Goal: Task Accomplishment & Management: Manage account settings

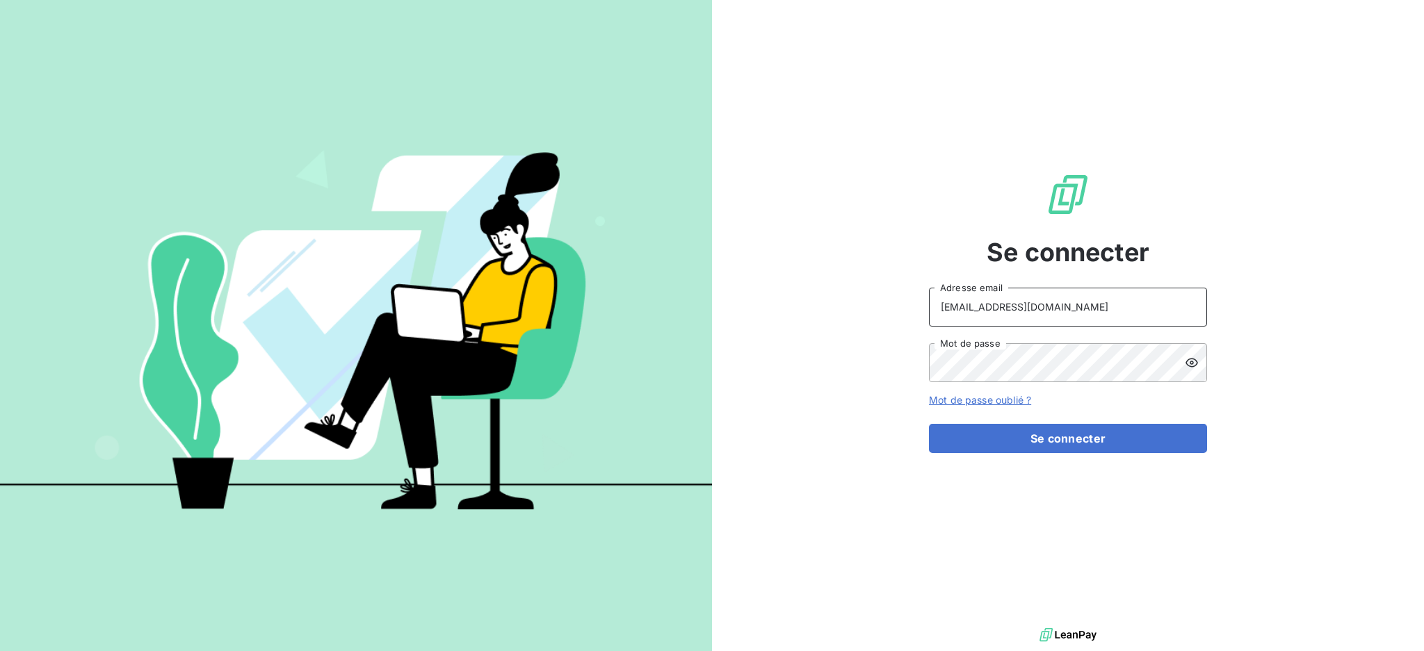
click at [1053, 305] on input "[EMAIL_ADDRESS][DOMAIN_NAME]" at bounding box center [1068, 307] width 278 height 39
type input "[EMAIL_ADDRESS][DOMAIN_NAME]"
click at [1027, 431] on button "Se connecter" at bounding box center [1068, 438] width 278 height 29
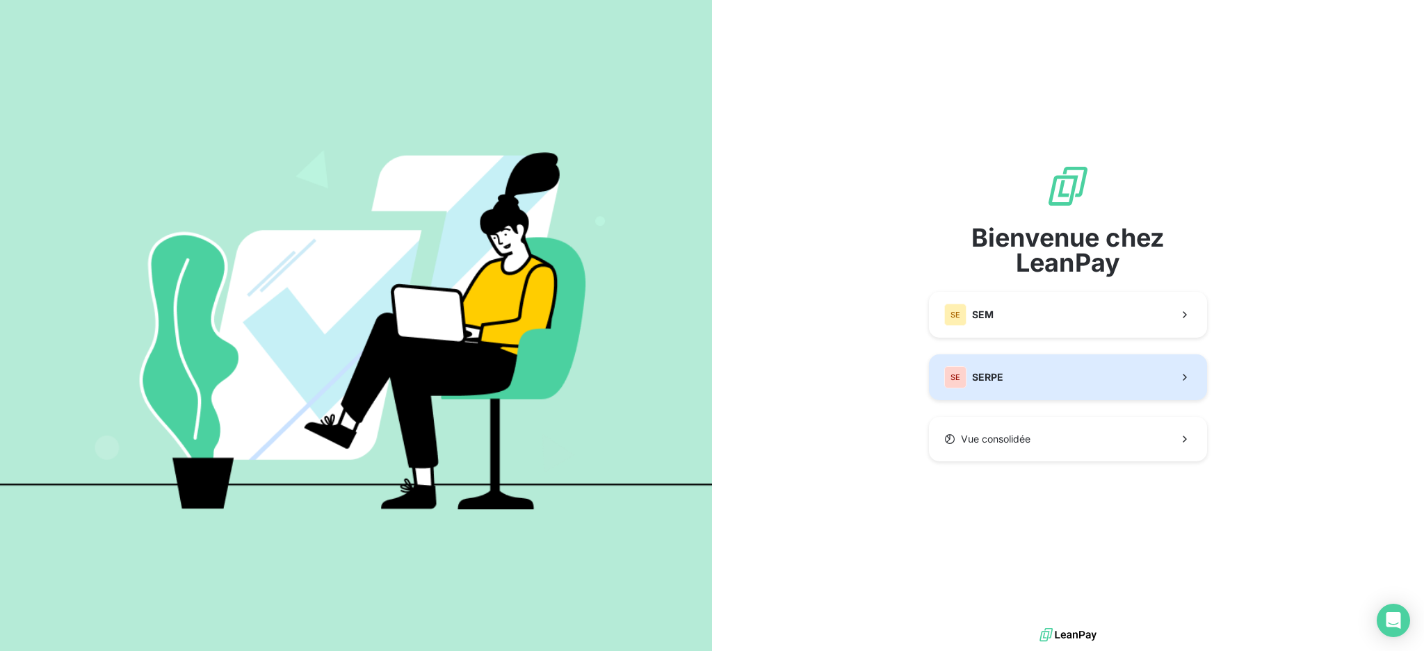
click at [980, 397] on button "SE SERPE" at bounding box center [1068, 378] width 278 height 46
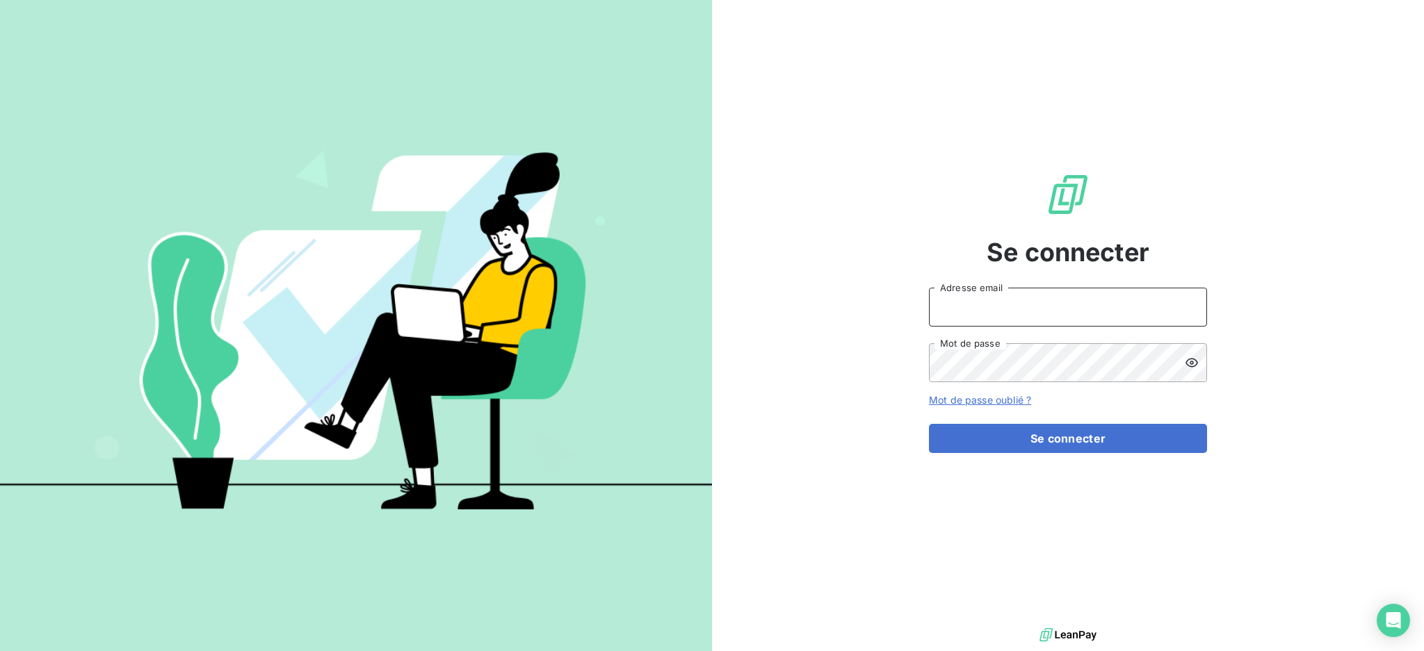
type input "[EMAIL_ADDRESS][DOMAIN_NAME]"
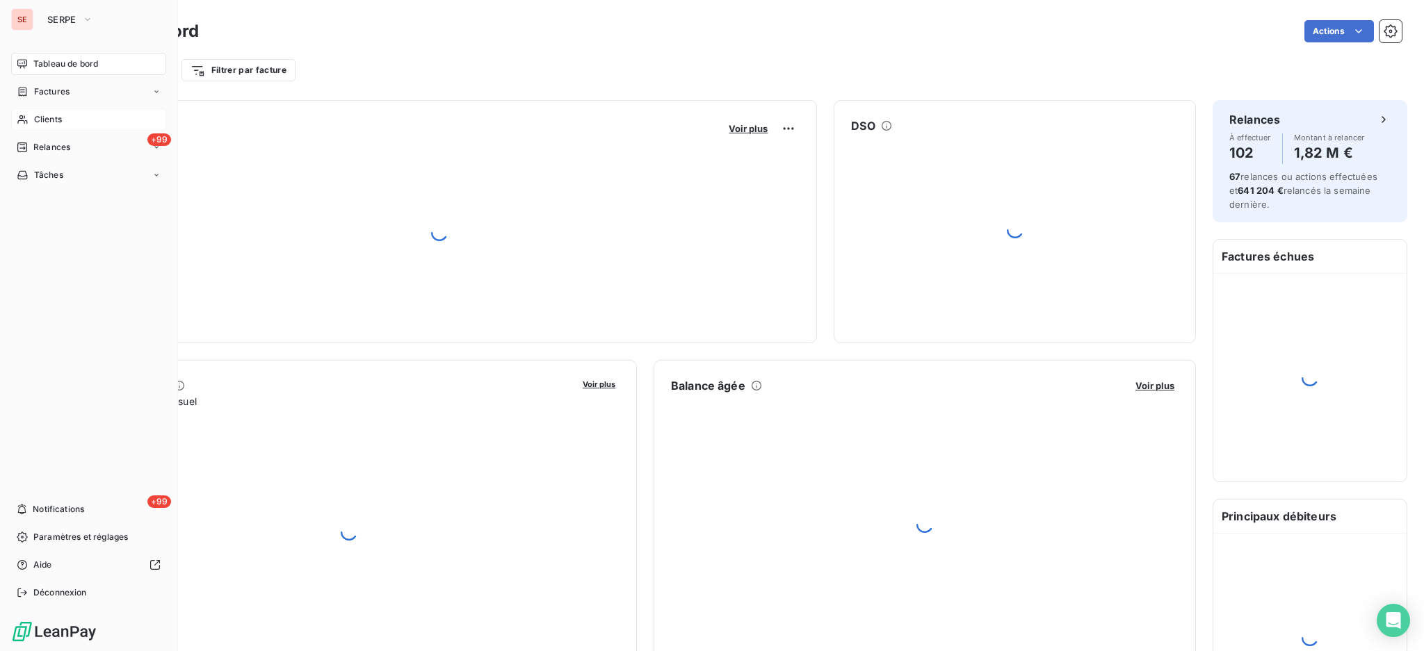
click at [34, 115] on span "Clients" at bounding box center [48, 119] width 28 height 13
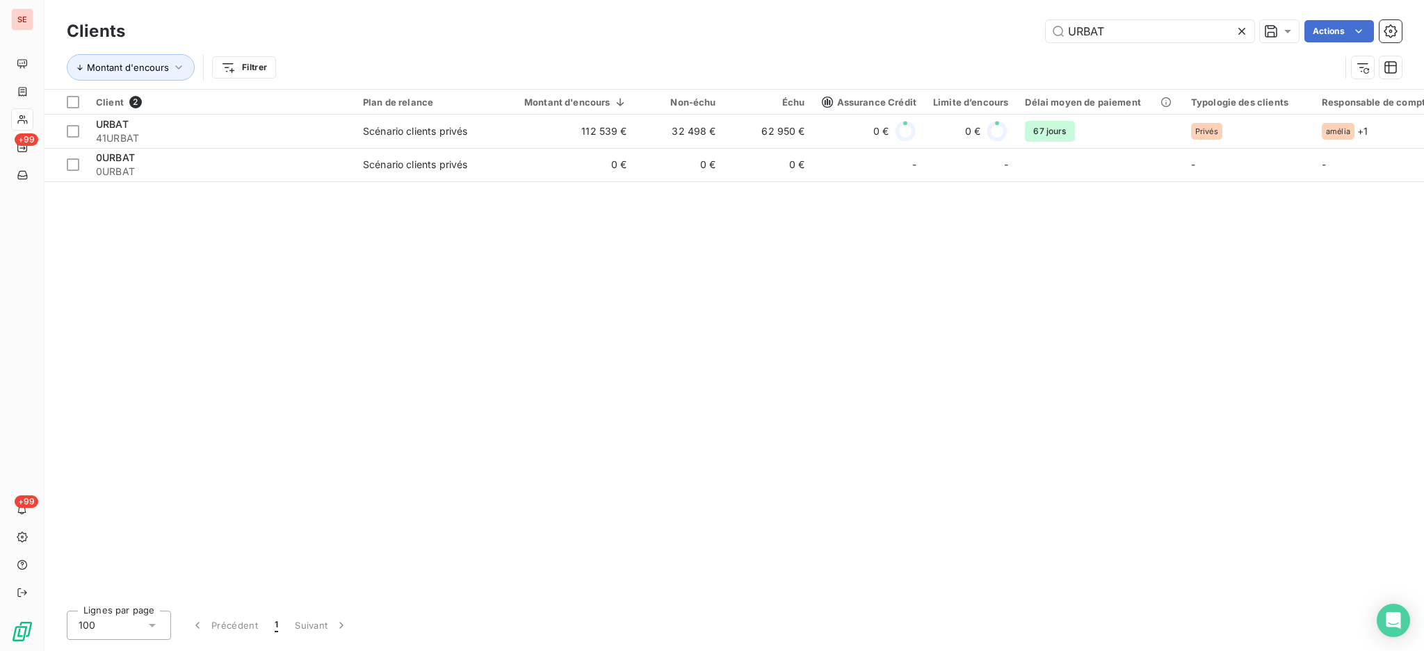
type input "URBAT"
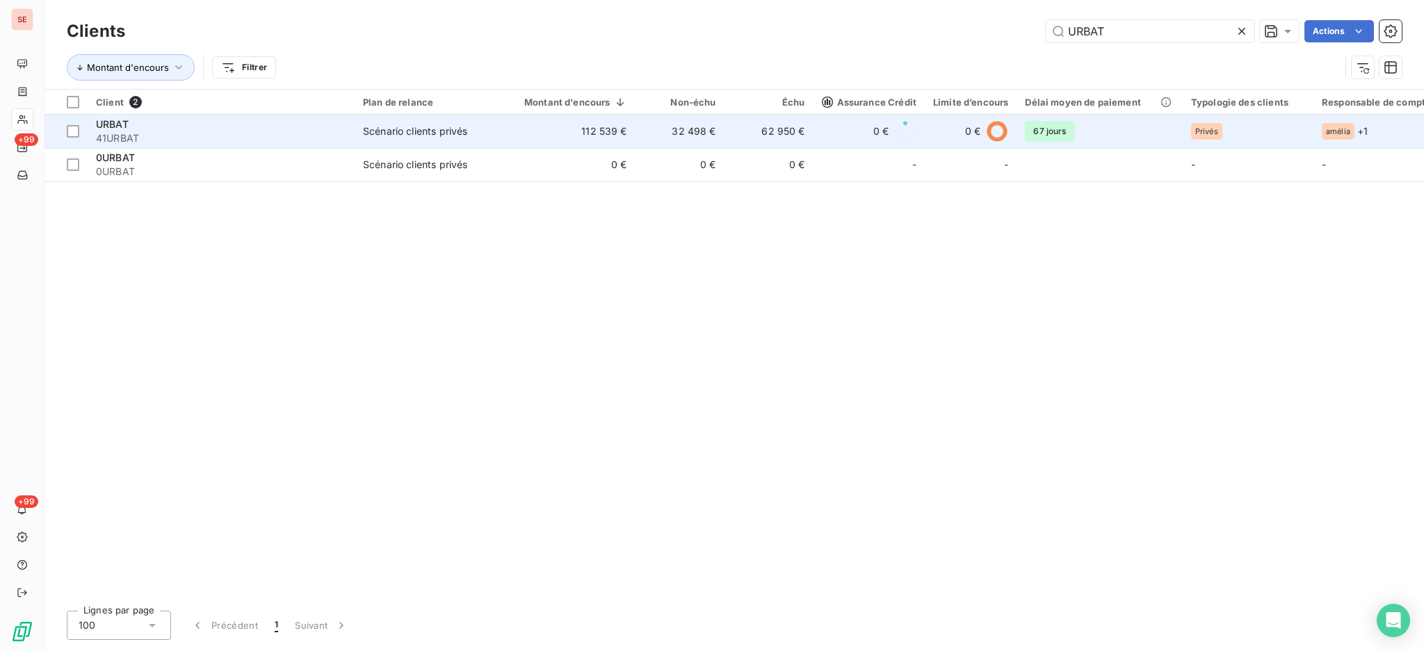
click at [510, 131] on td "112 539 €" at bounding box center [567, 131] width 136 height 33
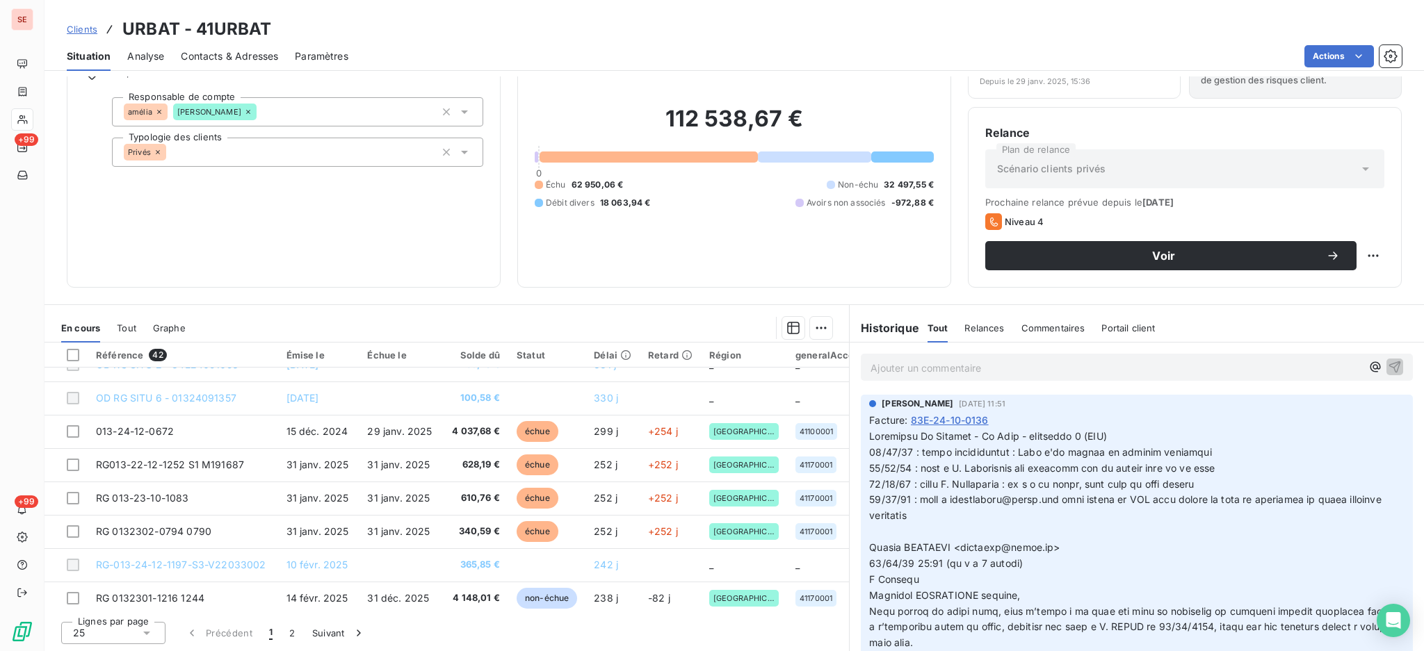
scroll to position [596, 0]
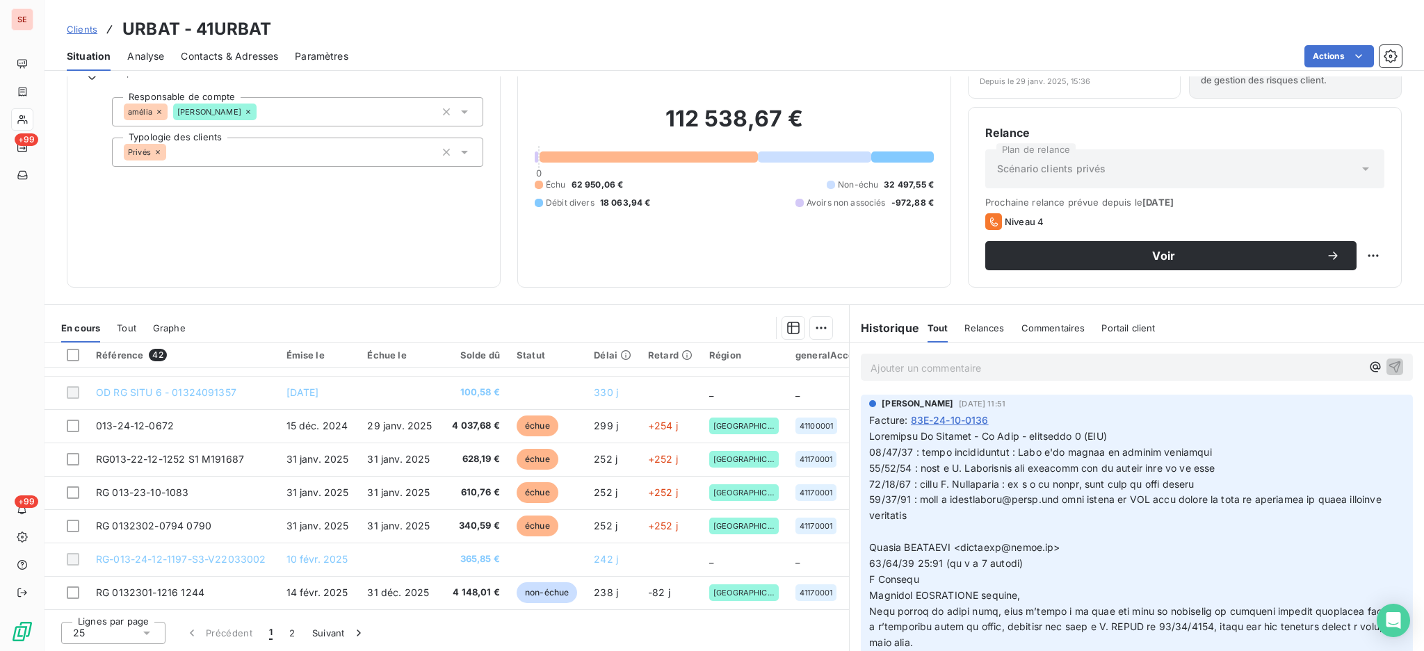
click at [148, 630] on icon at bounding box center [147, 633] width 14 height 14
click at [128, 606] on li "100" at bounding box center [113, 606] width 104 height 25
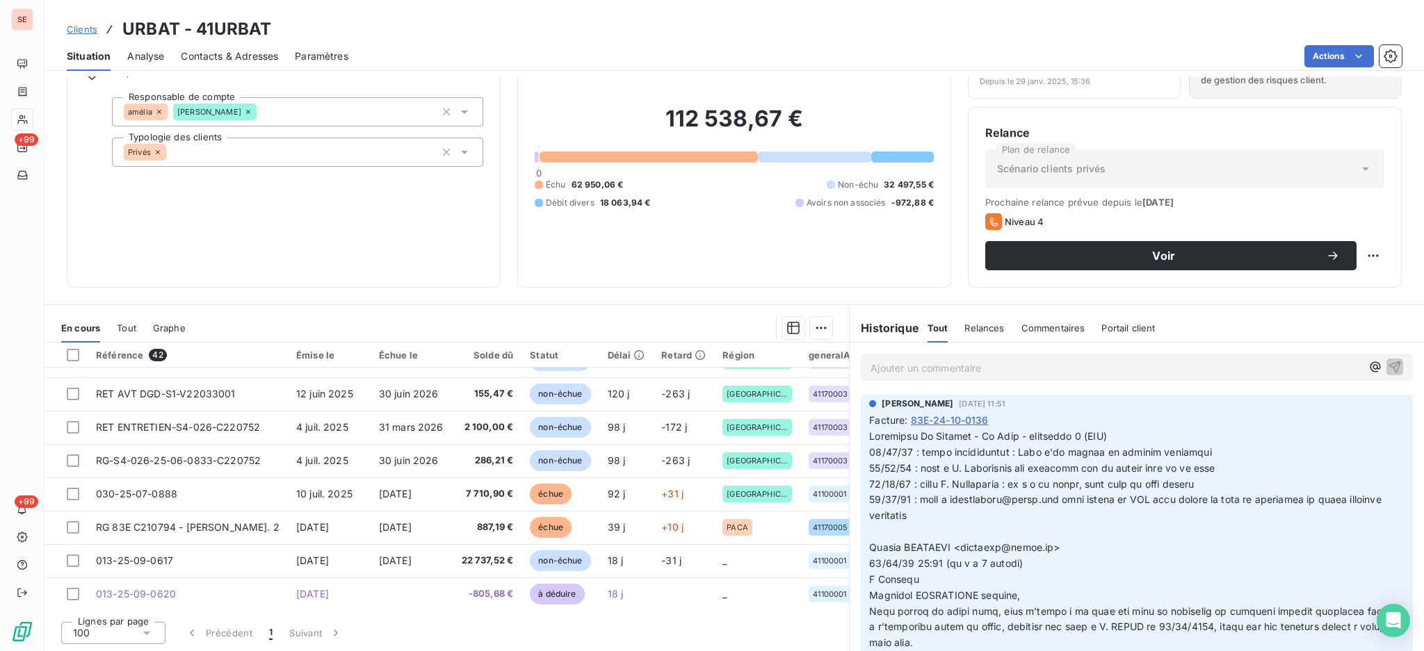
scroll to position [1112, 0]
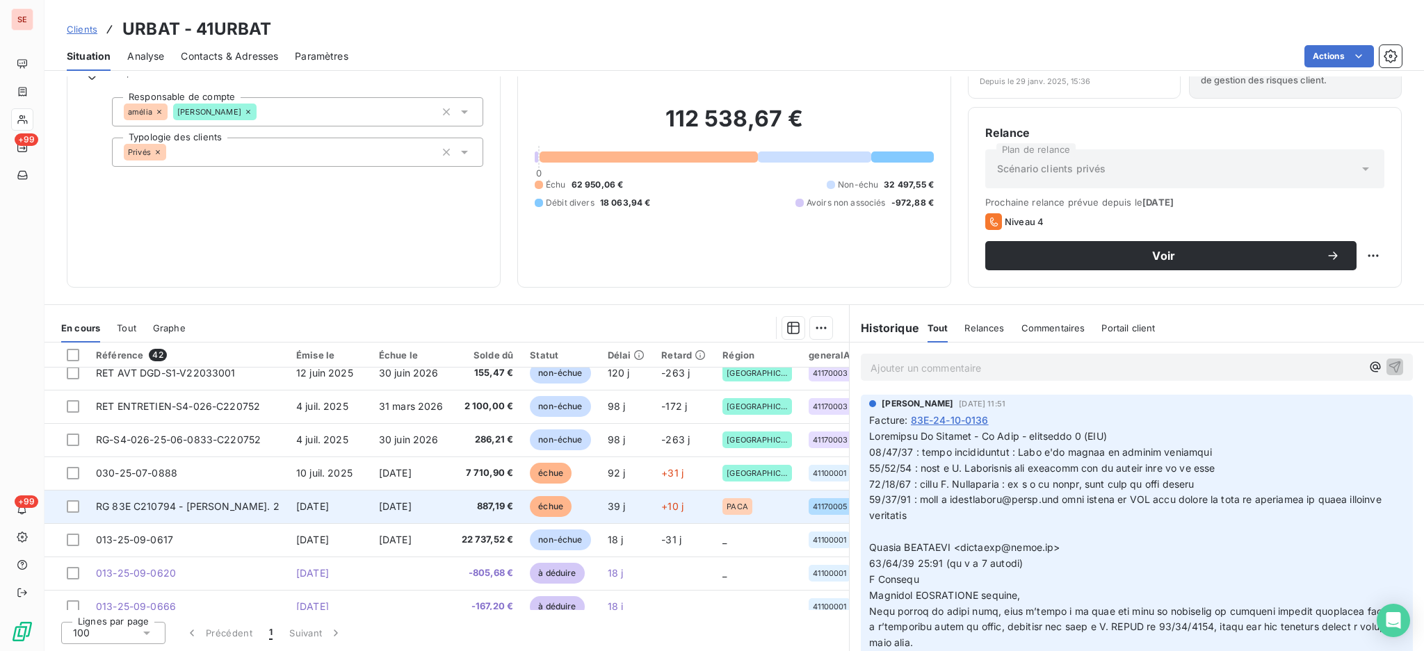
click at [384, 503] on span "[DATE]" at bounding box center [395, 507] width 33 height 12
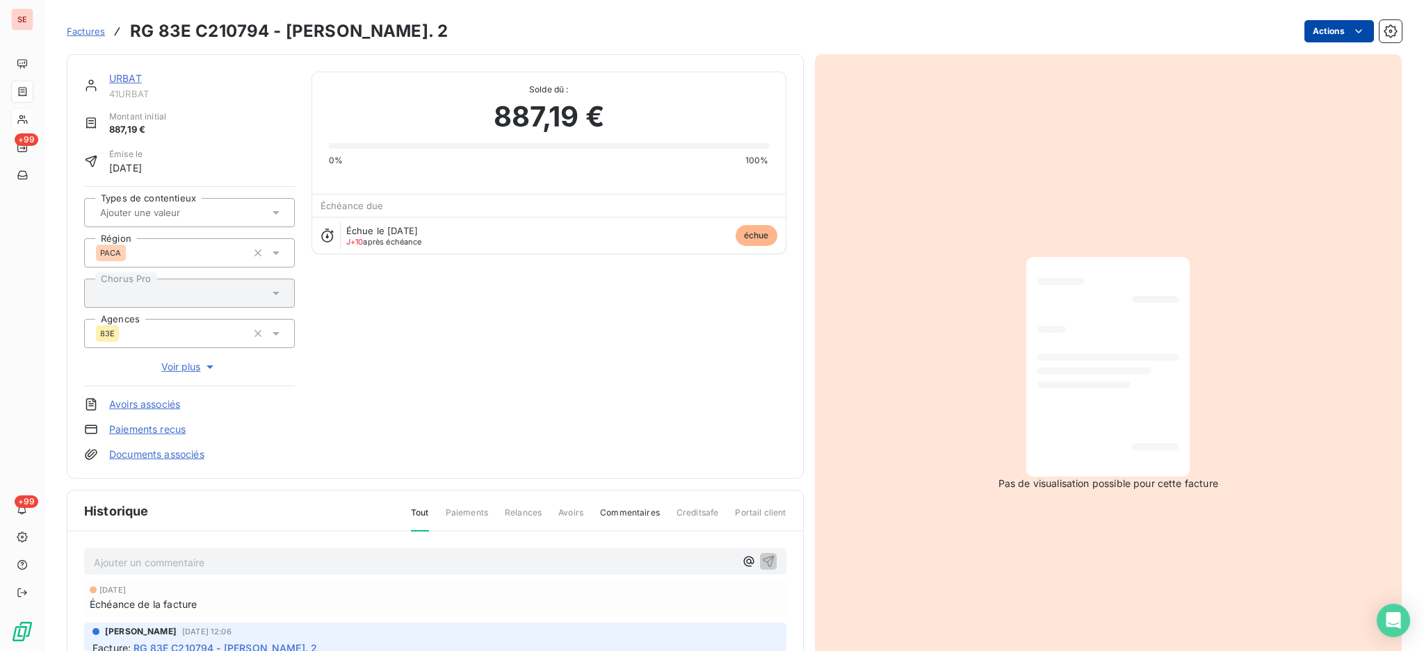
click at [1331, 31] on html "SE +99 +99 Factures RG 83E C210794 - [PERSON_NAME]. 2 Actions URBAT 41URBAT Mon…" at bounding box center [712, 325] width 1424 height 651
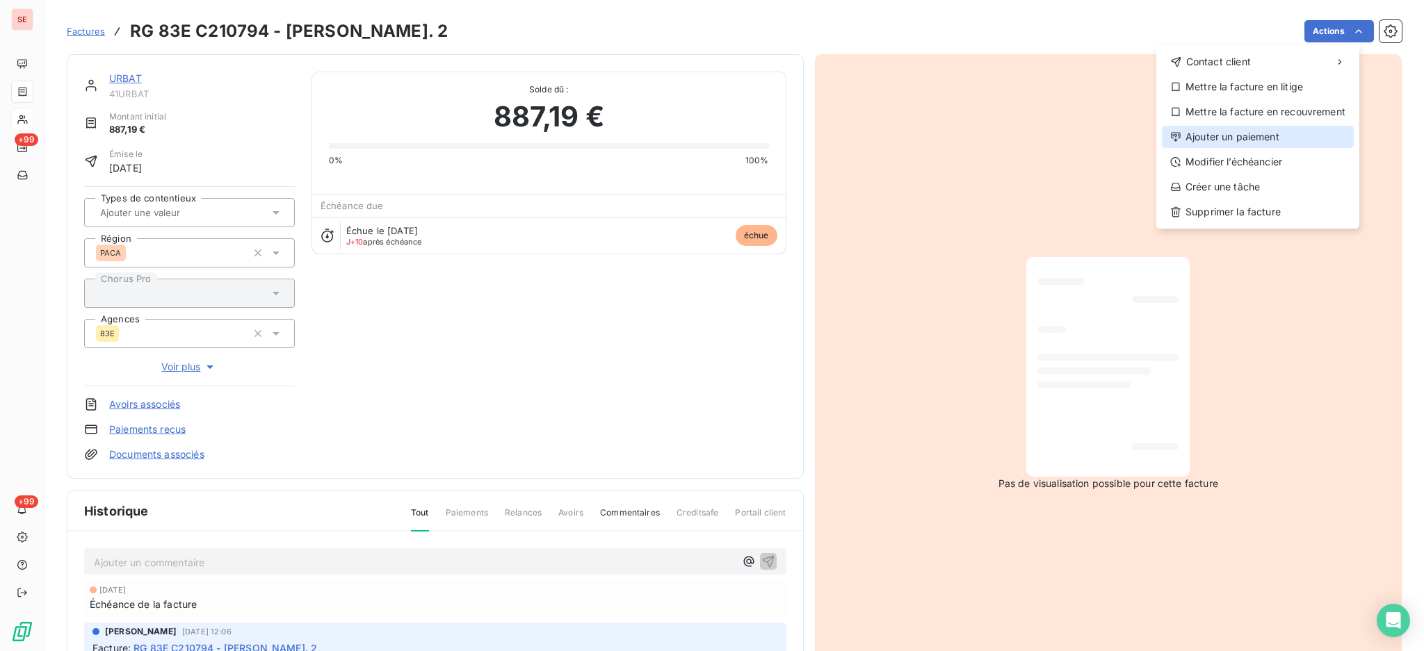
click at [1270, 143] on div "Ajouter un paiement" at bounding box center [1258, 137] width 192 height 22
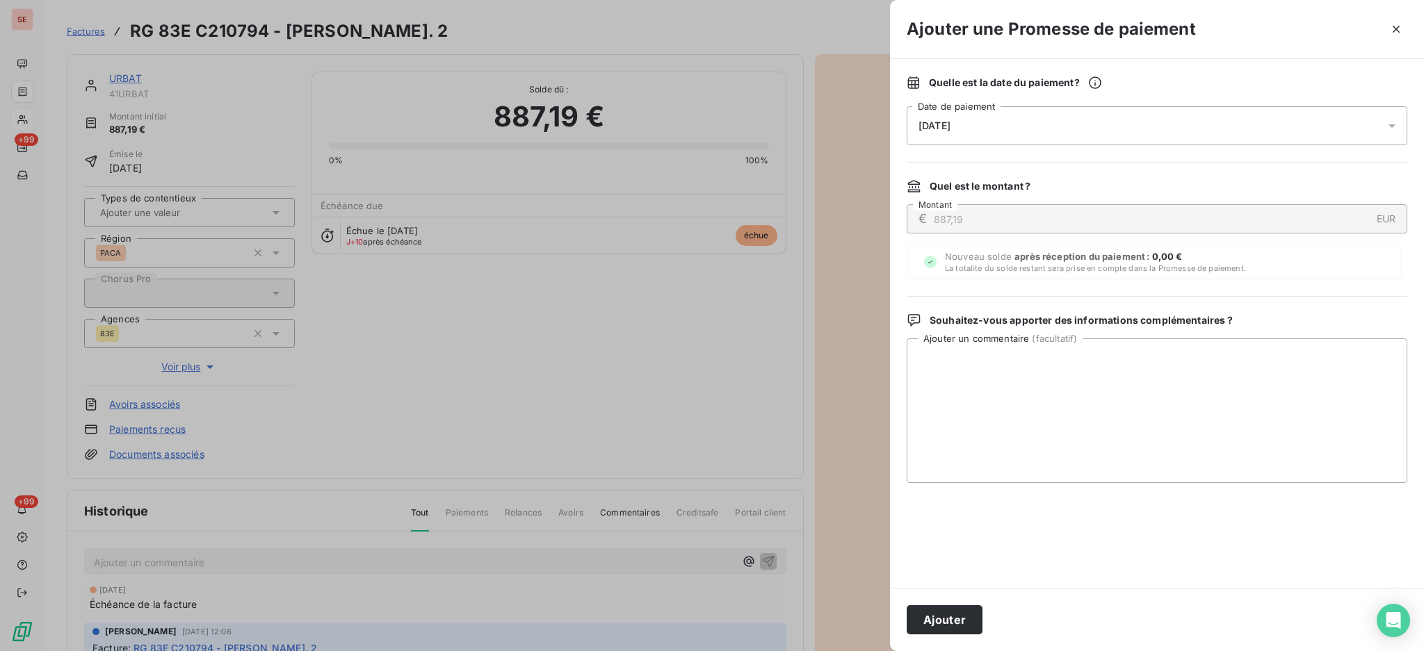
click at [1396, 121] on icon at bounding box center [1392, 126] width 14 height 14
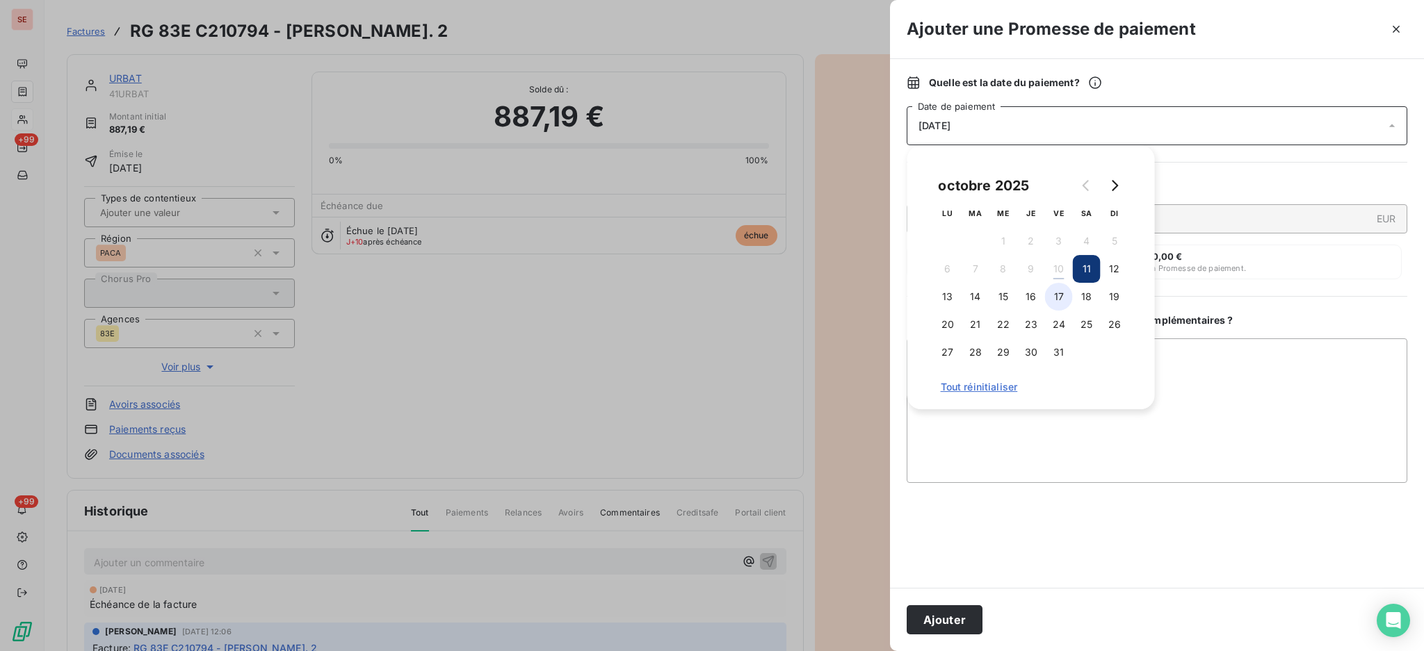
click at [1057, 298] on button "17" at bounding box center [1059, 297] width 28 height 28
click at [1342, 402] on textarea "Ajouter un commentaire ( facultatif )" at bounding box center [1157, 411] width 501 height 145
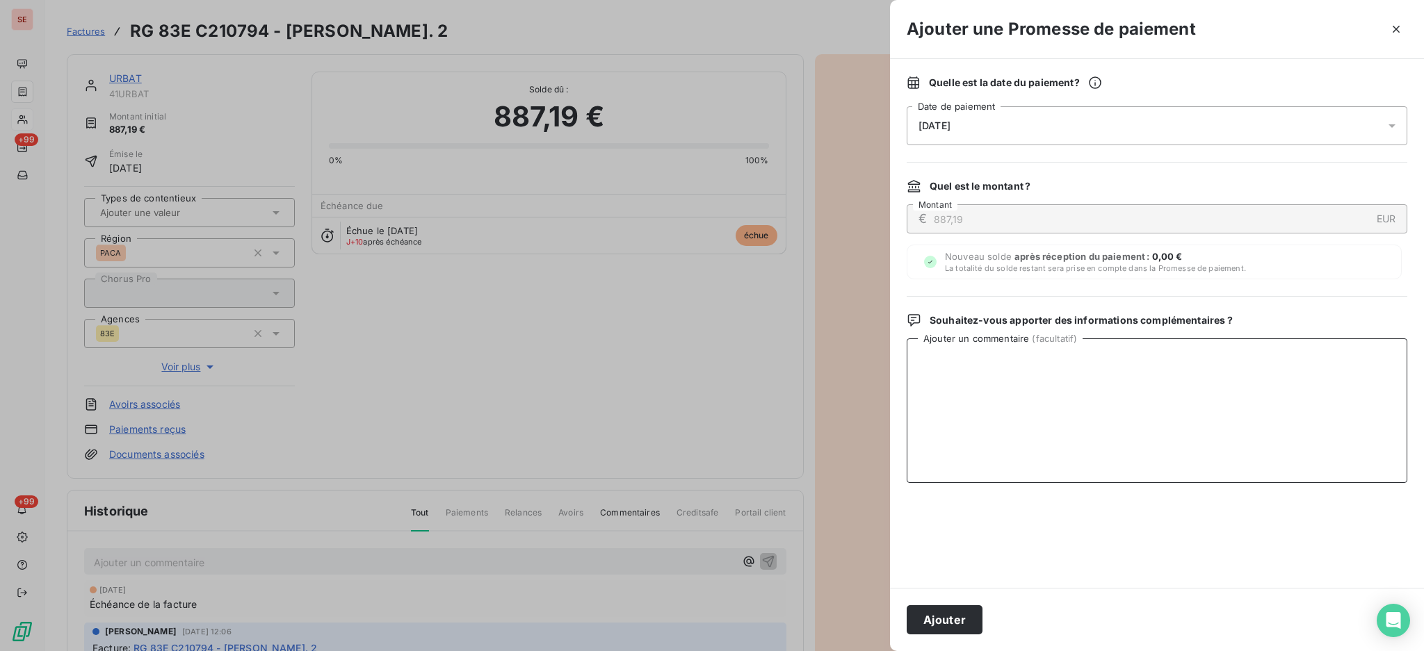
paste textarea "TDB - Virt reçu le 10/10"
type textarea "TDB - Virt reçu le 10/10"
click at [948, 619] on button "Ajouter" at bounding box center [945, 620] width 76 height 29
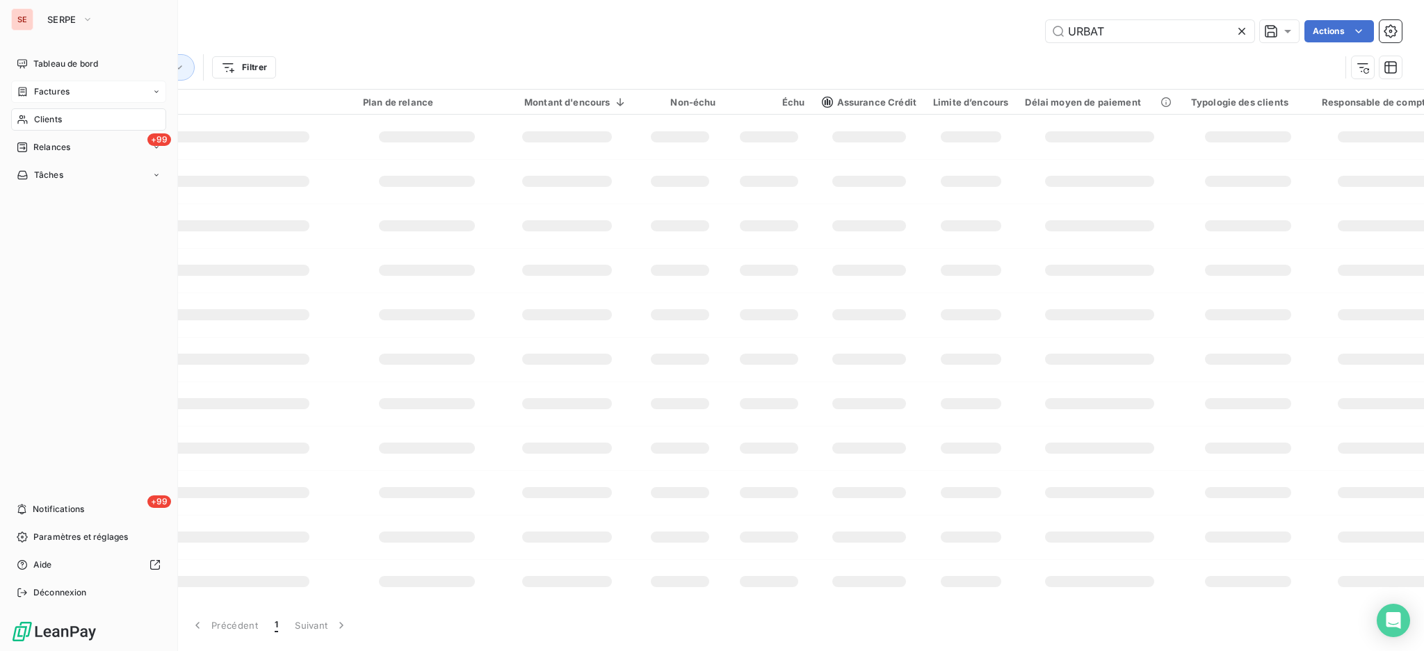
click at [70, 88] on div "Factures" at bounding box center [88, 92] width 155 height 22
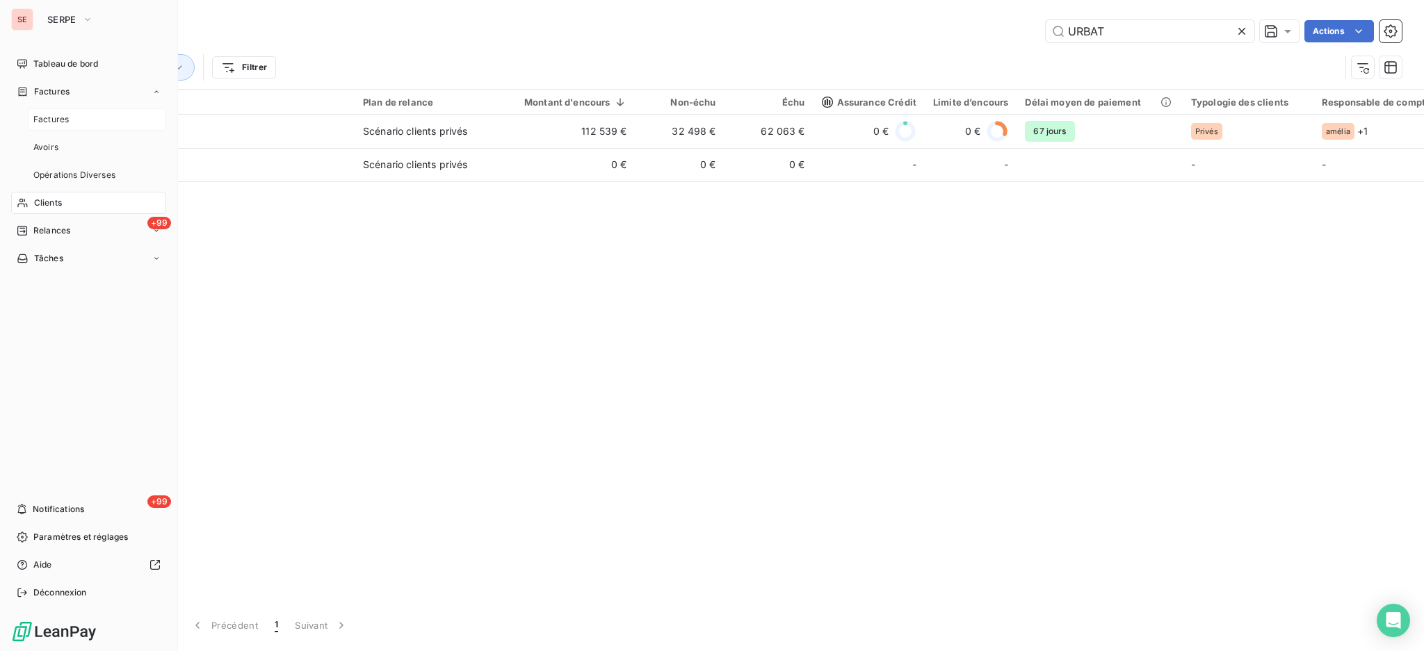
click at [60, 121] on span "Factures" at bounding box center [50, 119] width 35 height 13
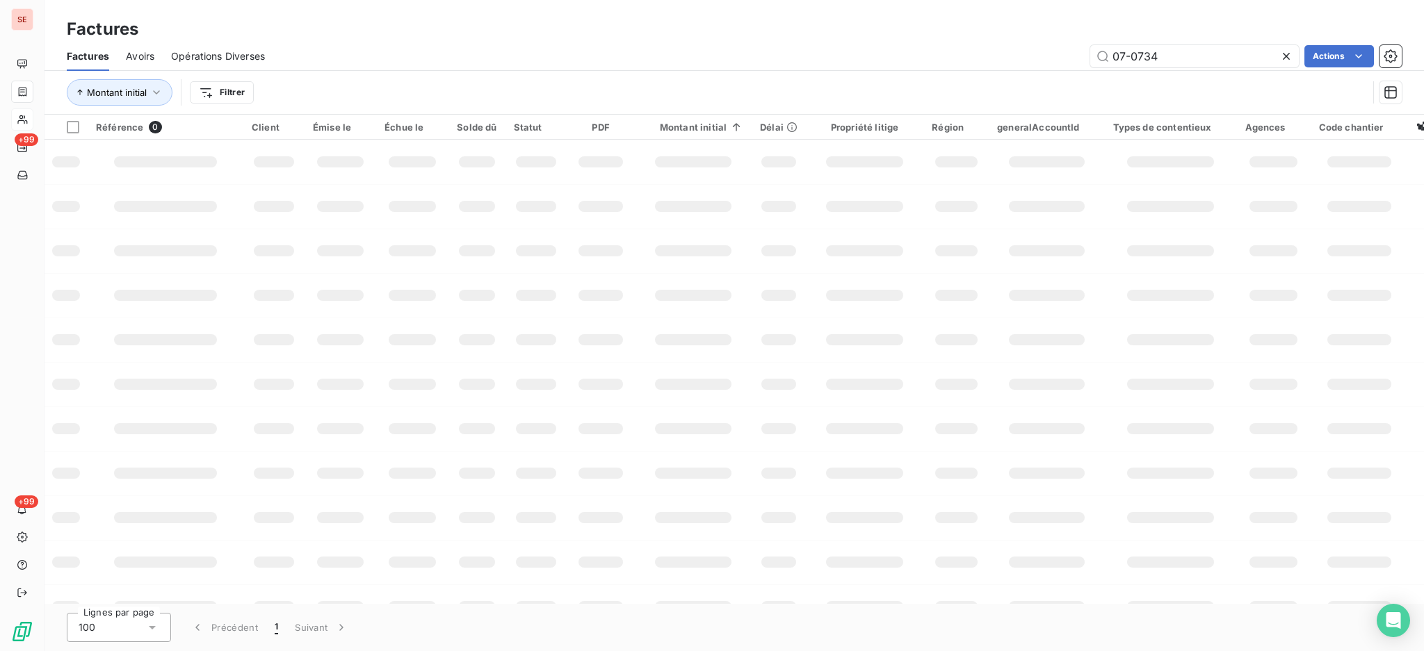
drag, startPoint x: 1168, startPoint y: 57, endPoint x: 946, endPoint y: 47, distance: 222.0
click at [999, 54] on div "07-0734 Actions" at bounding box center [842, 56] width 1120 height 22
type input "09-0178"
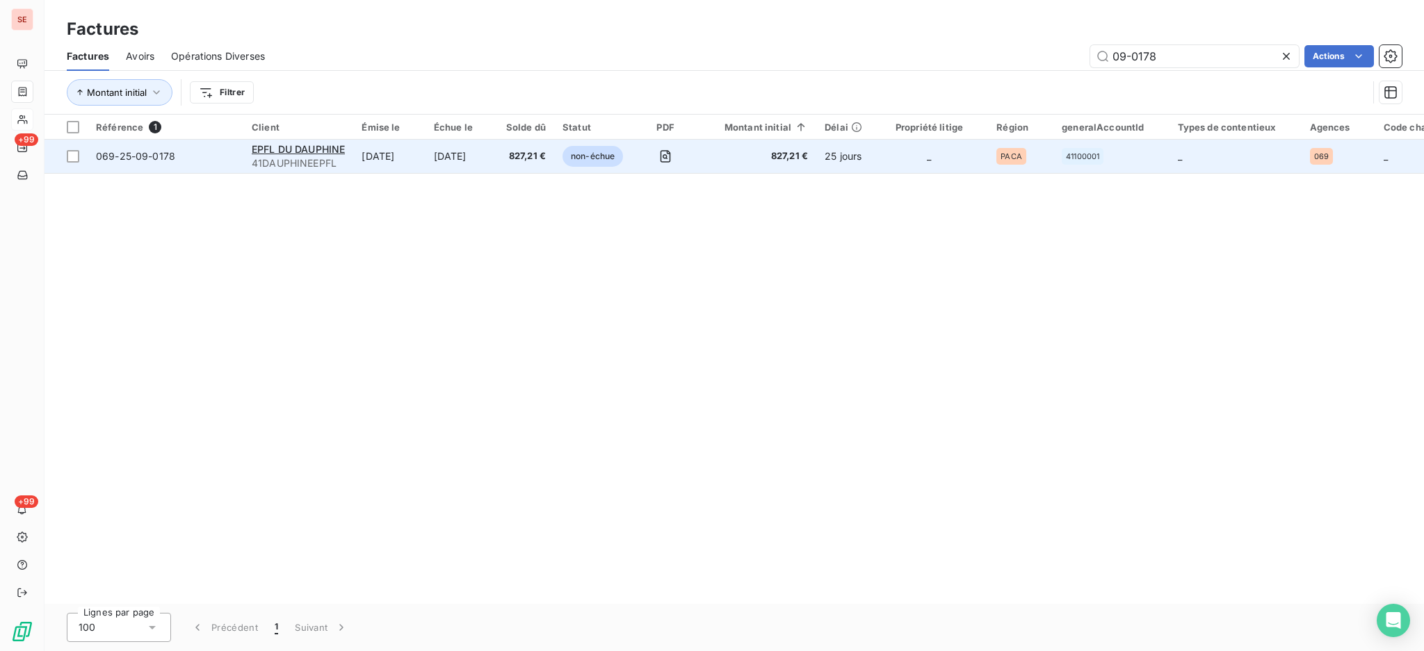
click at [300, 155] on div "EPFL DU DAUPHINE" at bounding box center [298, 150] width 93 height 14
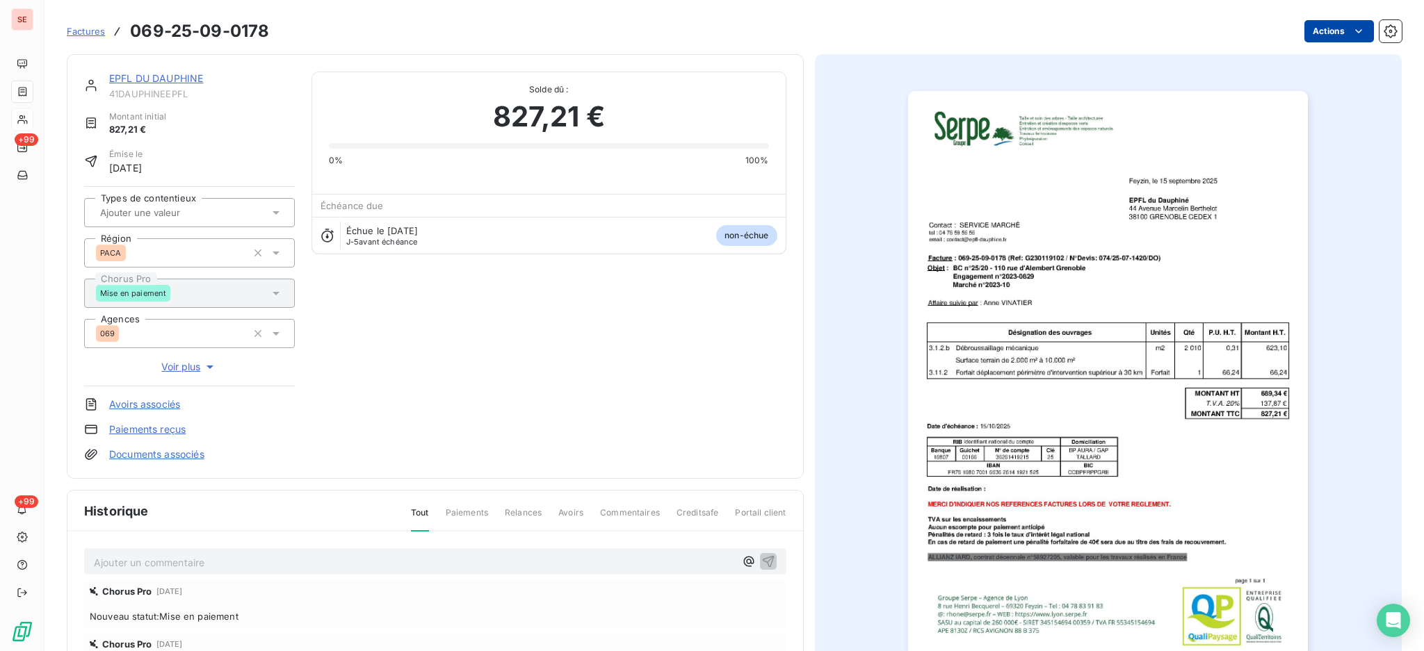
click at [1300, 29] on html "SE +99 +99 Factures 069-25-09-0178 Actions EPFL DU DAUPHINE 41DAUPHINEEPFL Mont…" at bounding box center [712, 325] width 1424 height 651
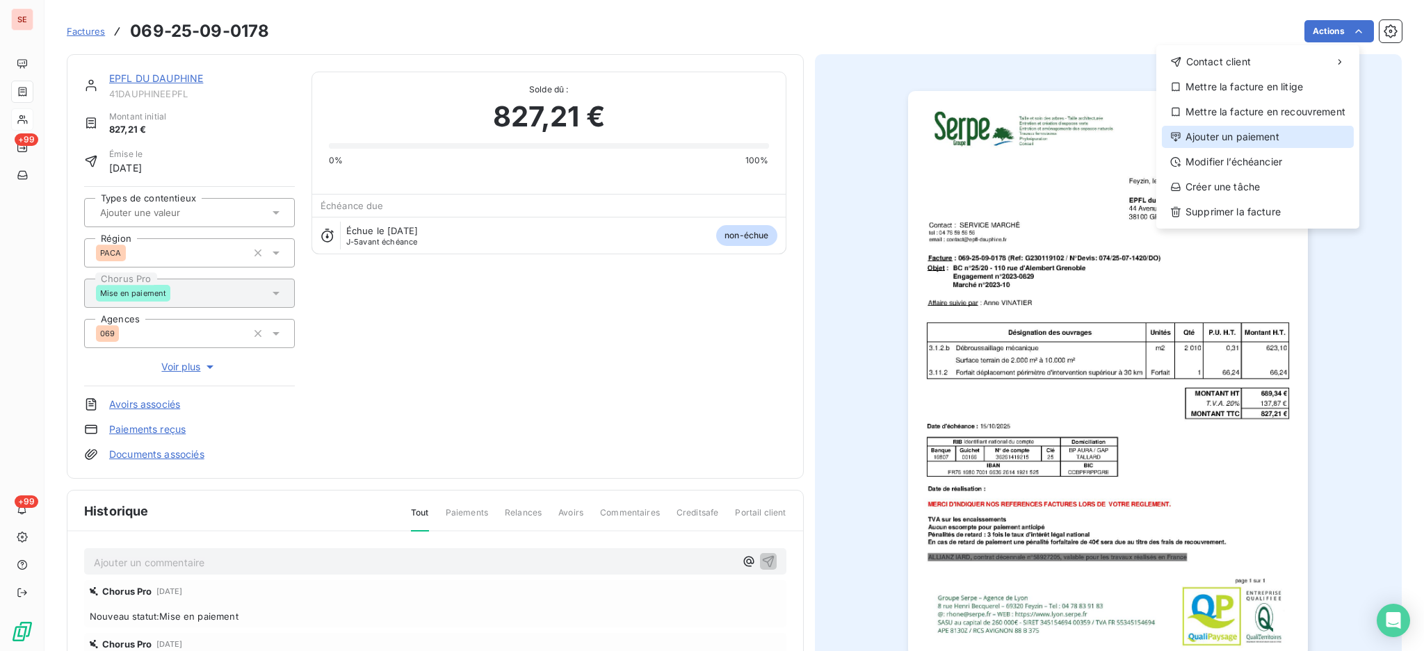
click at [1303, 129] on div "Ajouter un paiement" at bounding box center [1258, 137] width 192 height 22
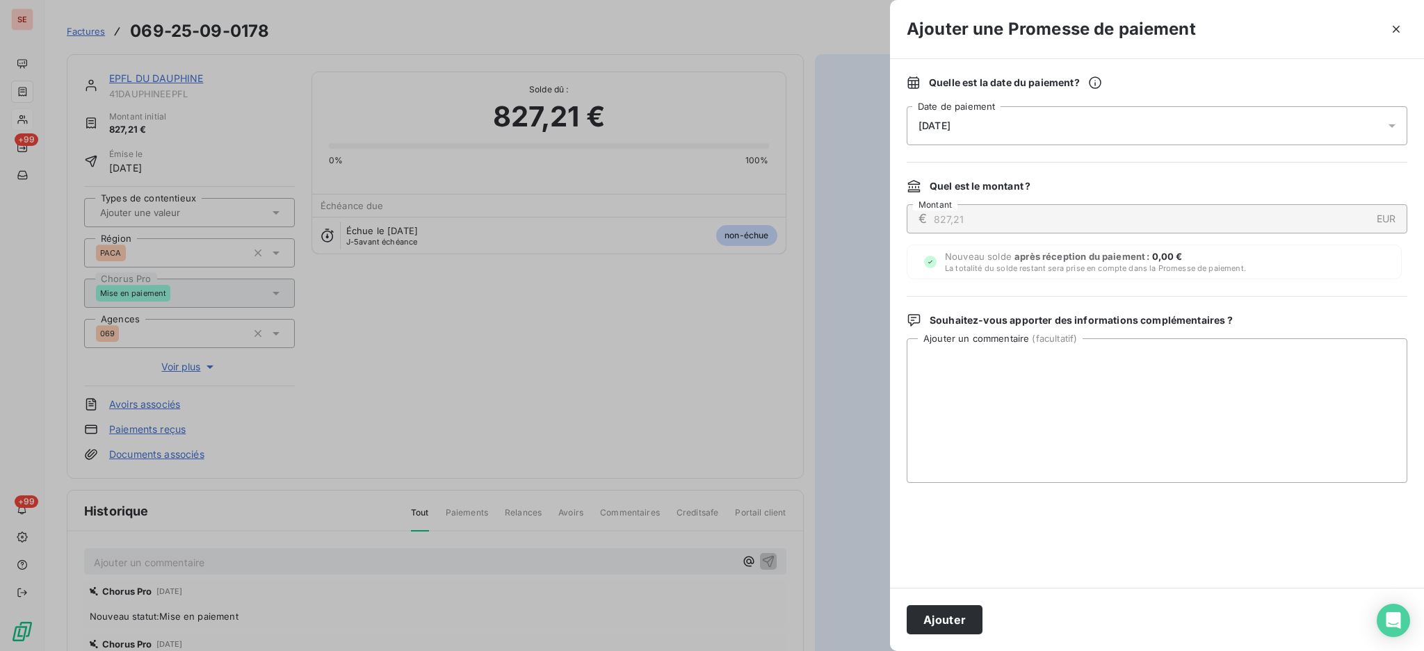
click at [1396, 124] on icon at bounding box center [1392, 126] width 14 height 14
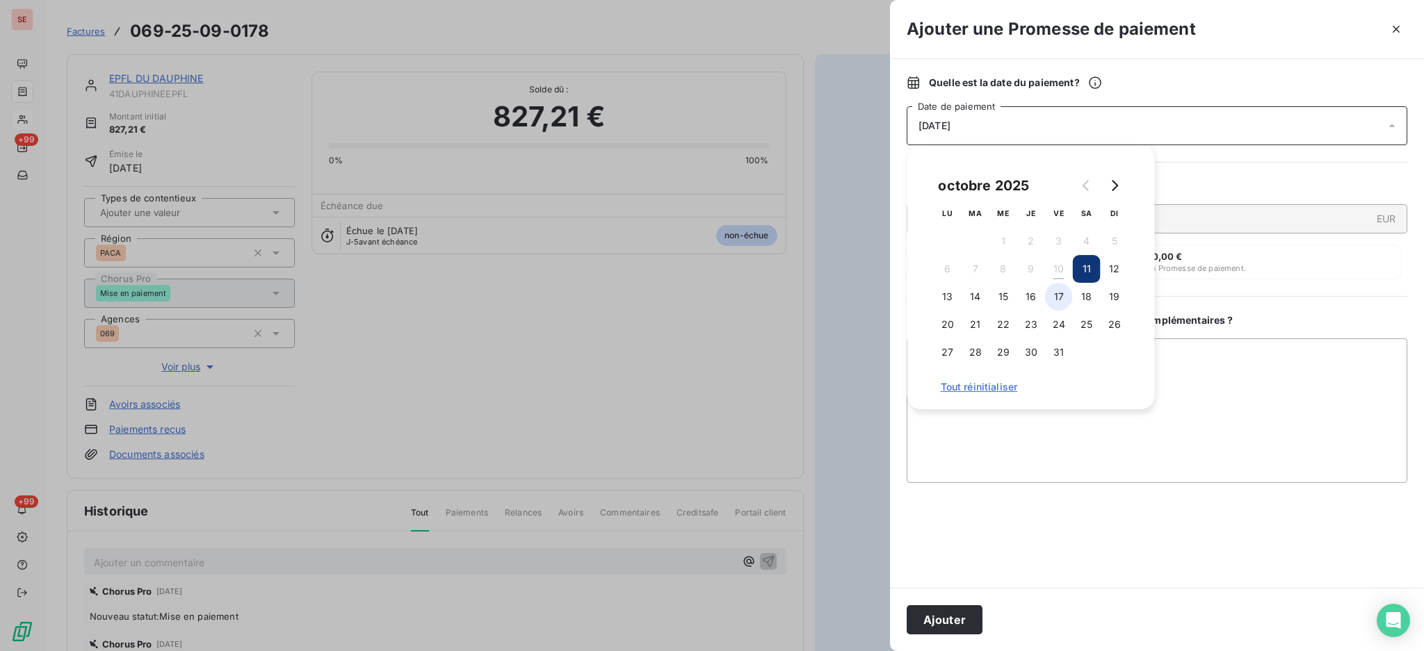
click at [1057, 294] on button "17" at bounding box center [1059, 297] width 28 height 28
click at [1194, 357] on textarea "Ajouter un commentaire ( facultatif )" at bounding box center [1157, 411] width 501 height 145
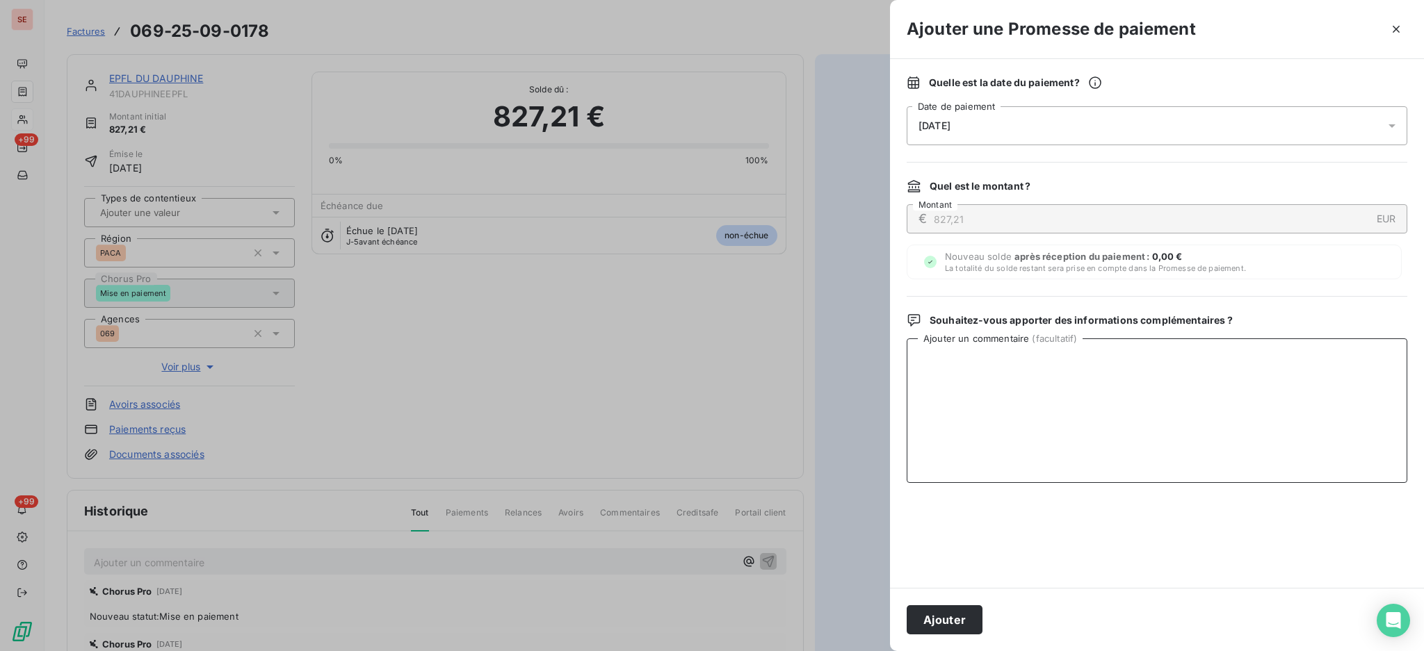
paste textarea "t"
type textarea "t"
drag, startPoint x: 1002, startPoint y: 368, endPoint x: 902, endPoint y: 371, distance: 100.2
click at [902, 373] on div "Quelle est la date du paiement ? [DATE] Date de paiement Quel est le montant ? …" at bounding box center [1157, 323] width 534 height 529
type textarea "TDB - Virt reçu le 10/10"
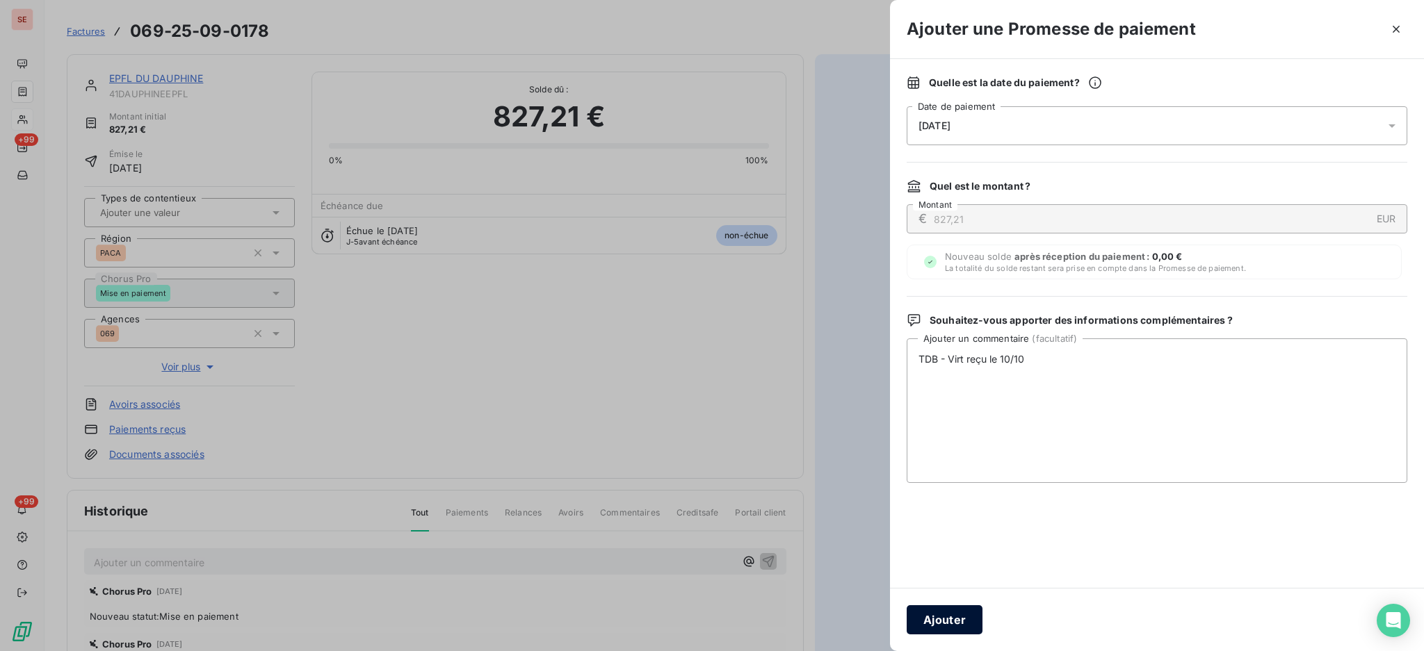
click at [939, 619] on button "Ajouter" at bounding box center [945, 620] width 76 height 29
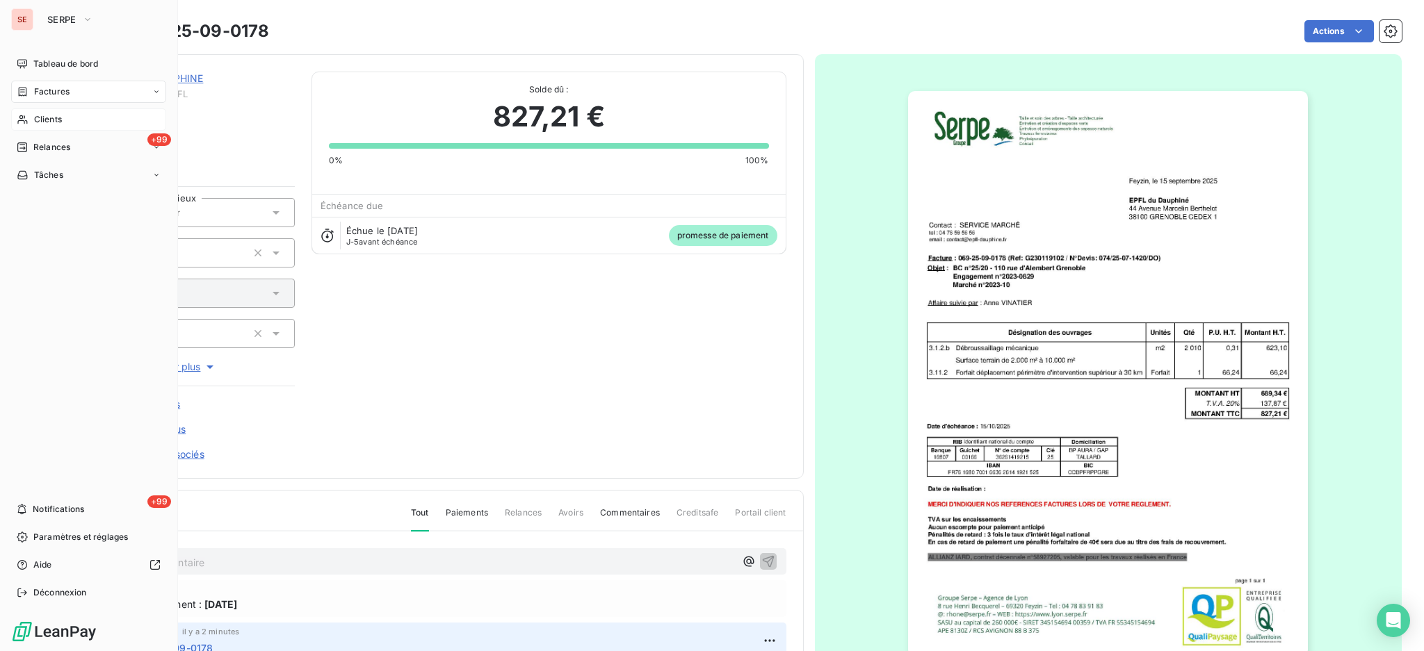
click at [53, 88] on span "Factures" at bounding box center [51, 92] width 35 height 13
click at [49, 89] on span "Factures" at bounding box center [51, 92] width 35 height 13
click at [42, 120] on span "Factures" at bounding box center [50, 119] width 35 height 13
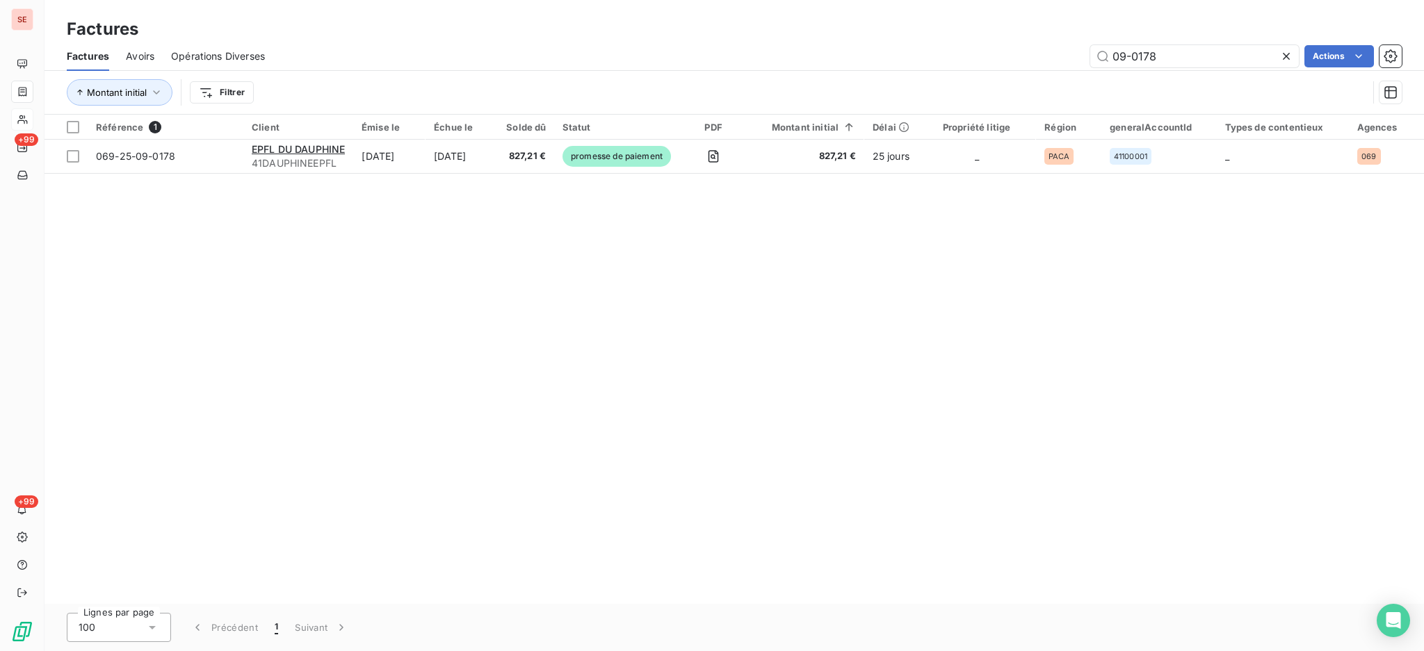
drag, startPoint x: 1203, startPoint y: 54, endPoint x: 909, endPoint y: 72, distance: 294.0
click at [942, 64] on div "09-0178 Actions" at bounding box center [842, 56] width 1120 height 22
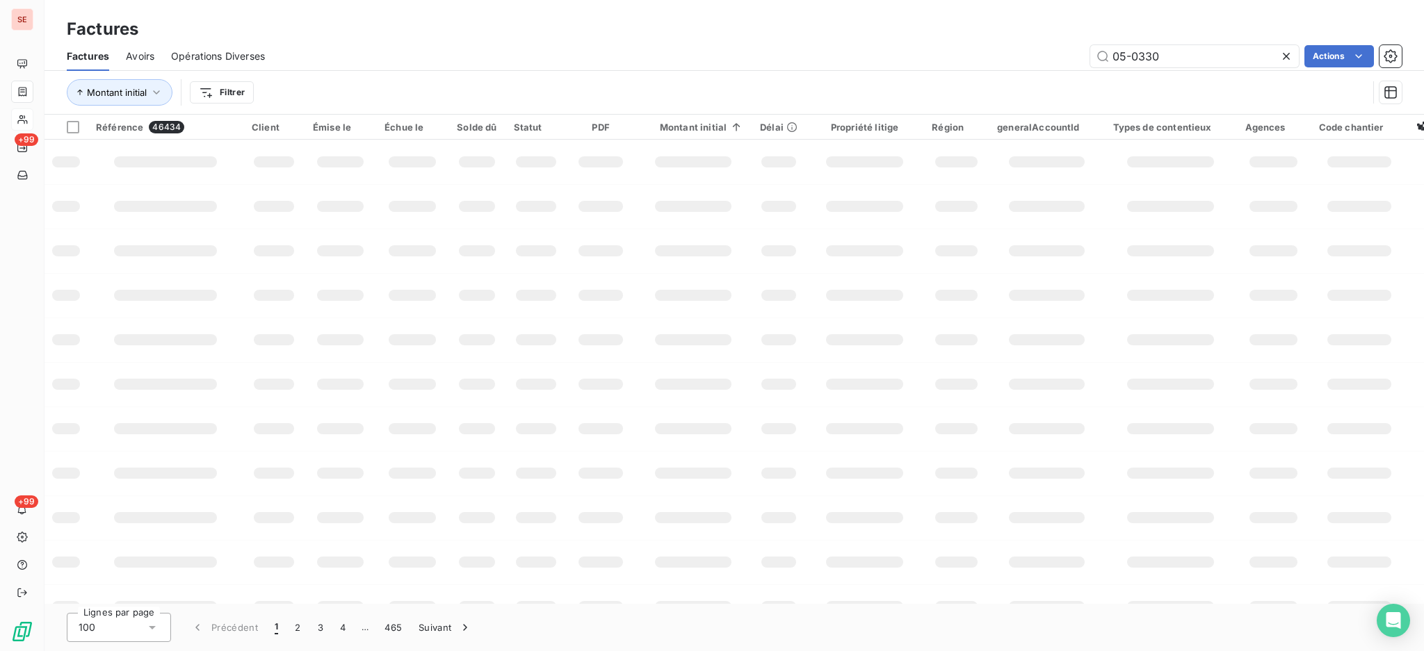
type input "05-0330"
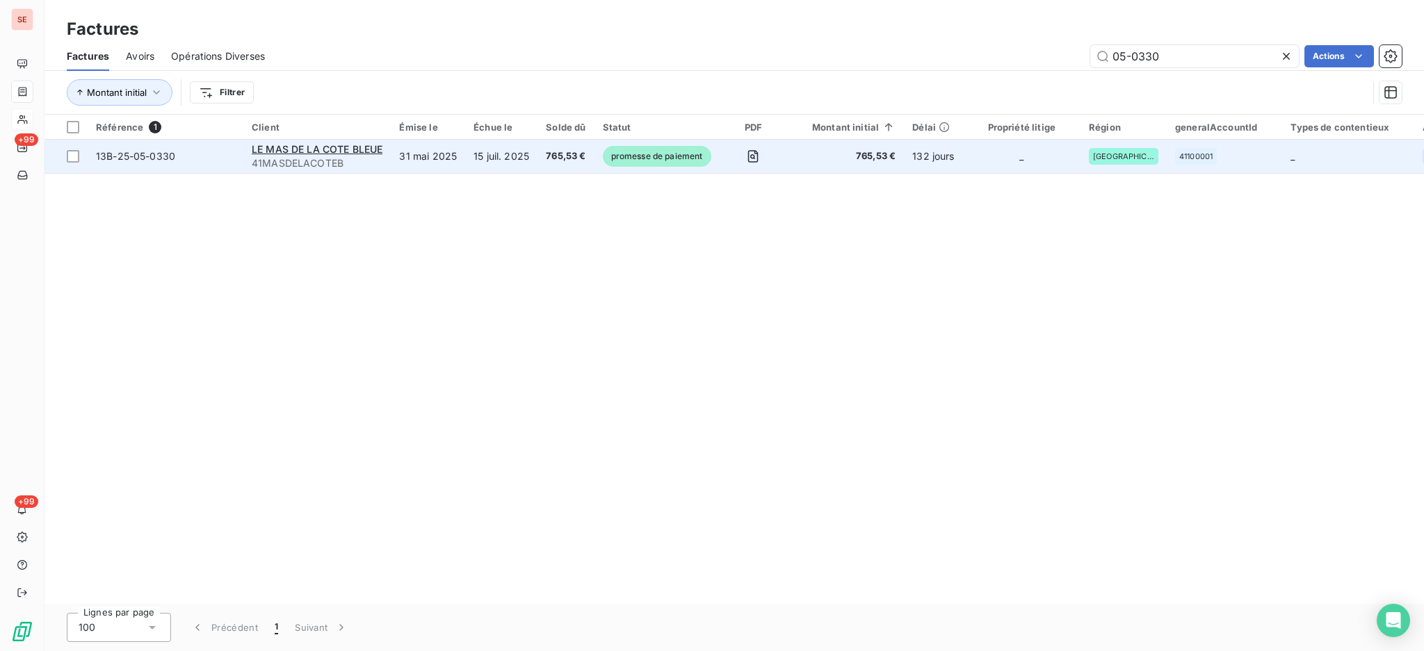
click at [380, 161] on span "41MASDELACOTEB" at bounding box center [317, 163] width 131 height 14
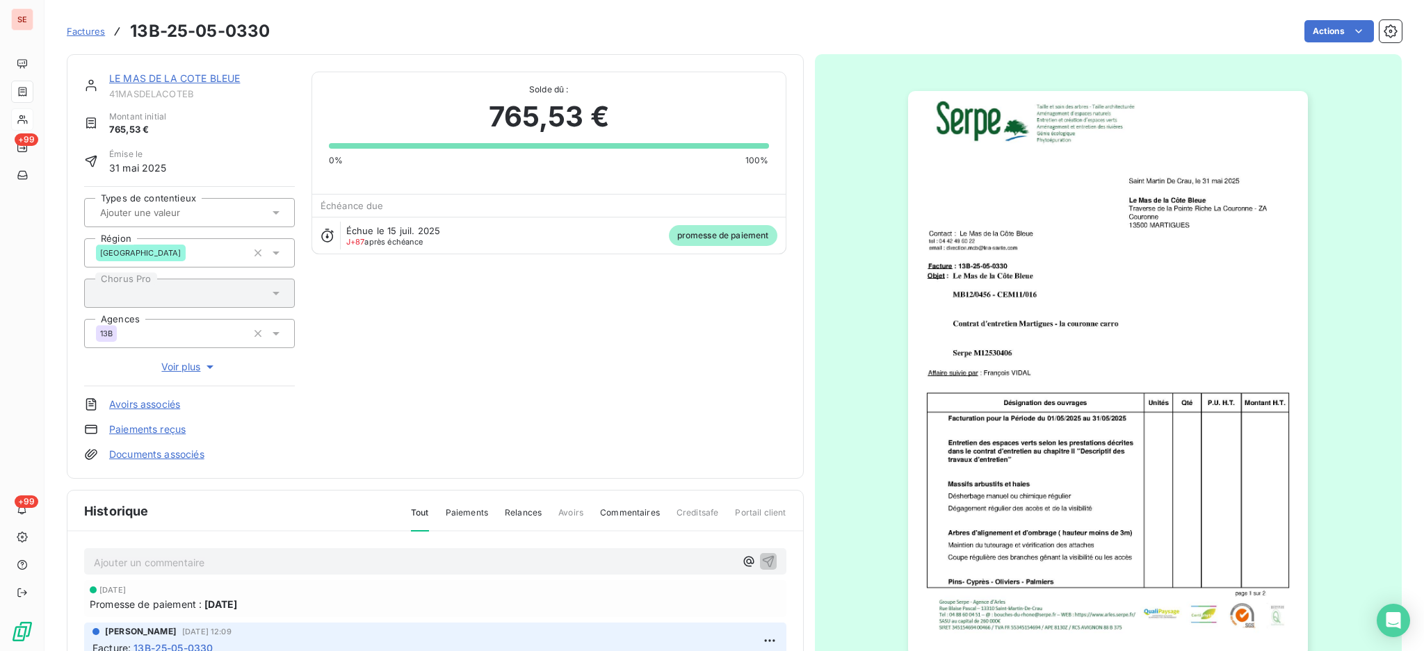
click at [439, 555] on p "Ajouter un commentaire ﻿" at bounding box center [414, 562] width 641 height 17
click at [762, 555] on icon "button" at bounding box center [768, 561] width 12 height 12
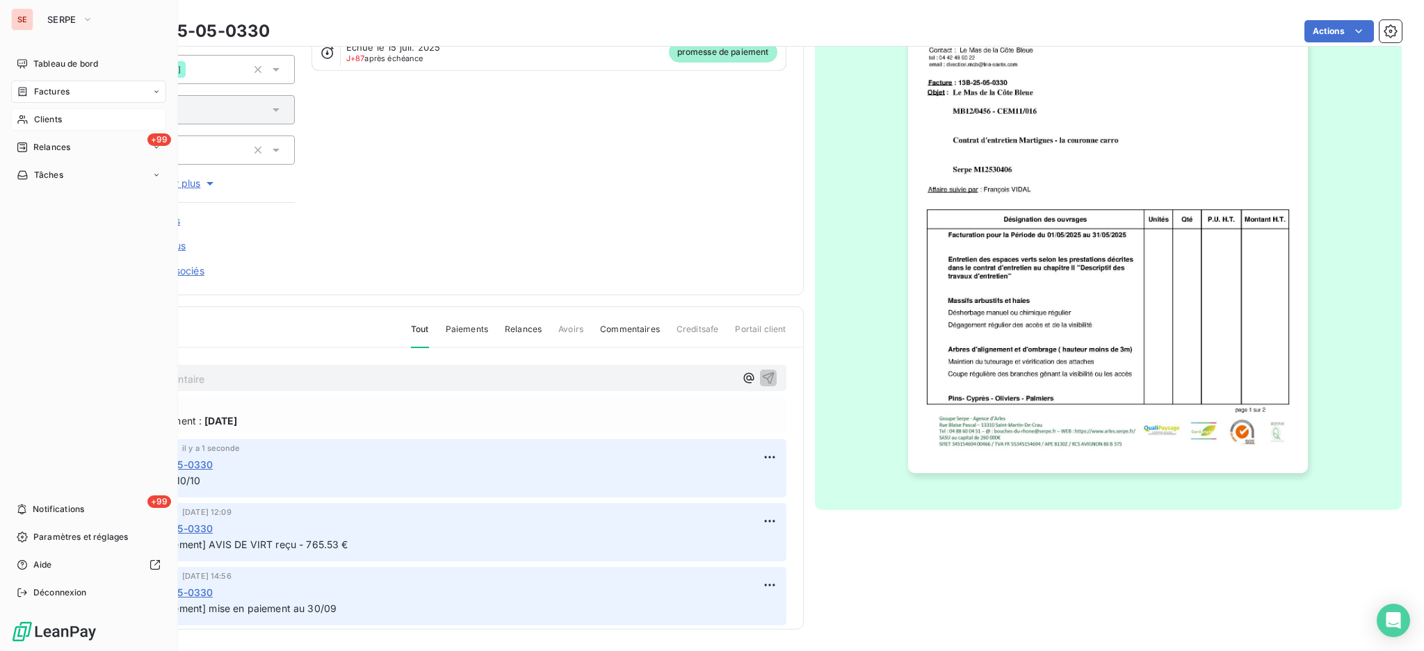
click at [64, 95] on span "Factures" at bounding box center [51, 92] width 35 height 13
click at [54, 90] on span "Factures" at bounding box center [51, 92] width 35 height 13
click at [54, 123] on span "Factures" at bounding box center [50, 119] width 35 height 13
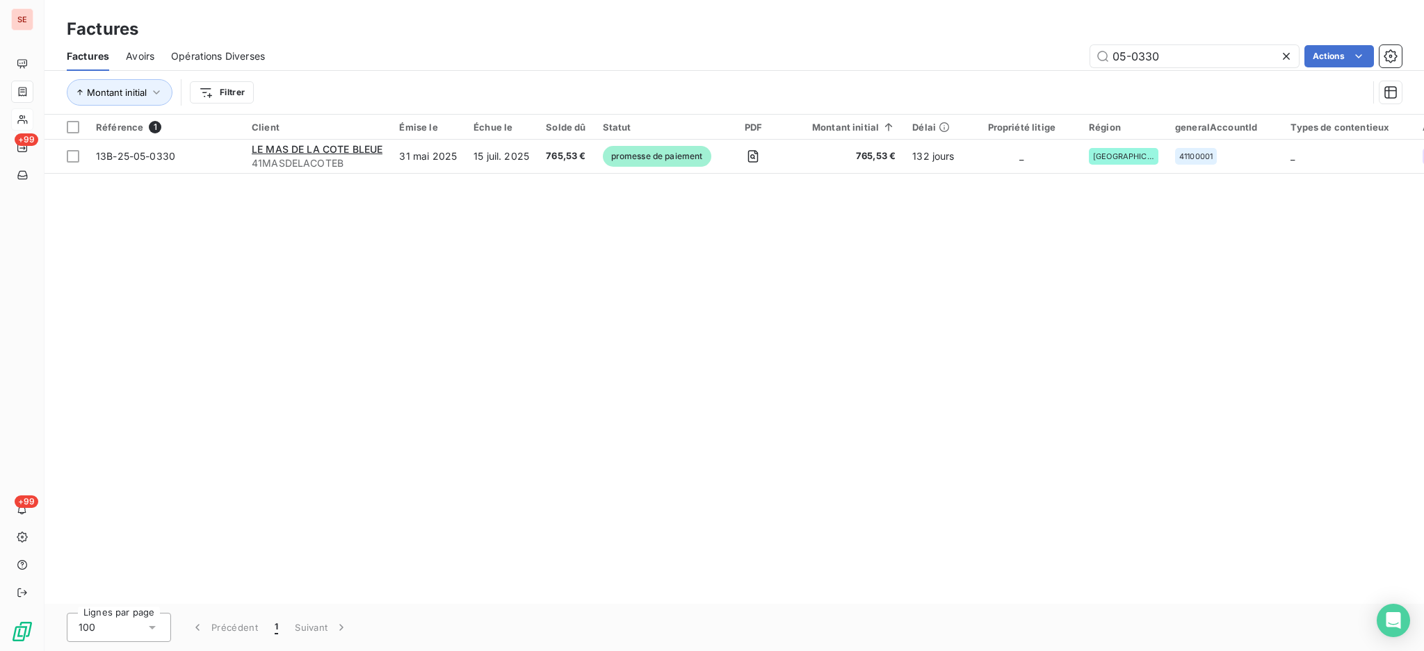
drag, startPoint x: 1198, startPoint y: 52, endPoint x: 582, endPoint y: 95, distance: 617.4
click at [913, 38] on div "Factures Factures Avoirs Opérations Diverses 05-0330 Actions Montant initial Fi…" at bounding box center [733, 57] width 1379 height 115
type input "08-0398"
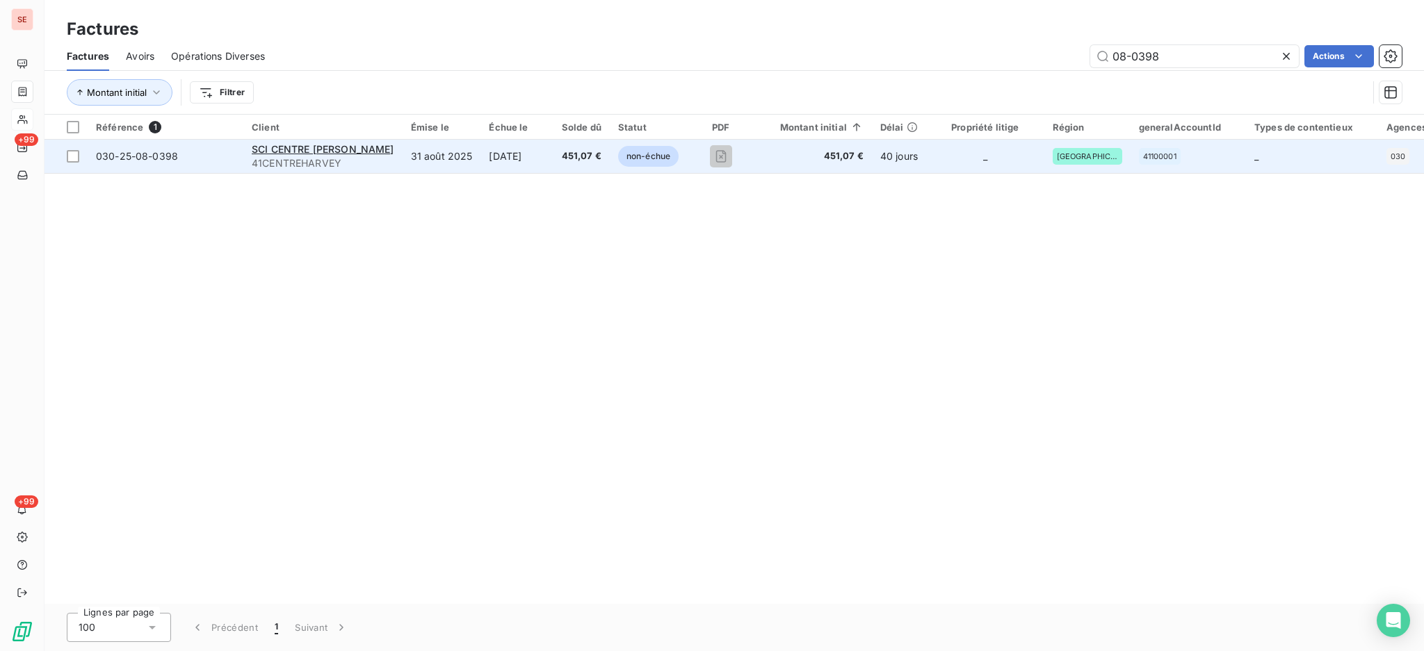
click at [457, 161] on td "31 août 2025" at bounding box center [442, 156] width 79 height 33
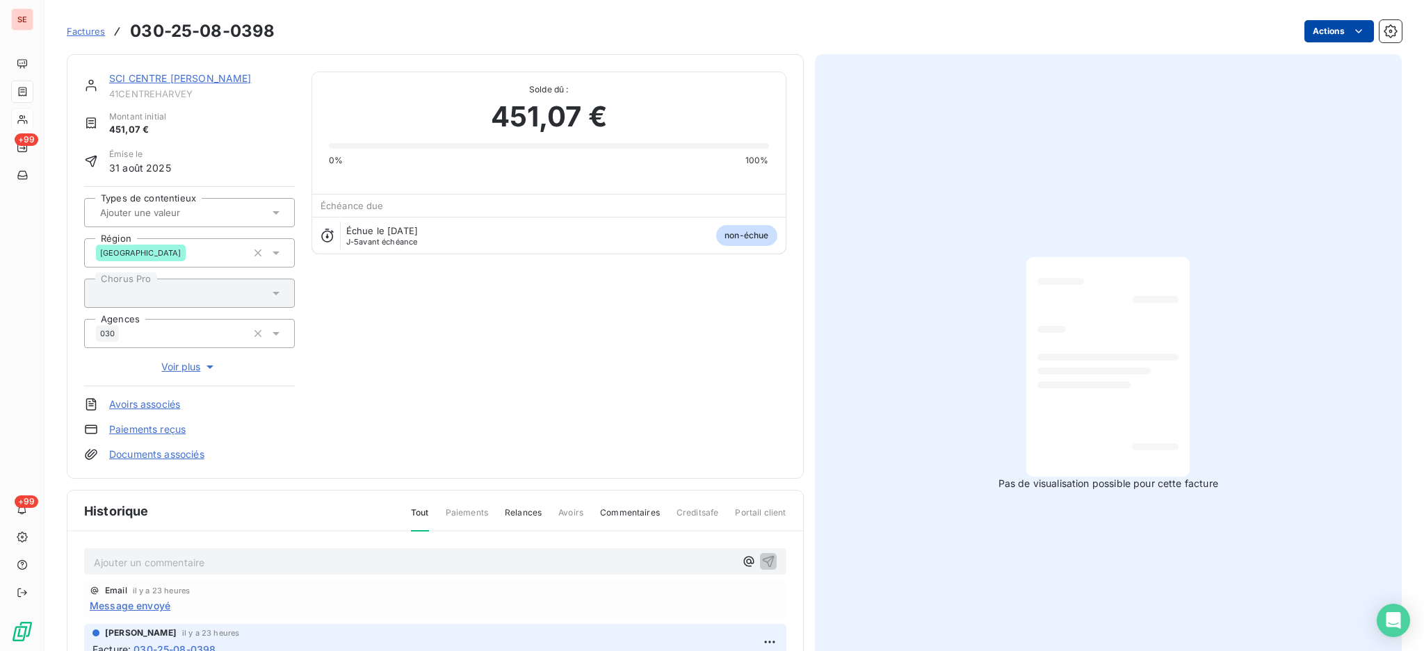
click at [1305, 31] on html "SE +99 +99 Factures 030-25-08-0398 Actions SCI CENTRE [PERSON_NAME] 41CENTREHAR…" at bounding box center [712, 325] width 1424 height 651
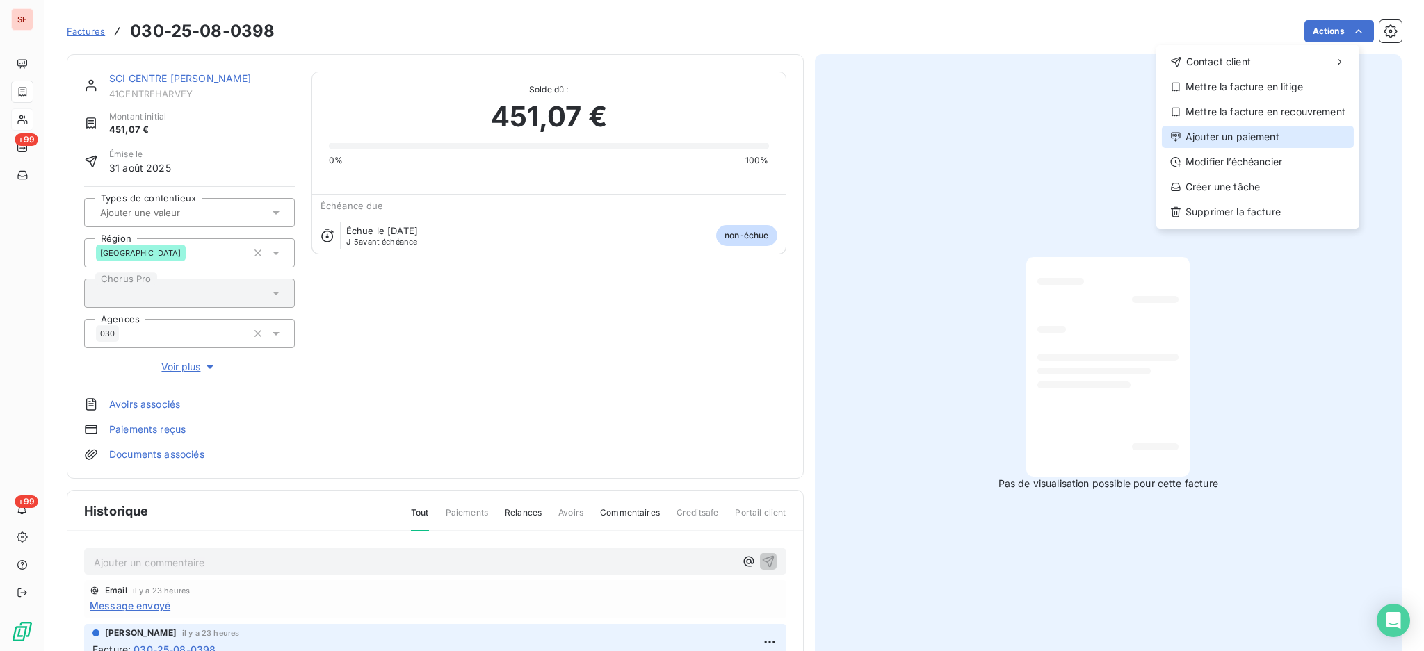
click at [1222, 131] on div "Ajouter un paiement" at bounding box center [1258, 137] width 192 height 22
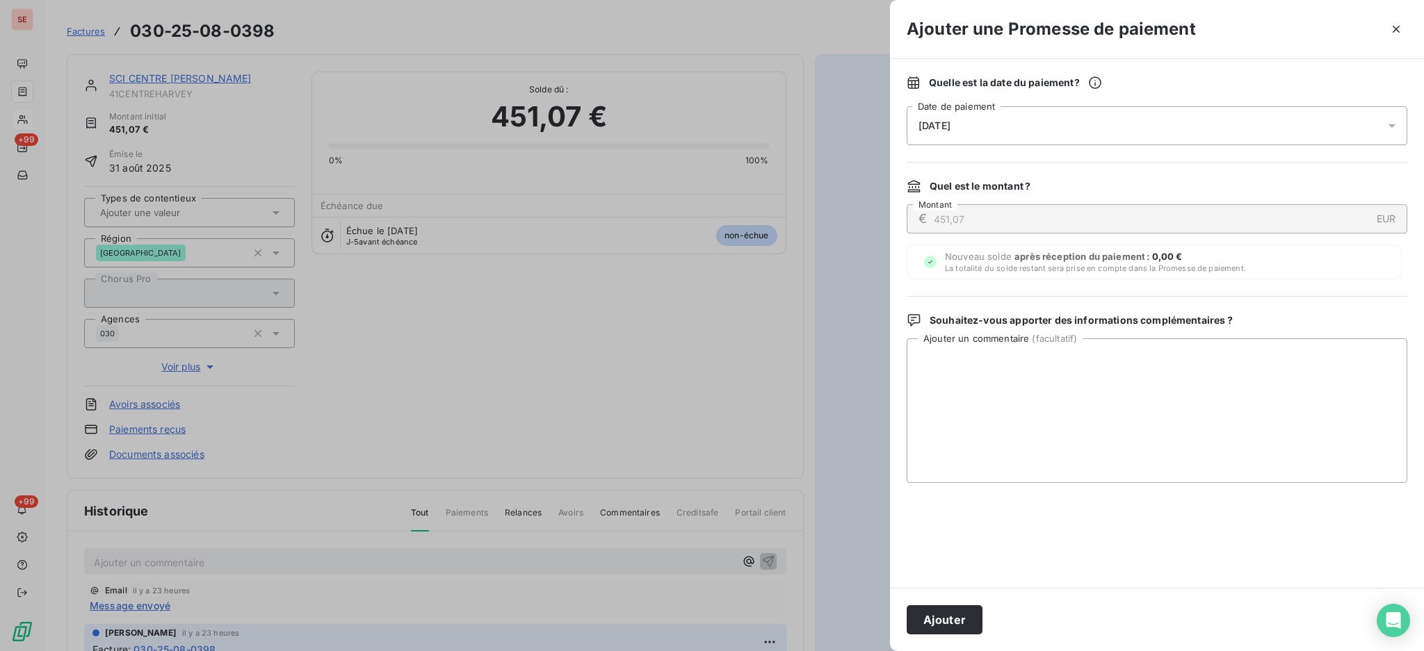
click at [1391, 121] on icon at bounding box center [1392, 126] width 14 height 14
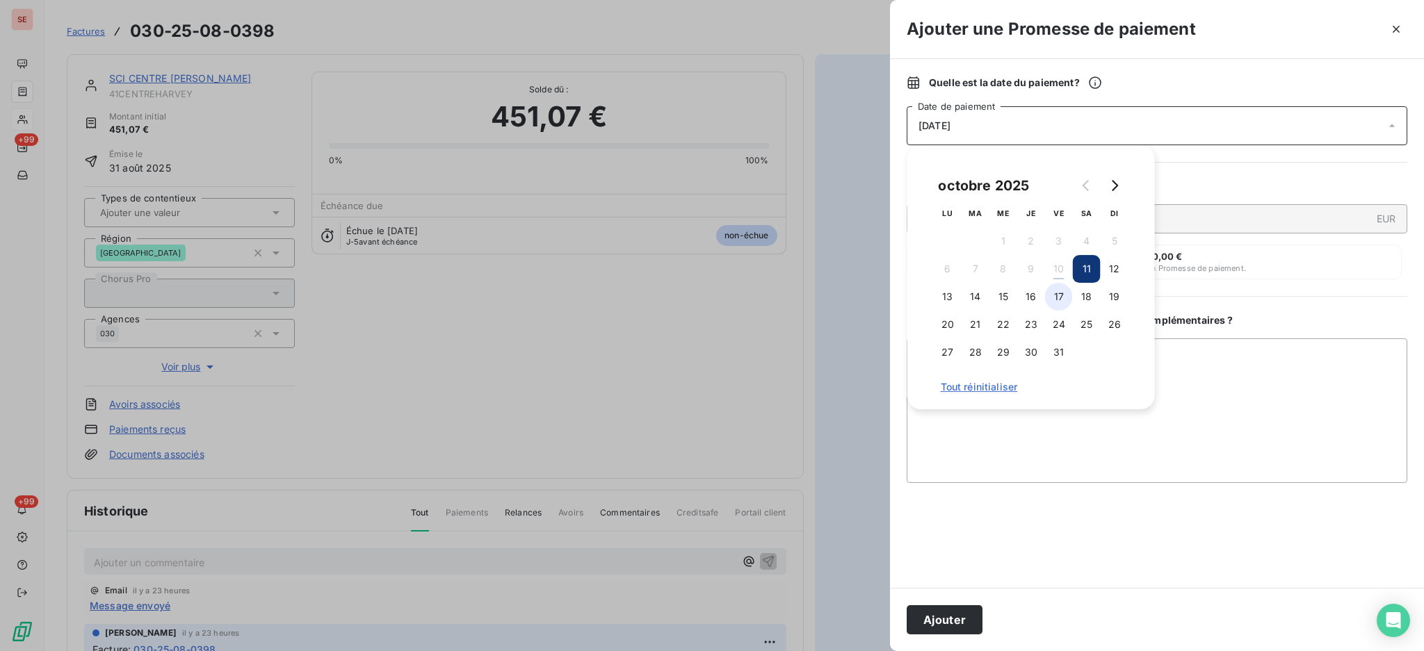
click at [1054, 289] on button "17" at bounding box center [1059, 297] width 28 height 28
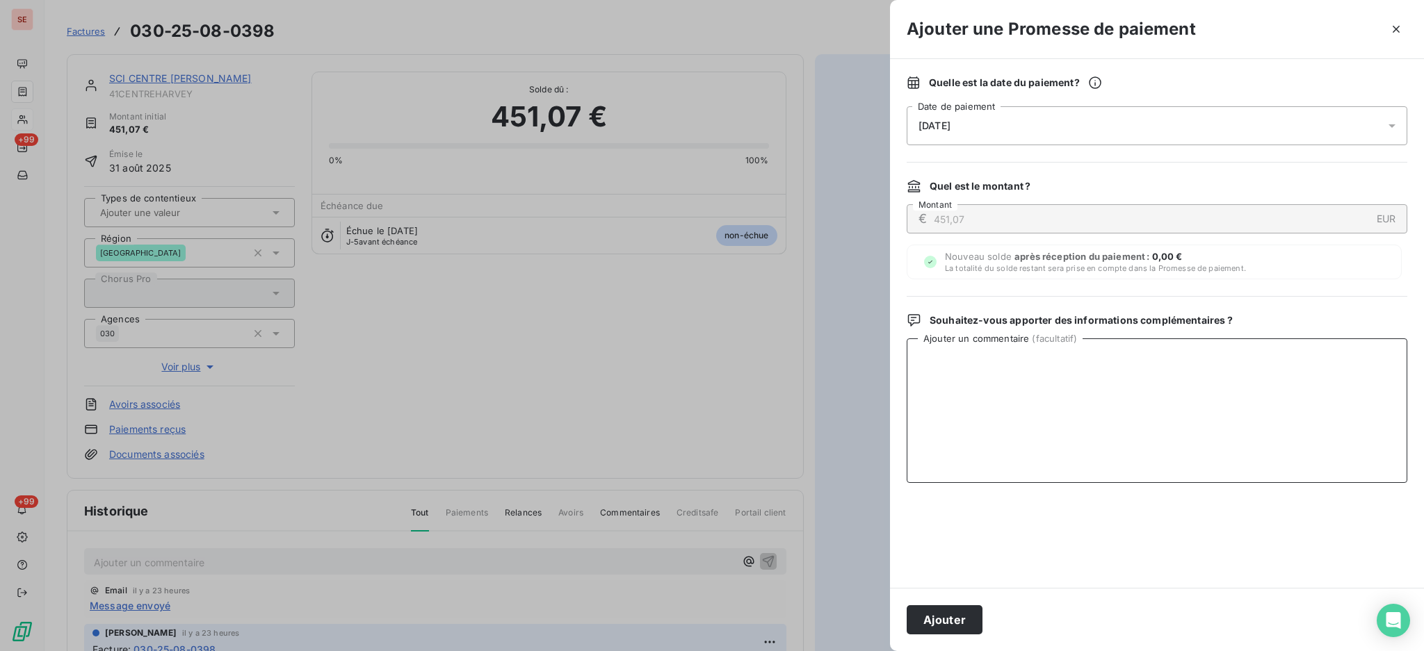
click at [1310, 406] on textarea "Ajouter un commentaire ( facultatif )" at bounding box center [1157, 411] width 501 height 145
paste textarea "TDB - Virt reçu le 10/10"
type textarea "TDB - Virt reçu le 10/10"
click at [929, 615] on button "Ajouter" at bounding box center [945, 620] width 76 height 29
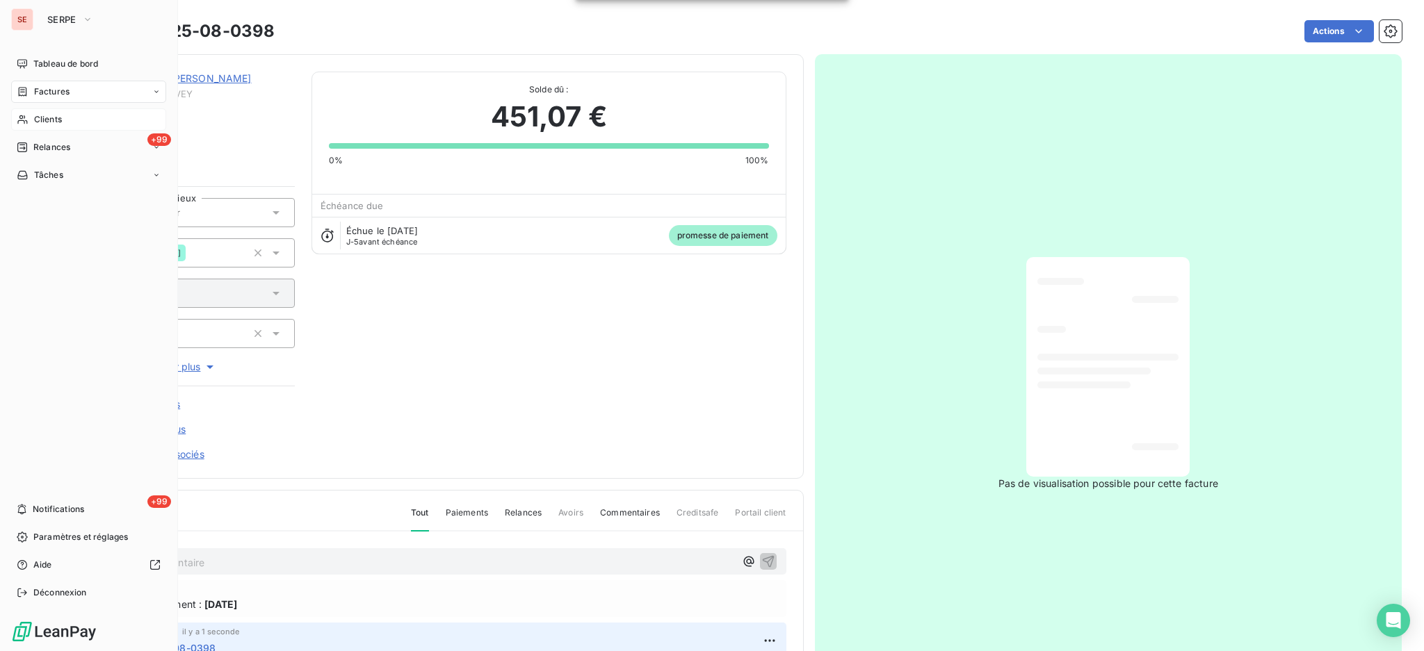
drag, startPoint x: 52, startPoint y: 99, endPoint x: 243, endPoint y: 79, distance: 191.5
click at [52, 99] on div "Factures" at bounding box center [88, 92] width 155 height 22
click at [52, 81] on div "Factures" at bounding box center [88, 92] width 155 height 22
click at [78, 116] on div "Factures" at bounding box center [97, 119] width 138 height 22
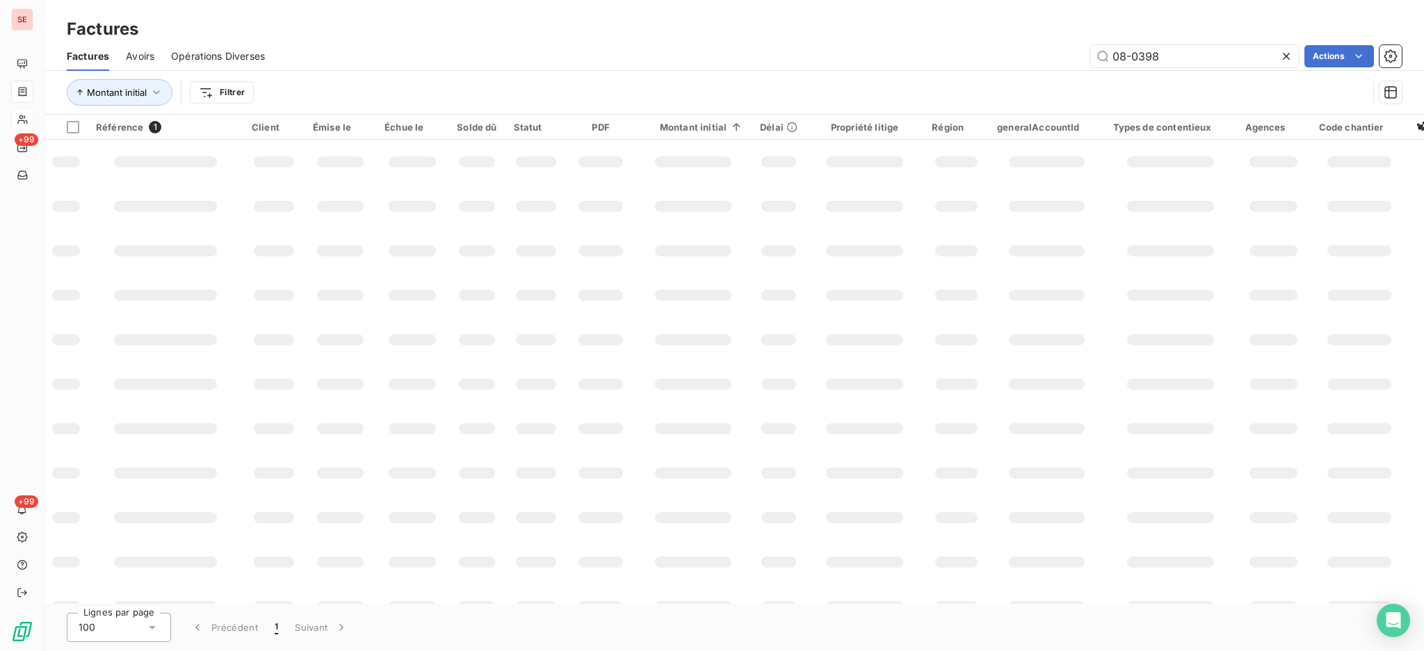
drag, startPoint x: 1209, startPoint y: 64, endPoint x: 674, endPoint y: 108, distance: 536.4
click at [830, 86] on div "Factures Avoirs Opérations Diverses 08-0398 Actions Montant initial Filtrer" at bounding box center [733, 78] width 1379 height 72
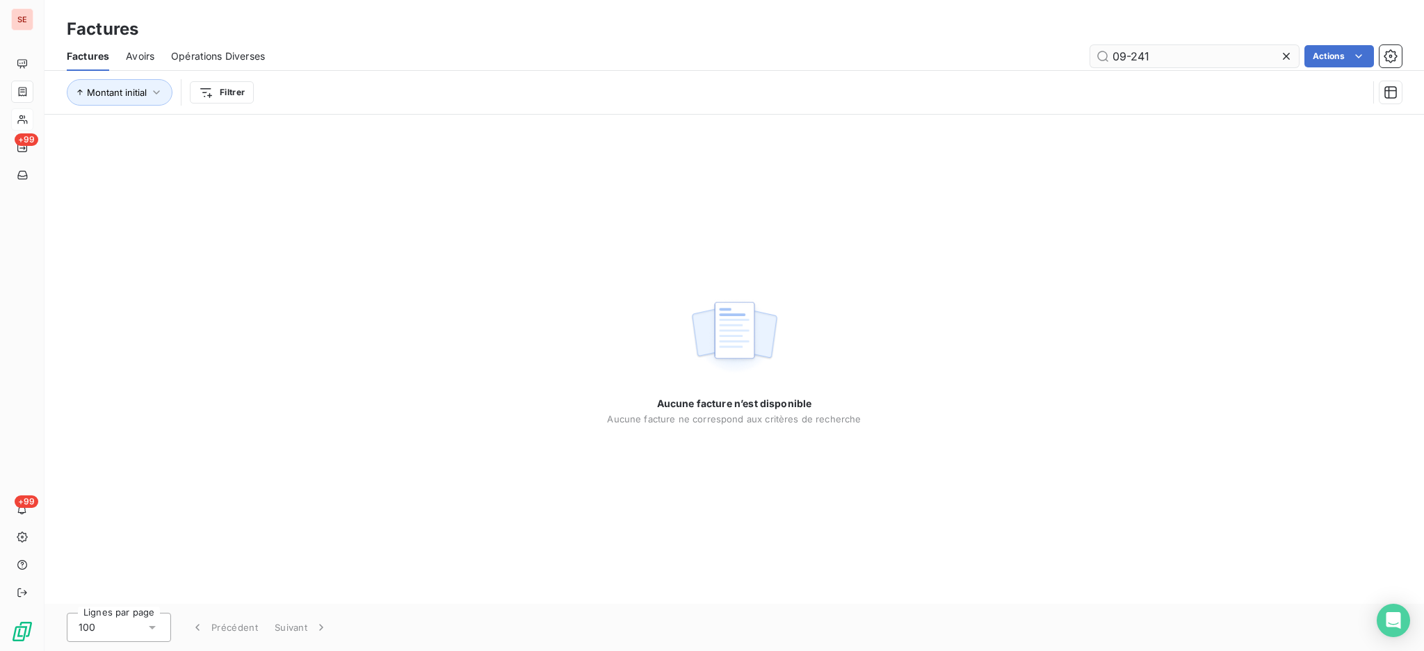
click at [1126, 54] on input "09-241" at bounding box center [1194, 56] width 209 height 22
click at [1132, 63] on input "09-241" at bounding box center [1194, 56] width 209 height 22
type input "09-0241"
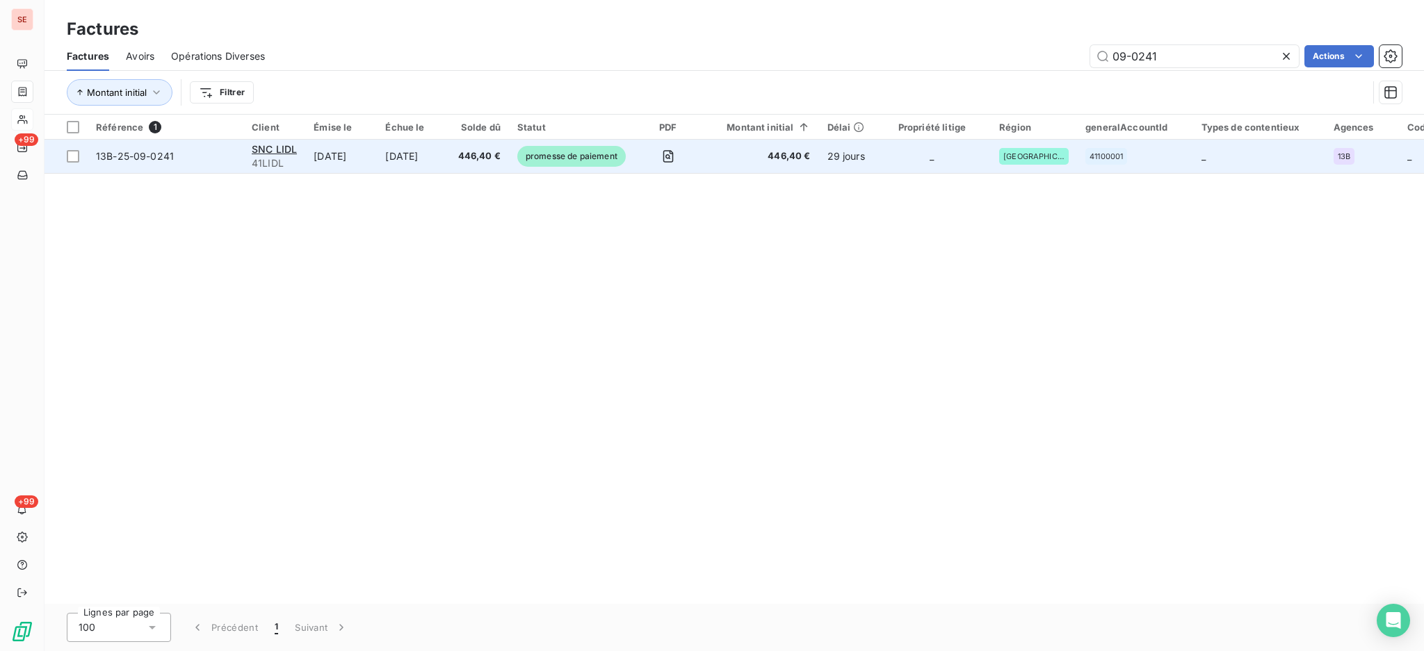
click at [399, 159] on td "[DATE]" at bounding box center [413, 156] width 72 height 33
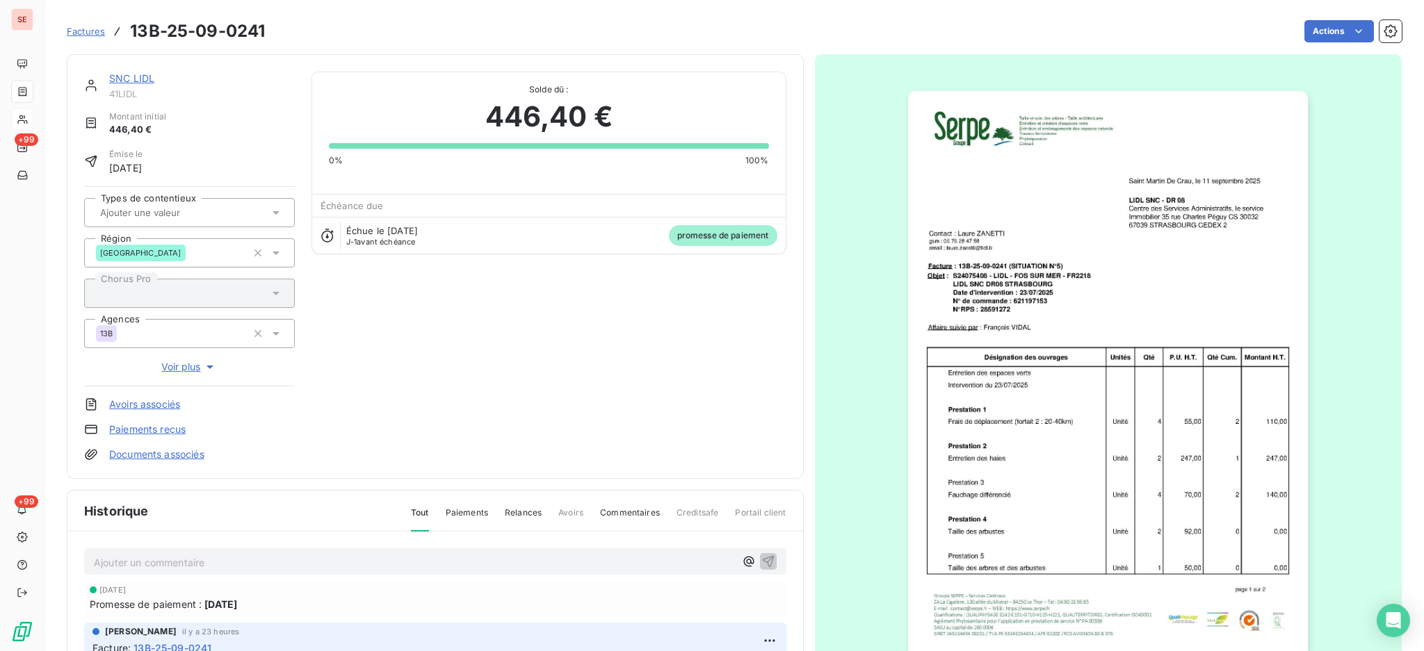
click at [425, 559] on p "Ajouter un commentaire ﻿" at bounding box center [414, 562] width 641 height 17
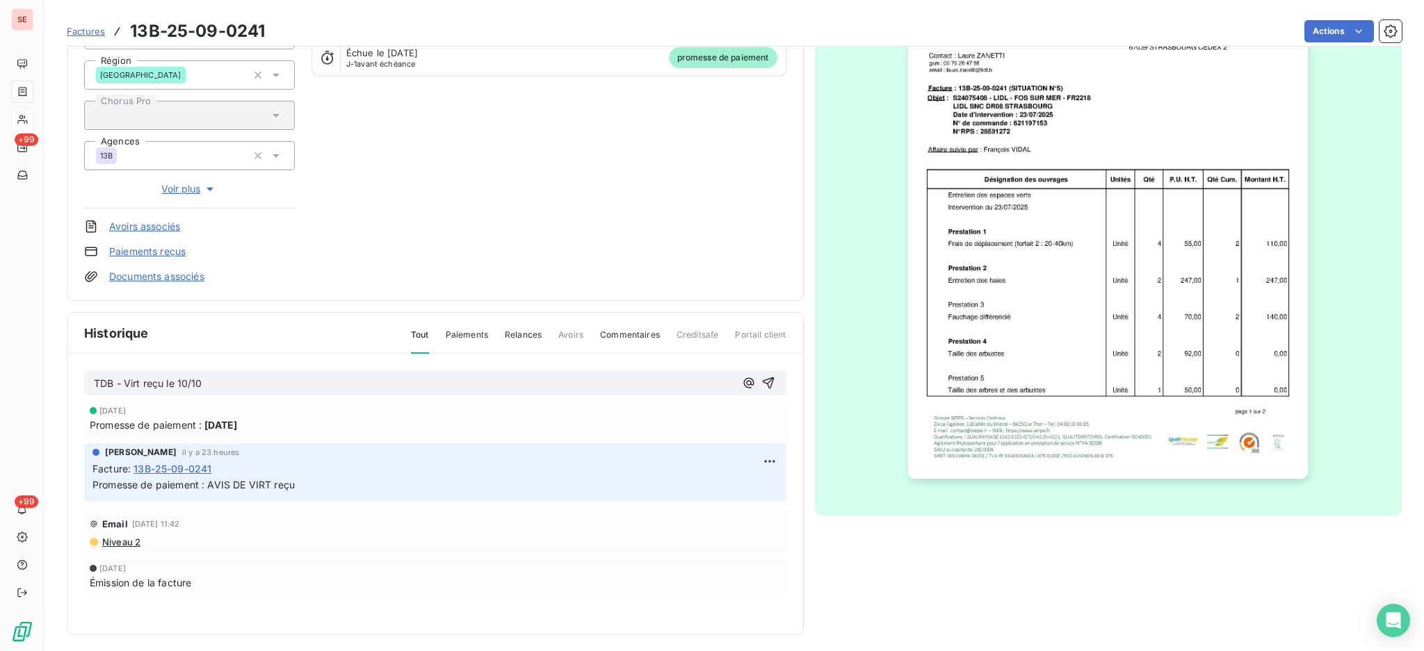
scroll to position [184, 0]
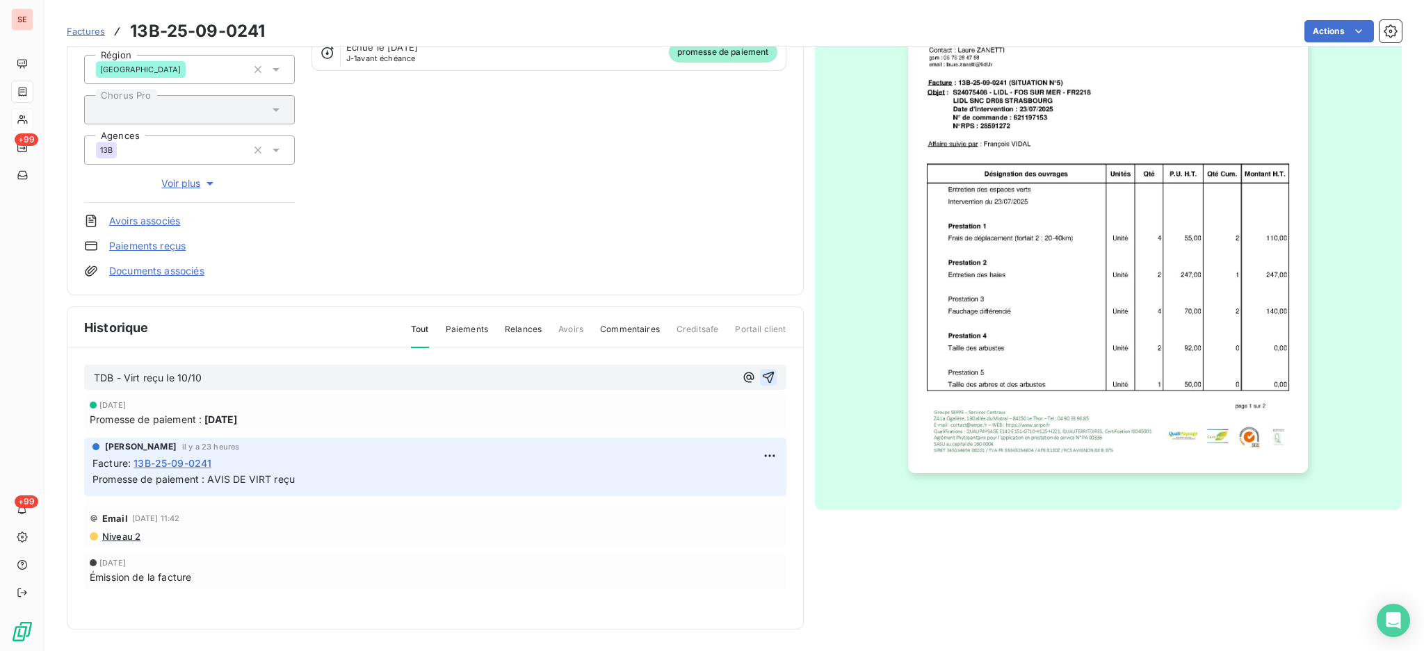
click at [762, 374] on icon "button" at bounding box center [768, 378] width 12 height 12
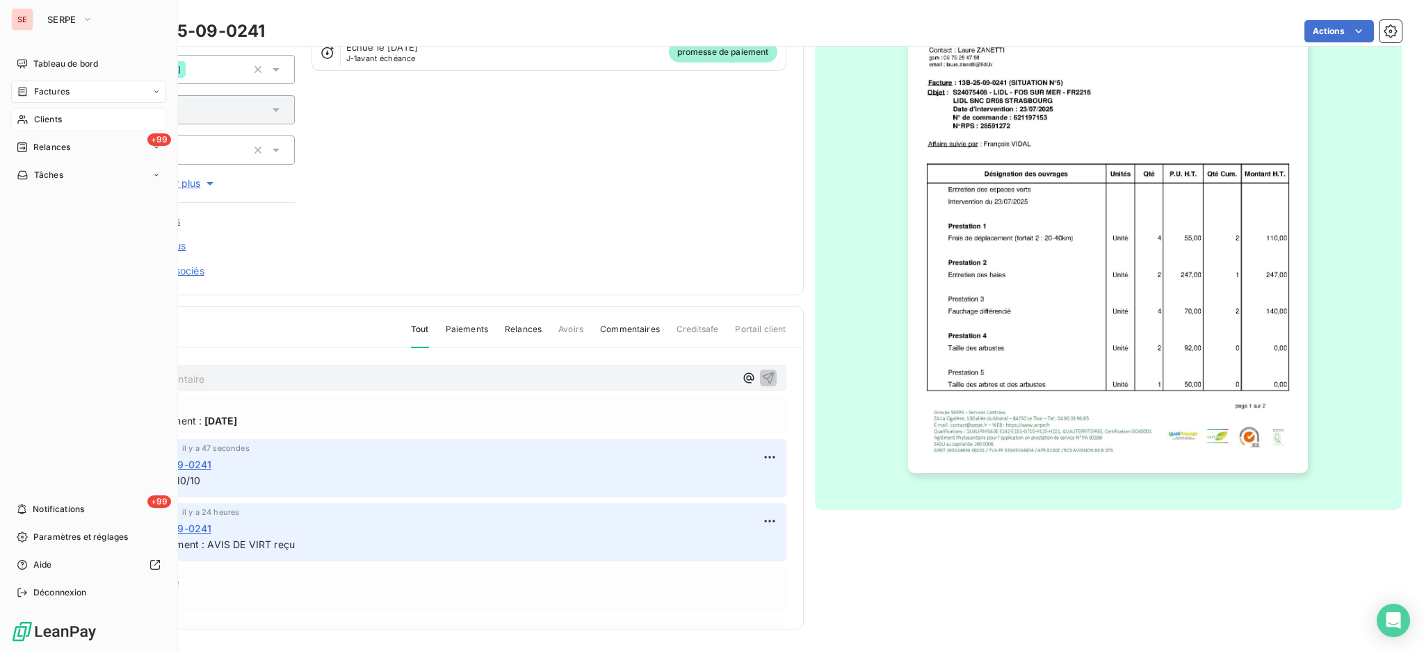
click at [38, 97] on span "Factures" at bounding box center [51, 92] width 35 height 13
click at [48, 120] on span "Factures" at bounding box center [50, 119] width 35 height 13
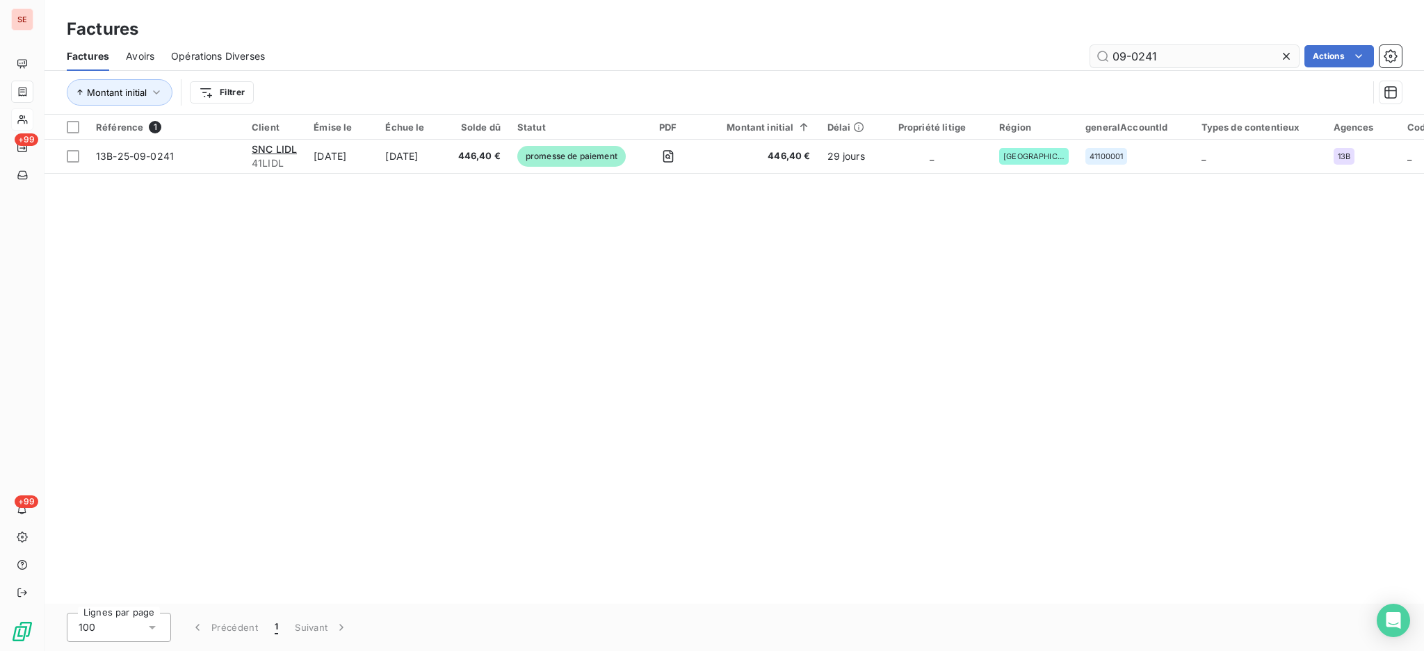
drag, startPoint x: 1203, startPoint y: 54, endPoint x: 1132, endPoint y: 63, distance: 71.5
click at [1132, 63] on input "09-0241" at bounding box center [1194, 56] width 209 height 22
type input "09-1264"
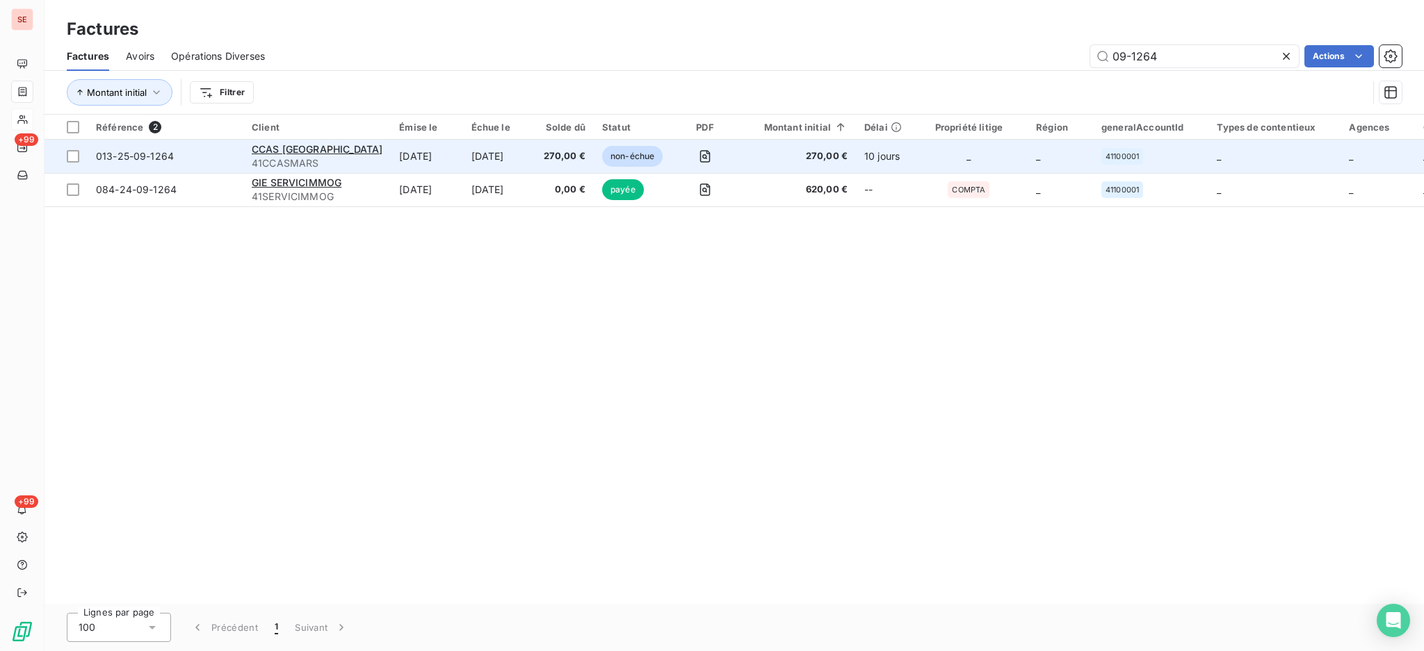
click at [347, 141] on td "CCAS MARSEILLE 41CCASMARS" at bounding box center [316, 156] width 147 height 33
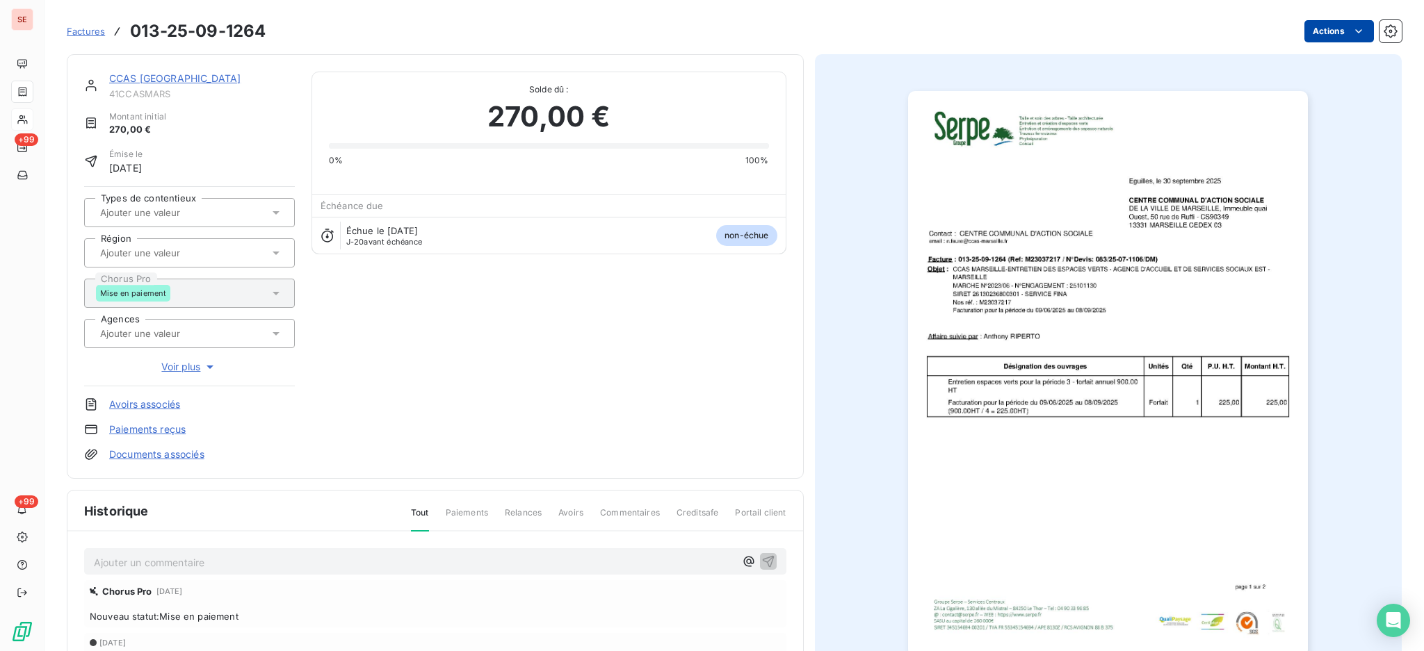
click at [1317, 30] on html "SE +99 +99 Factures 013-25-09-1264 Actions CCAS MARSEILLE 41CCASMARS Montant in…" at bounding box center [712, 325] width 1424 height 651
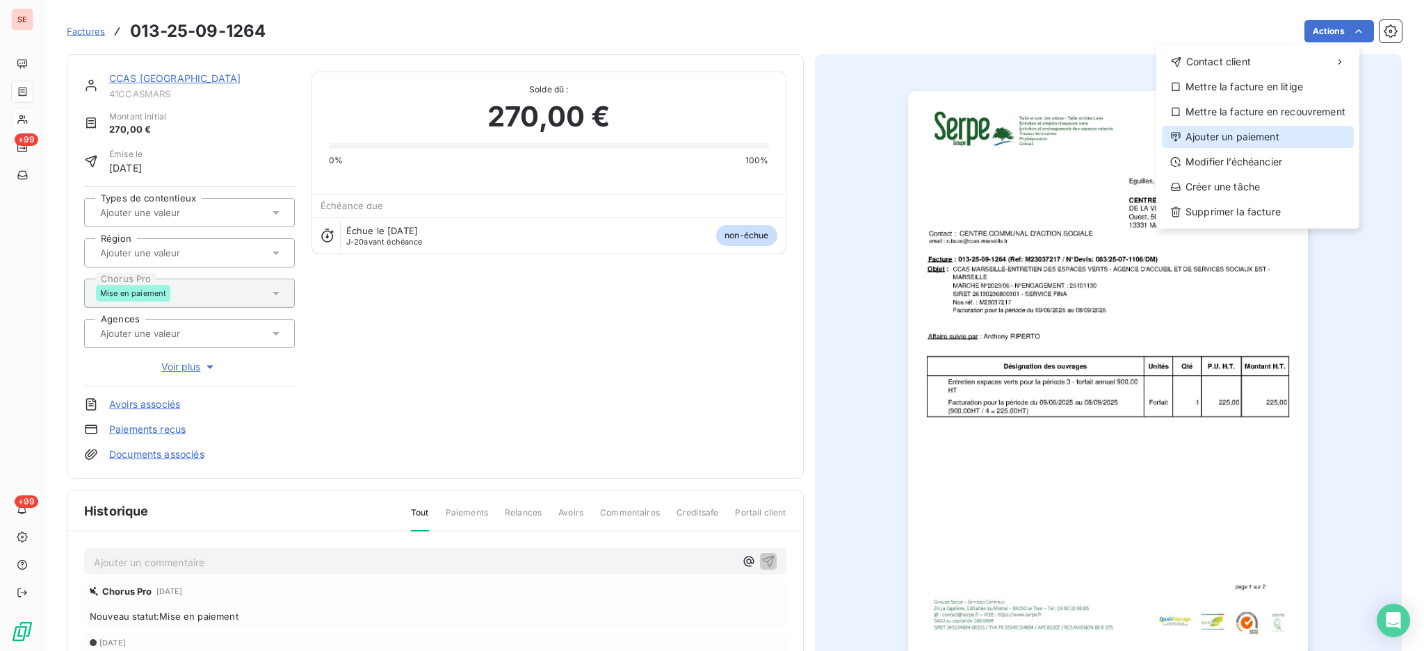
click at [1291, 138] on div "Ajouter un paiement" at bounding box center [1258, 137] width 192 height 22
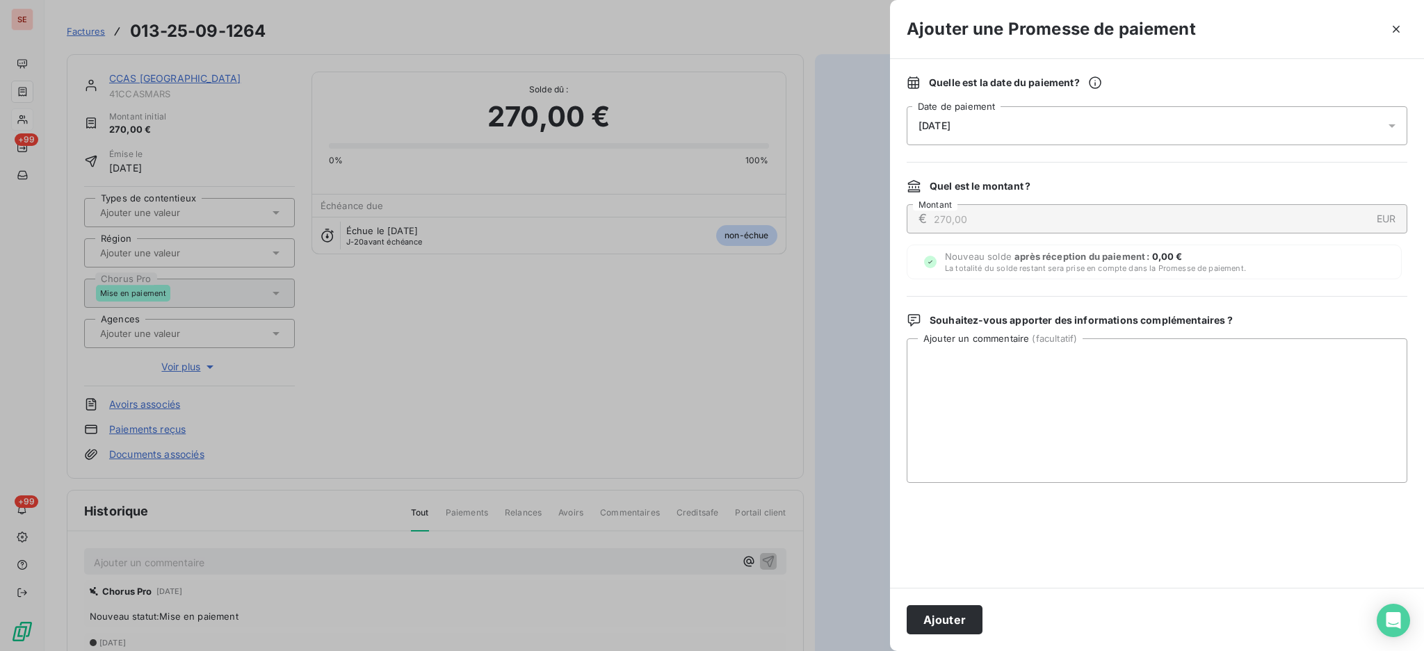
click at [1389, 124] on icon at bounding box center [1392, 126] width 14 height 14
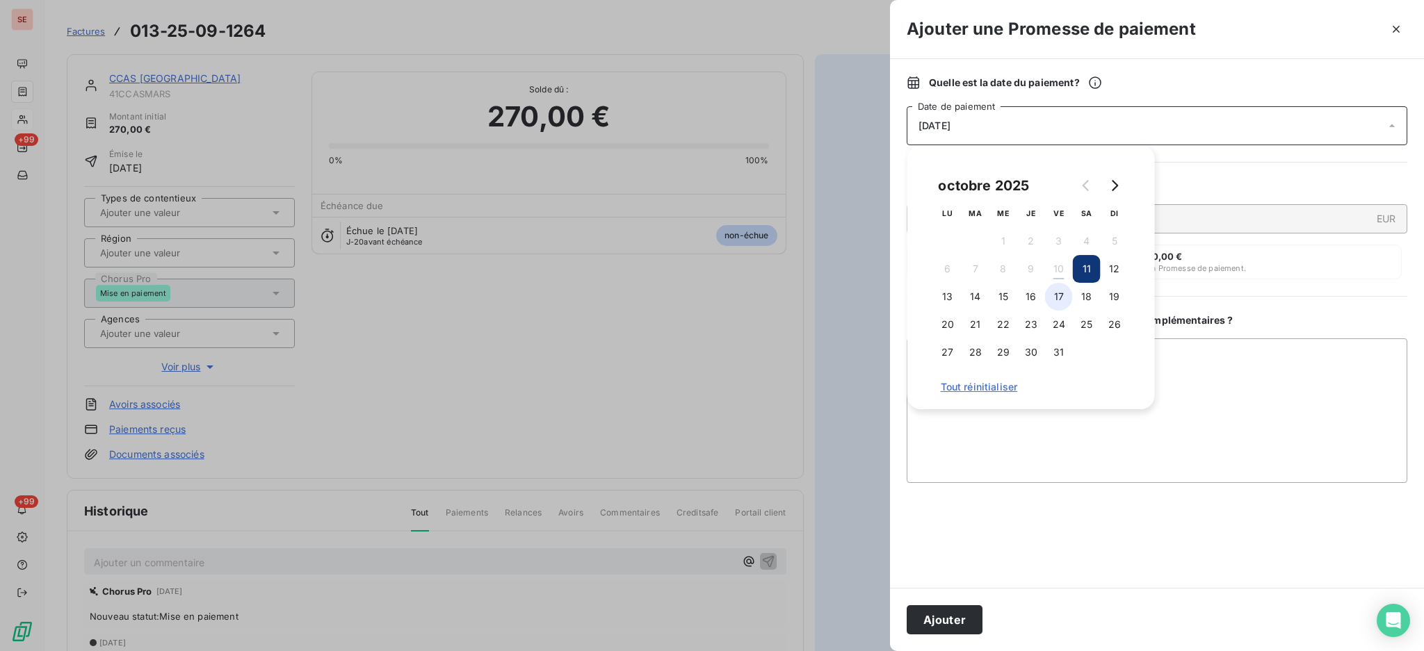
click at [1059, 296] on button "17" at bounding box center [1059, 297] width 28 height 28
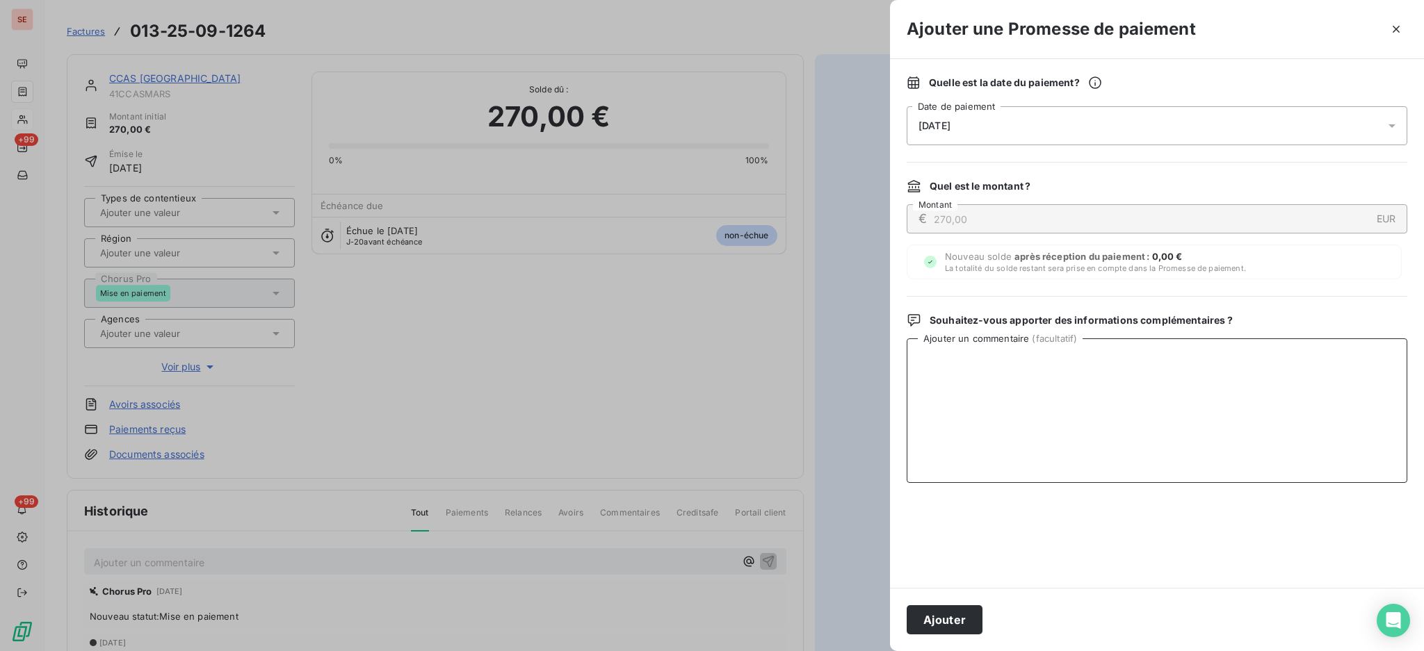
click at [1222, 368] on textarea "Ajouter un commentaire ( facultatif )" at bounding box center [1157, 411] width 501 height 145
paste textarea "TDB - Virt reçu le 10/10"
type textarea "TDB - Virt reçu le 10/10"
click at [954, 619] on button "Ajouter" at bounding box center [945, 620] width 76 height 29
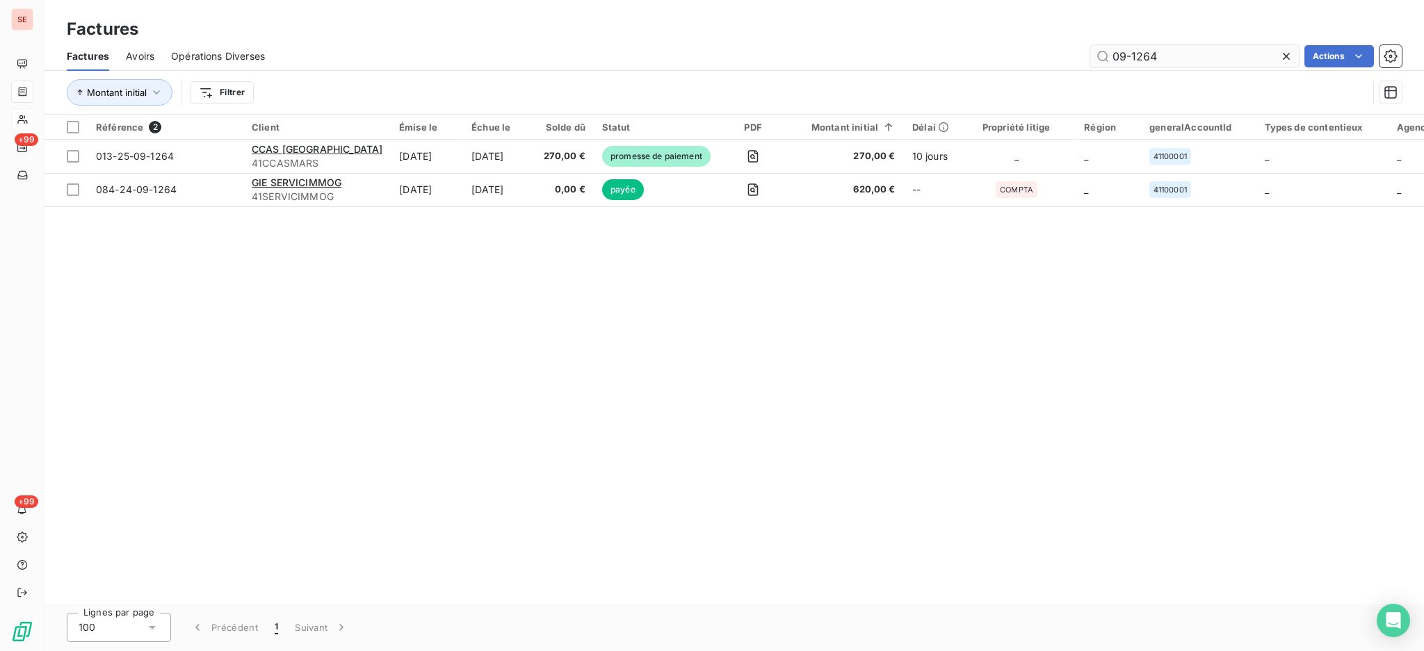
drag, startPoint x: 1181, startPoint y: 55, endPoint x: 1136, endPoint y: 53, distance: 45.2
click at [1136, 53] on input "09-1264" at bounding box center [1194, 56] width 209 height 22
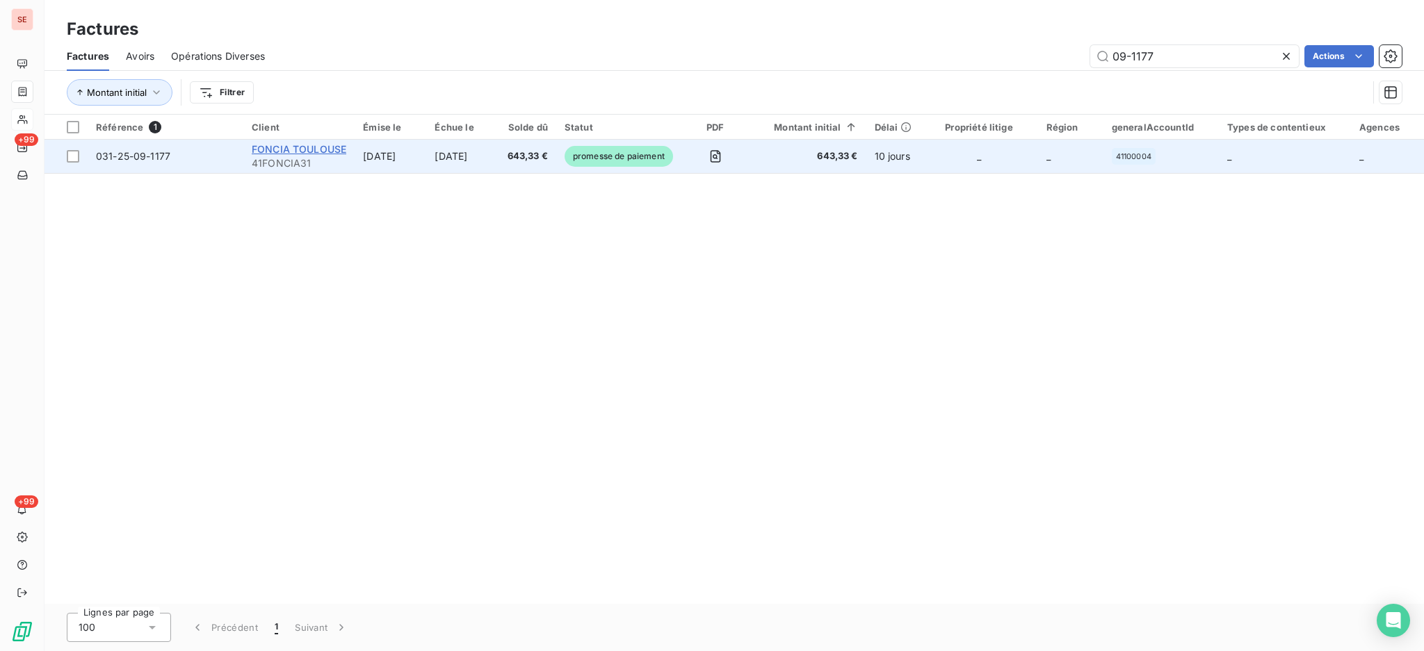
type input "09-1177"
click at [284, 143] on span "FONCIA TOULOUSE" at bounding box center [299, 149] width 95 height 12
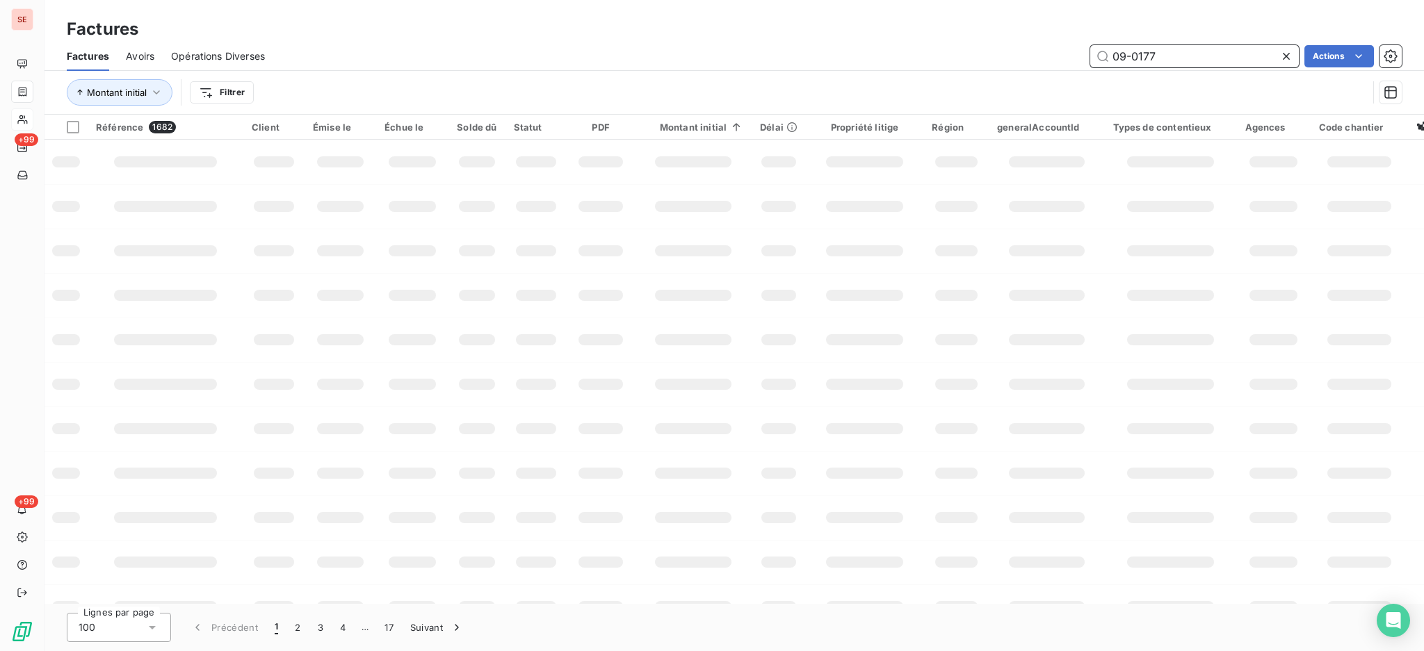
type input "09-0177"
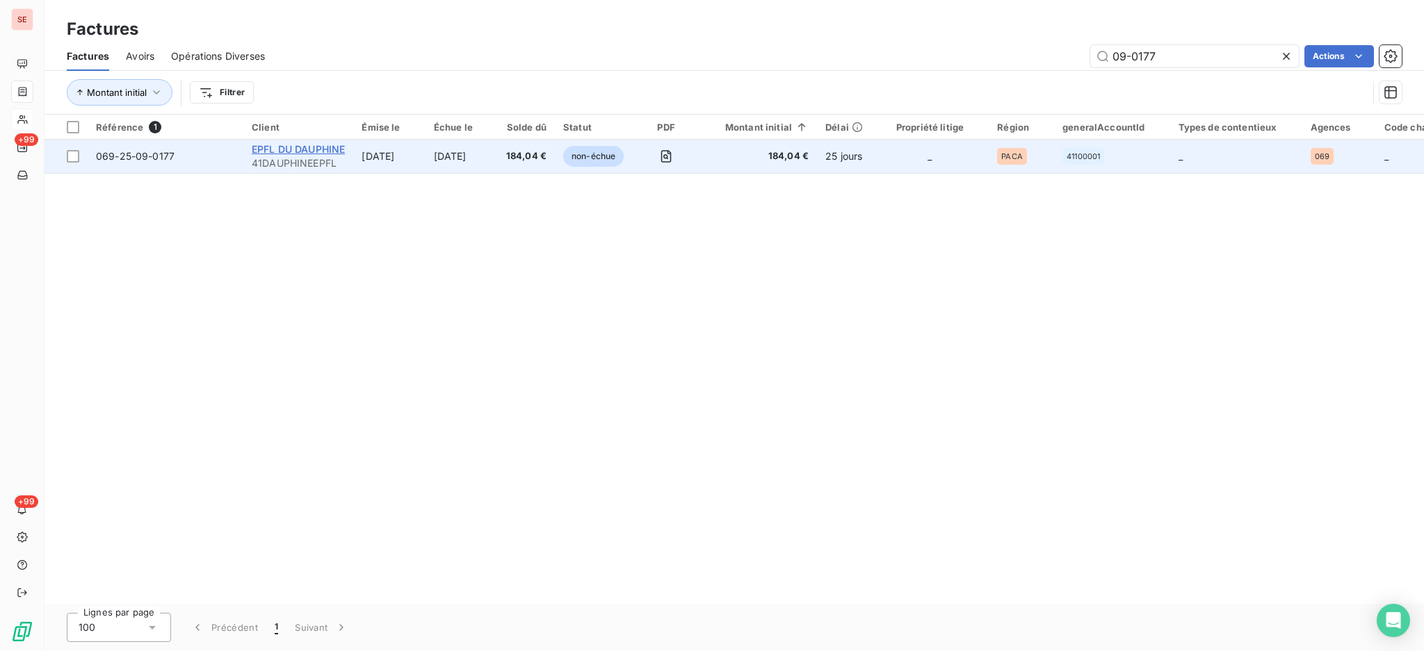
click at [305, 146] on span "EPFL DU DAUPHINE" at bounding box center [298, 149] width 93 height 12
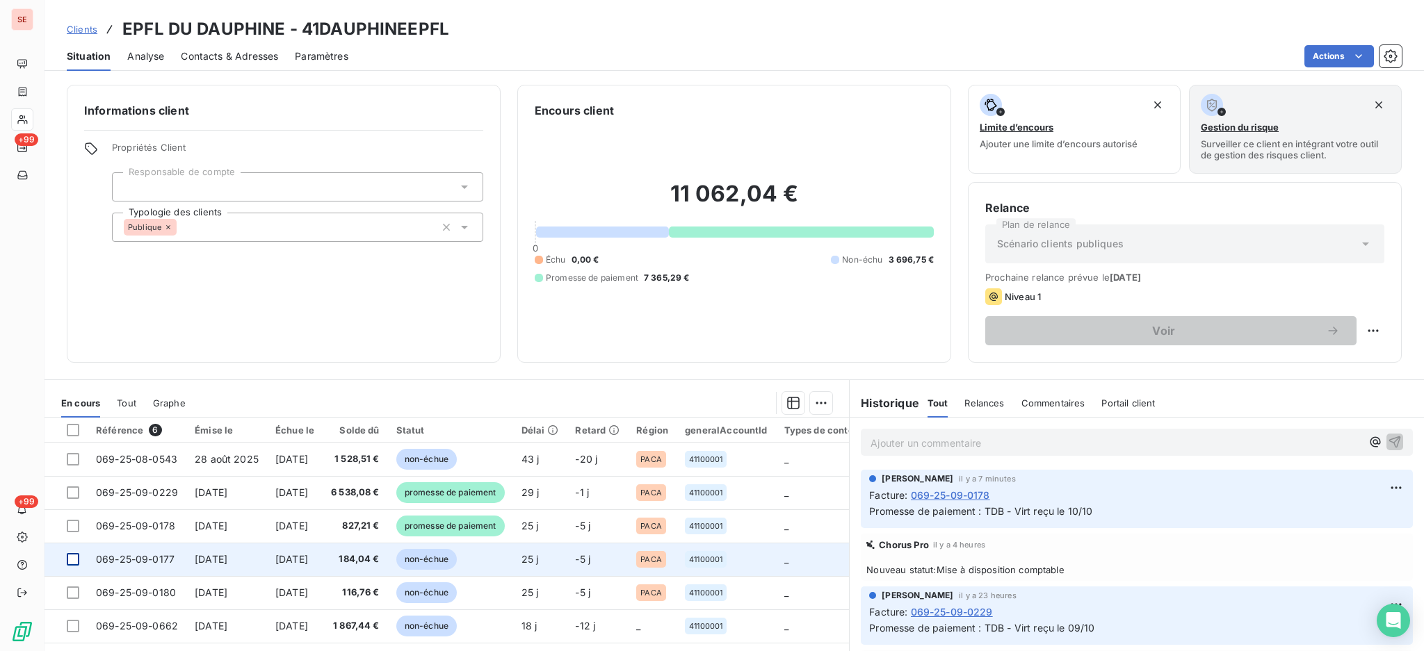
click at [74, 560] on div at bounding box center [73, 559] width 13 height 13
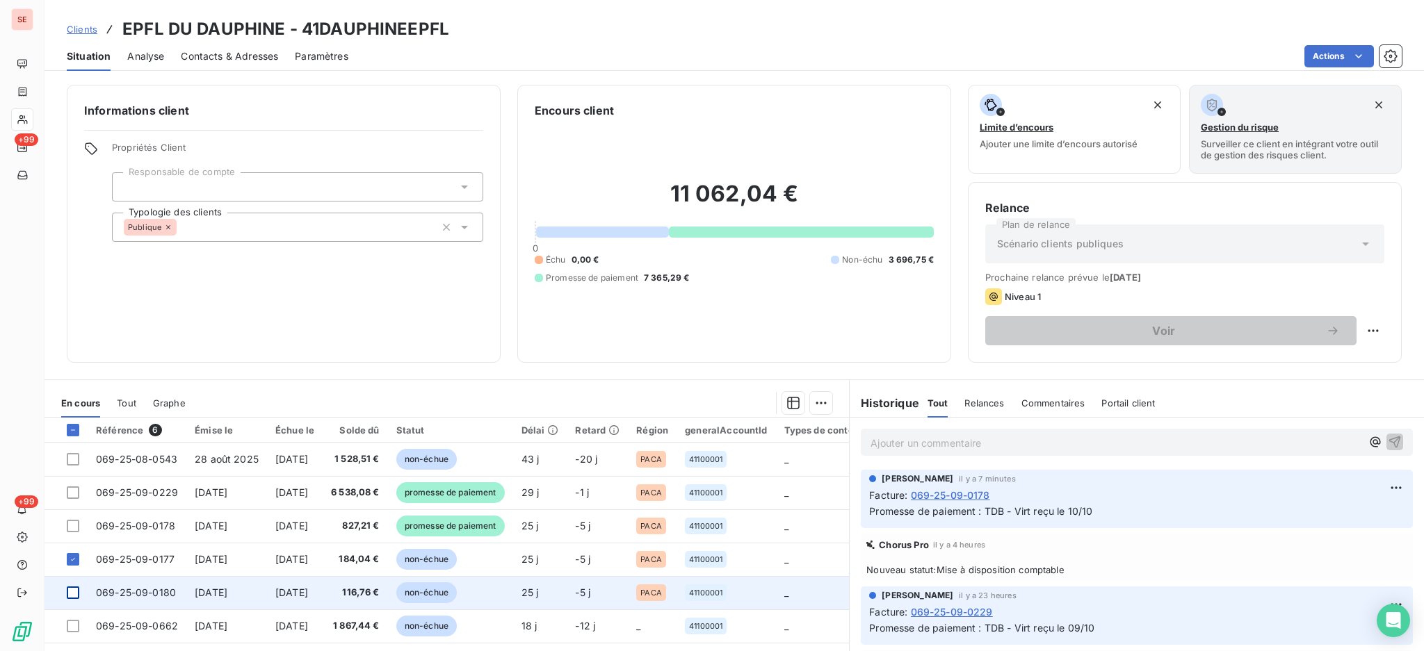
click at [76, 594] on div at bounding box center [73, 593] width 13 height 13
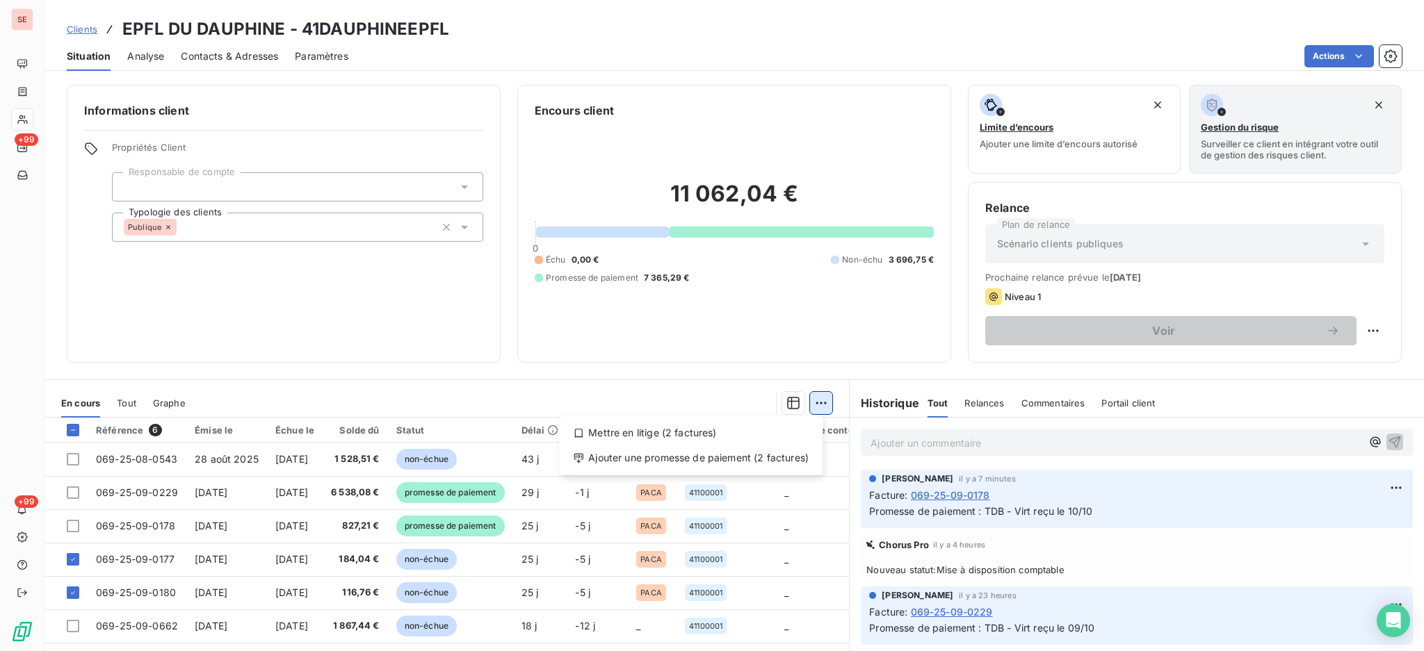
click at [807, 405] on html "SE +99 +99 Clients EPFL DU DAUPHINE - 41DAUPHINEEPFL Situation Analyse Contacts…" at bounding box center [712, 325] width 1424 height 651
click at [706, 455] on div "Ajouter une promesse de paiement (2 factures)" at bounding box center [690, 458] width 252 height 22
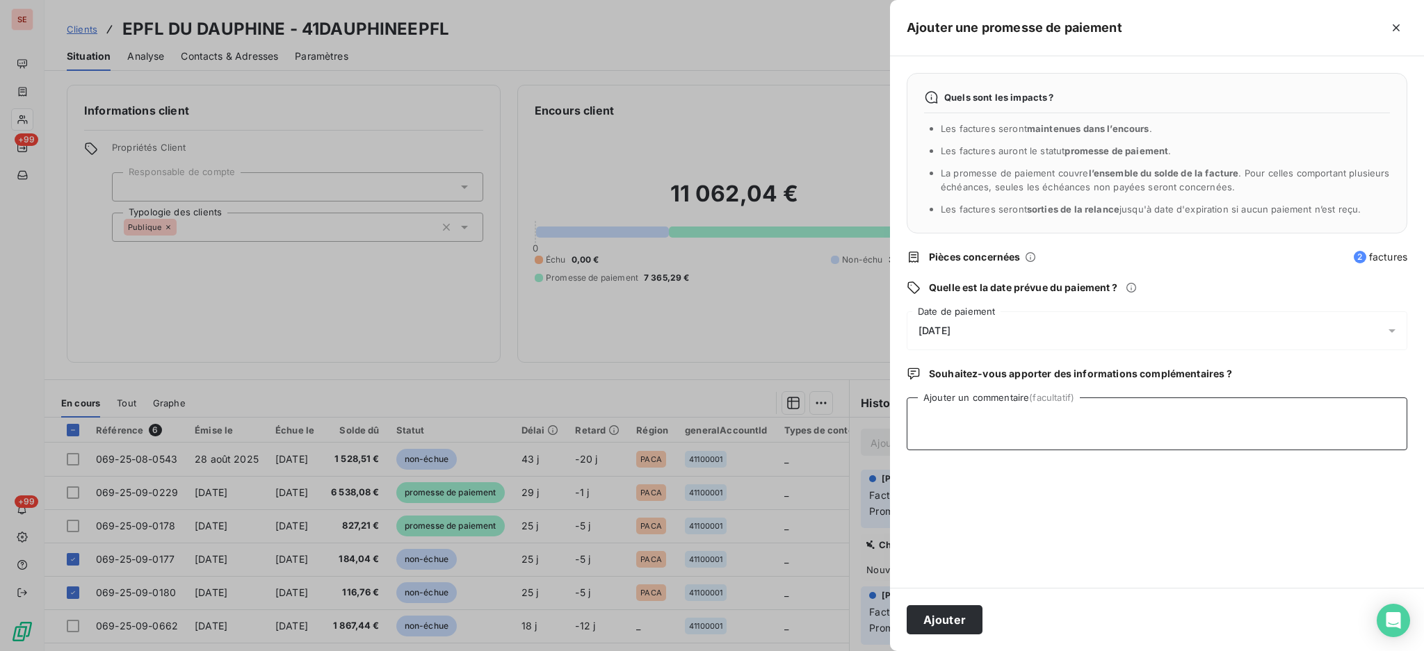
click at [972, 419] on textarea "Ajouter un commentaire (facultatif)" at bounding box center [1157, 424] width 501 height 53
paste textarea "TDB - Virt reçu le 10/10"
type textarea "TDB - Virt reçu le 10/10"
click at [1388, 333] on icon at bounding box center [1392, 331] width 14 height 14
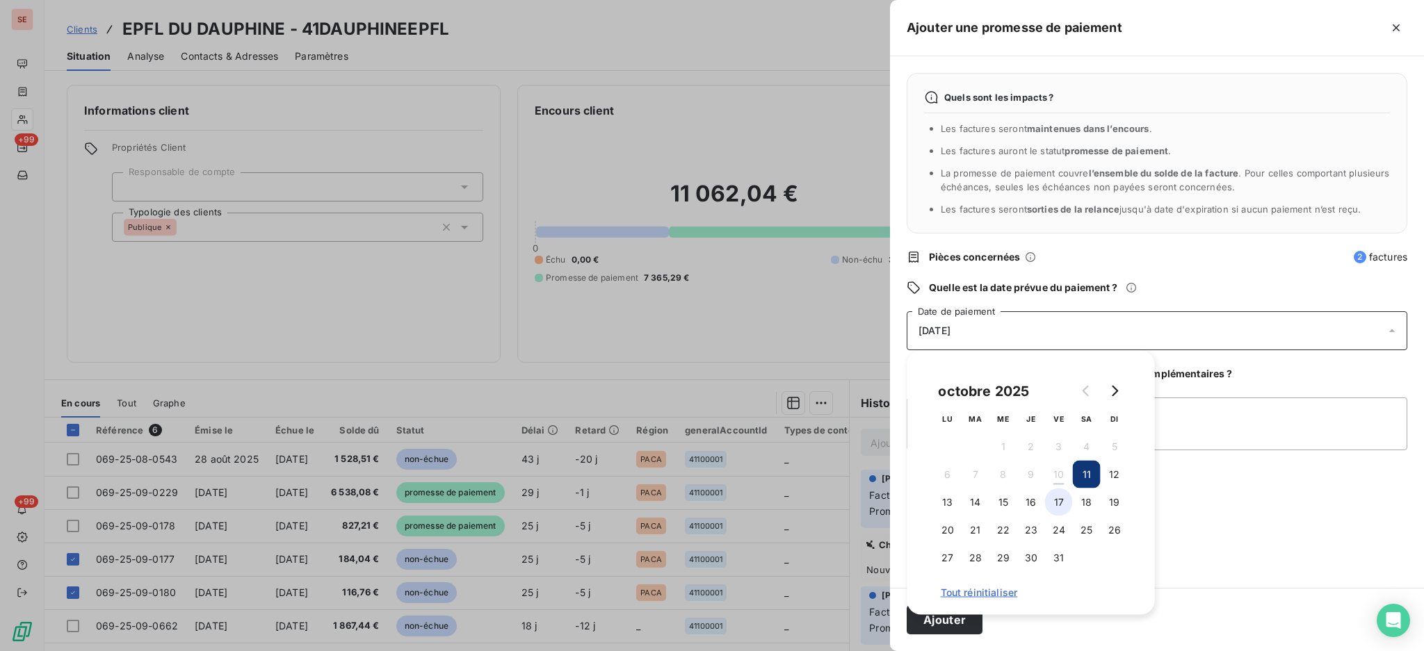
click at [1060, 501] on button "17" at bounding box center [1059, 503] width 28 height 28
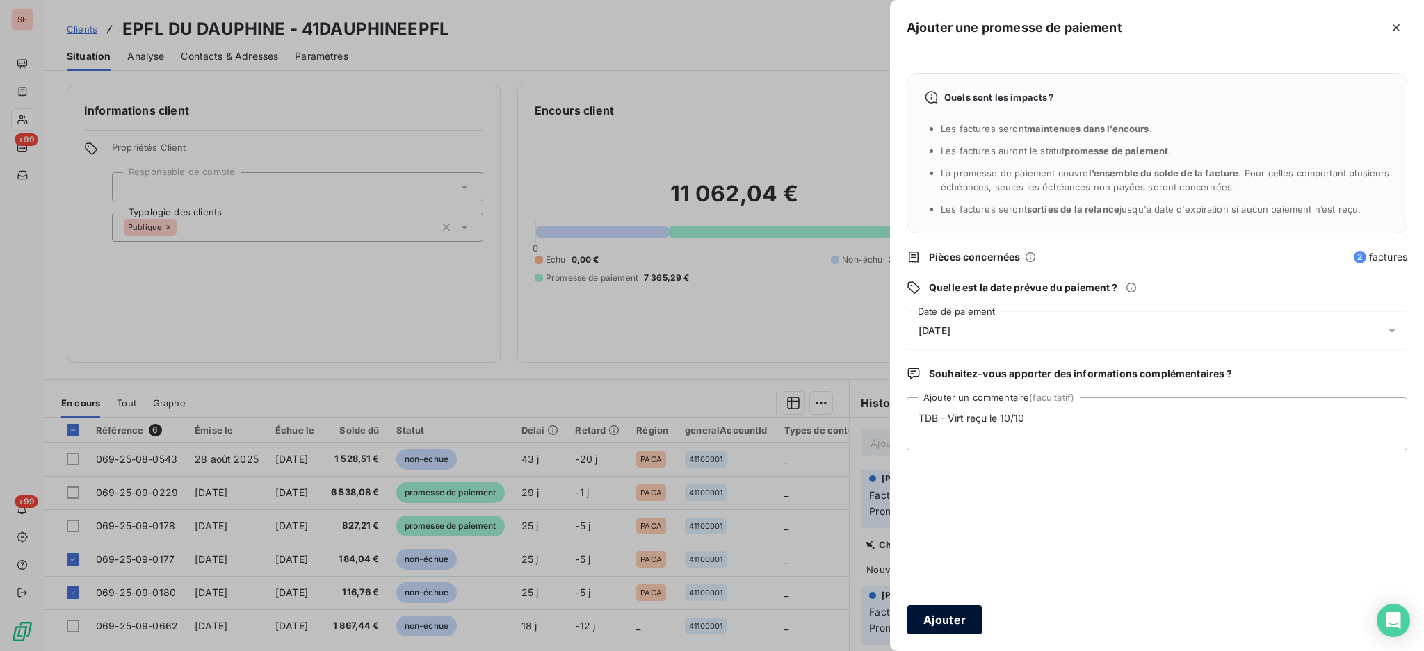
click at [926, 630] on button "Ajouter" at bounding box center [945, 620] width 76 height 29
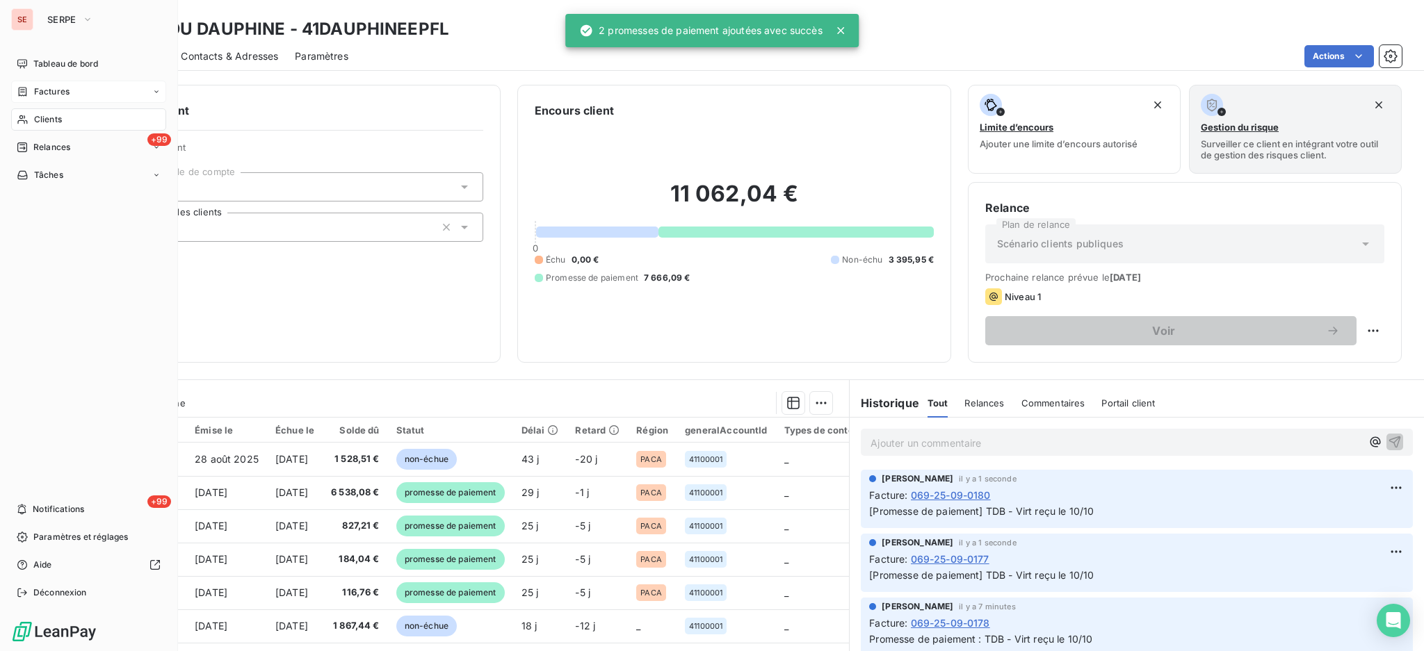
click at [40, 90] on span "Factures" at bounding box center [51, 92] width 35 height 13
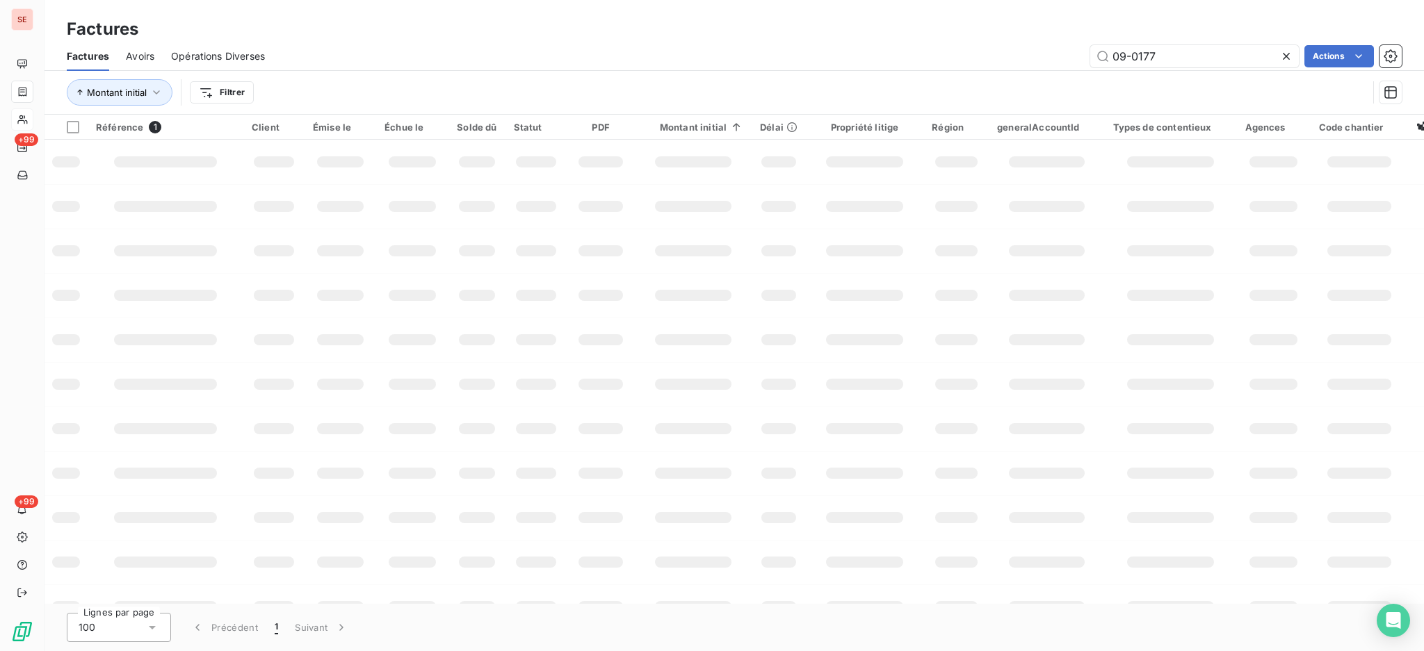
drag, startPoint x: 1162, startPoint y: 52, endPoint x: 1091, endPoint y: 68, distance: 72.0
click at [1091, 68] on div "Factures Avoirs Opérations Diverses 09-0177 Actions" at bounding box center [733, 56] width 1379 height 29
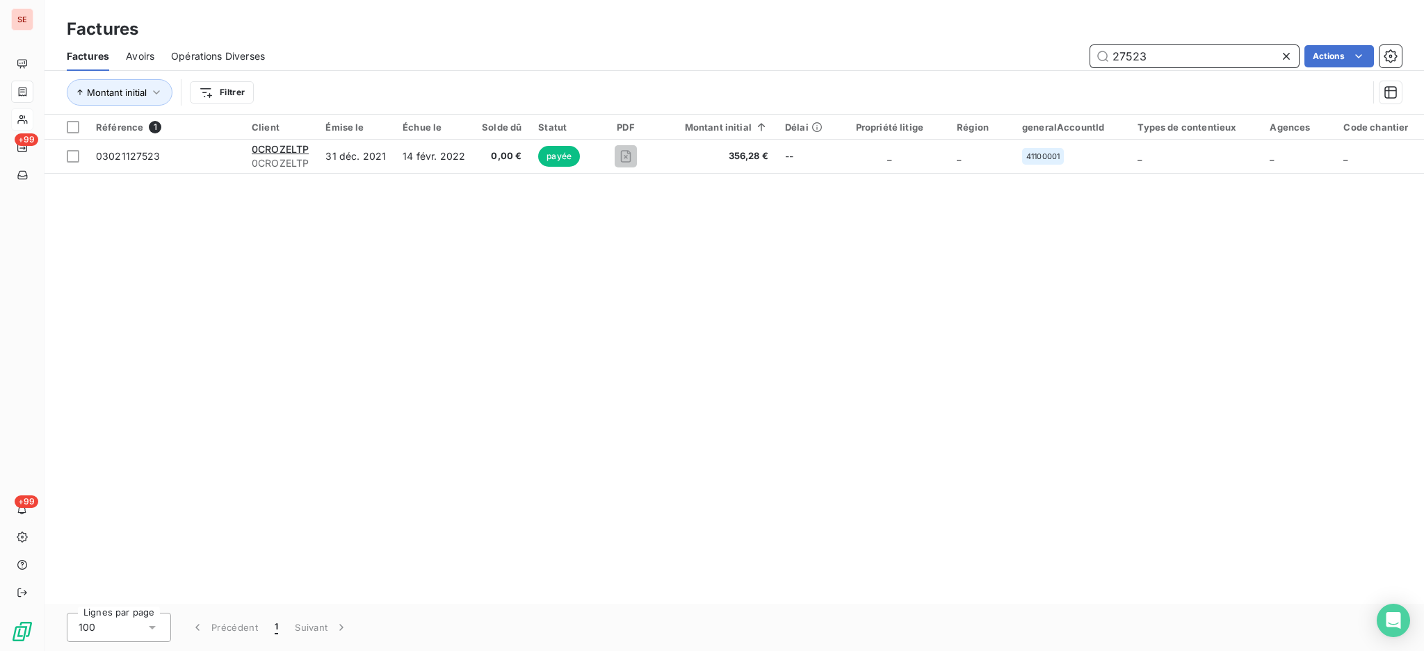
drag, startPoint x: 1152, startPoint y: 51, endPoint x: 957, endPoint y: 56, distance: 194.7
click at [957, 56] on div "27523 Actions" at bounding box center [842, 56] width 1120 height 22
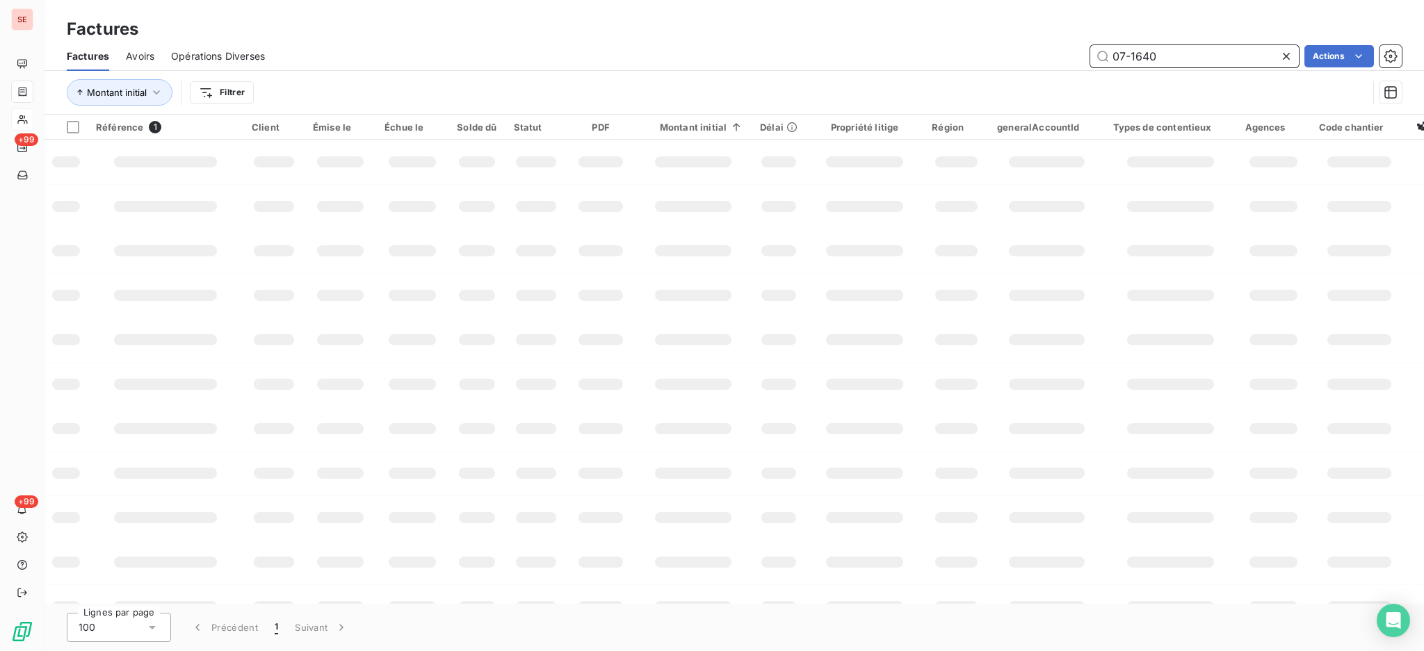
type input "07-1640"
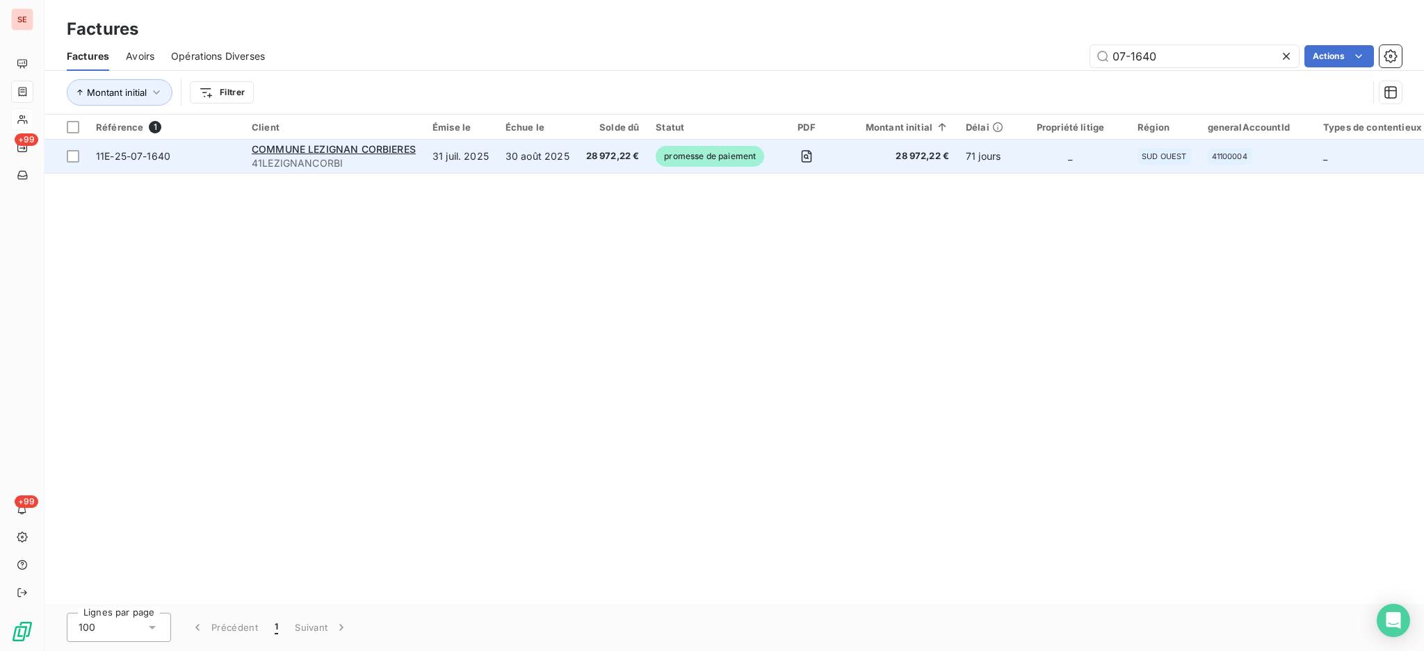
click at [368, 164] on span "41LEZIGNANCORBI" at bounding box center [334, 163] width 164 height 14
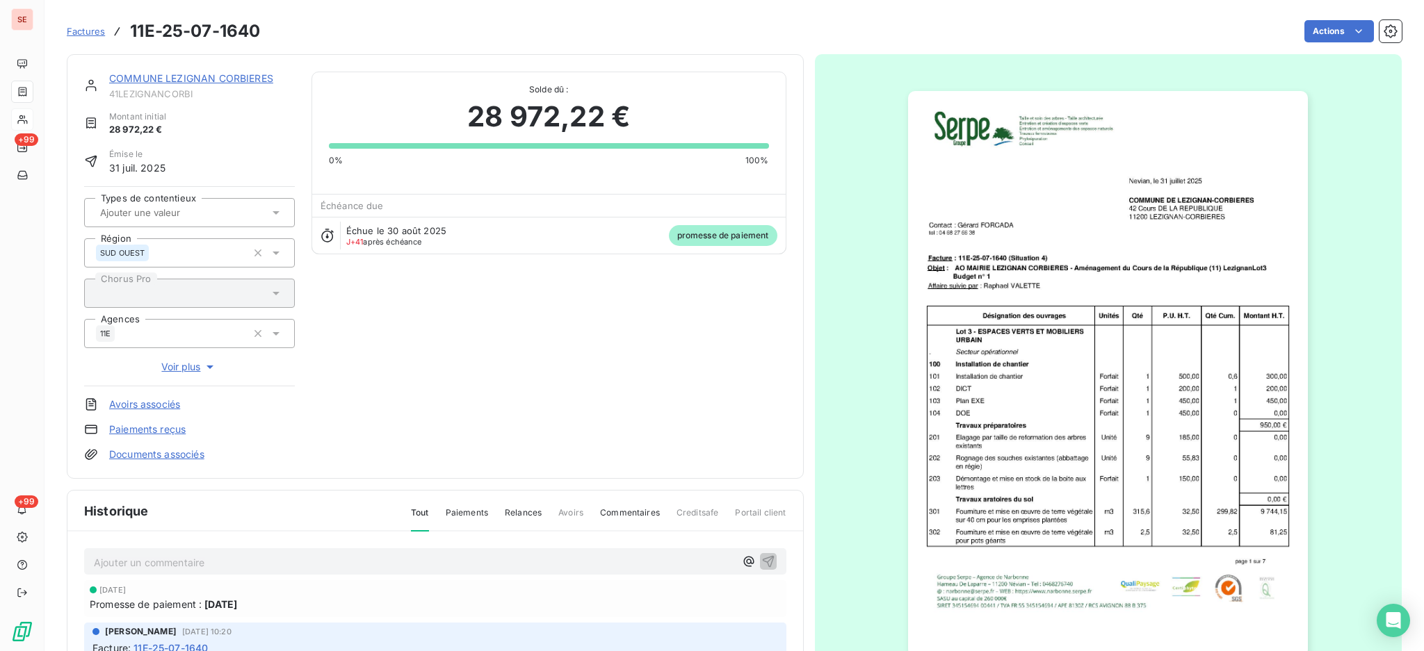
click at [314, 563] on p "Ajouter un commentaire ﻿" at bounding box center [414, 562] width 641 height 17
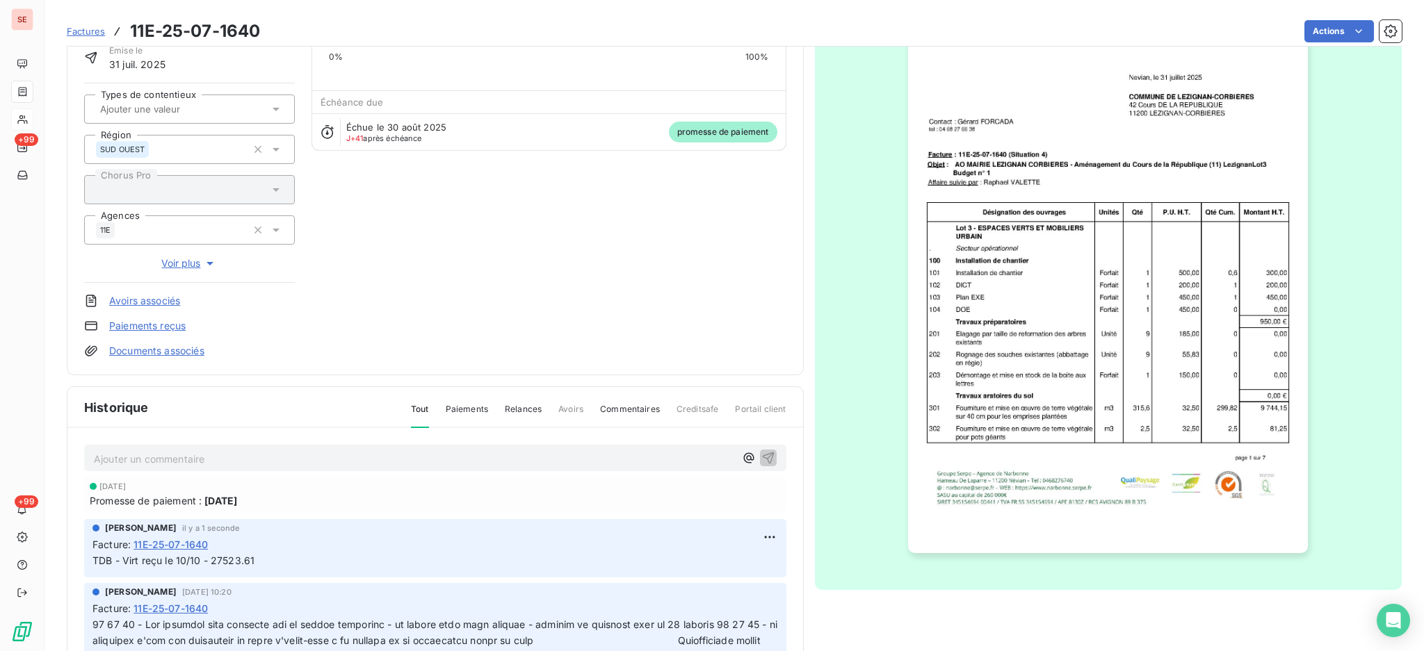
scroll to position [184, 0]
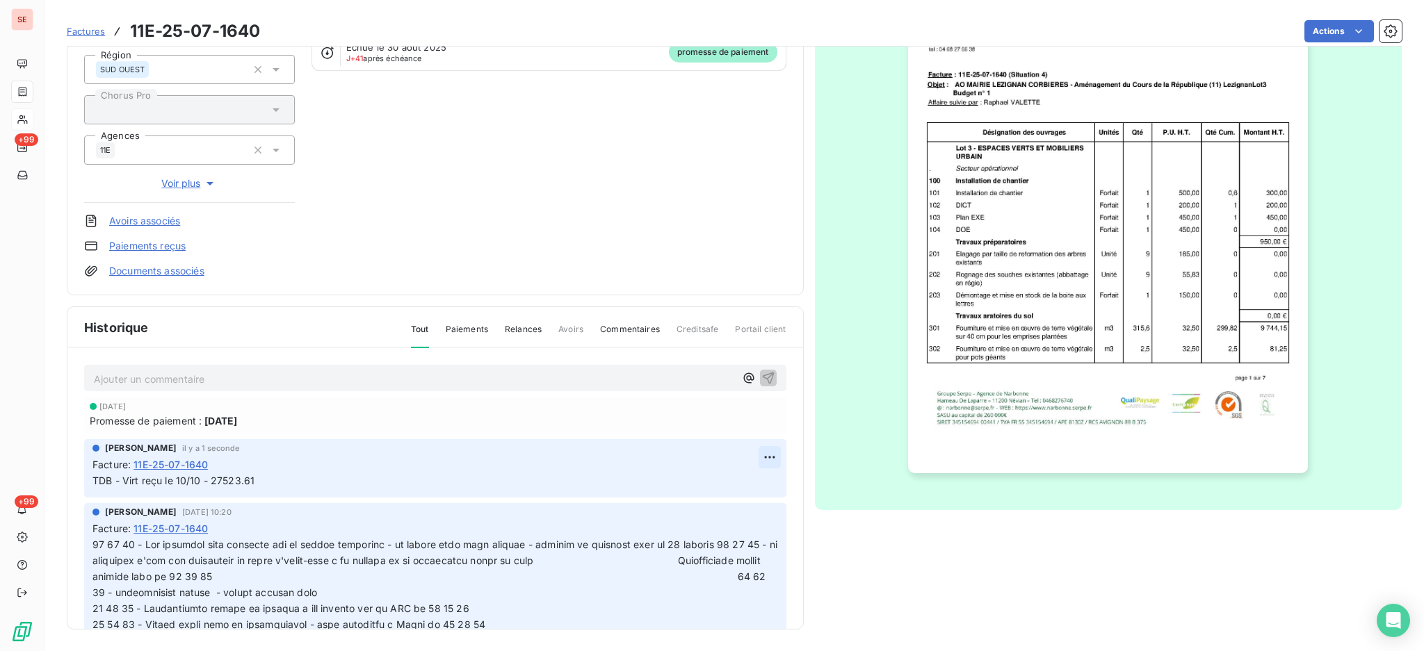
click at [745, 455] on html "SE +99 +99 Factures 11E-25-07-1640 Actions COMMUNE LEZIGNAN CORBIERES 41LEZIGNA…" at bounding box center [712, 325] width 1424 height 651
click at [740, 483] on div "Editer" at bounding box center [715, 487] width 78 height 22
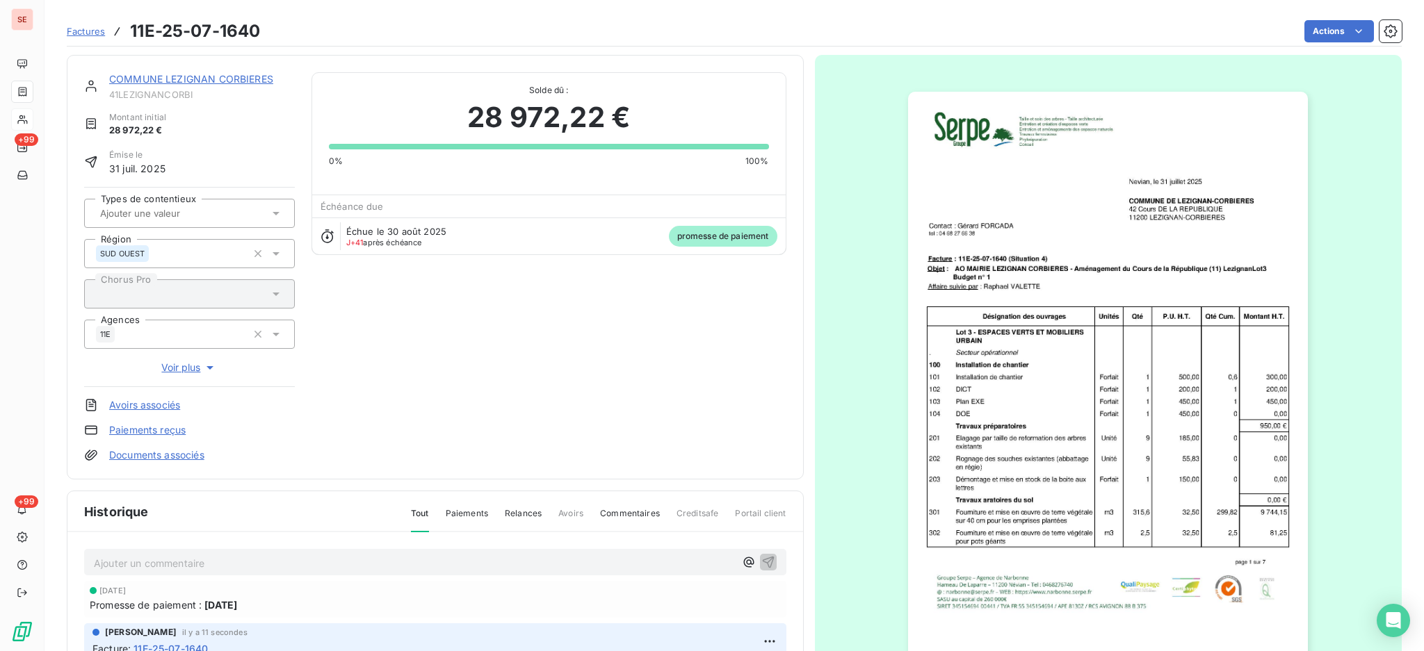
scroll to position [95, 0]
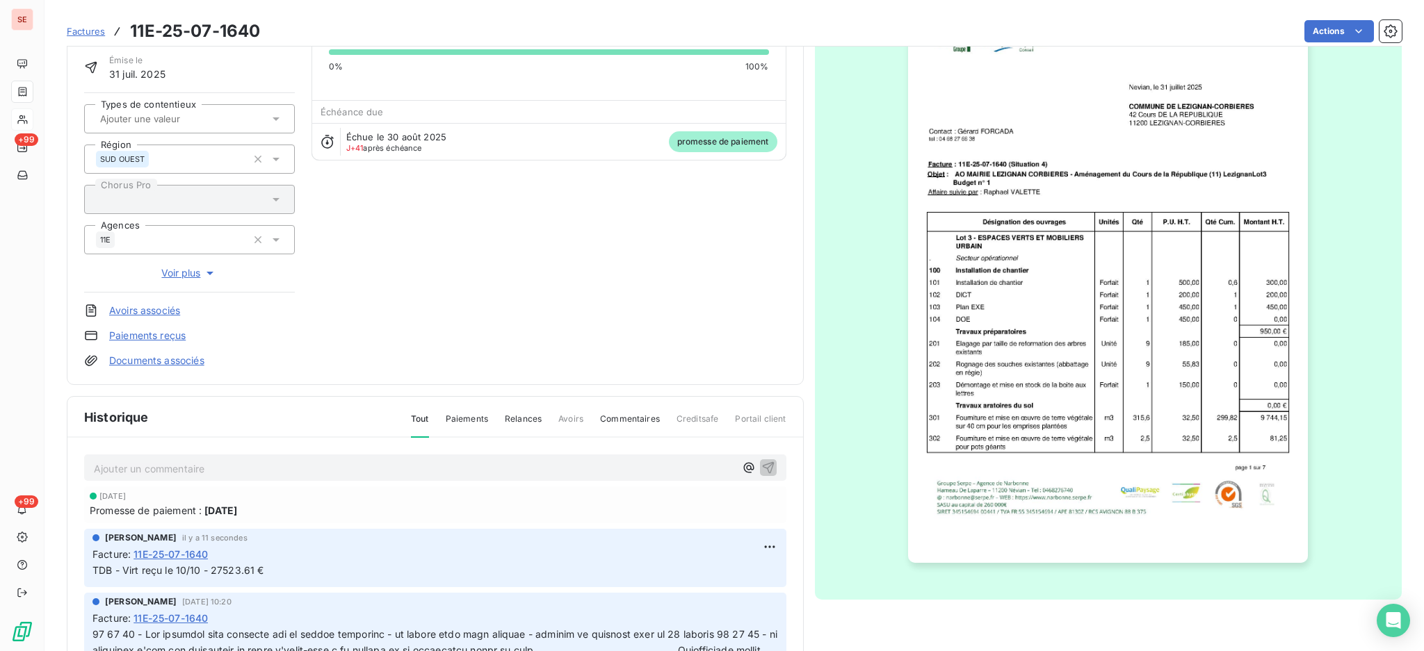
click at [192, 361] on link "Documents associés" at bounding box center [156, 361] width 95 height 14
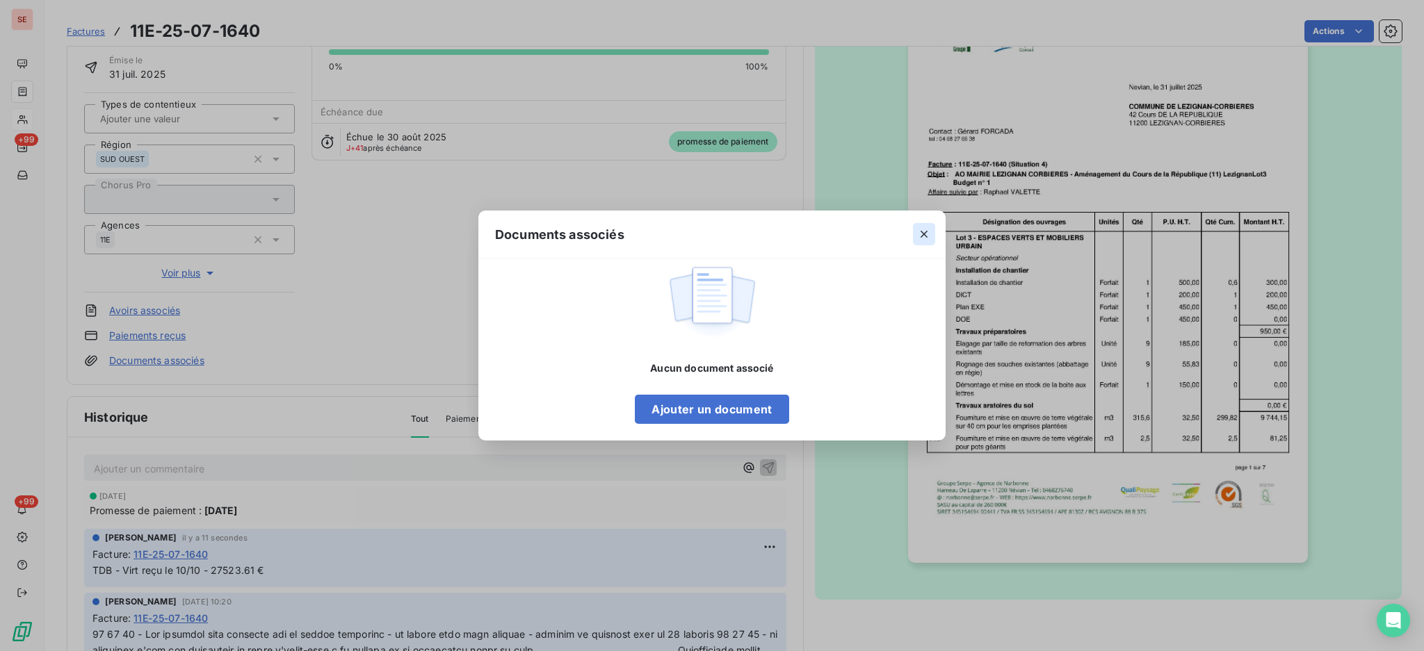
click at [917, 232] on icon "button" at bounding box center [924, 234] width 14 height 14
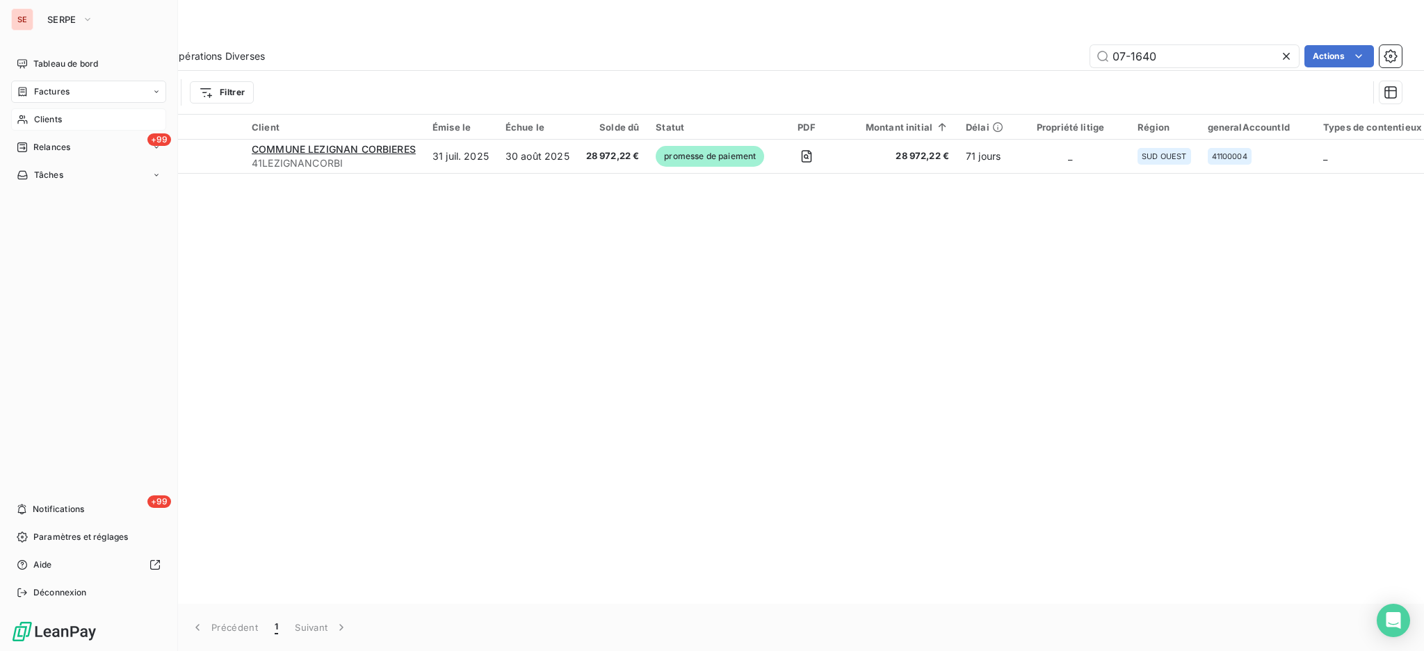
click at [51, 86] on span "Factures" at bounding box center [51, 92] width 35 height 13
click at [51, 130] on div "Factures" at bounding box center [97, 119] width 138 height 22
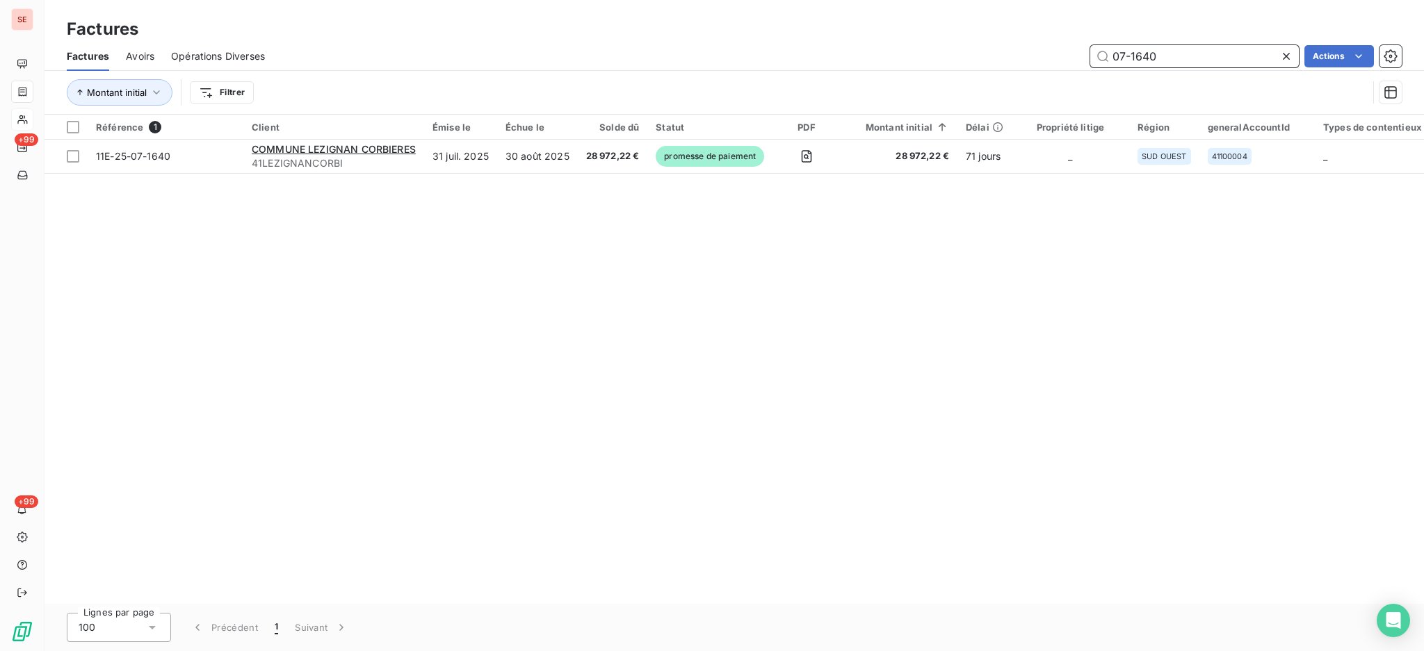
drag, startPoint x: 1169, startPoint y: 48, endPoint x: 952, endPoint y: 54, distance: 217.0
click at [996, 56] on div "07-1640 Actions" at bounding box center [842, 56] width 1120 height 22
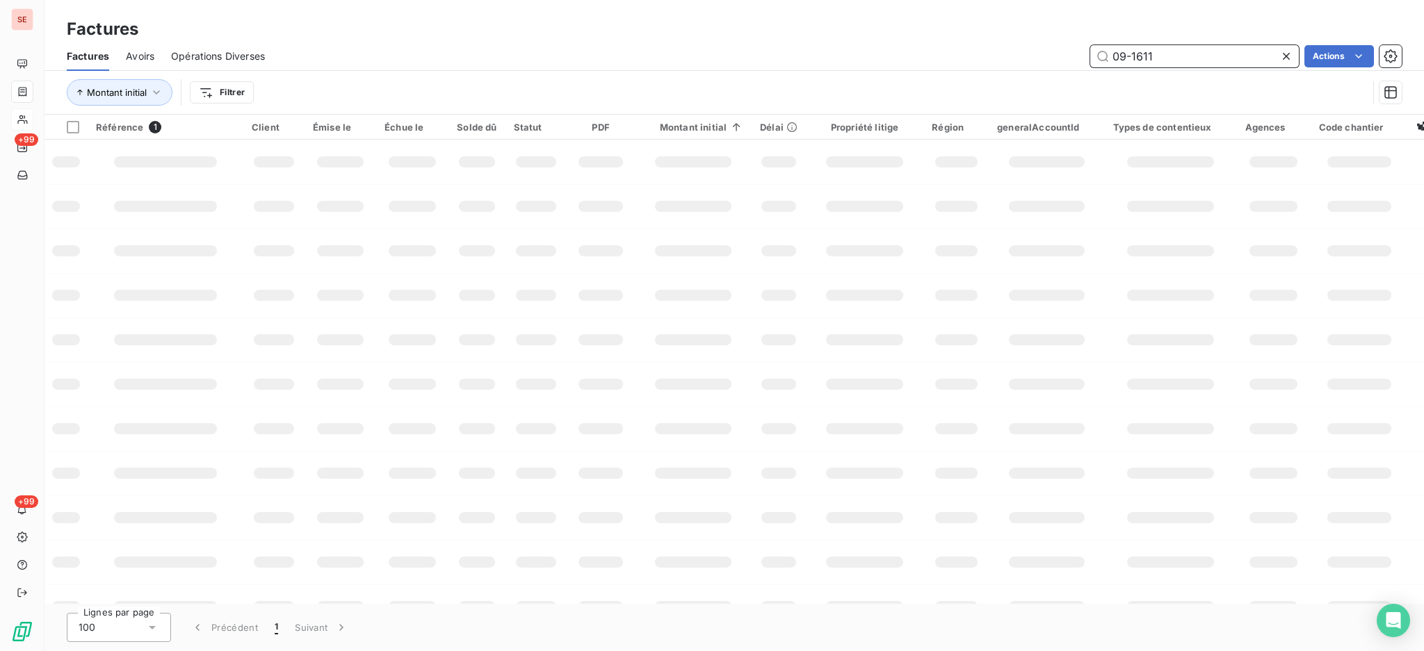
type input "09-1611"
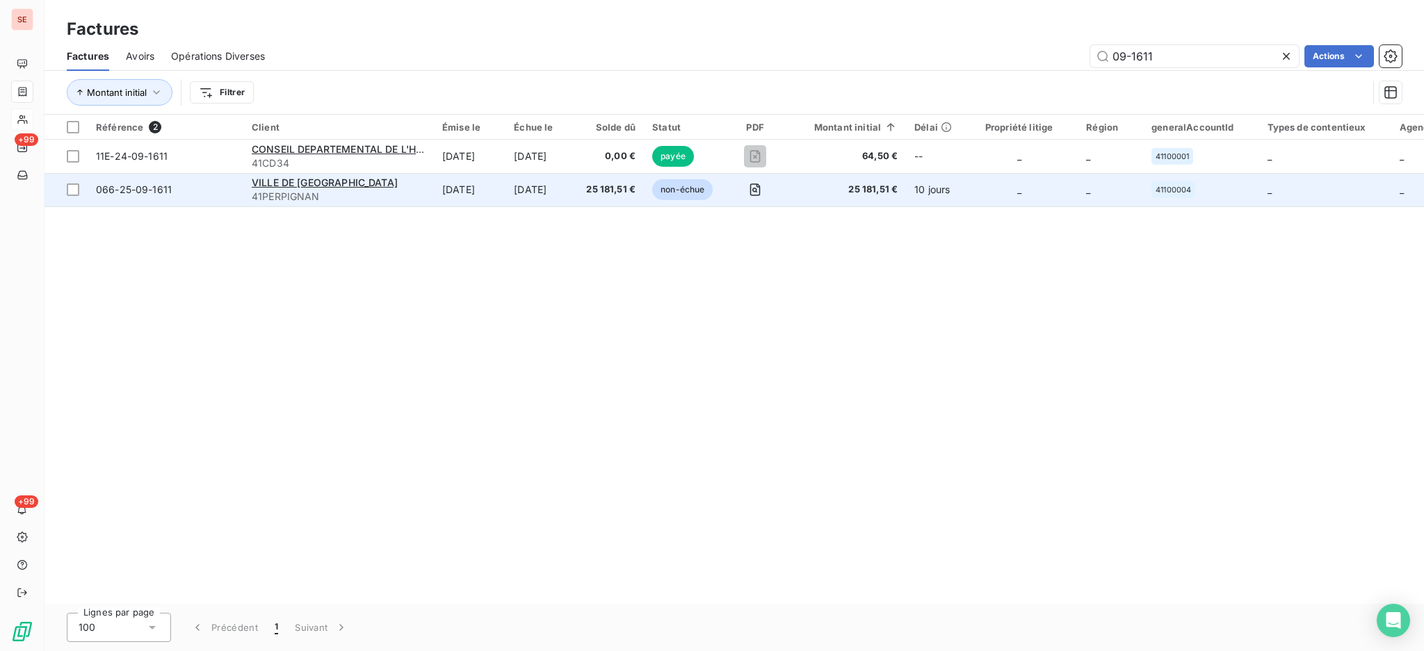
click at [381, 193] on span "41PERPIGNAN" at bounding box center [339, 197] width 174 height 14
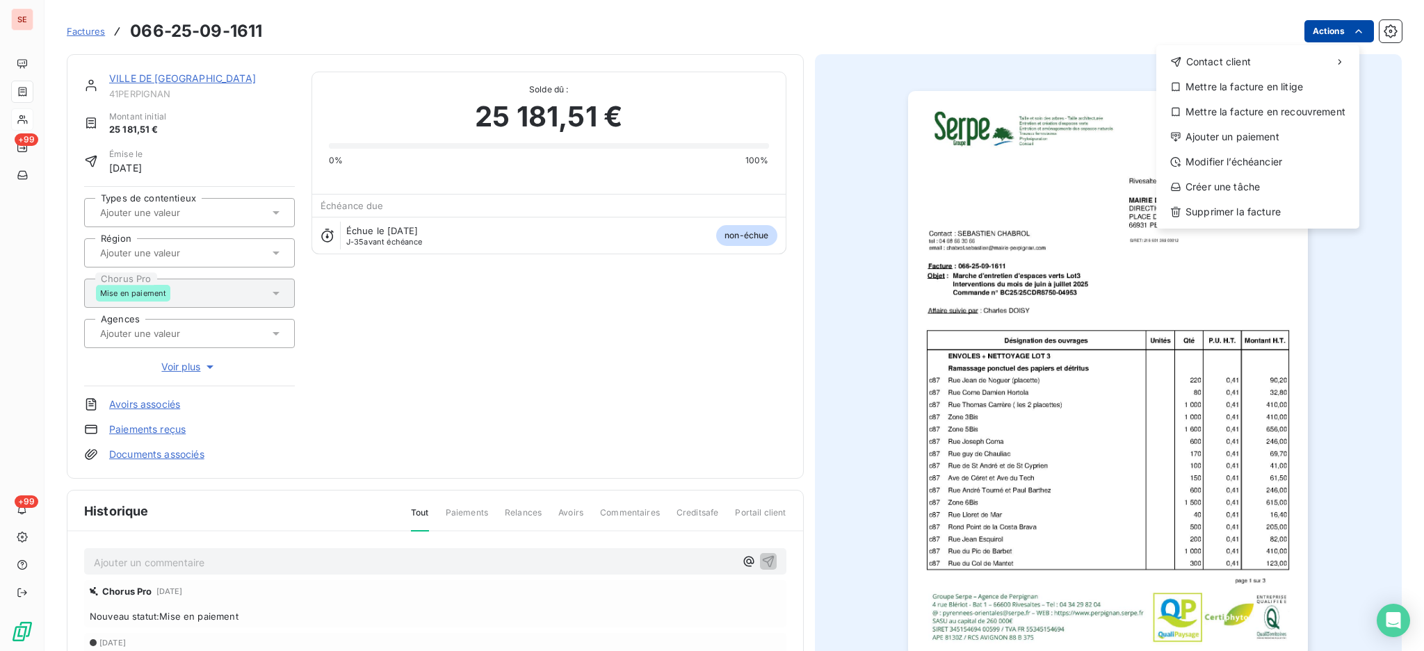
click at [1311, 28] on html "SE +99 +99 Factures [PHONE_NUMBER] Actions Contact client Mettre la facture en …" at bounding box center [712, 325] width 1424 height 651
click at [1311, 129] on div "Ajouter un paiement" at bounding box center [1258, 137] width 192 height 22
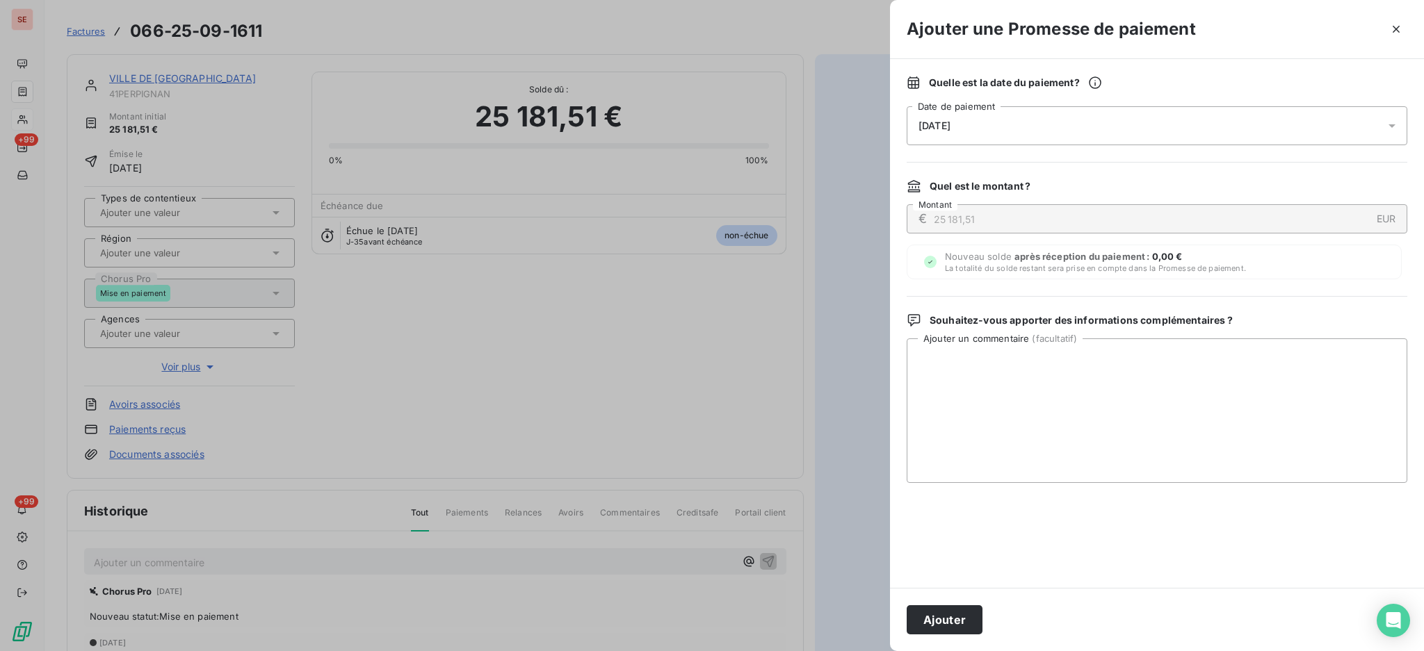
click at [1390, 122] on icon at bounding box center [1392, 126] width 14 height 14
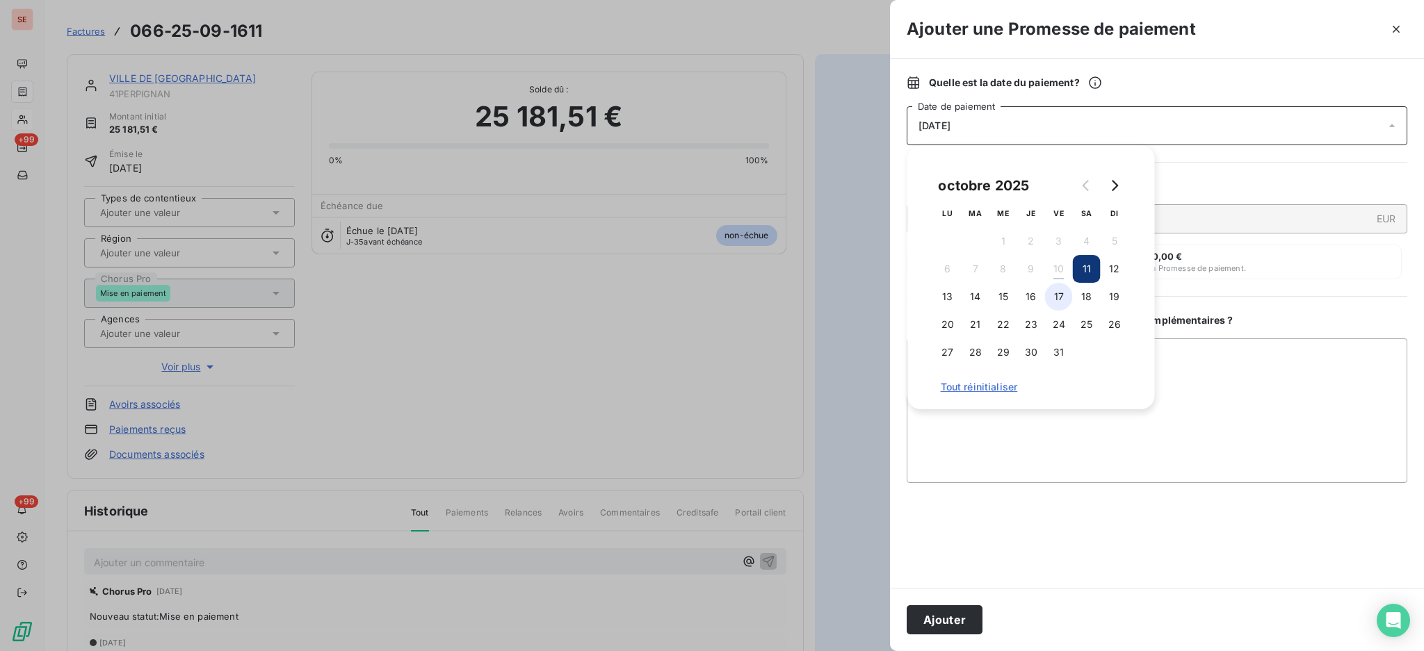
click at [1059, 305] on button "17" at bounding box center [1059, 297] width 28 height 28
click at [1292, 408] on textarea "Ajouter un commentaire ( facultatif )" at bounding box center [1157, 411] width 501 height 145
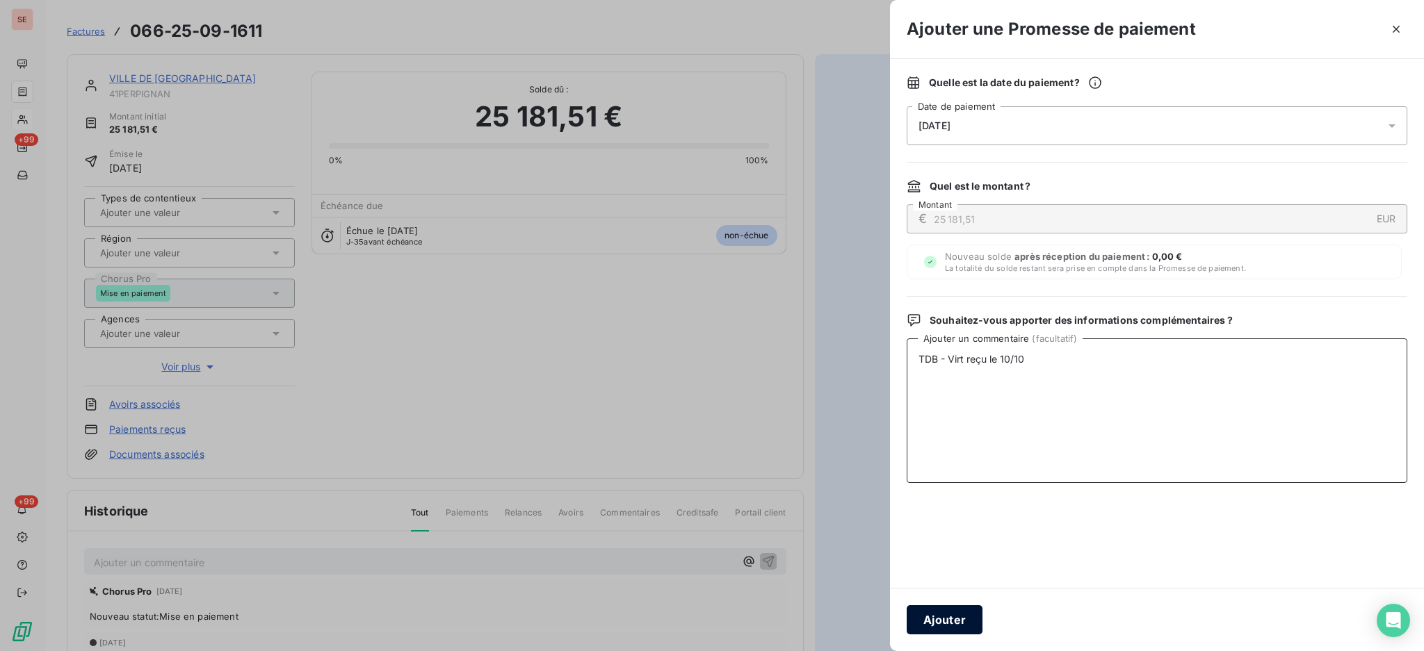
type textarea "TDB - Virt reçu le 10/10"
click at [947, 630] on button "Ajouter" at bounding box center [945, 620] width 76 height 29
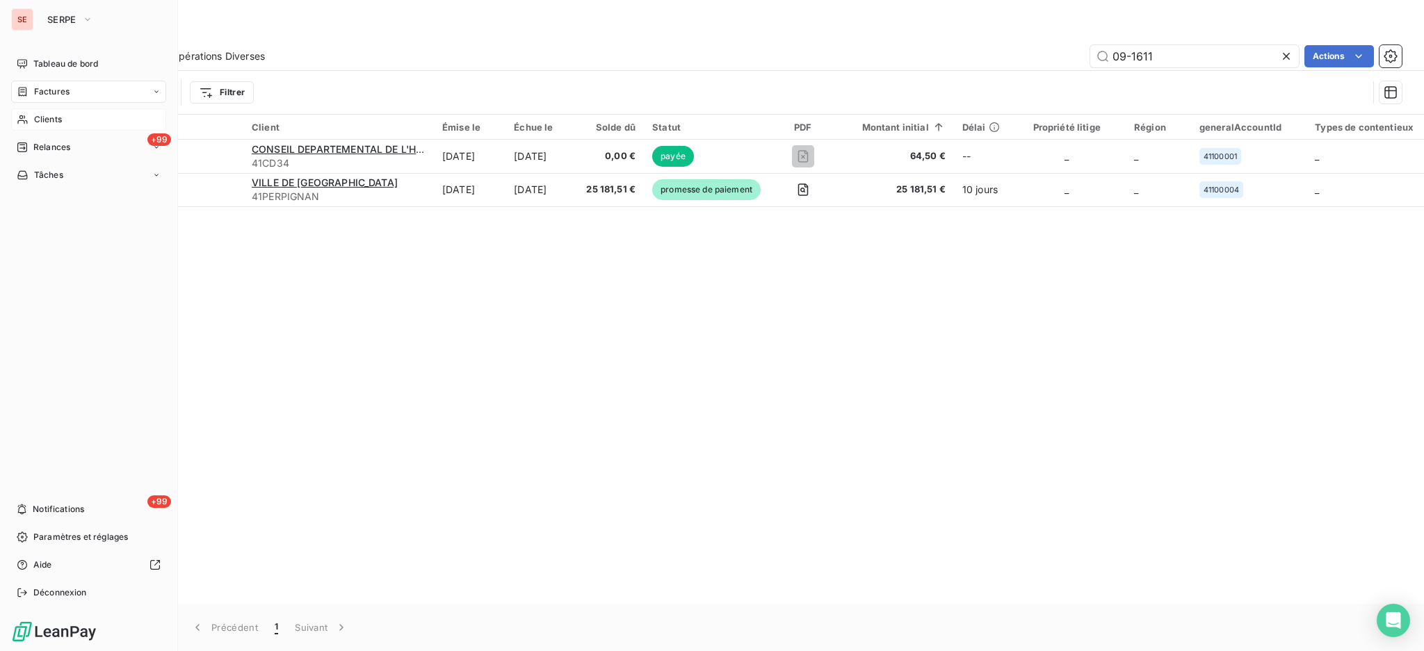
click at [43, 120] on span "Clients" at bounding box center [48, 119] width 28 height 13
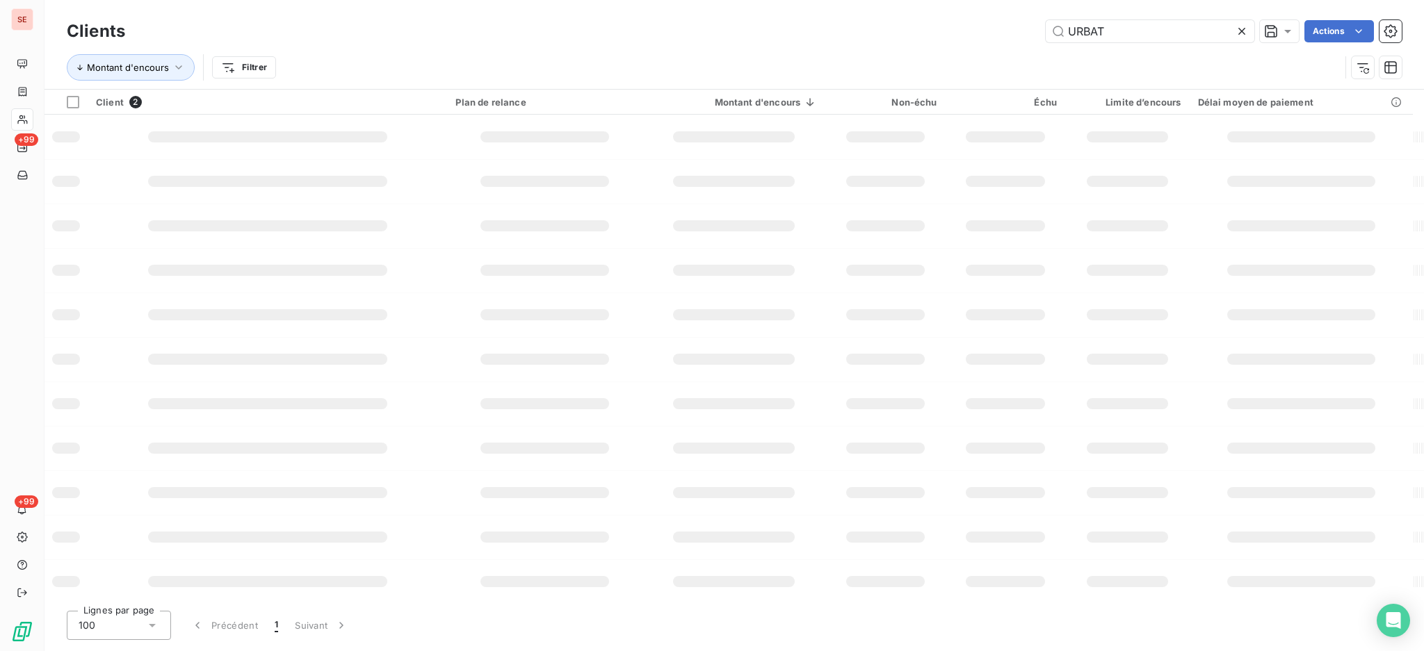
drag, startPoint x: 1129, startPoint y: 33, endPoint x: 908, endPoint y: 1, distance: 223.4
click at [958, 4] on div "Clients URBAT Actions Montant d'encours Filtrer" at bounding box center [733, 44] width 1379 height 89
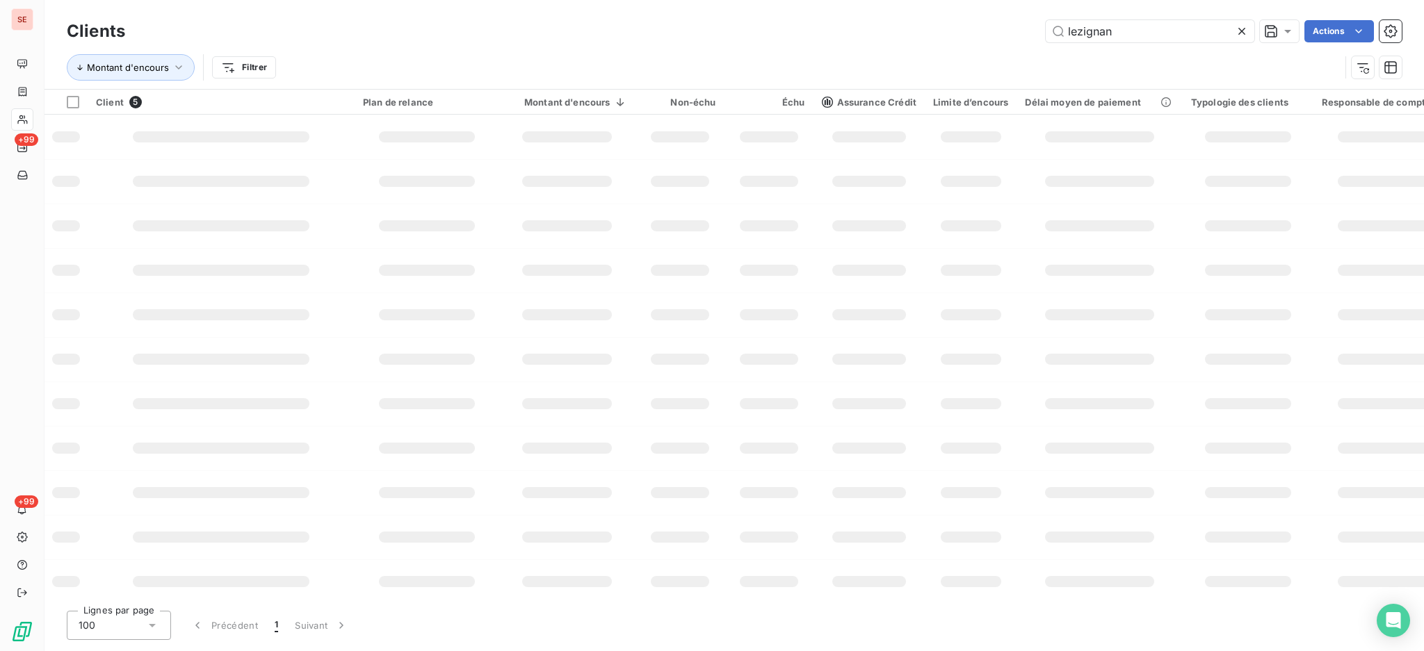
type input "lezignan"
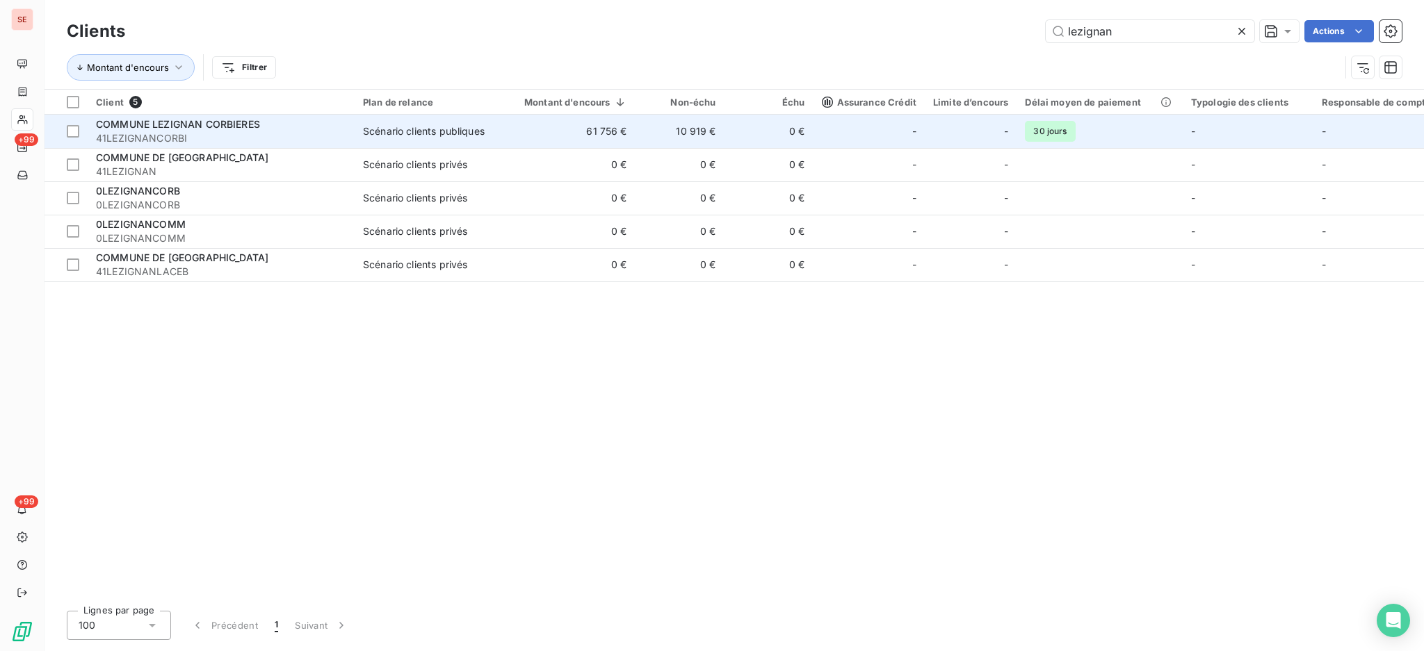
click at [617, 132] on td "61 756 €" at bounding box center [567, 131] width 136 height 33
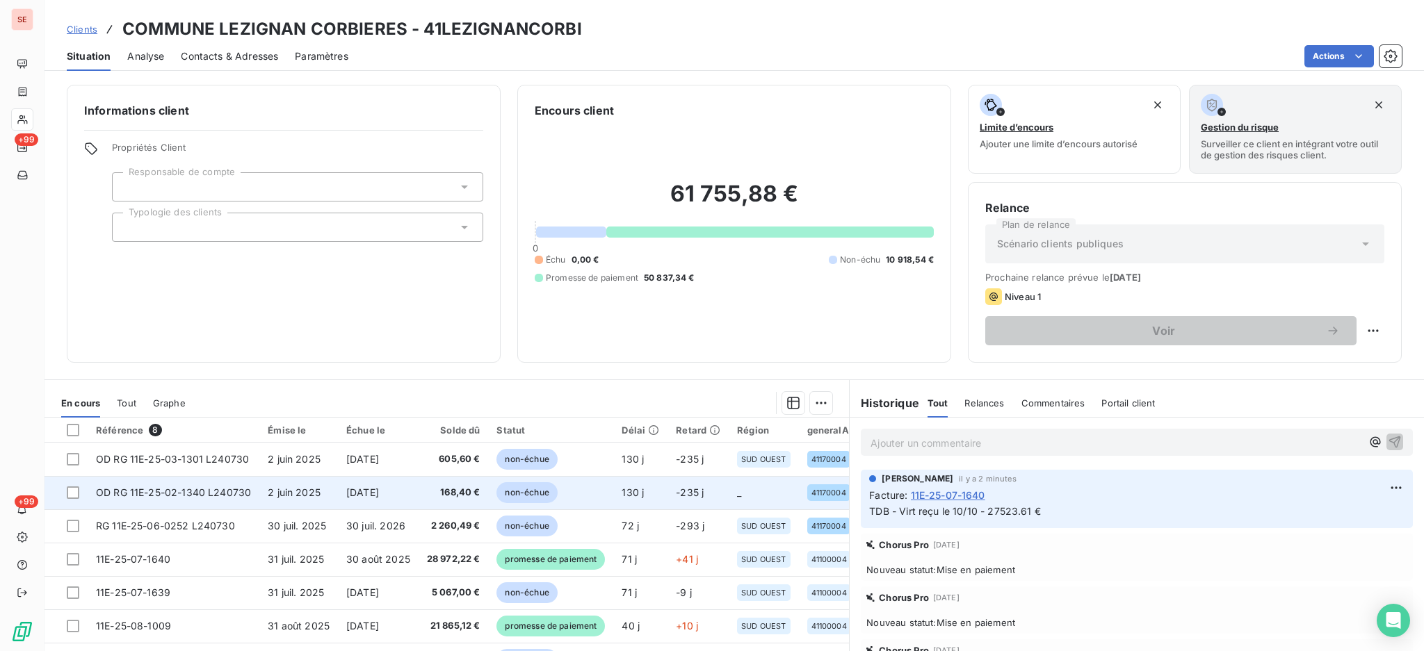
scroll to position [29, 0]
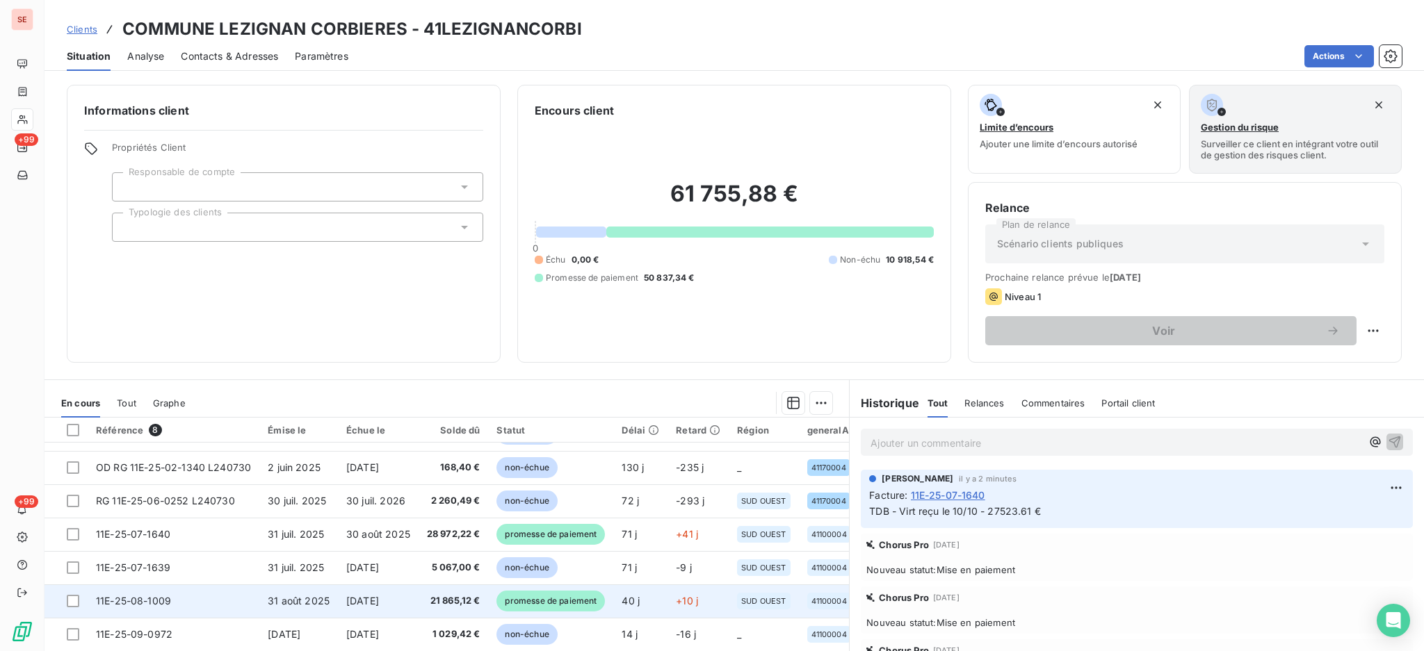
click at [423, 608] on td "21 865,12 €" at bounding box center [454, 601] width 70 height 33
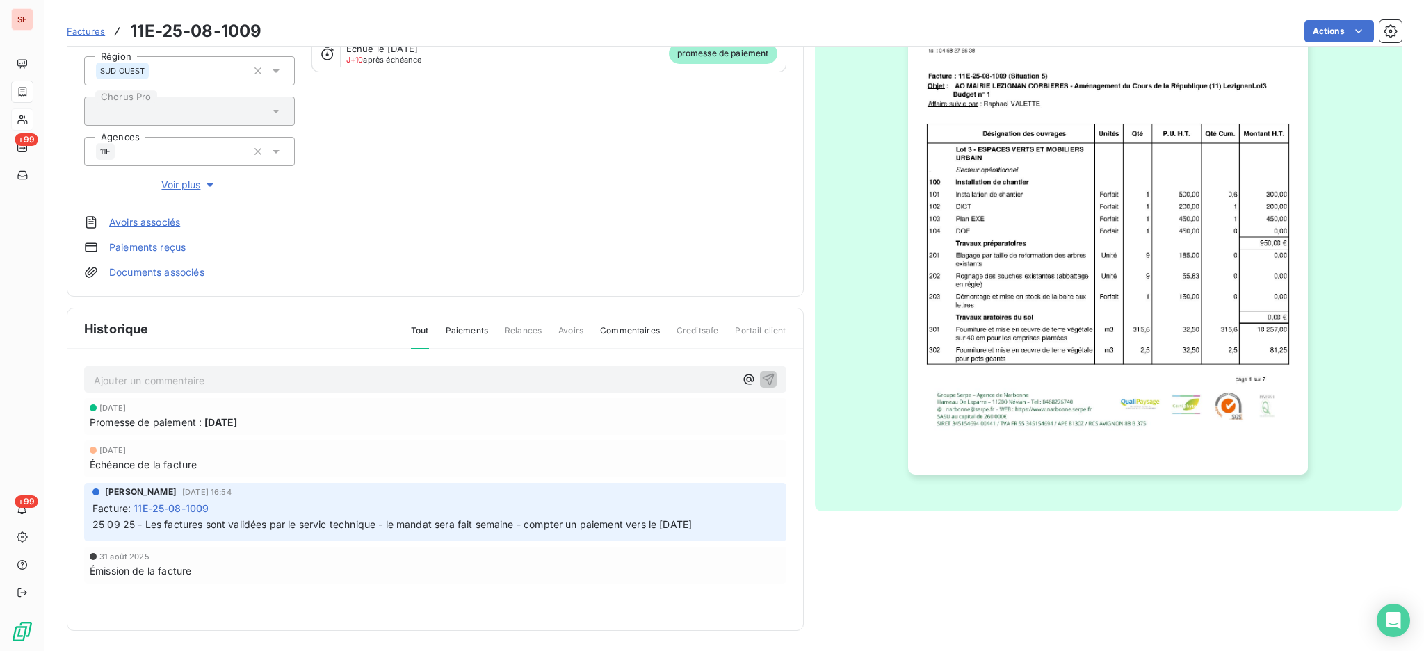
scroll to position [184, 0]
click at [343, 376] on p "Ajouter un commentaire ﻿" at bounding box center [414, 379] width 641 height 17
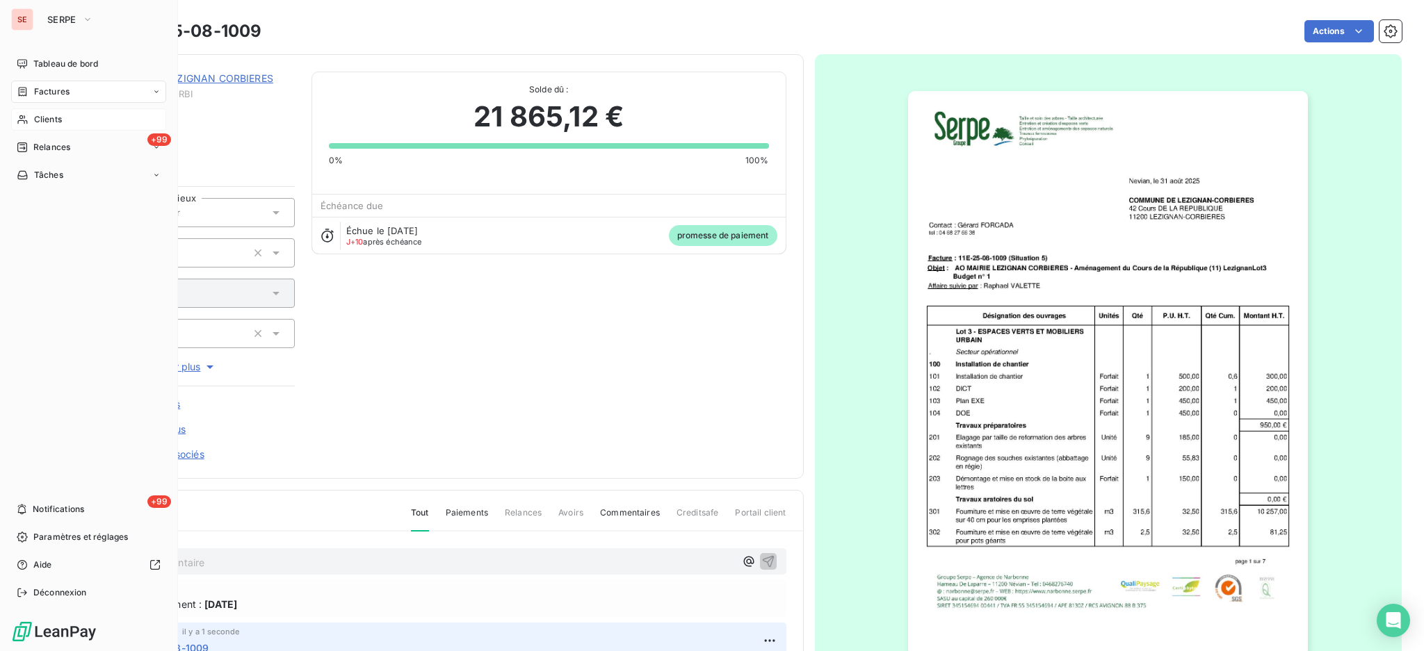
click at [43, 92] on span "Factures" at bounding box center [51, 92] width 35 height 13
click at [43, 88] on span "Factures" at bounding box center [51, 92] width 35 height 13
click at [46, 116] on span "Factures" at bounding box center [50, 119] width 35 height 13
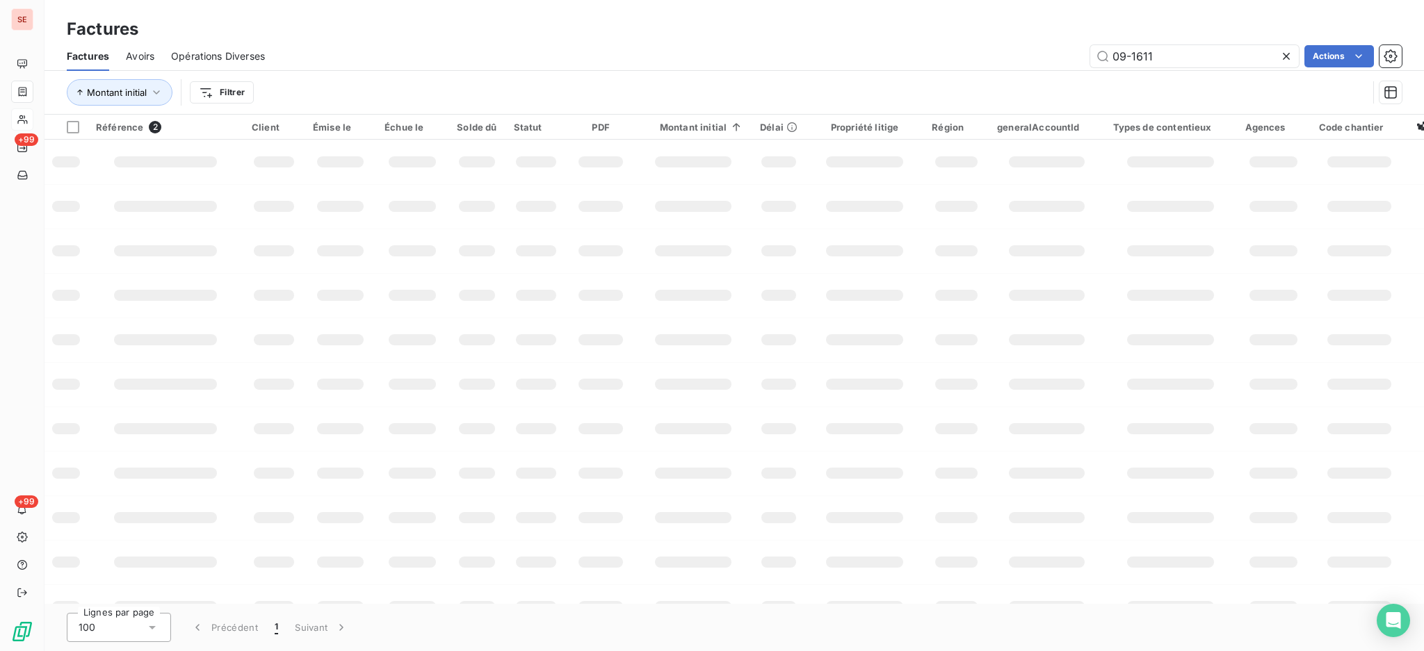
drag, startPoint x: 1183, startPoint y: 53, endPoint x: 948, endPoint y: 9, distance: 239.0
click at [1055, 25] on div "Factures Factures Avoirs Opérations Diverses 09-1611 Actions Montant initial Fi…" at bounding box center [733, 57] width 1379 height 115
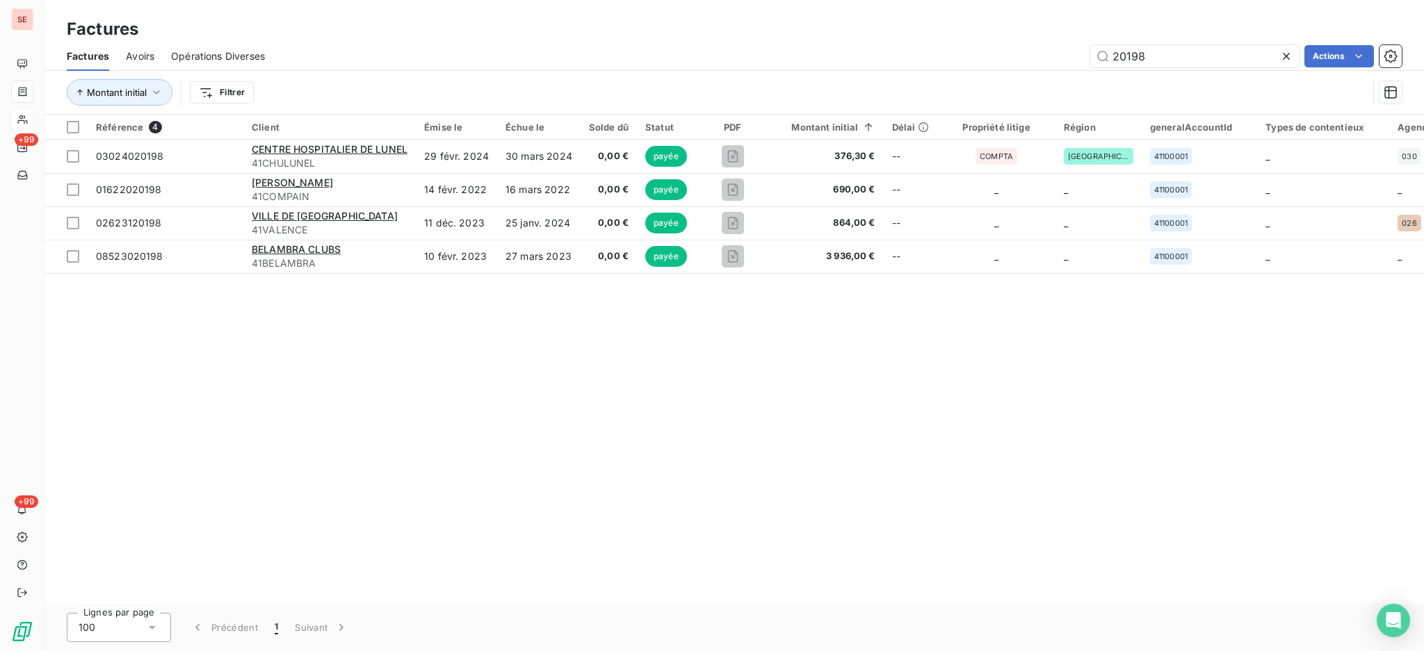
type input "20198"
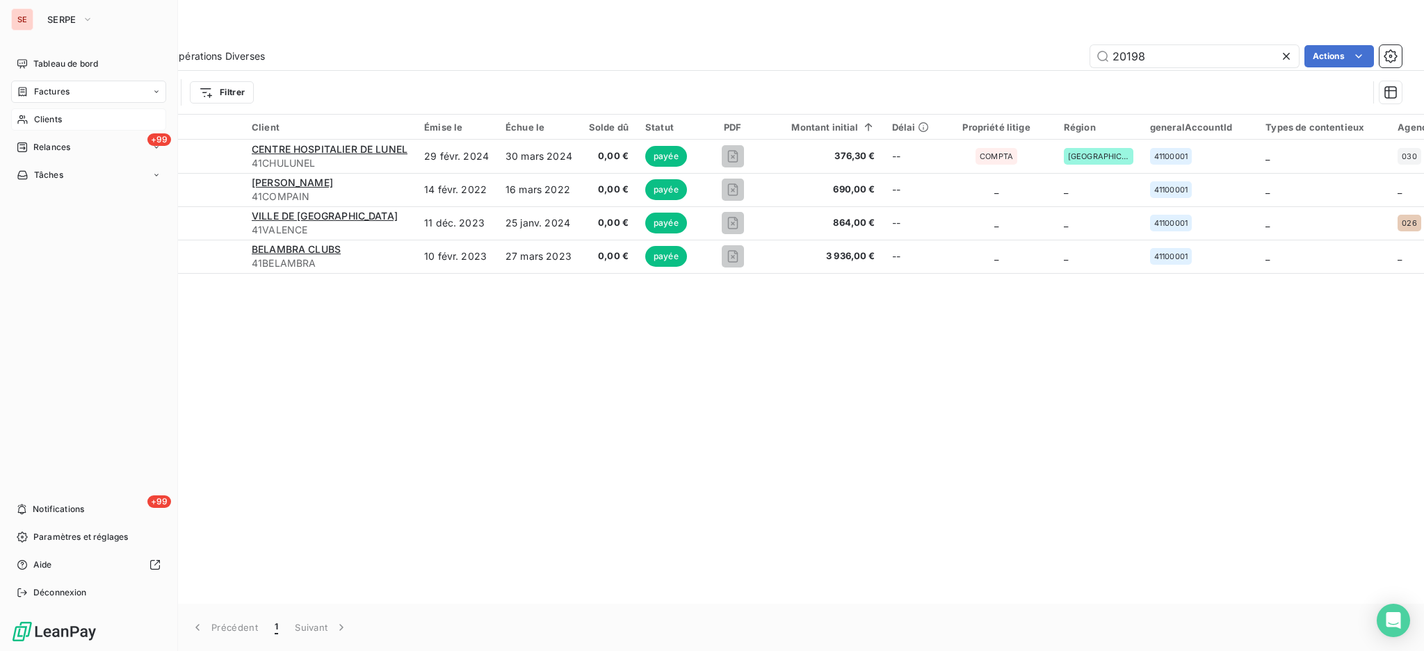
click at [57, 118] on span "Clients" at bounding box center [48, 119] width 28 height 13
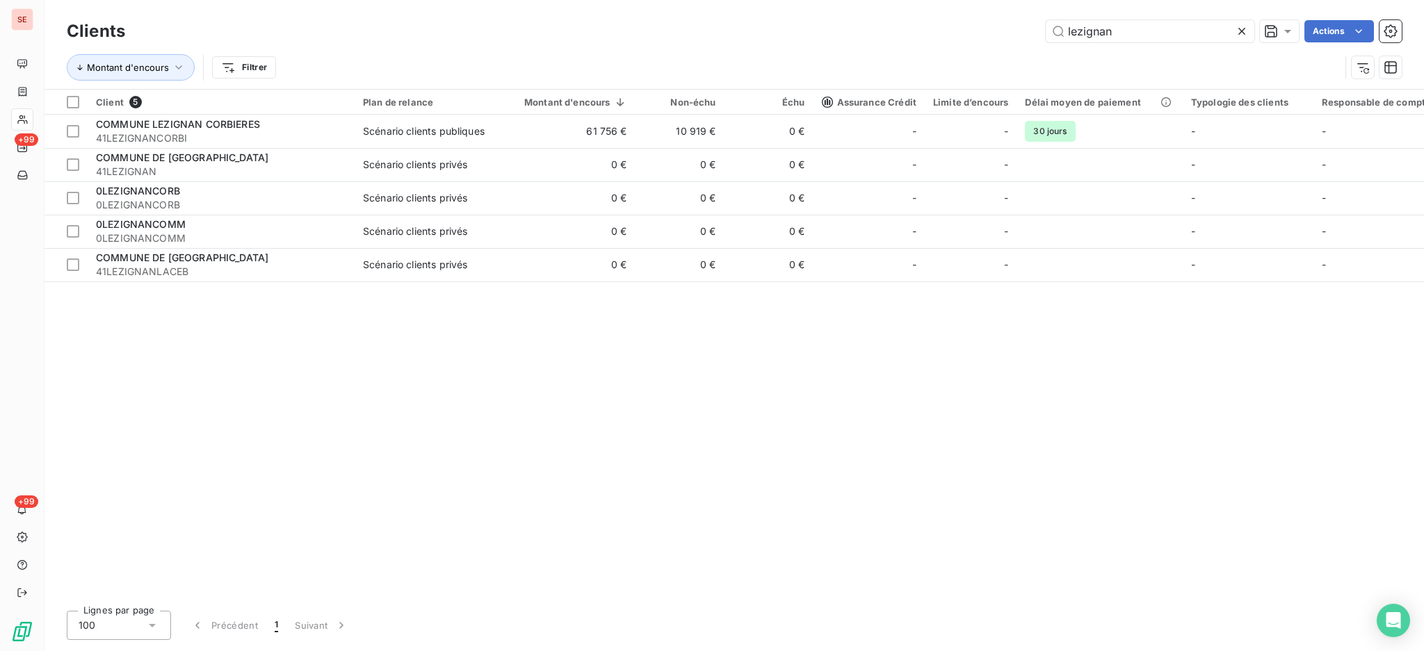
drag, startPoint x: 1143, startPoint y: 29, endPoint x: 947, endPoint y: 33, distance: 196.1
click at [959, 33] on div "lezignan Actions" at bounding box center [772, 31] width 1260 height 22
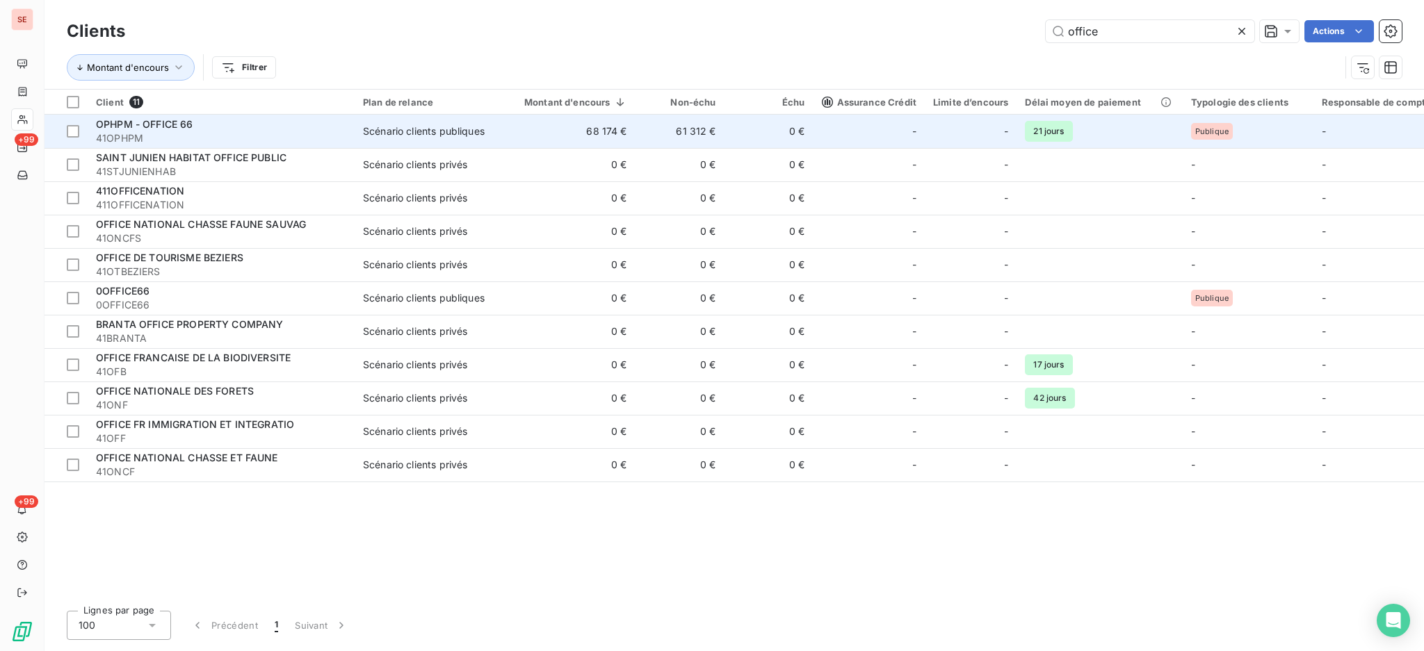
type input "office"
click at [253, 133] on span "41OPHPM" at bounding box center [221, 138] width 250 height 14
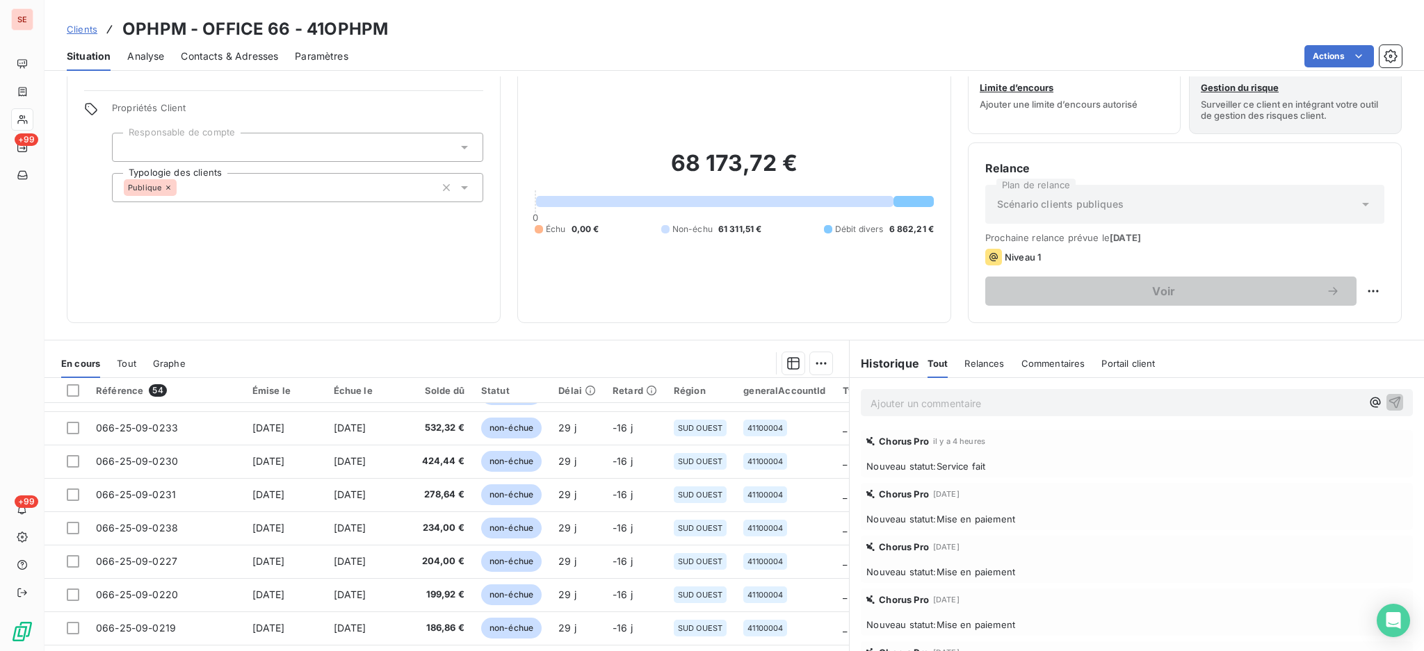
scroll to position [75, 0]
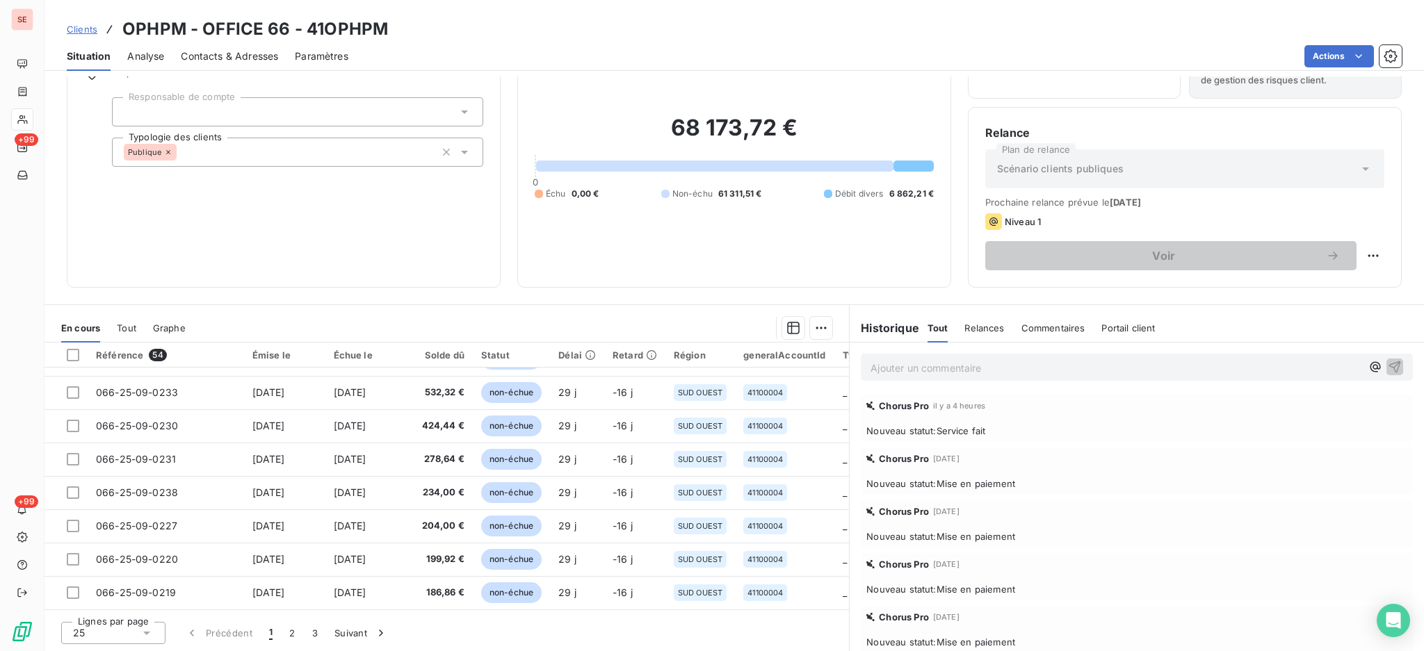
click at [145, 631] on icon at bounding box center [147, 633] width 14 height 14
click at [111, 605] on li "100" at bounding box center [113, 606] width 104 height 25
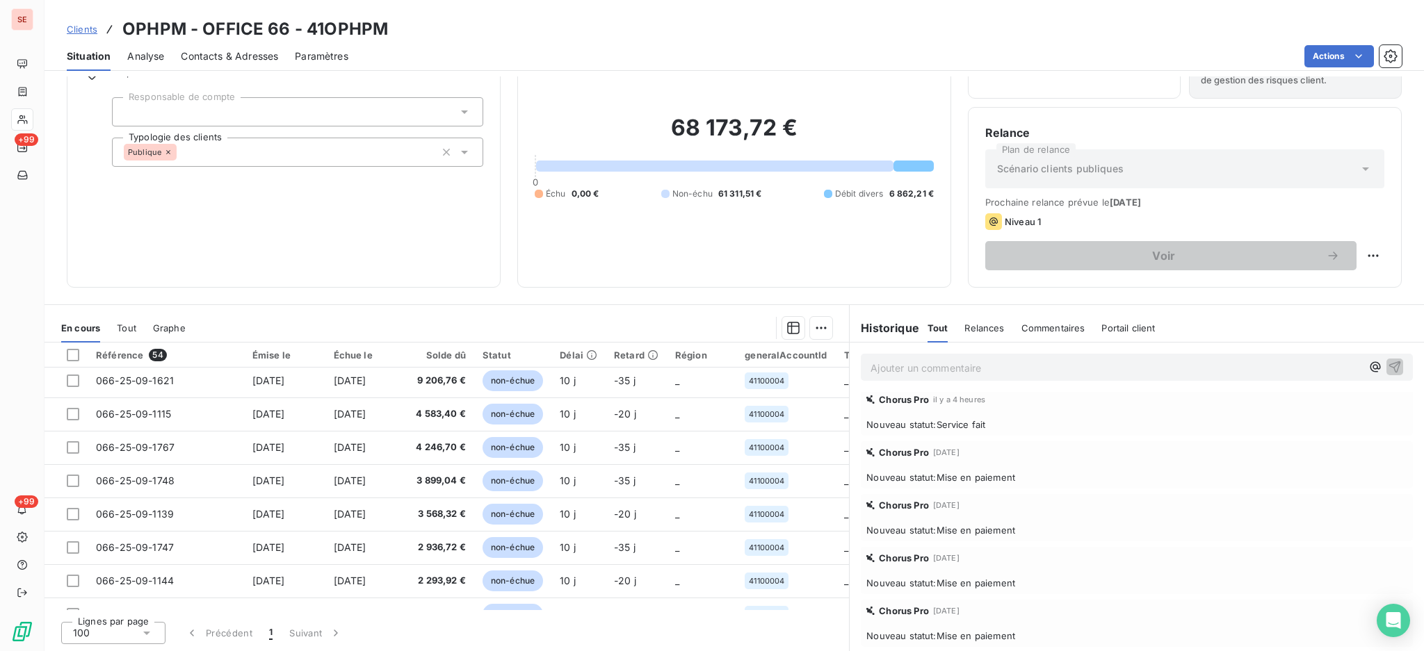
scroll to position [0, 0]
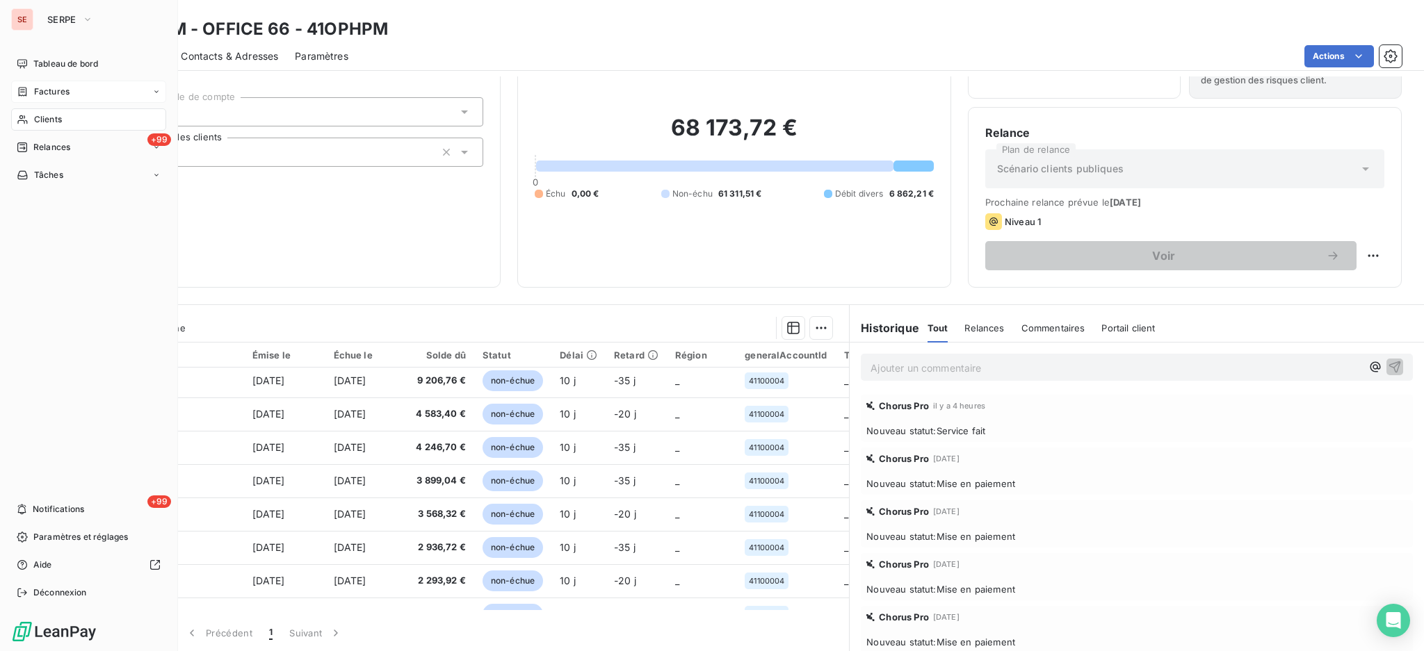
click at [34, 92] on span "Factures" at bounding box center [51, 92] width 35 height 13
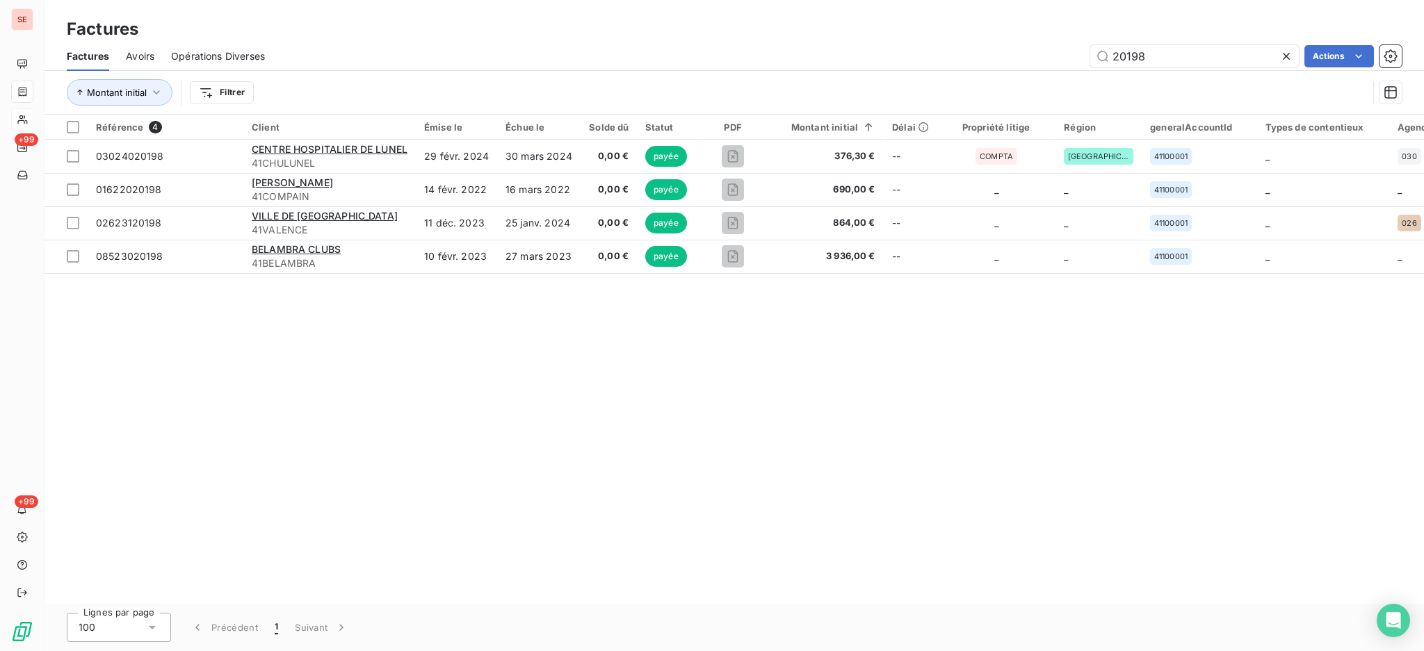
drag, startPoint x: 1187, startPoint y: 56, endPoint x: 1081, endPoint y: 43, distance: 107.2
click at [1116, 49] on input "20198" at bounding box center [1194, 56] width 209 height 22
type input "2"
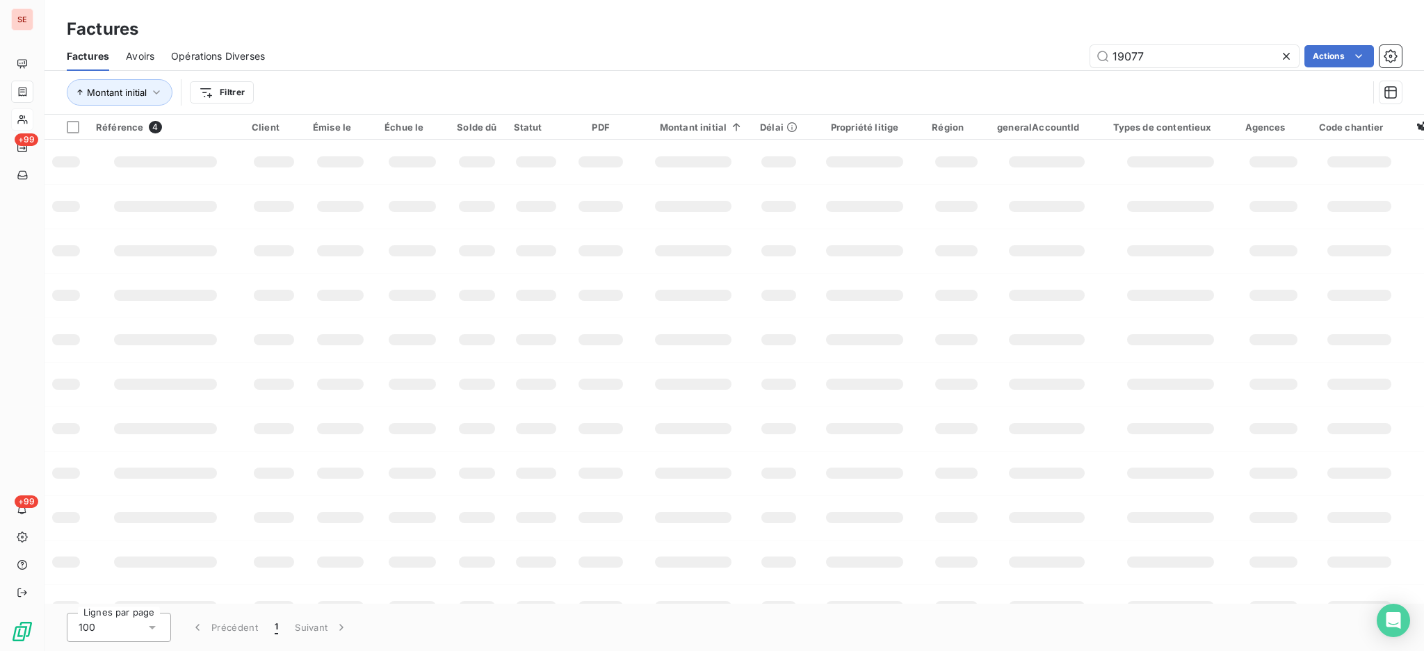
type input "19077"
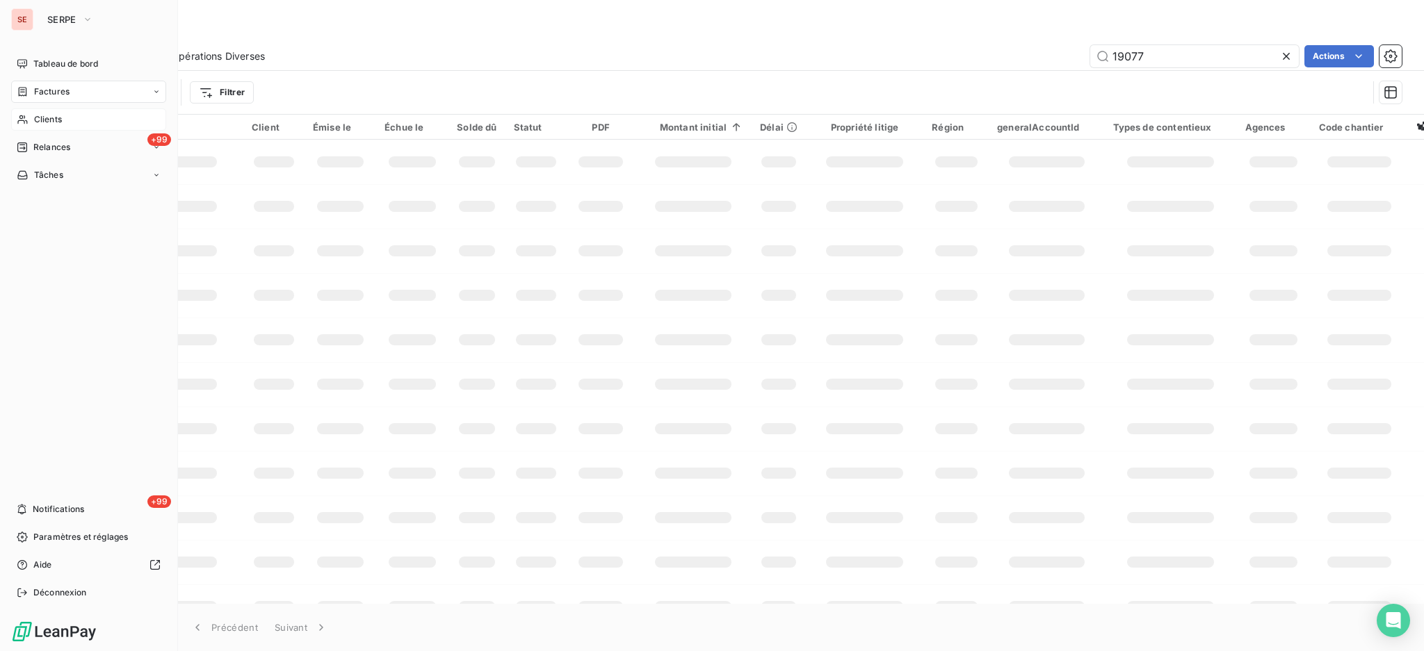
click at [75, 118] on div "Clients" at bounding box center [88, 119] width 155 height 22
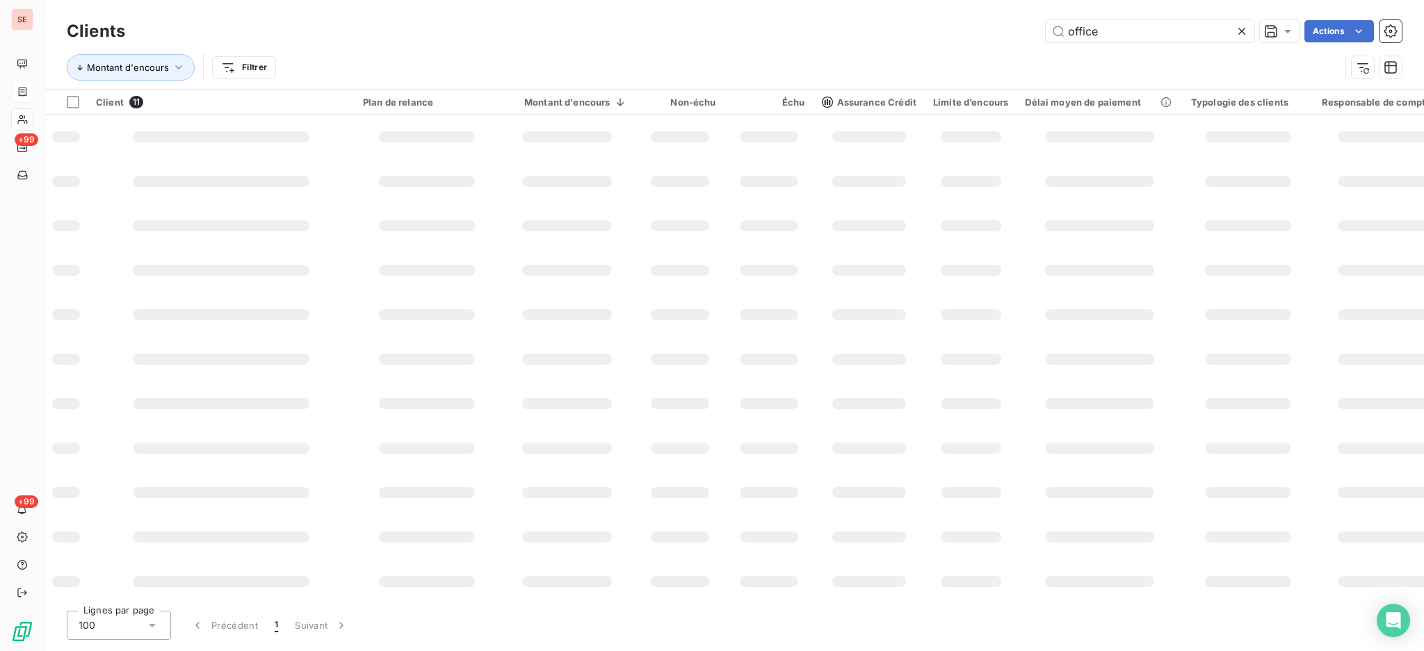
drag, startPoint x: 1191, startPoint y: 22, endPoint x: 936, endPoint y: 45, distance: 255.5
click at [936, 45] on div "Clients office Actions Montant d'encours Filtrer" at bounding box center [734, 53] width 1335 height 72
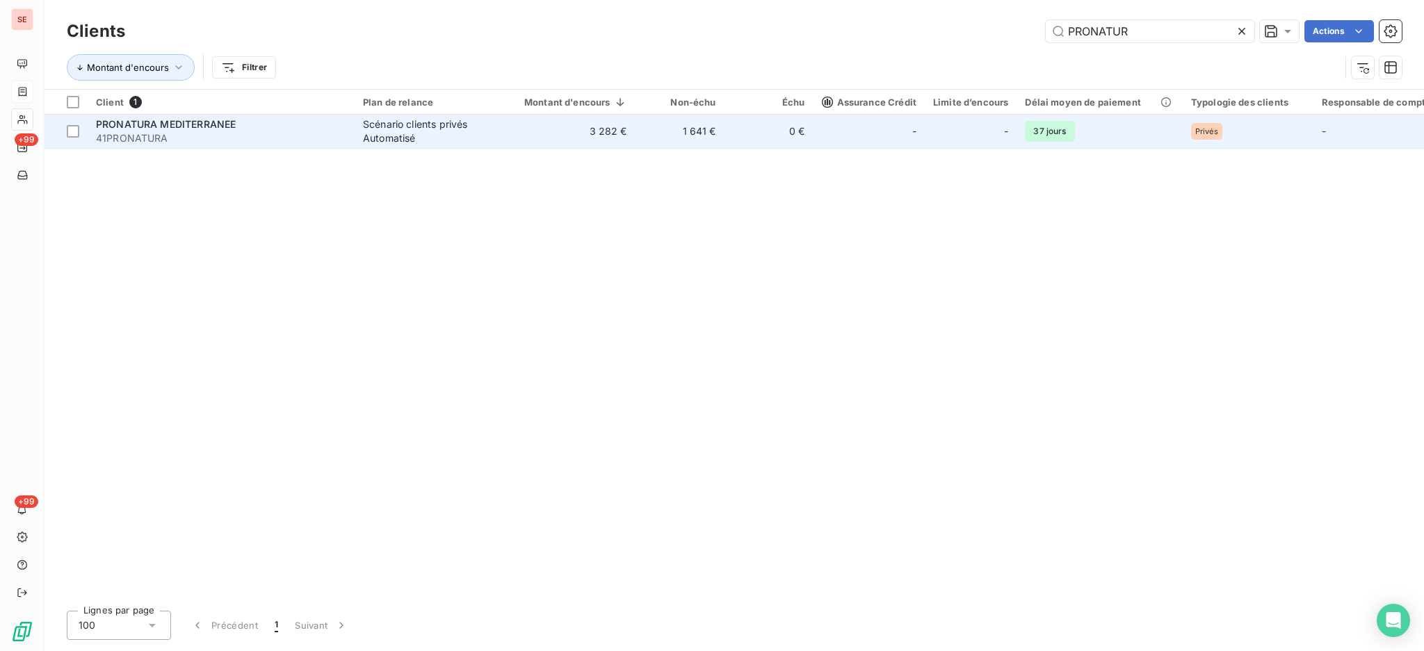
type input "PRONATUR"
click at [185, 143] on span "41PRONATURA" at bounding box center [221, 138] width 250 height 14
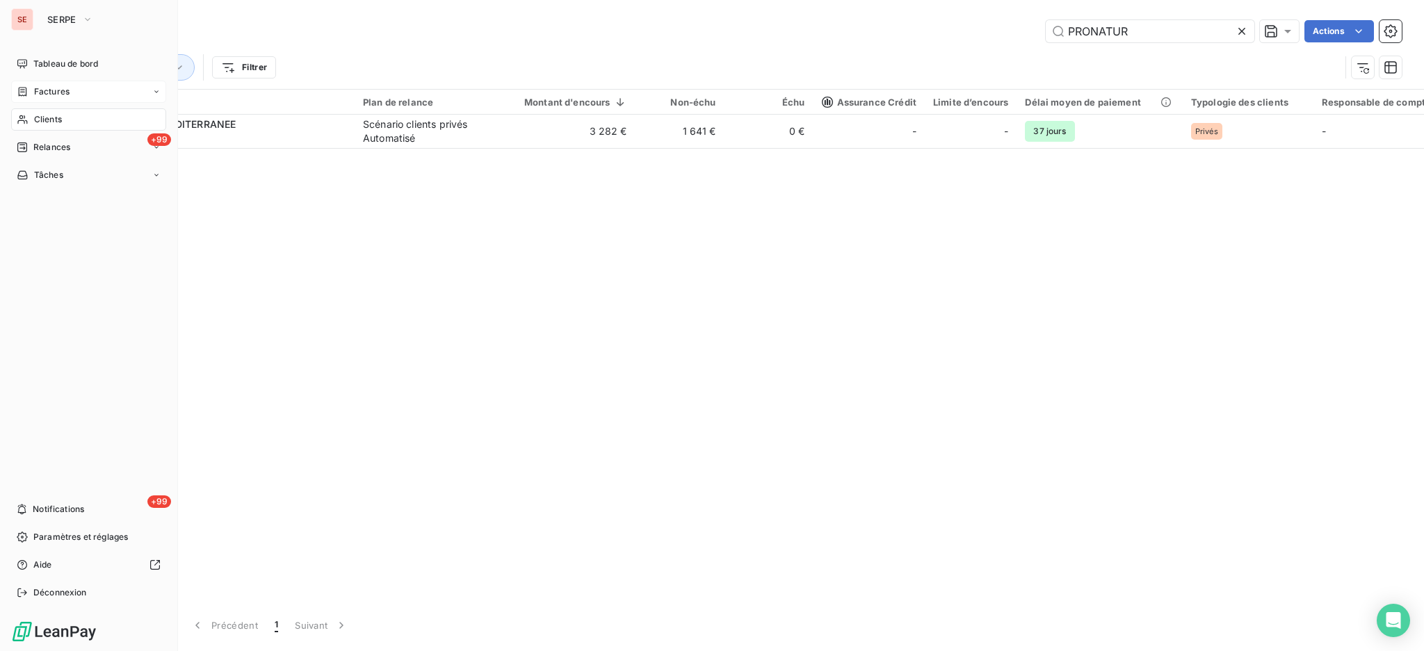
click at [46, 122] on span "Clients" at bounding box center [48, 119] width 28 height 13
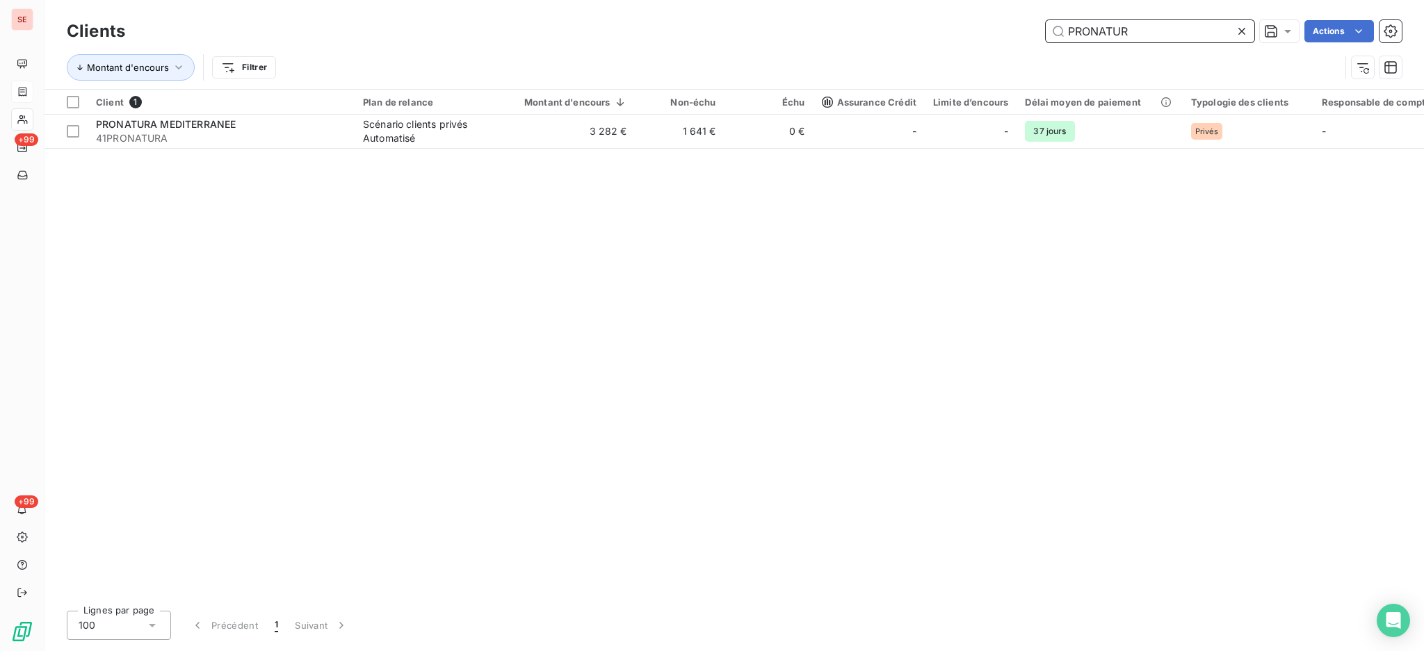
drag, startPoint x: 1170, startPoint y: 31, endPoint x: 722, endPoint y: 60, distance: 449.3
click at [763, 33] on div "PRONATUR Actions" at bounding box center [772, 31] width 1260 height 22
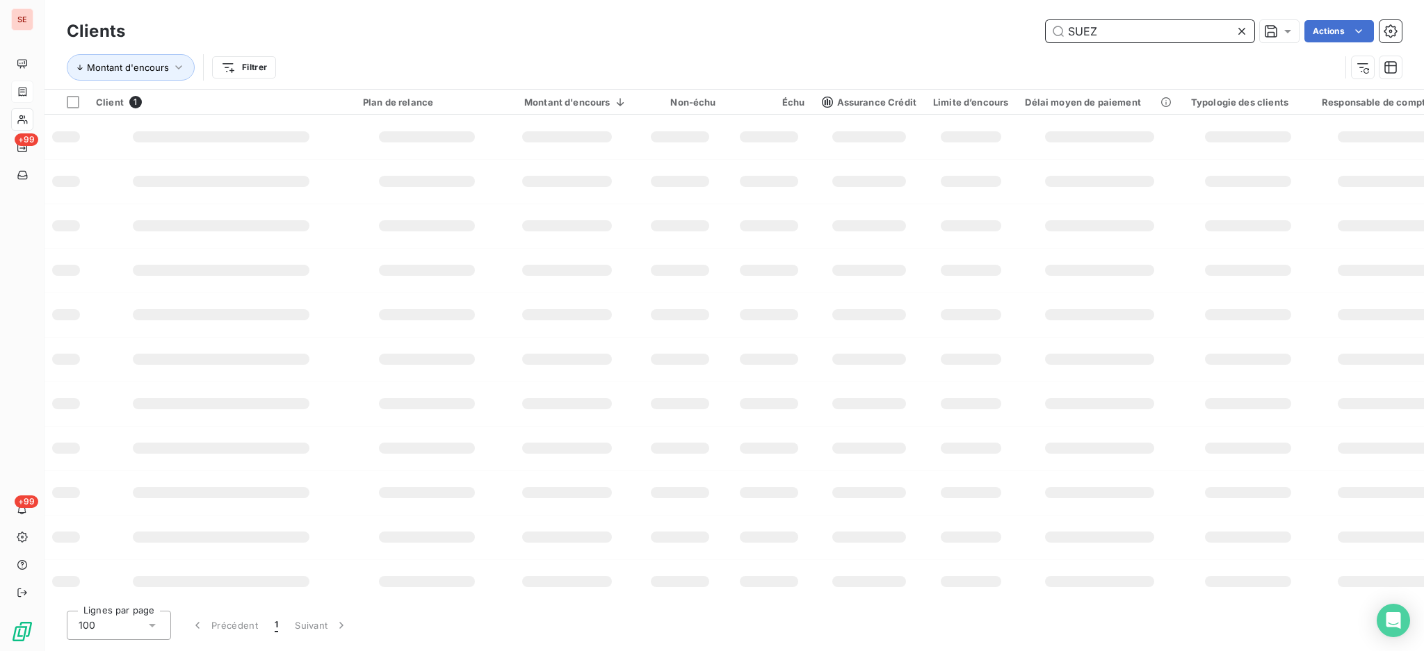
type input "SUEZ"
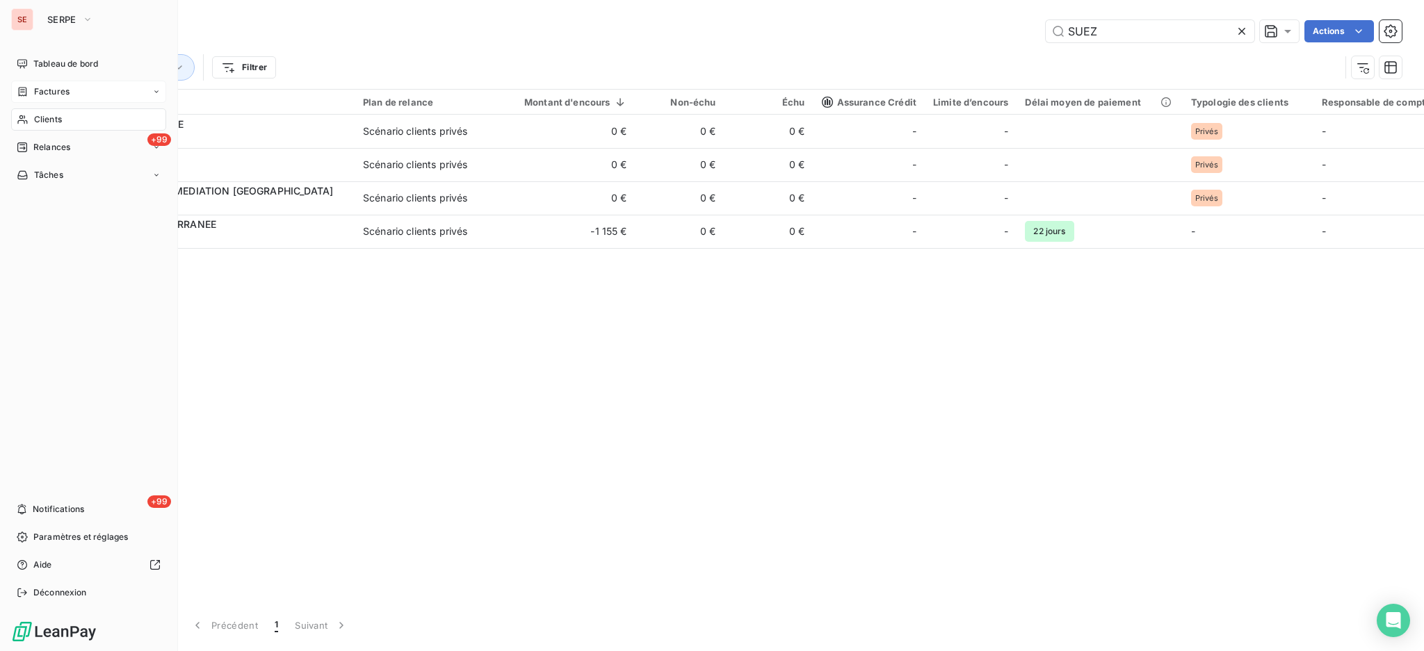
click at [53, 94] on span "Factures" at bounding box center [51, 92] width 35 height 13
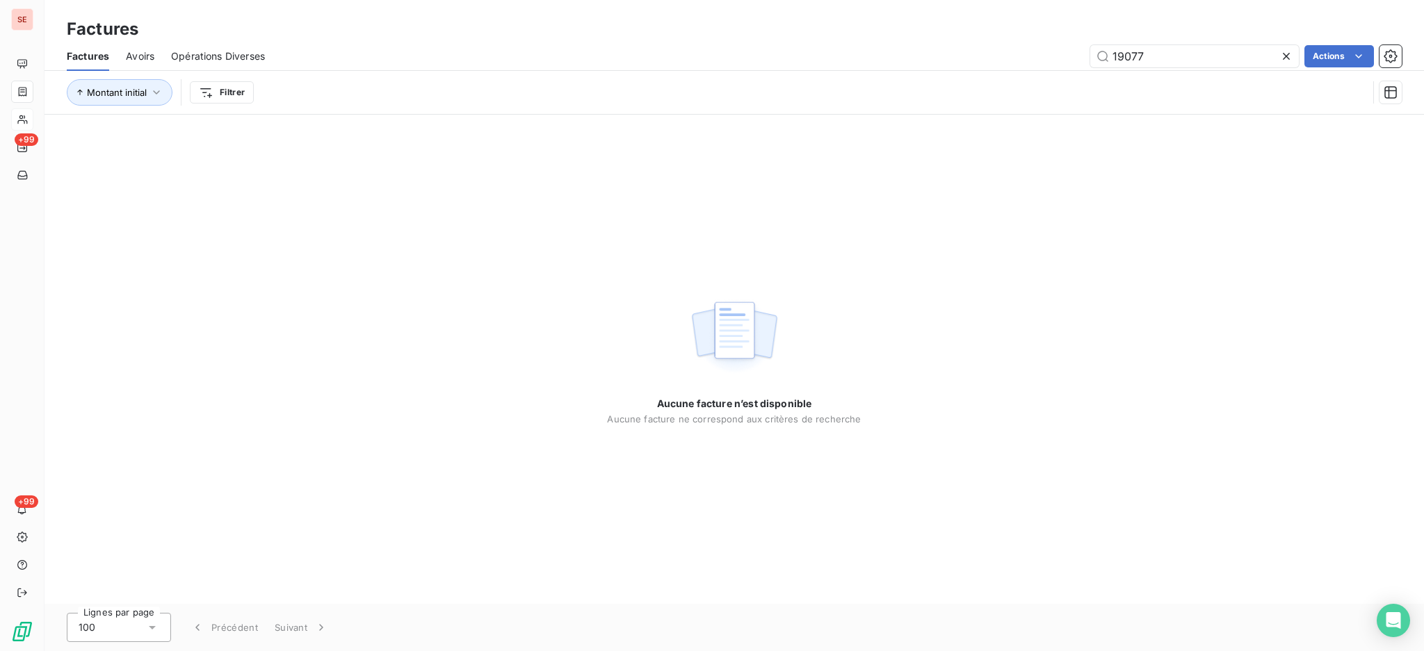
drag, startPoint x: 1173, startPoint y: 50, endPoint x: 966, endPoint y: 31, distance: 208.1
click at [977, 29] on div "Factures Factures Avoirs Opérations Diverses 19077 Actions Montant initial Filt…" at bounding box center [733, 57] width 1379 height 115
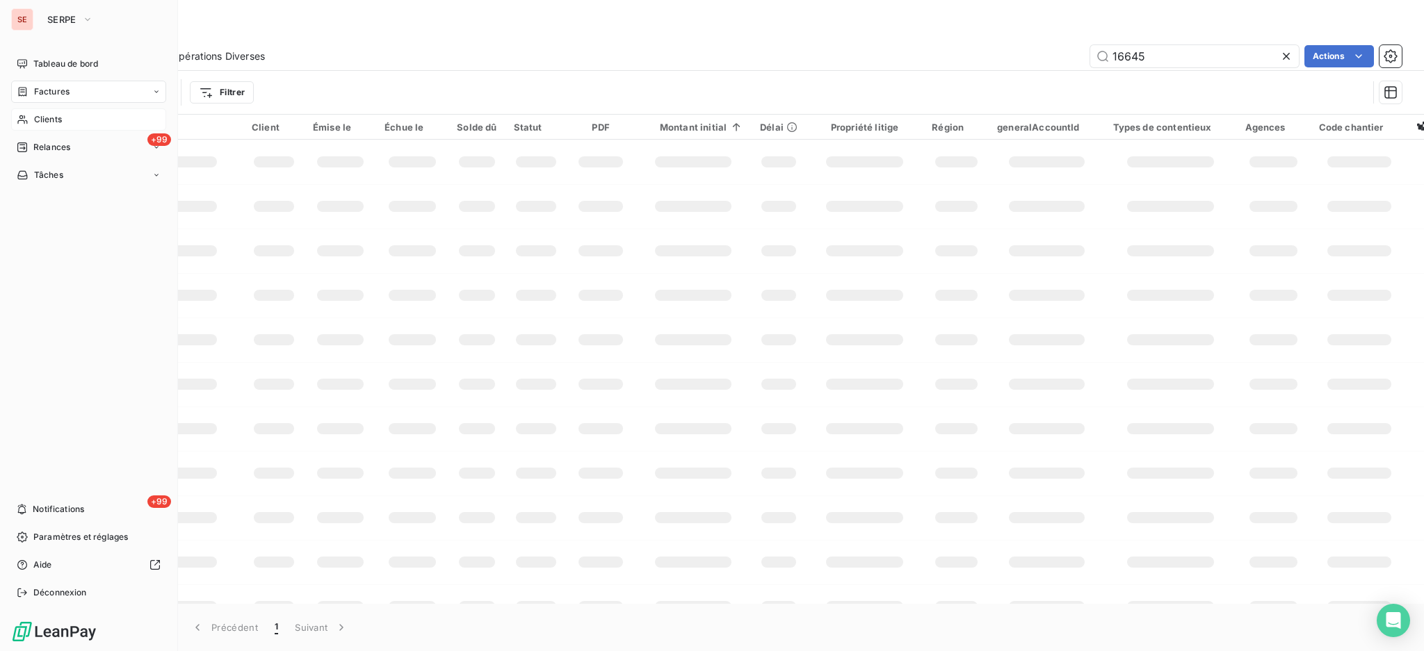
click at [47, 89] on span "Factures" at bounding box center [51, 92] width 35 height 13
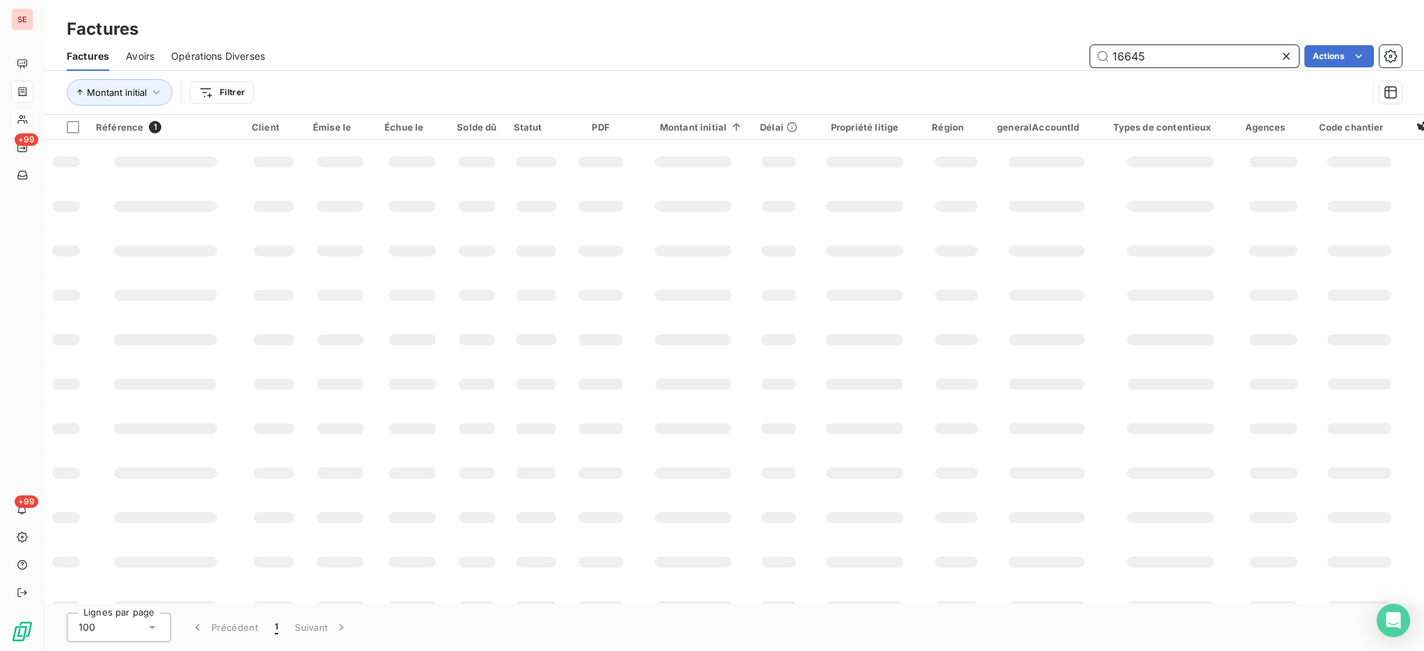
drag, startPoint x: 1206, startPoint y: 63, endPoint x: 1054, endPoint y: 36, distance: 154.6
click at [1057, 37] on div "Factures Factures Avoirs Opérations Diverses 16645 Actions Montant initial Filt…" at bounding box center [733, 57] width 1379 height 115
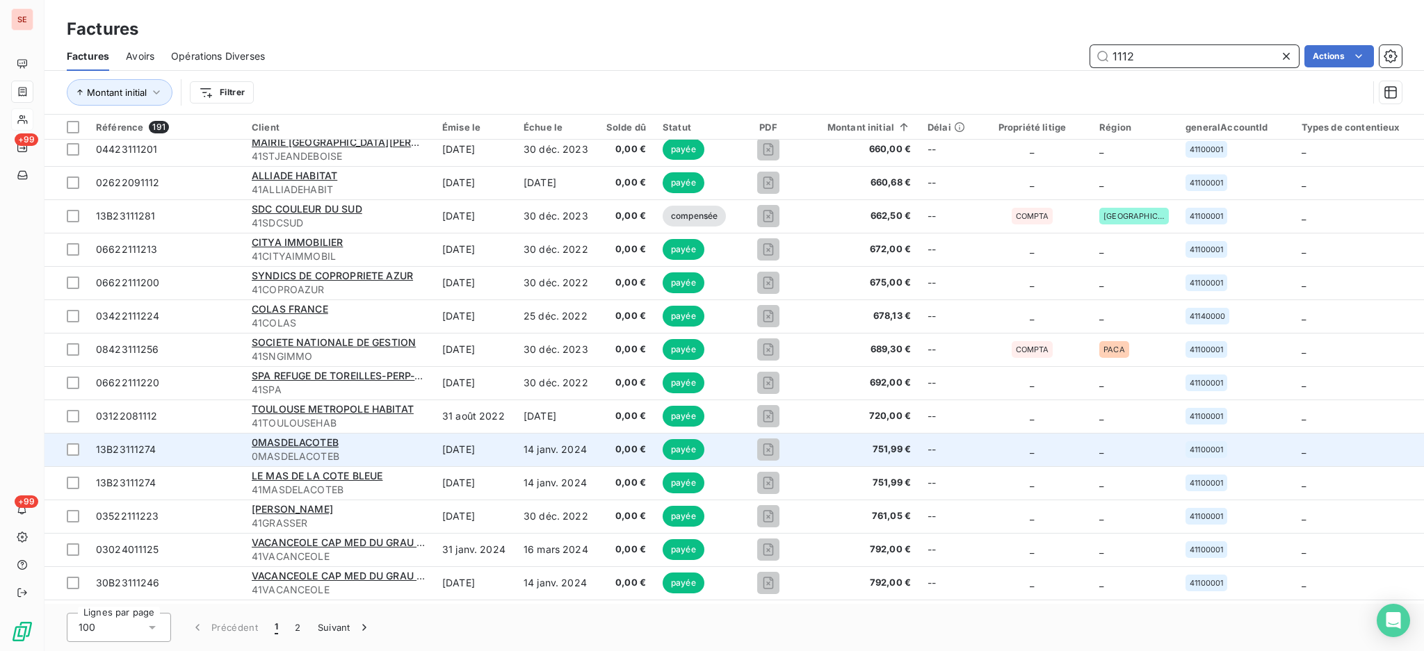
scroll to position [2877, 0]
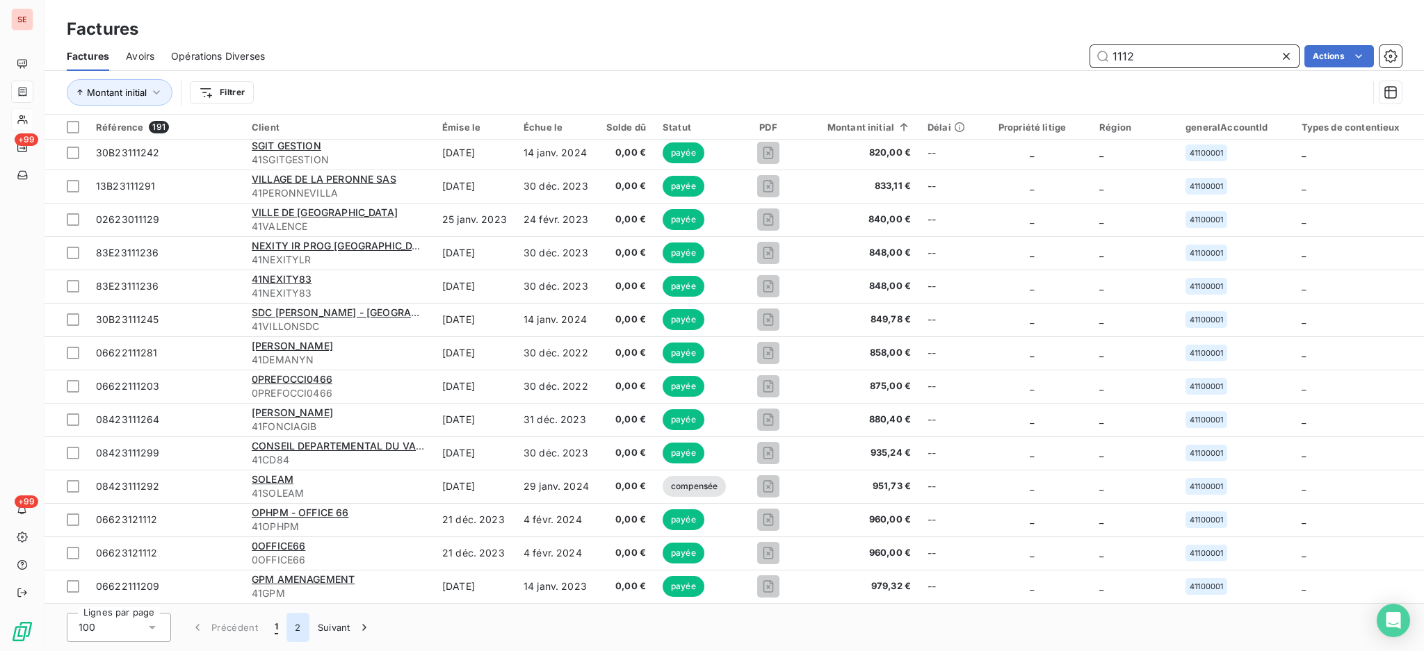
type input "1112"
click at [299, 635] on button "2" at bounding box center [297, 627] width 22 height 29
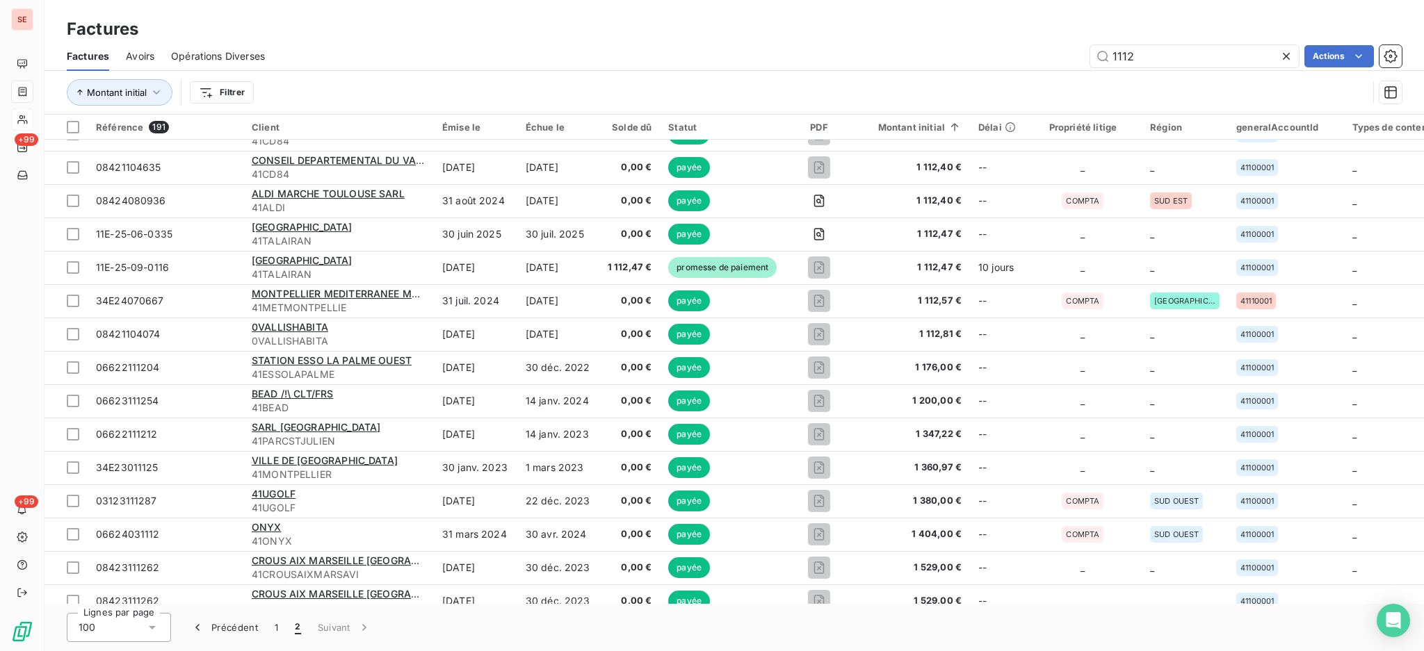
scroll to position [0, 0]
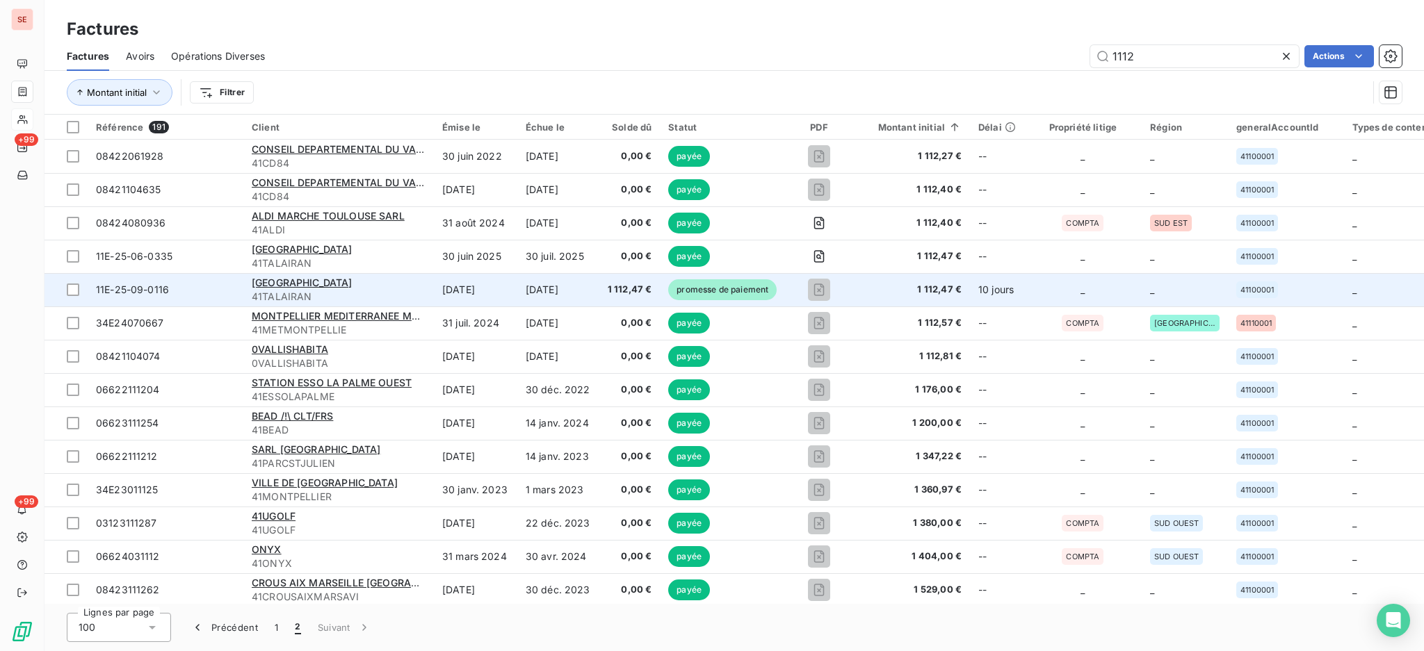
click at [517, 287] on td "[DATE]" at bounding box center [558, 289] width 82 height 33
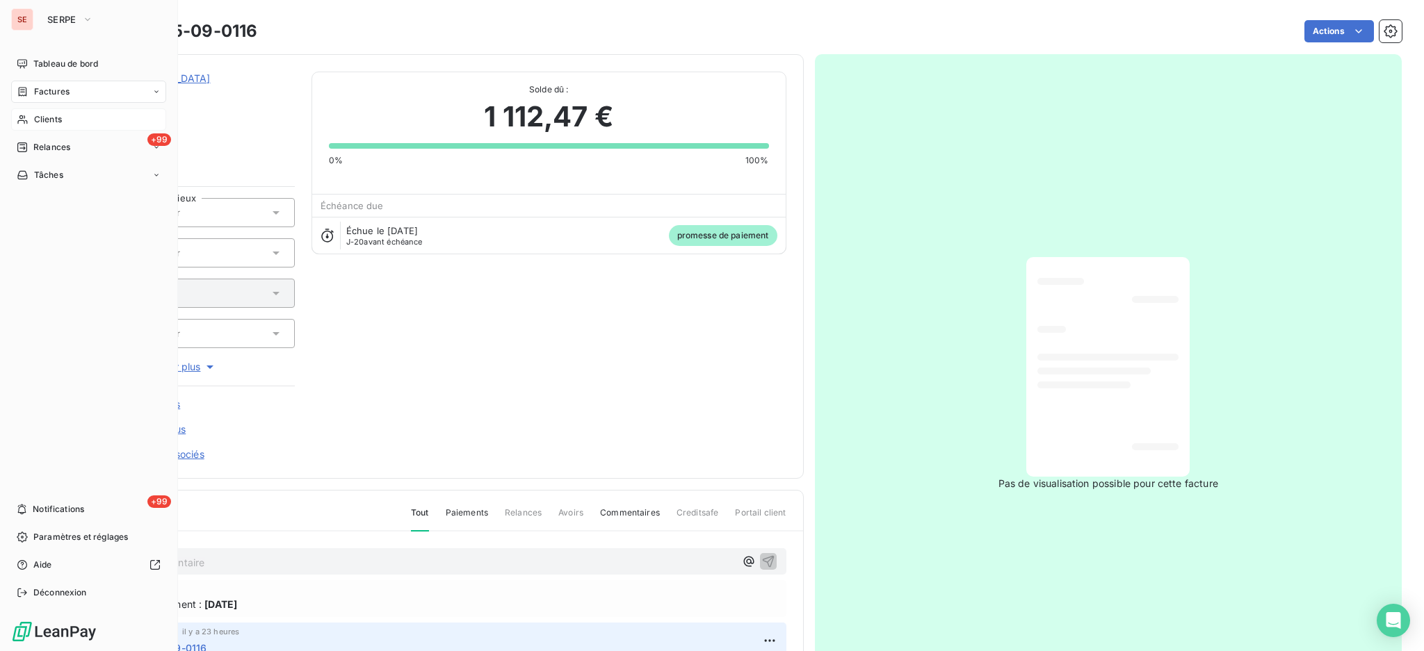
drag, startPoint x: 47, startPoint y: 126, endPoint x: 71, endPoint y: 118, distance: 25.5
click at [47, 125] on div "Clients" at bounding box center [88, 119] width 155 height 22
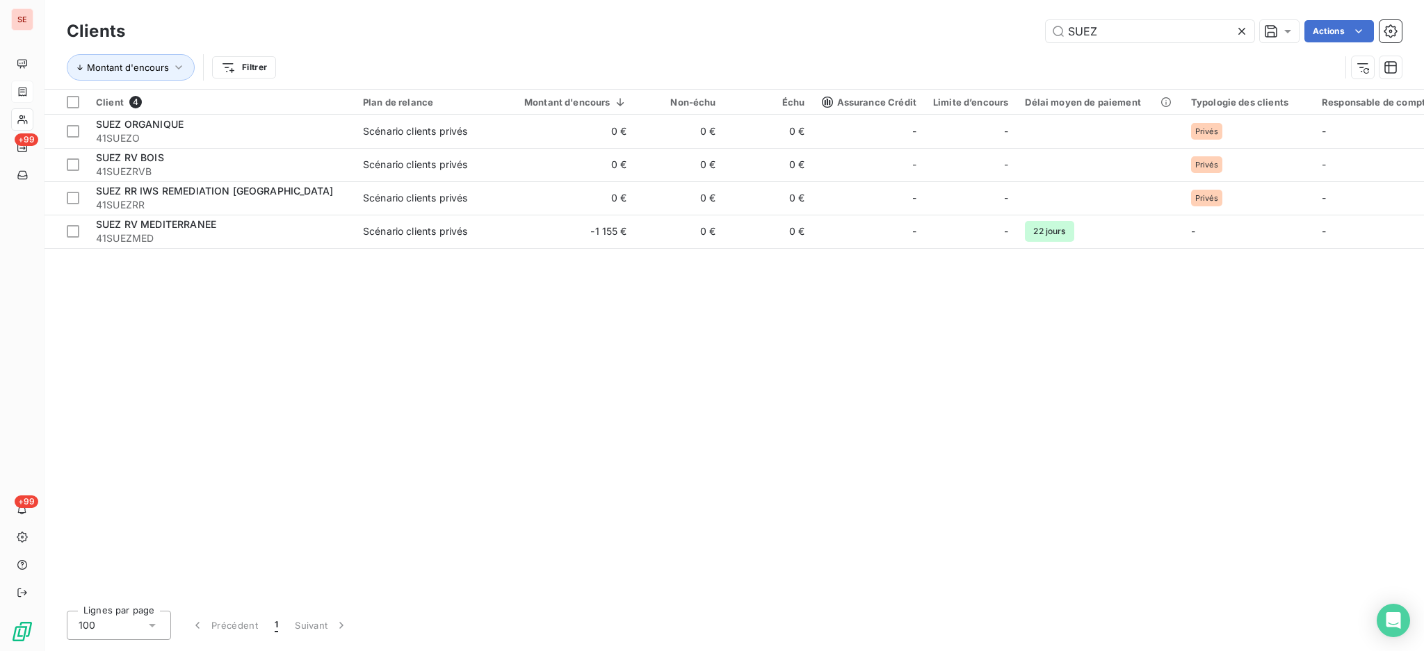
drag, startPoint x: 1119, startPoint y: 31, endPoint x: 997, endPoint y: 26, distance: 122.4
click at [997, 26] on div "SUEZ Actions" at bounding box center [772, 31] width 1260 height 22
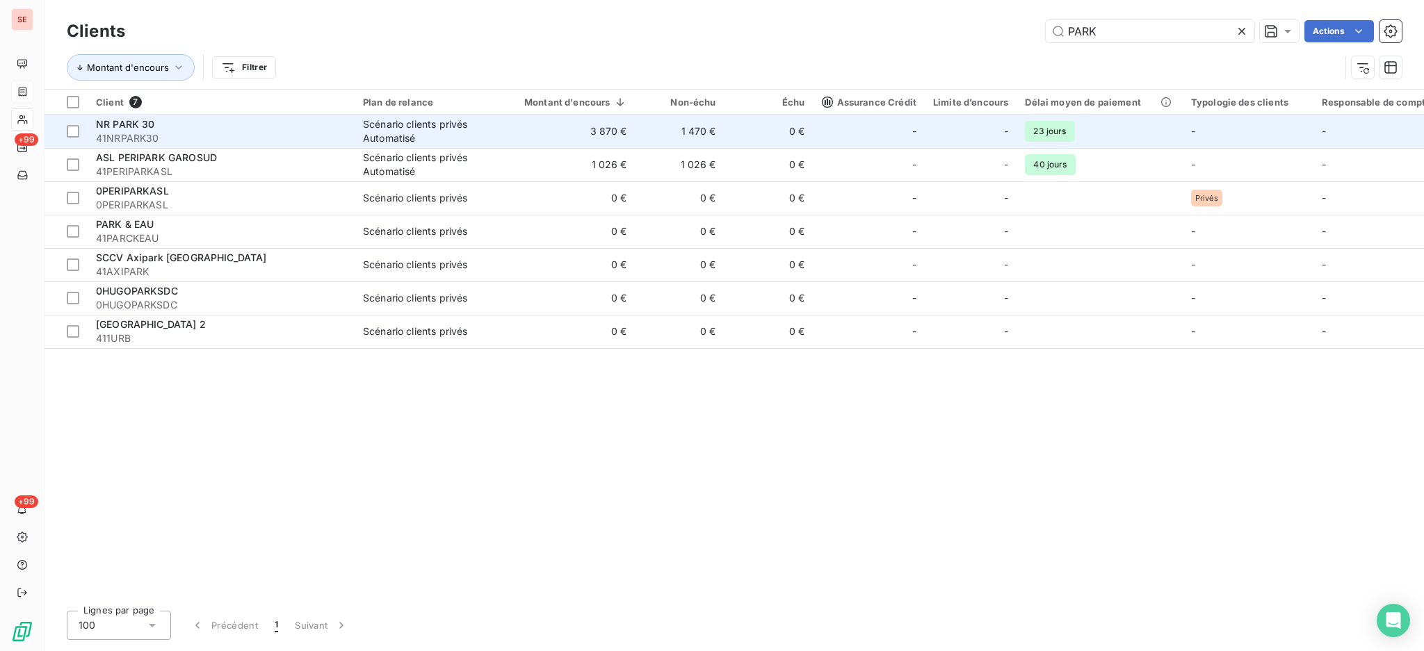
type input "PARK"
click at [394, 133] on div "Scénario clients privés Automatisé" at bounding box center [427, 131] width 128 height 28
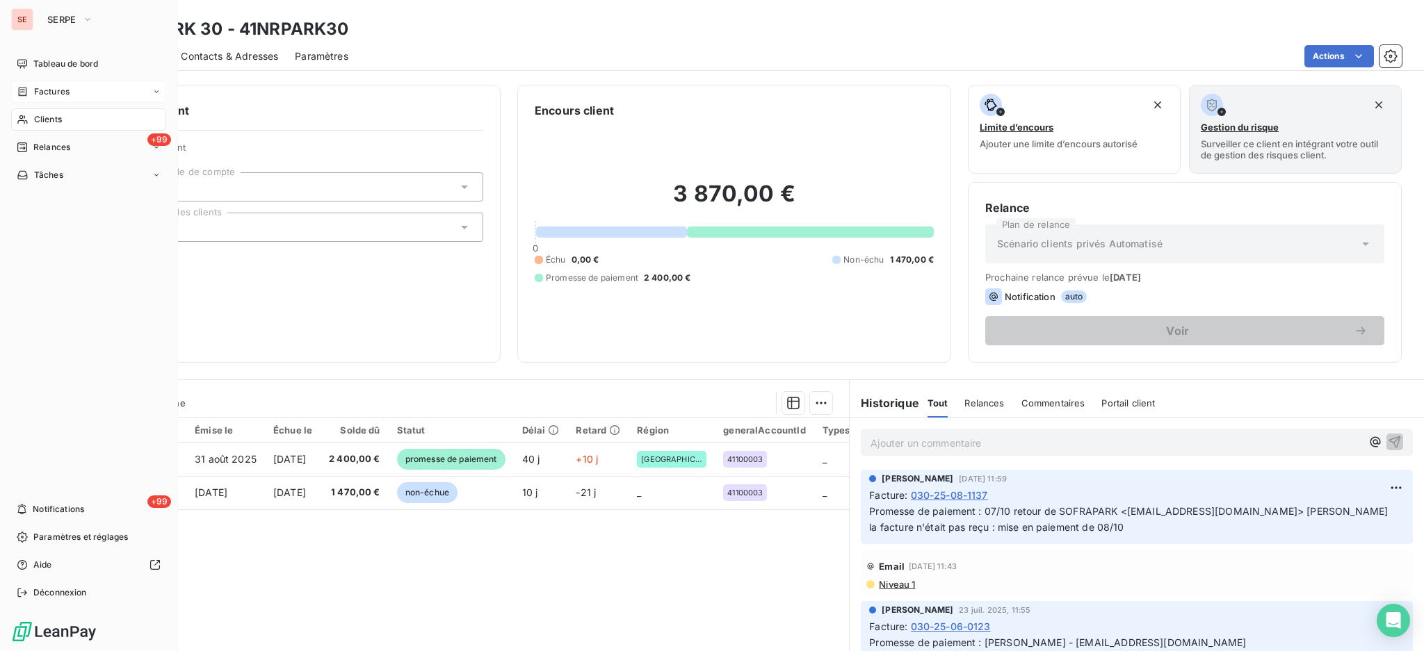
click at [56, 113] on span "Clients" at bounding box center [48, 119] width 28 height 13
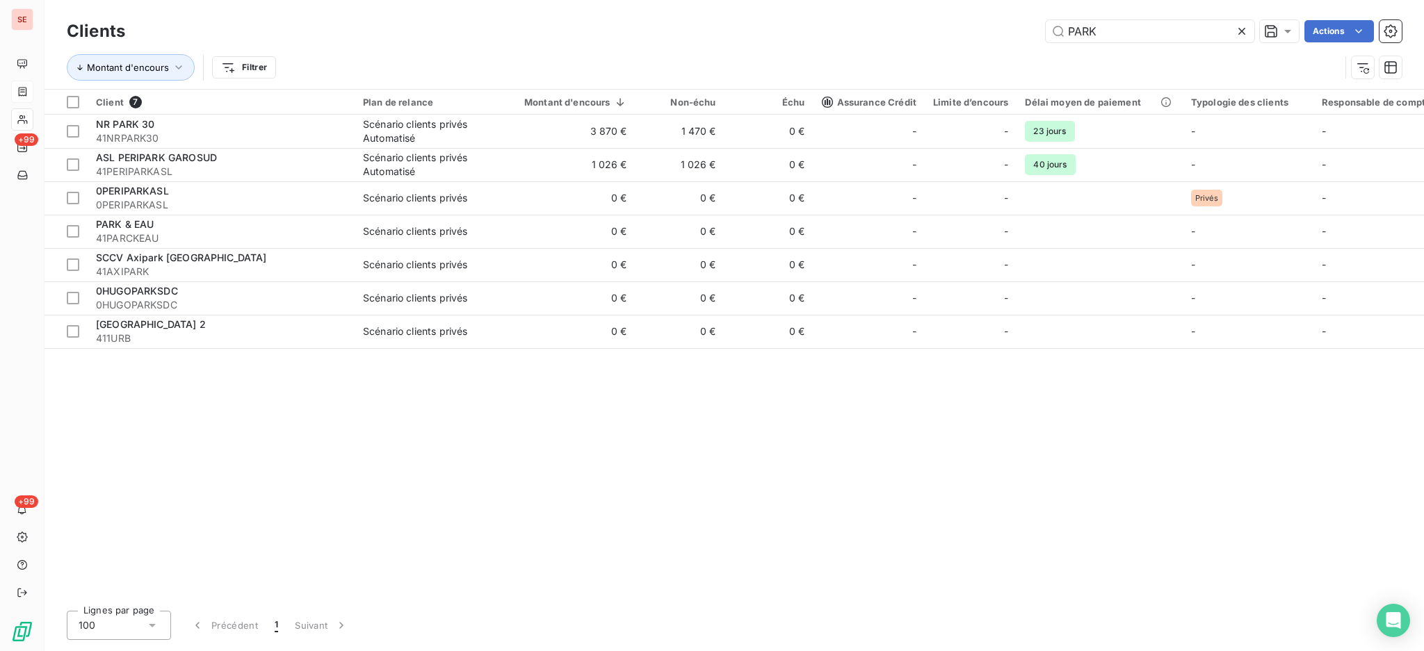
drag, startPoint x: 1181, startPoint y: 30, endPoint x: 900, endPoint y: 0, distance: 283.1
click at [907, 0] on div "Clients PARK Actions Montant d'encours Filtrer" at bounding box center [733, 44] width 1379 height 89
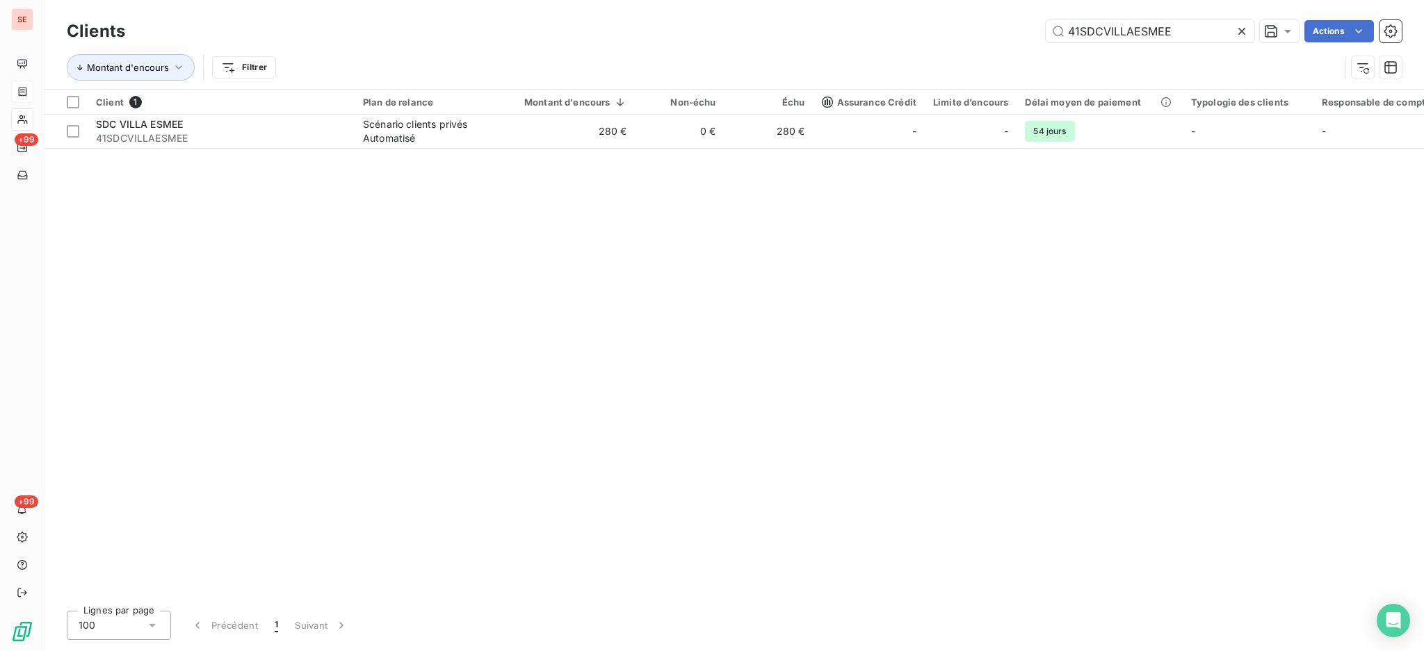
type input "41SDCVILLAESMEE"
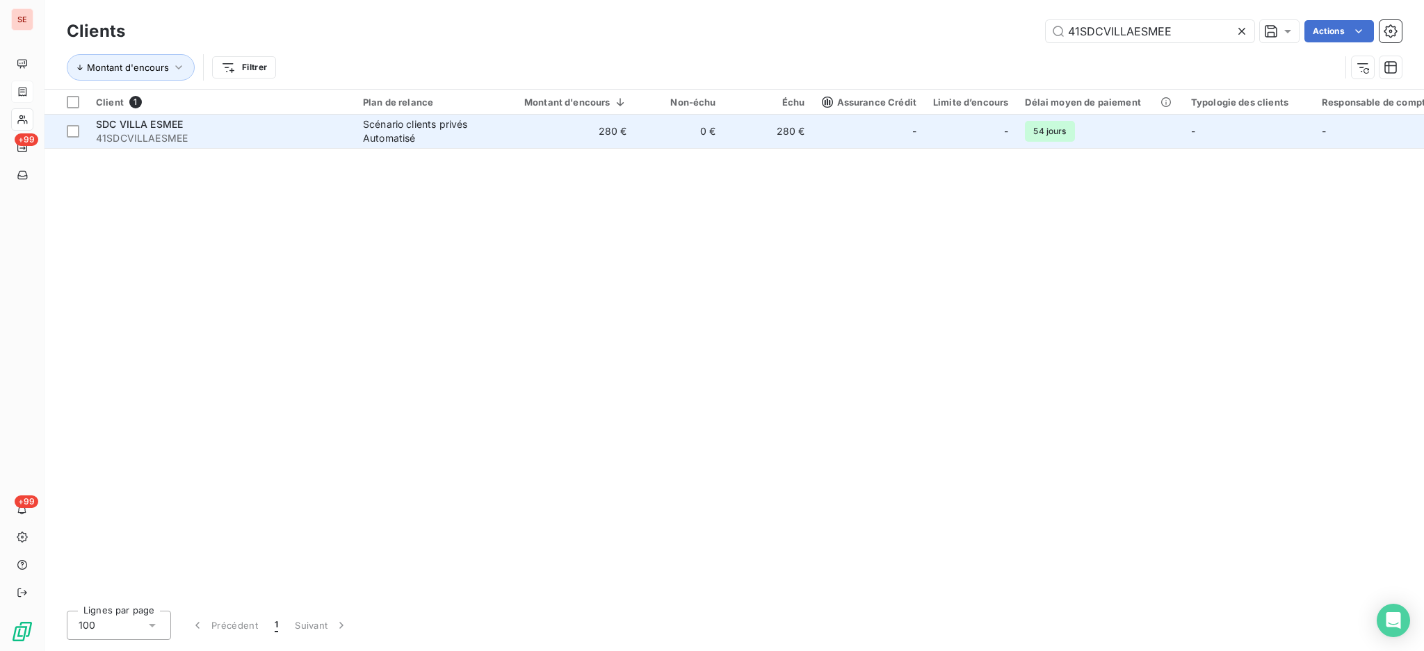
click at [332, 139] on span "41SDCVILLAESMEE" at bounding box center [221, 138] width 250 height 14
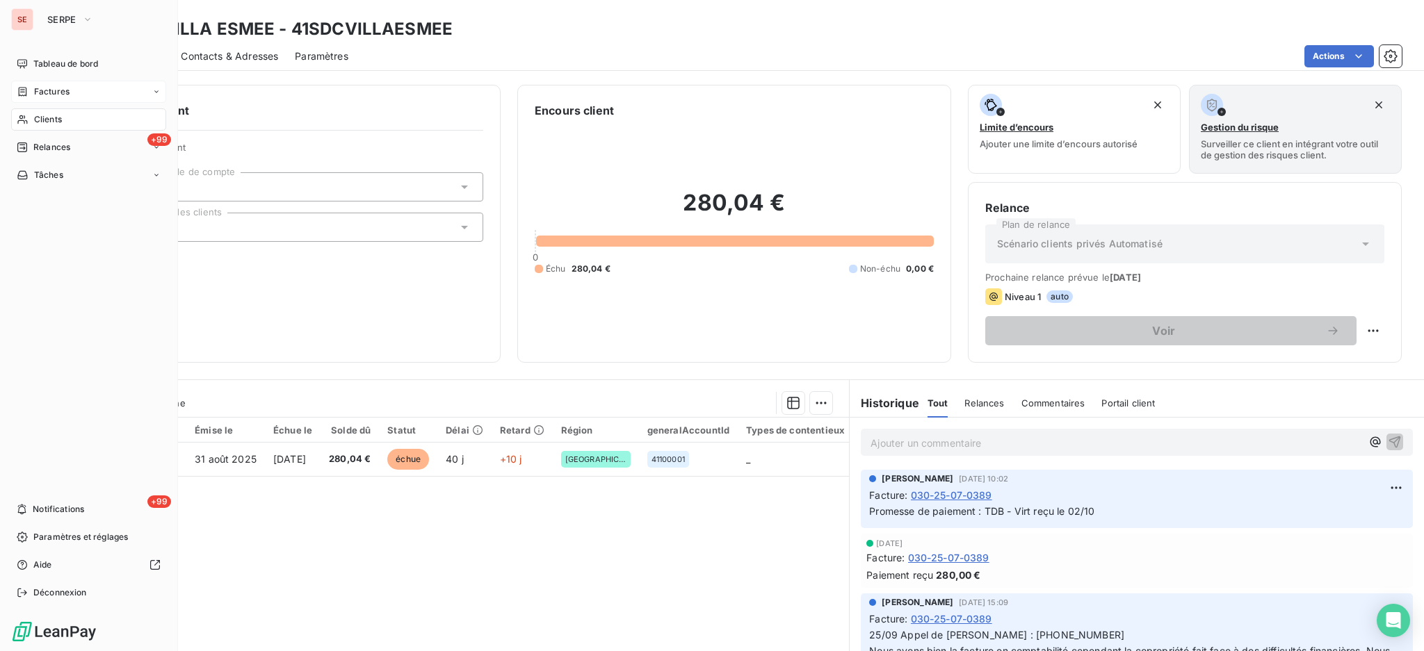
click at [40, 92] on span "Factures" at bounding box center [51, 92] width 35 height 13
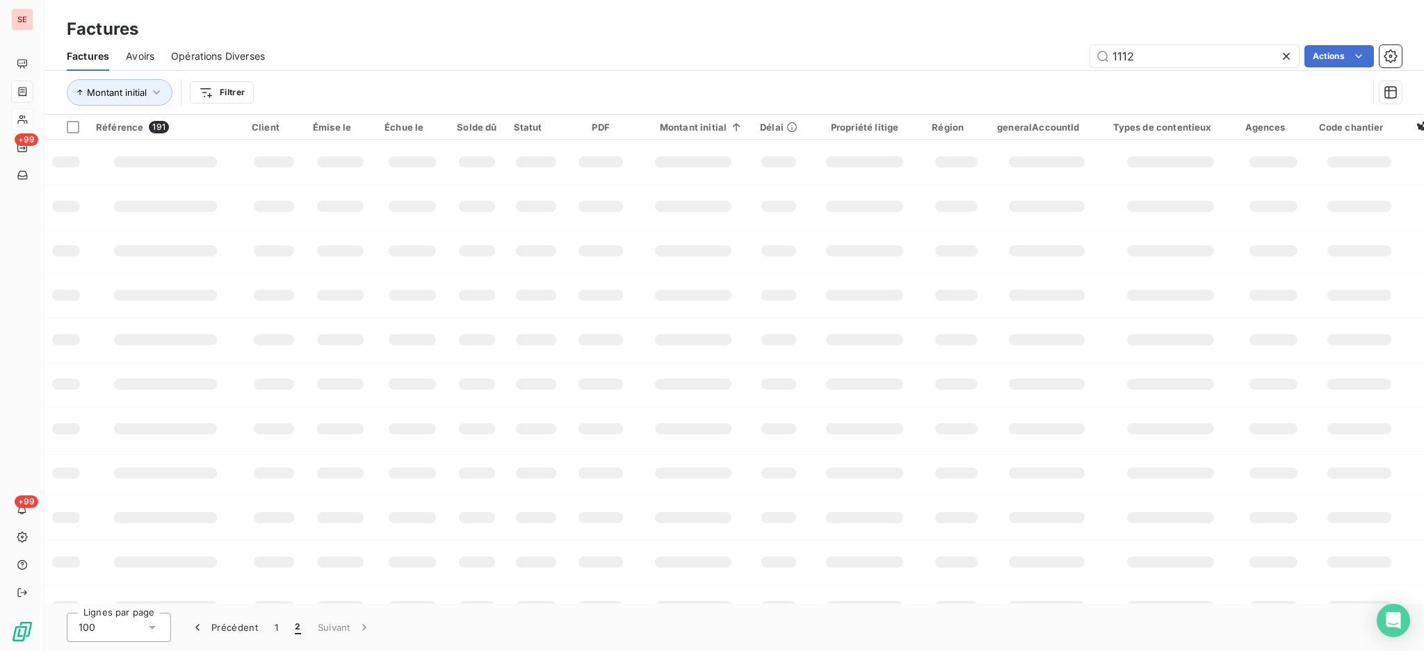
drag, startPoint x: 1164, startPoint y: 56, endPoint x: 910, endPoint y: 34, distance: 255.4
click at [951, 47] on div "1112 Actions" at bounding box center [842, 56] width 1120 height 22
type input "06-0265"
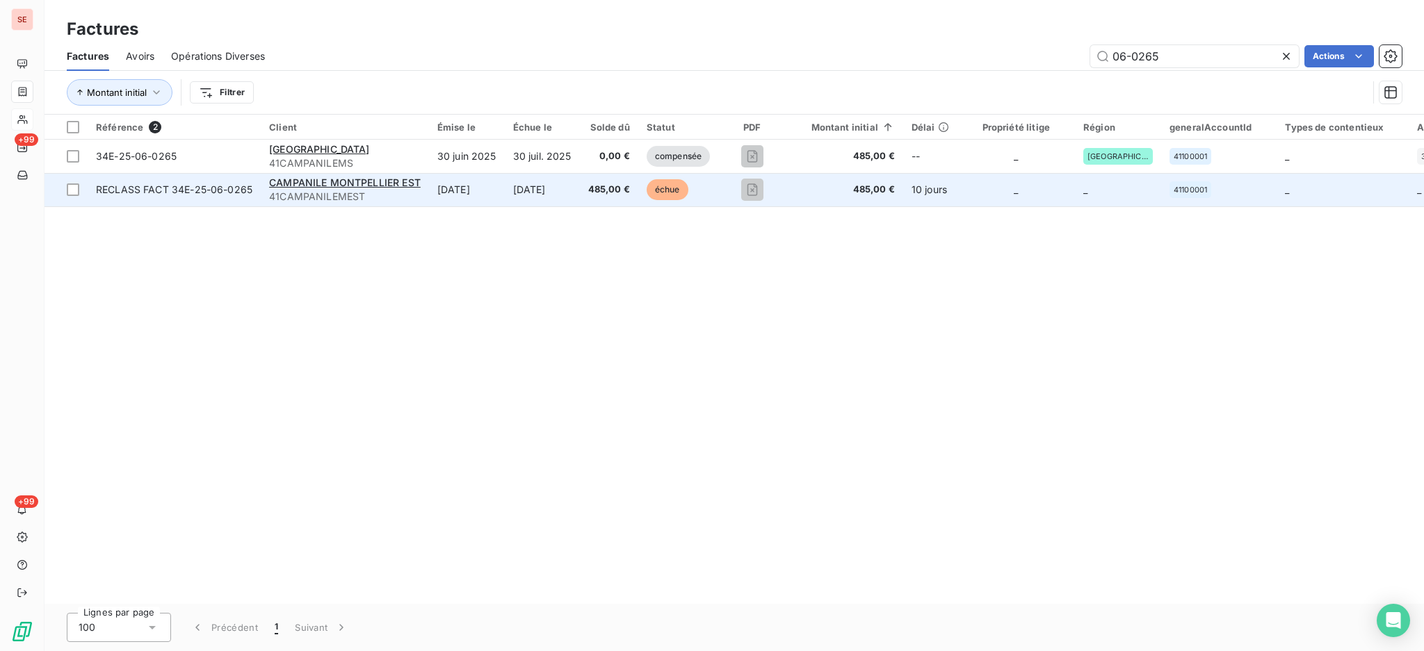
click at [287, 202] on span "41CAMPANILEMEST" at bounding box center [345, 197] width 152 height 14
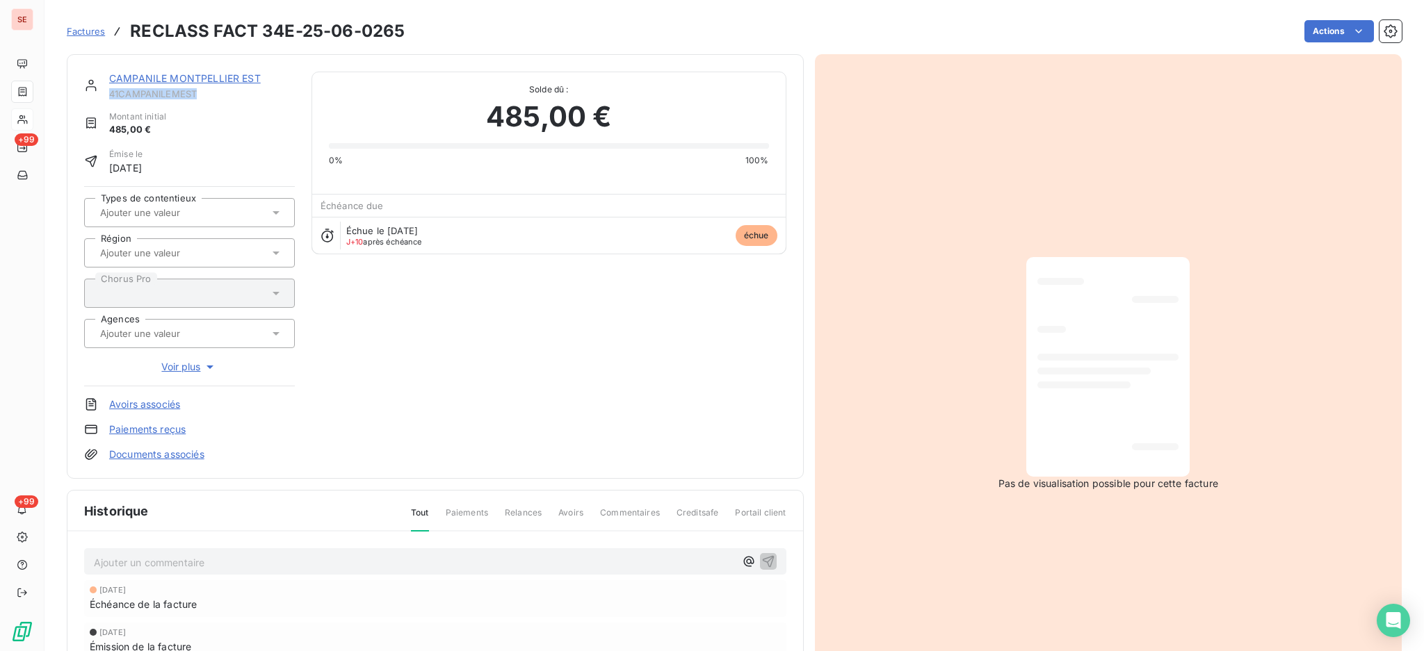
drag, startPoint x: 196, startPoint y: 95, endPoint x: 111, endPoint y: 96, distance: 84.8
click at [111, 97] on span "41CAMPANILEMEST" at bounding box center [202, 93] width 186 height 11
copy span "41CAMPANILEMEST"
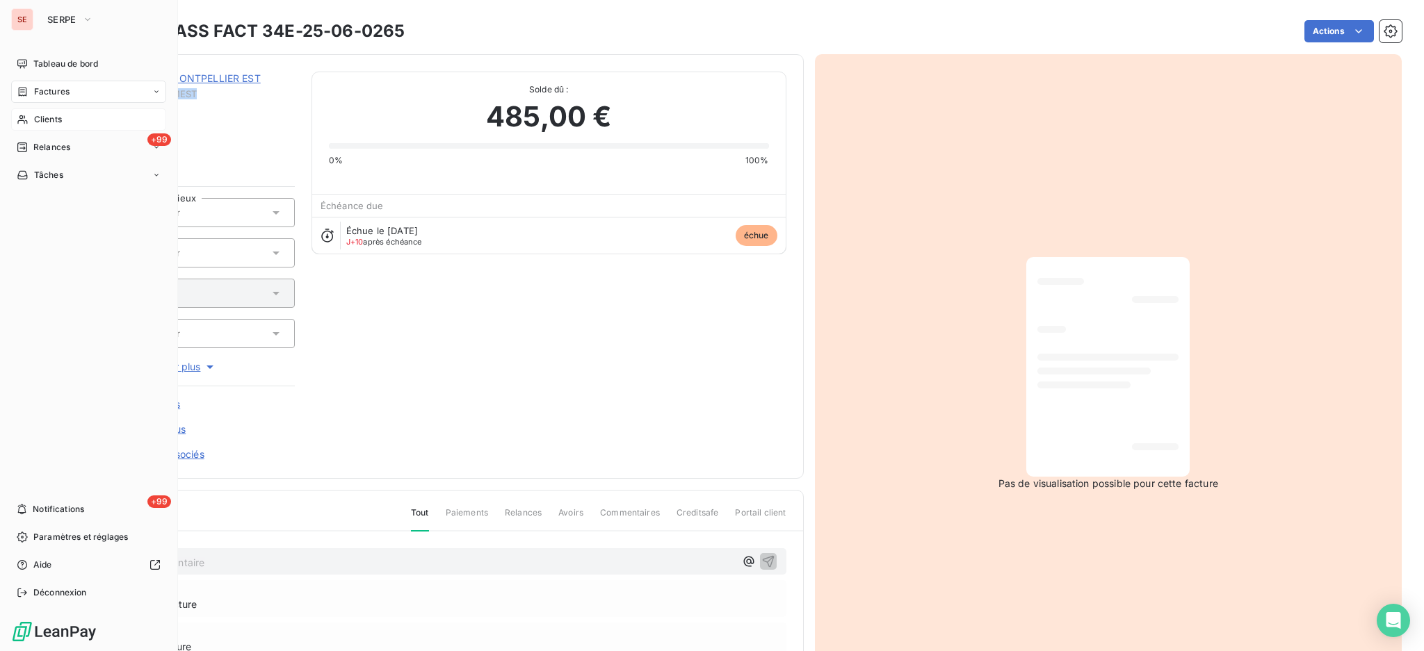
click at [39, 94] on span "Factures" at bounding box center [51, 92] width 35 height 13
click at [48, 125] on span "Factures" at bounding box center [50, 119] width 35 height 13
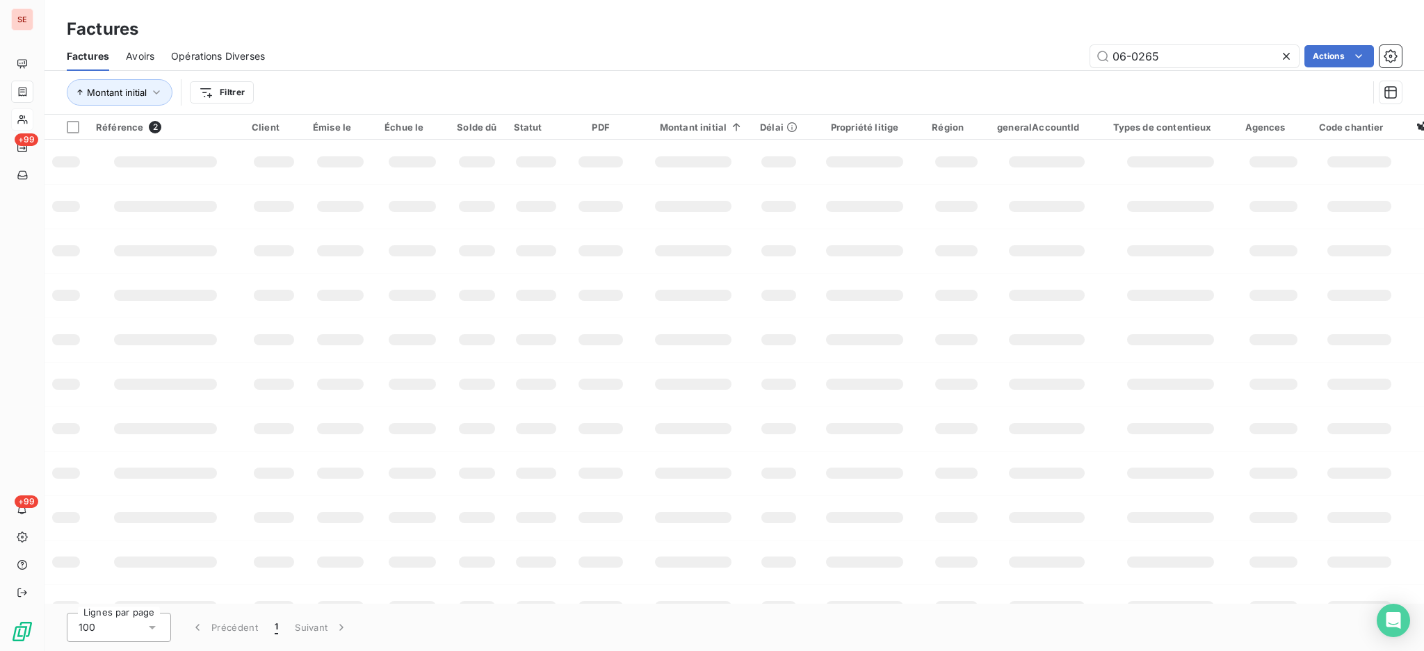
drag, startPoint x: 1204, startPoint y: 59, endPoint x: 957, endPoint y: 39, distance: 247.6
click at [977, 40] on div "Factures Factures Avoirs Opérations Diverses 06-0265 Actions Montant initial Fi…" at bounding box center [733, 57] width 1379 height 115
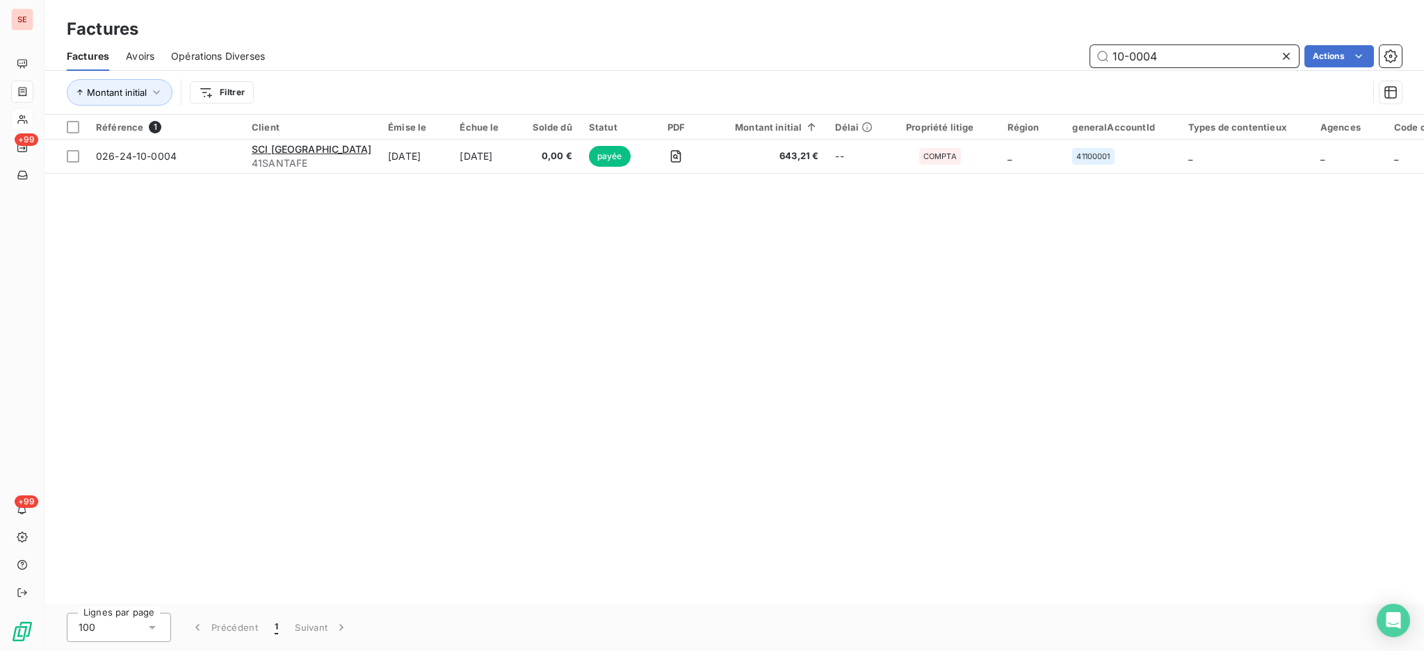
drag, startPoint x: 1164, startPoint y: 52, endPoint x: 1075, endPoint y: 33, distance: 91.1
click at [1075, 33] on div "Factures Factures Avoirs Opérations Diverses 10-0004 Actions Montant initial Fi…" at bounding box center [733, 57] width 1379 height 115
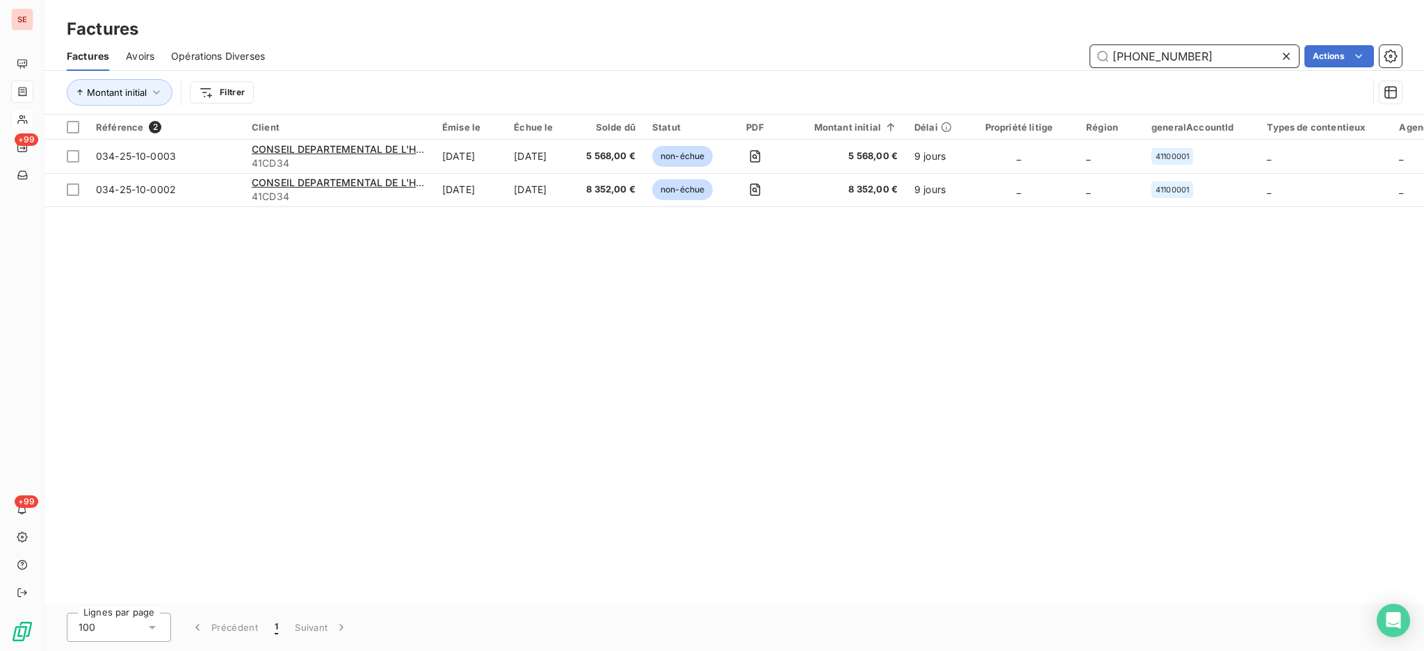
type input "[PHONE_NUMBER]"
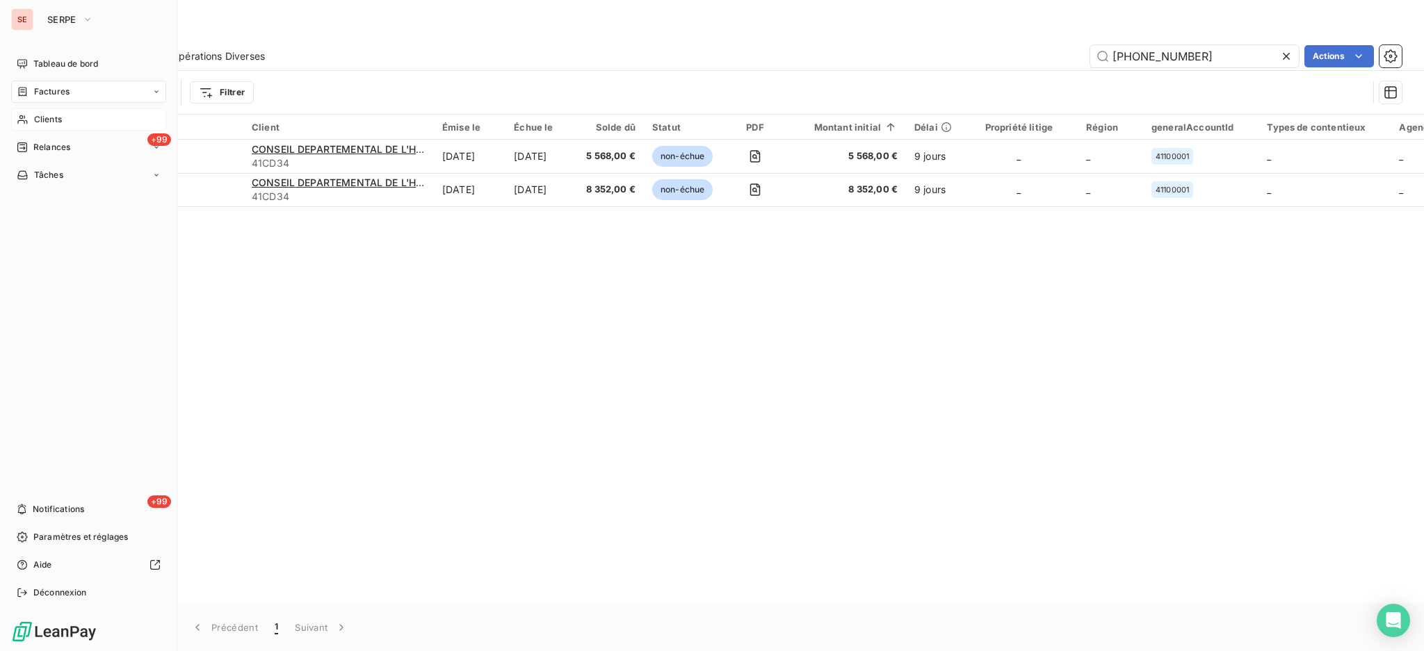
click at [51, 115] on span "Clients" at bounding box center [48, 119] width 28 height 13
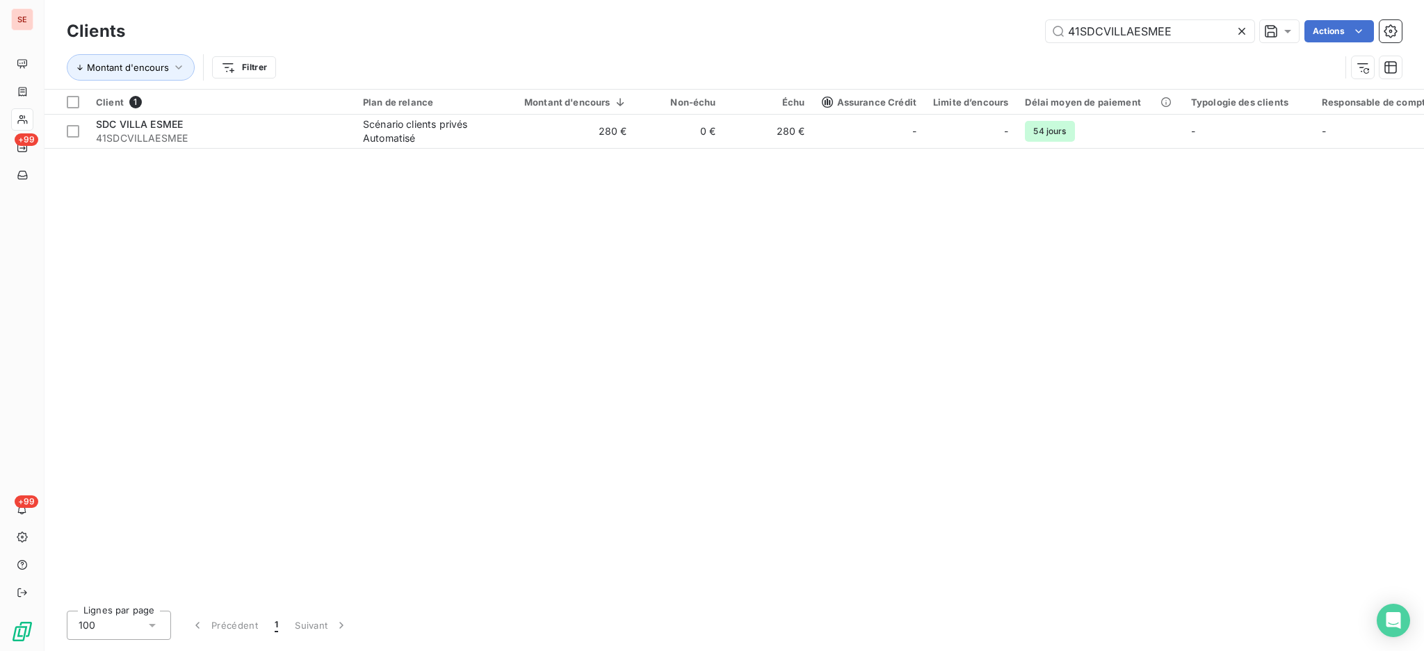
drag, startPoint x: 1185, startPoint y: 26, endPoint x: 844, endPoint y: -13, distance: 342.9
click at [844, 0] on html "SE +99 +99 Clients 41SDCVILLAESMEE Actions Montant d'encours Filtrer Client 1 P…" at bounding box center [712, 325] width 1424 height 651
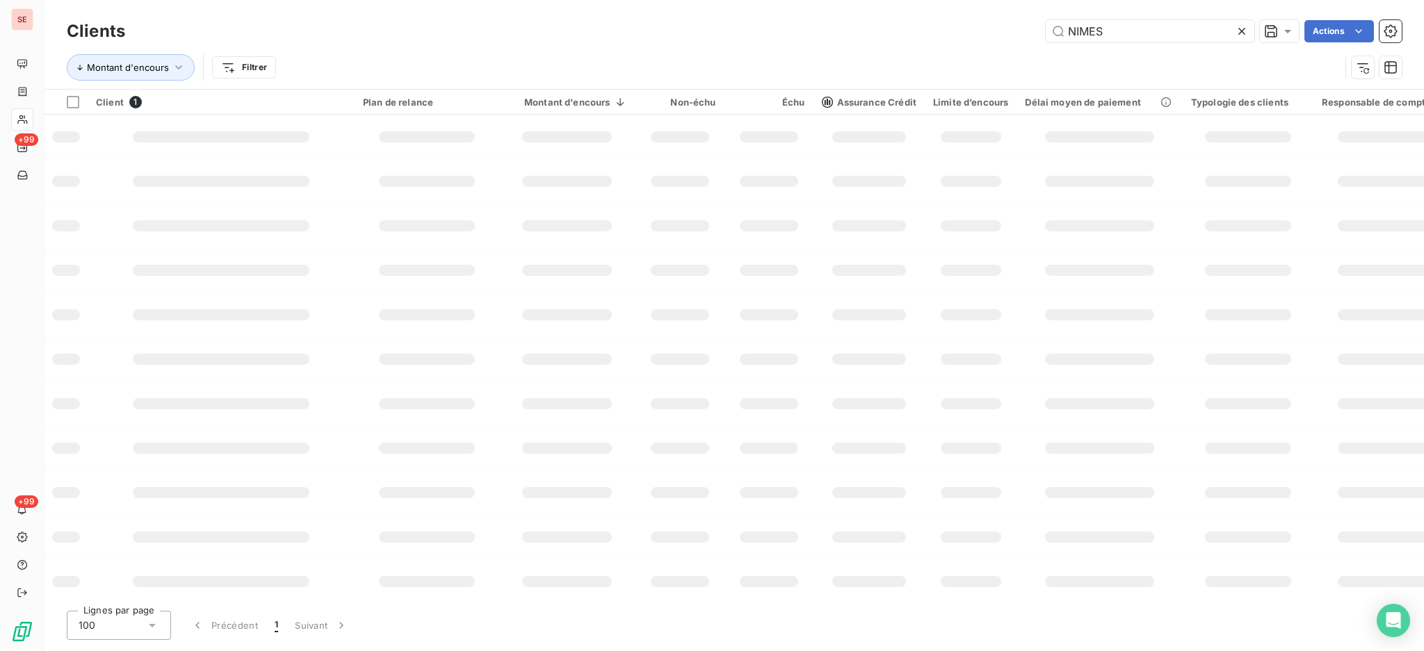
type input "NIMES"
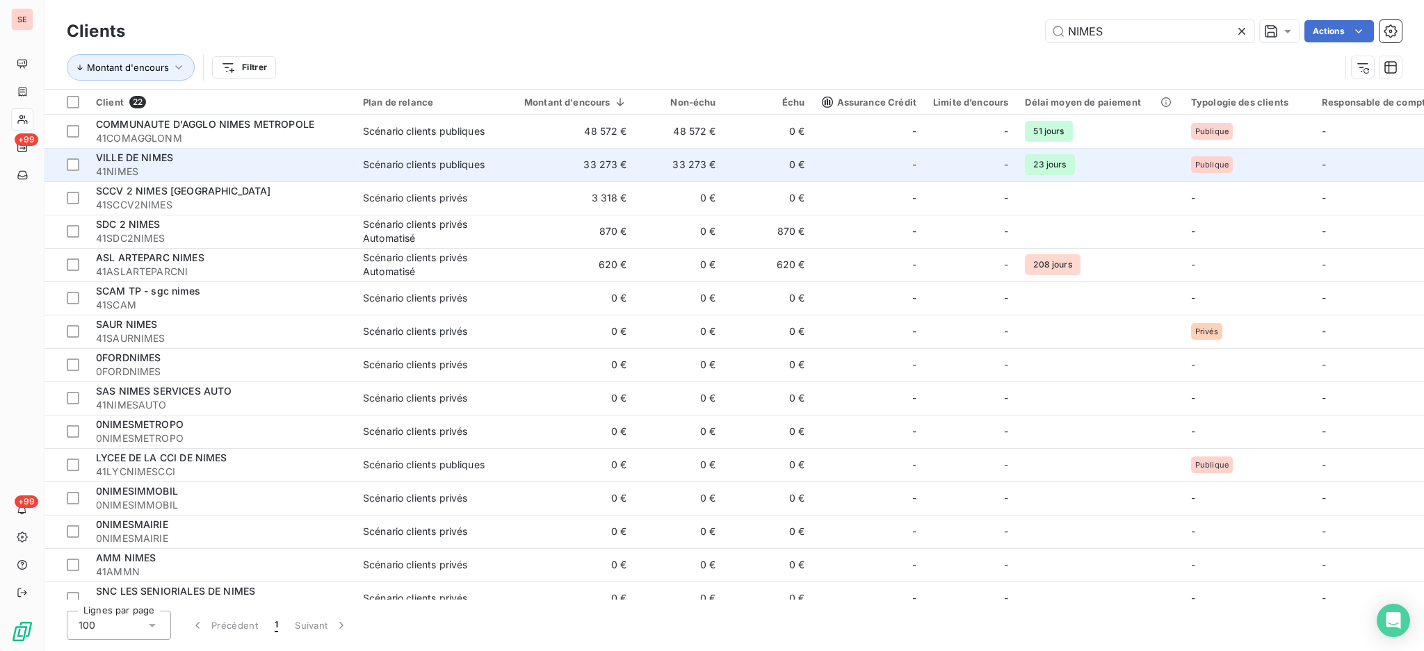
click at [467, 167] on div "Scénario clients publiques" at bounding box center [424, 165] width 122 height 14
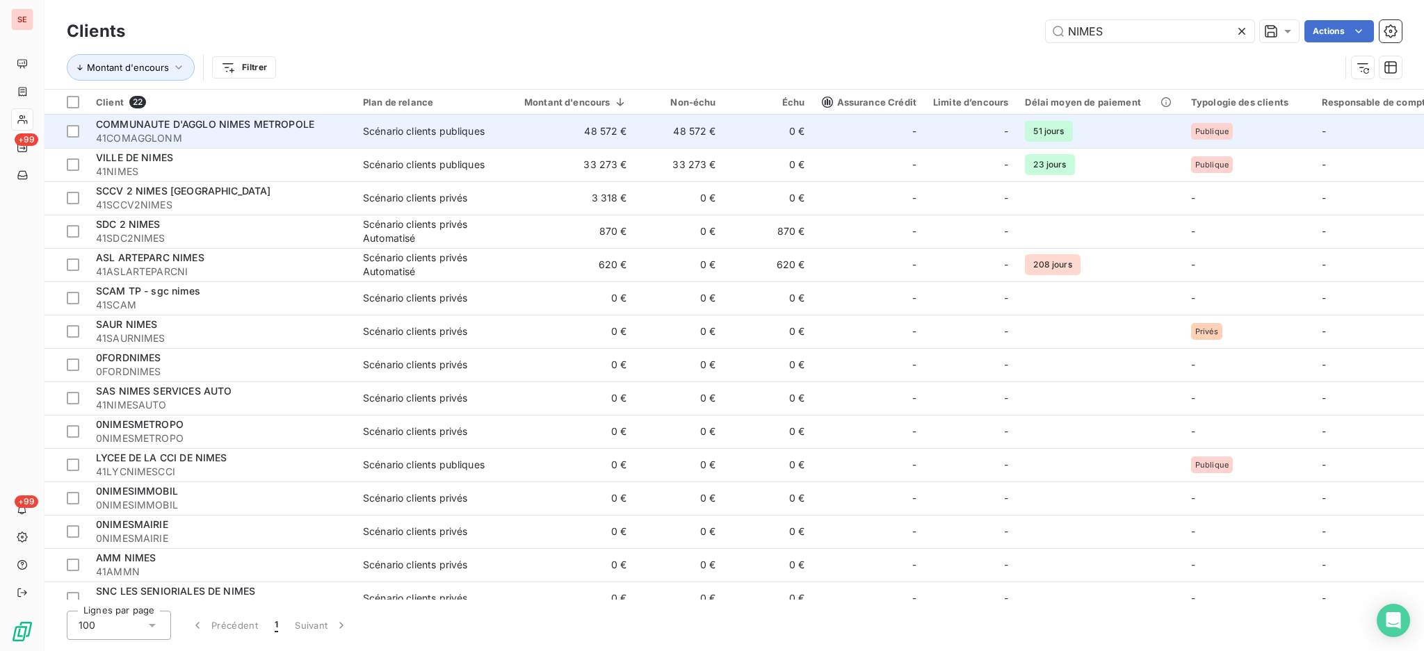
click at [211, 133] on span "41COMAGGLONM" at bounding box center [221, 138] width 250 height 14
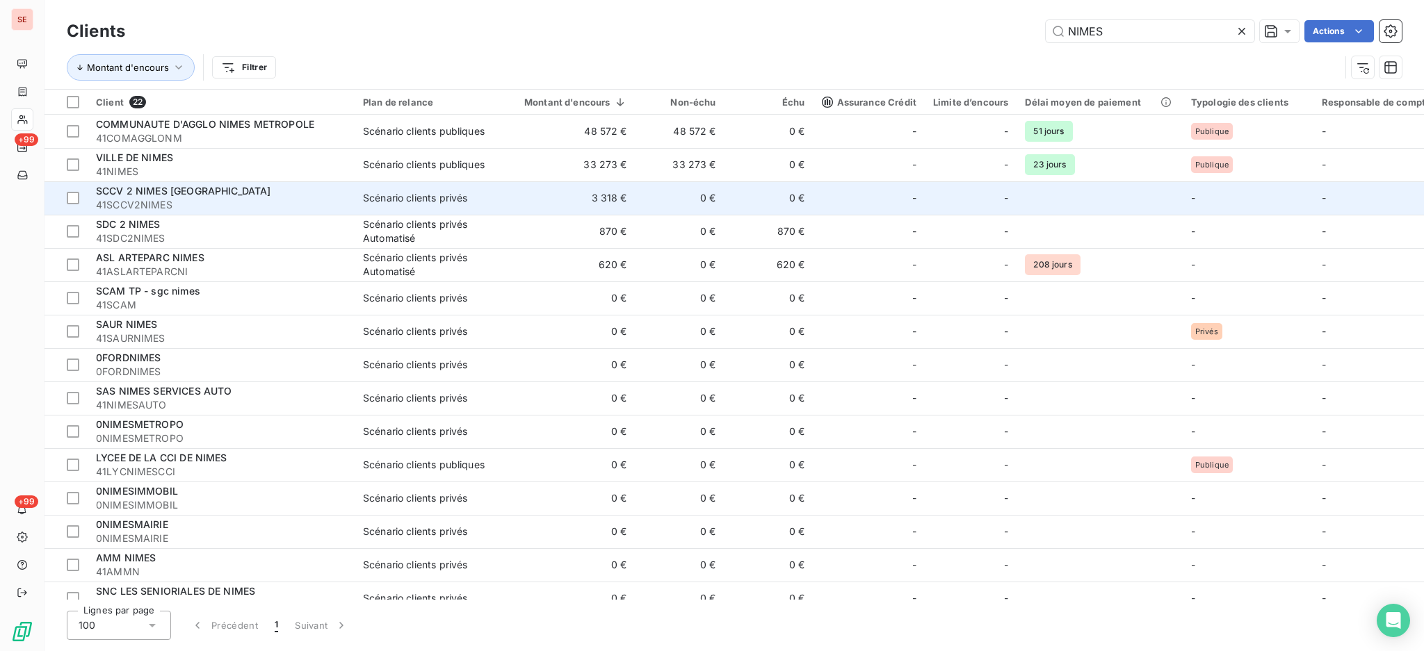
click at [179, 199] on span "41SCCV2NIMES" at bounding box center [221, 205] width 250 height 14
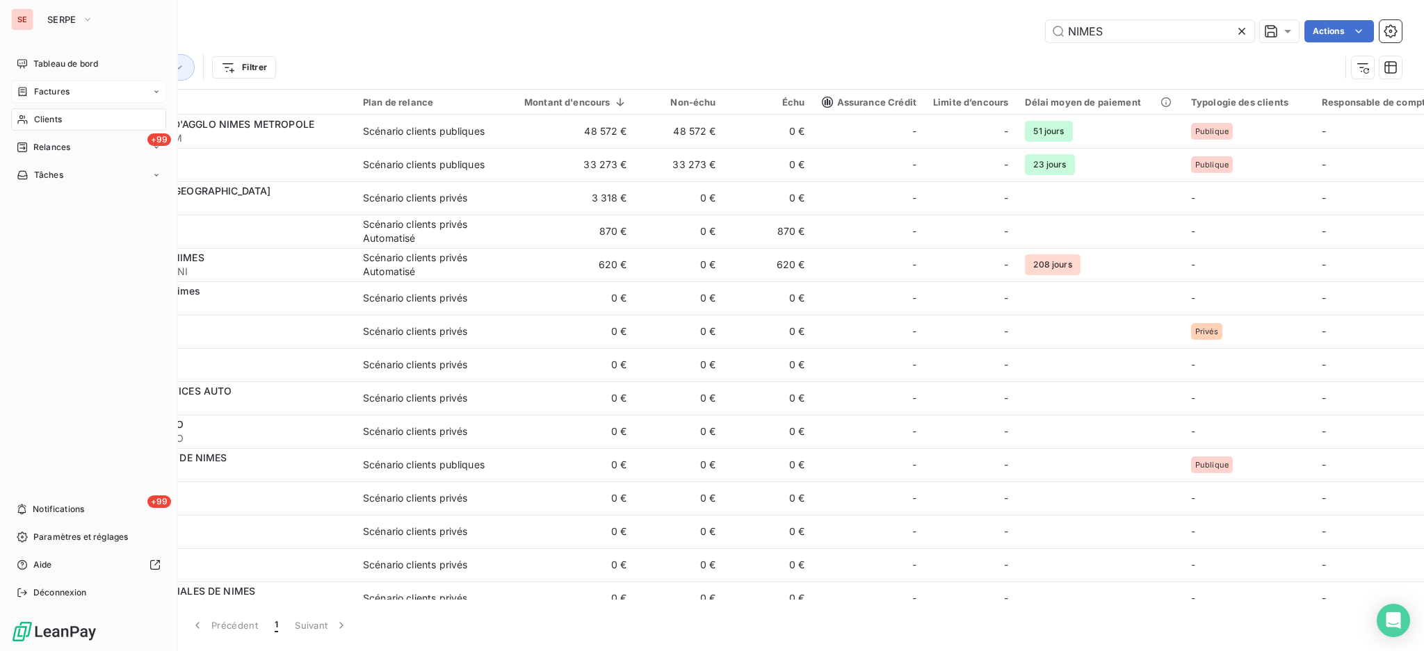
click at [42, 96] on span "Factures" at bounding box center [51, 92] width 35 height 13
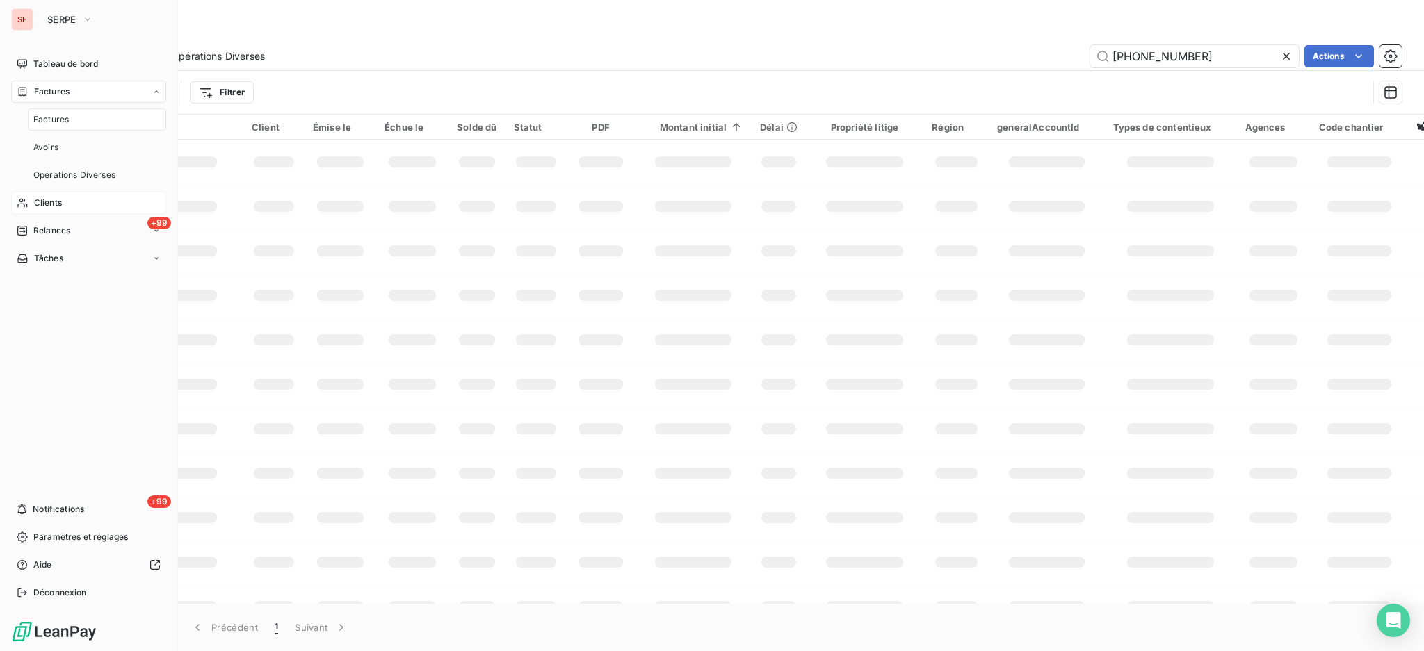
click at [43, 121] on span "Factures" at bounding box center [50, 119] width 35 height 13
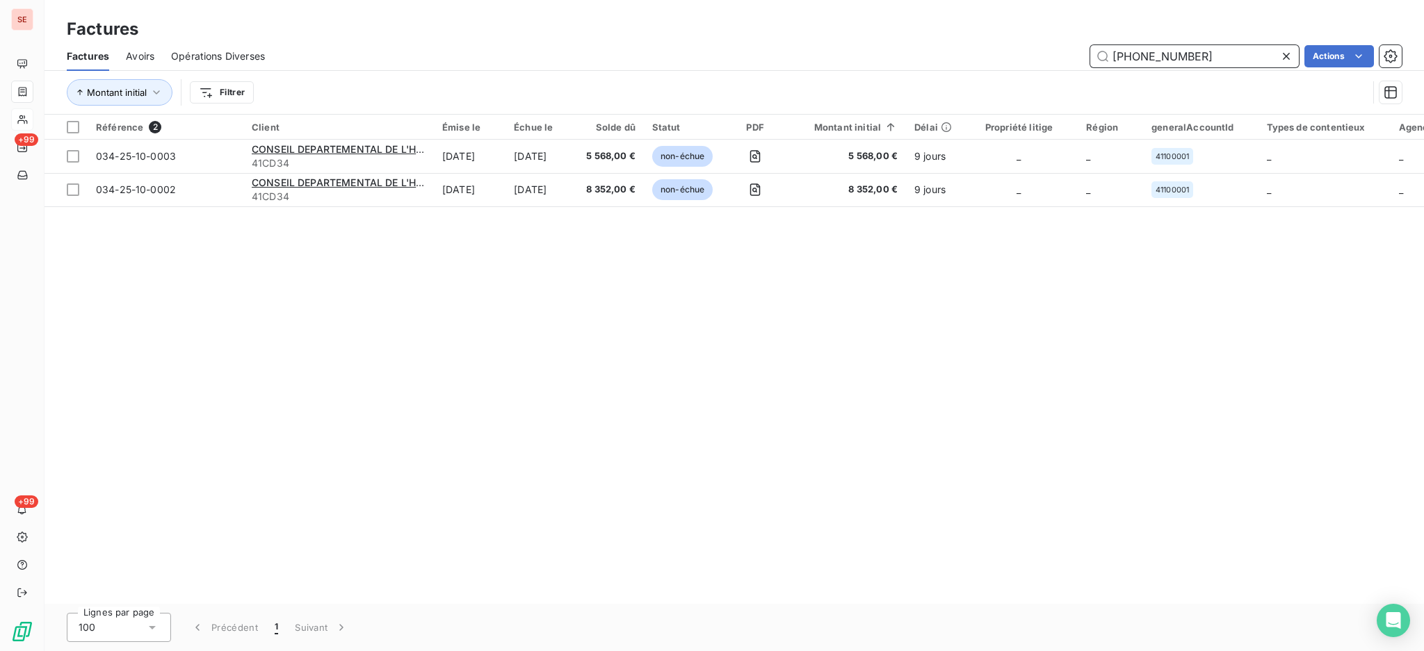
drag, startPoint x: 1233, startPoint y: 53, endPoint x: 897, endPoint y: 15, distance: 337.9
click at [919, 14] on div "Factures Factures Avoirs Opérations Diverses [PHONE_NUMBER] Actions Montant ini…" at bounding box center [733, 57] width 1379 height 115
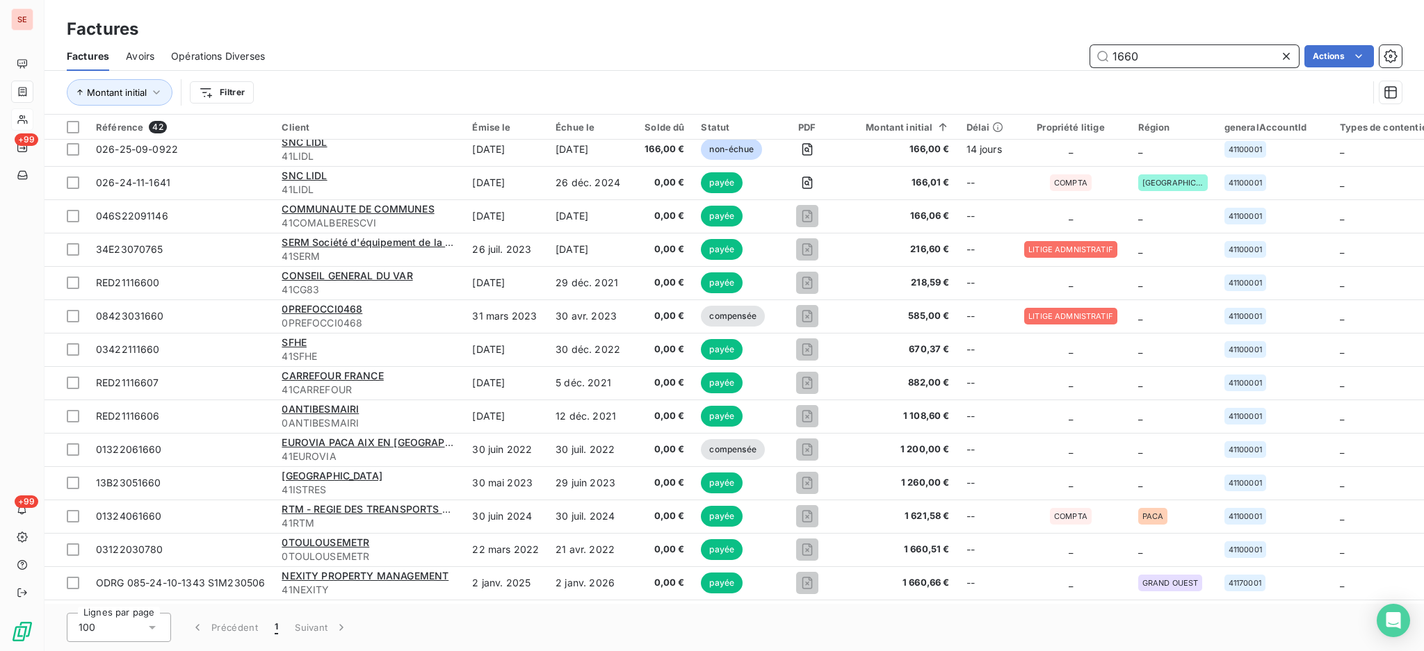
scroll to position [463, 0]
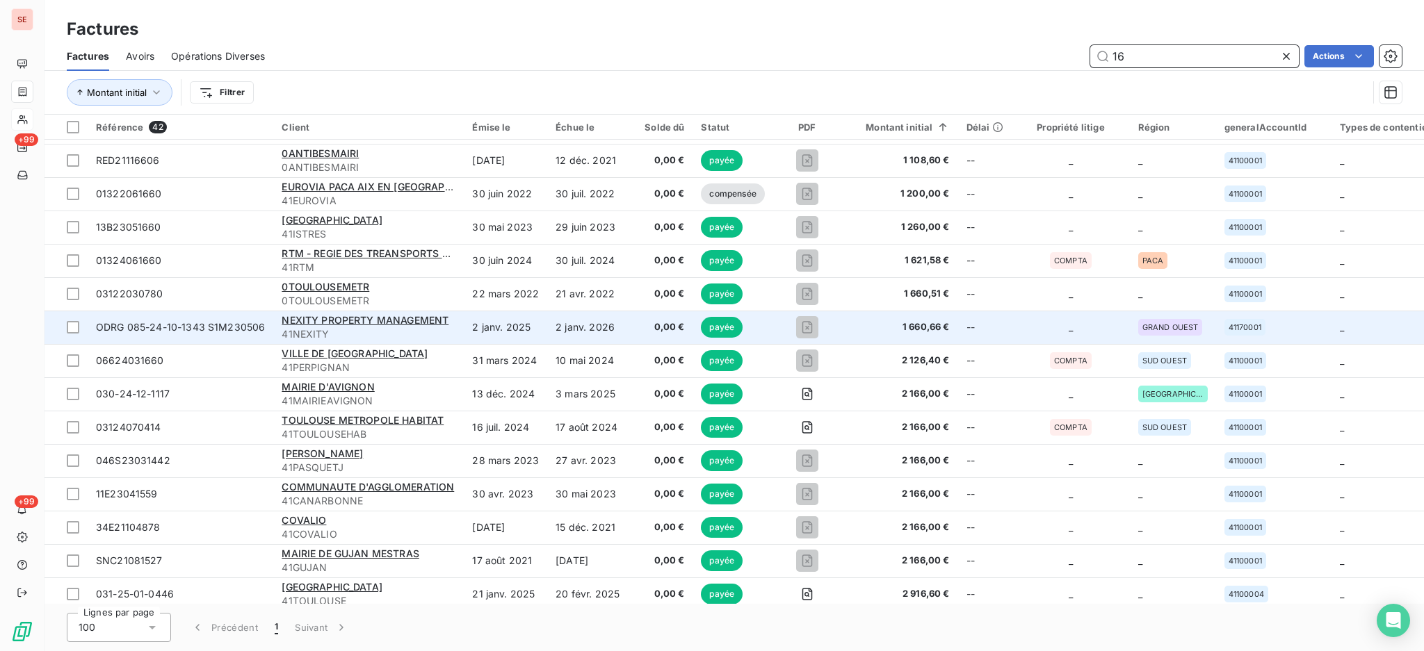
type input "1"
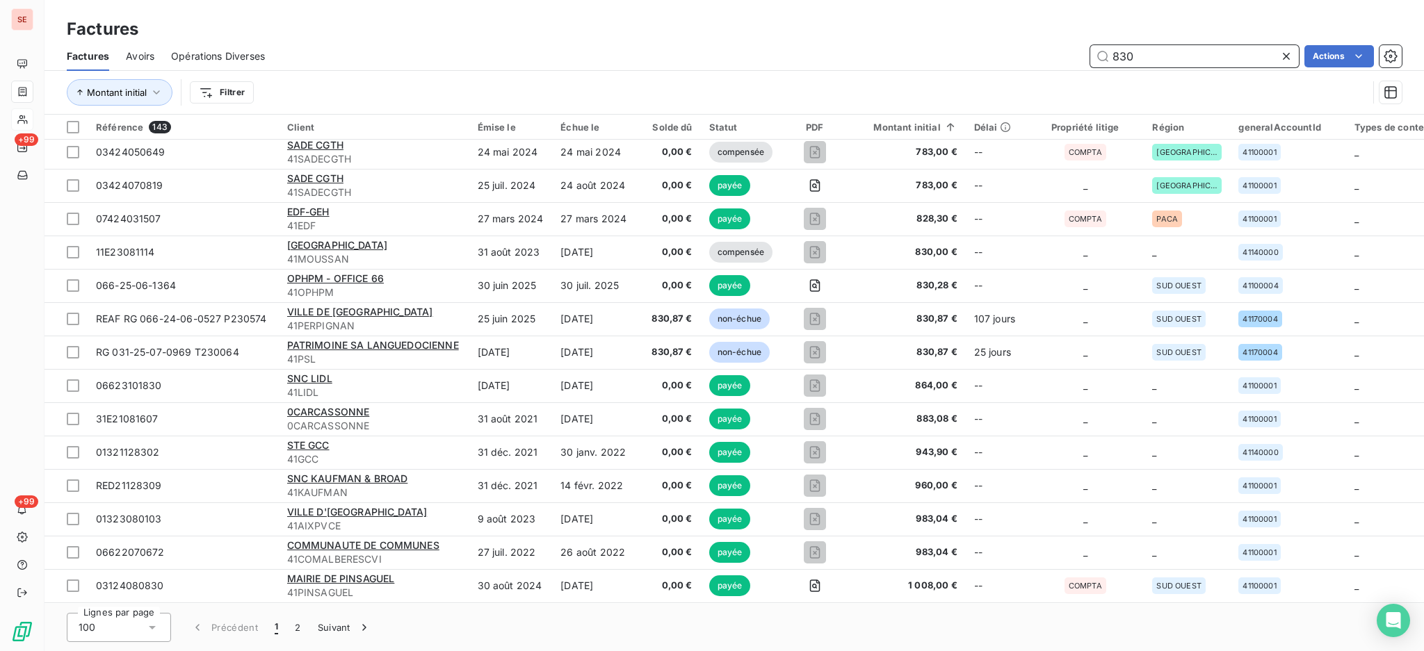
scroll to position [1483, 0]
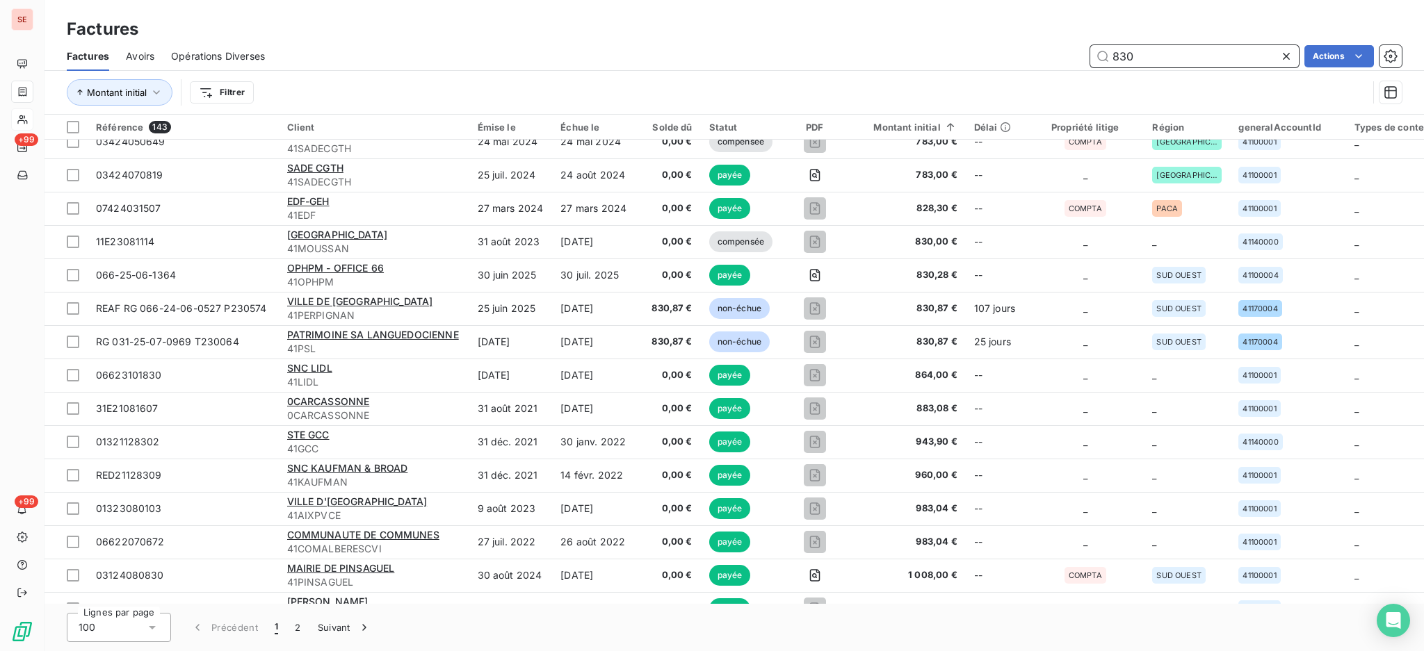
type input "830"
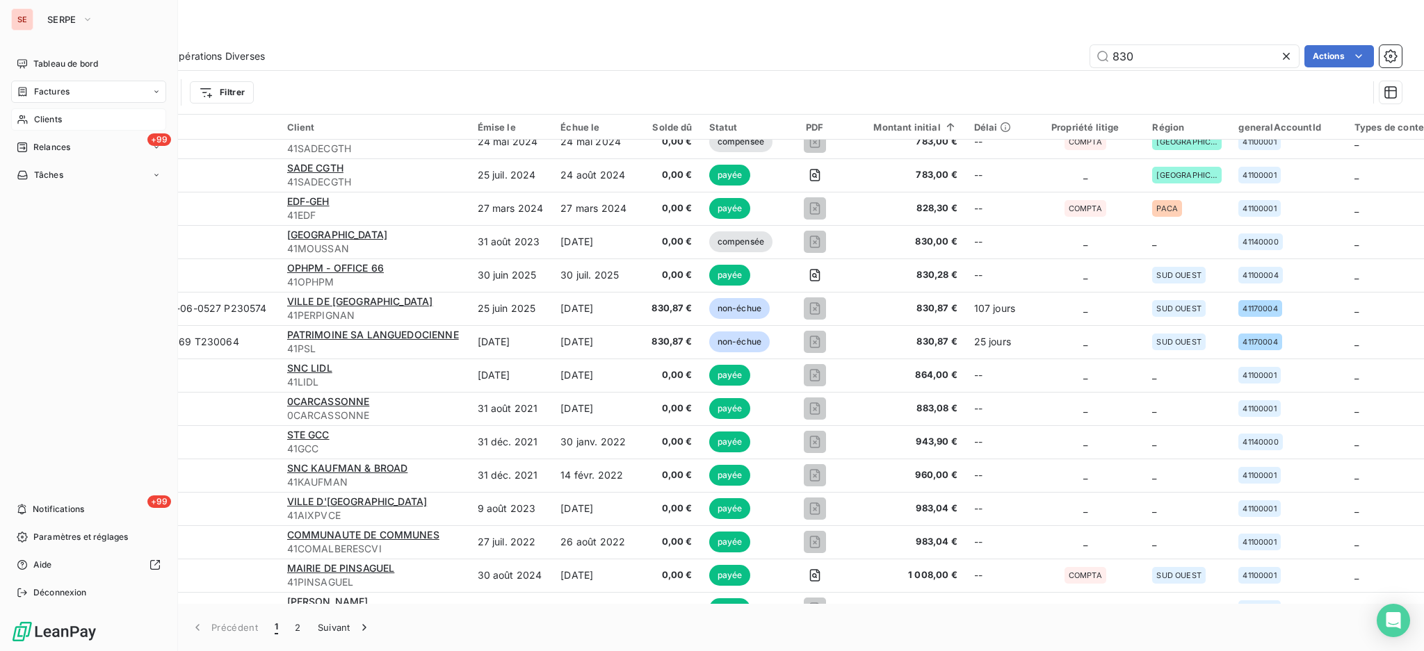
click at [34, 122] on span "Clients" at bounding box center [48, 119] width 28 height 13
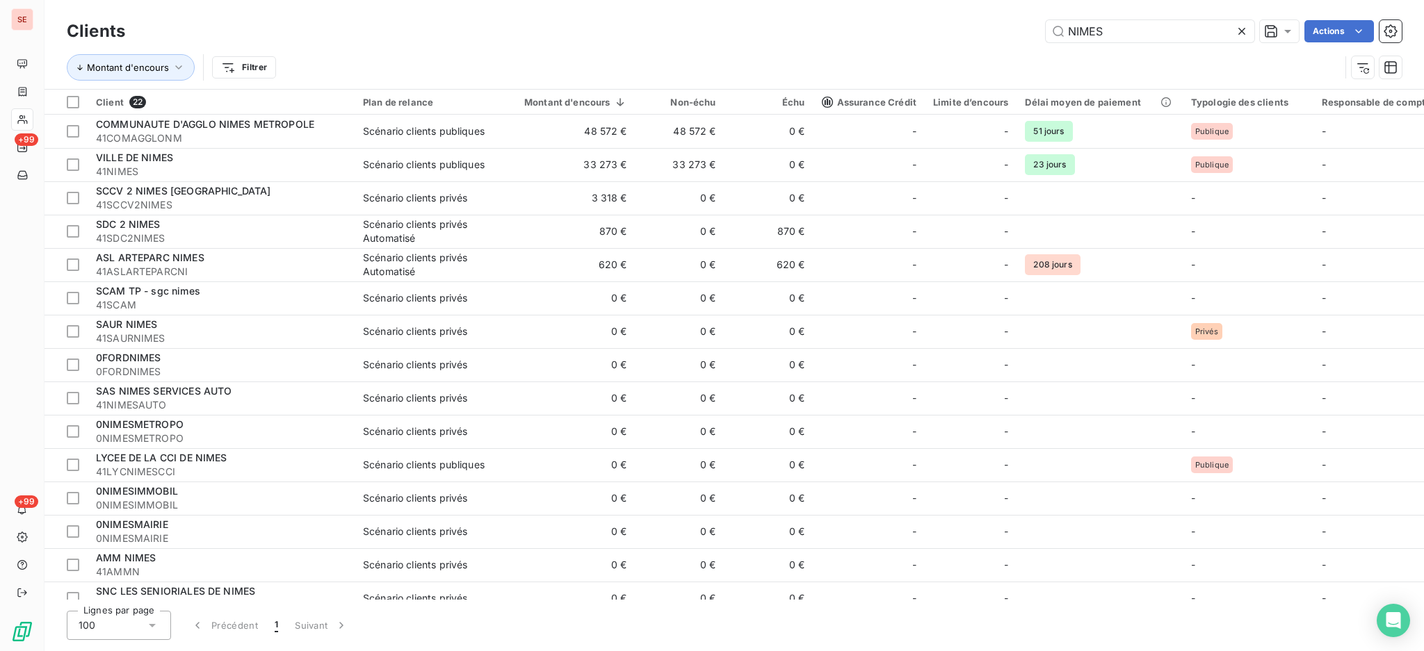
drag, startPoint x: 1131, startPoint y: 34, endPoint x: 861, endPoint y: 9, distance: 271.6
click at [955, 15] on div "Clients NIMES Actions Montant d'encours Filtrer" at bounding box center [733, 44] width 1379 height 89
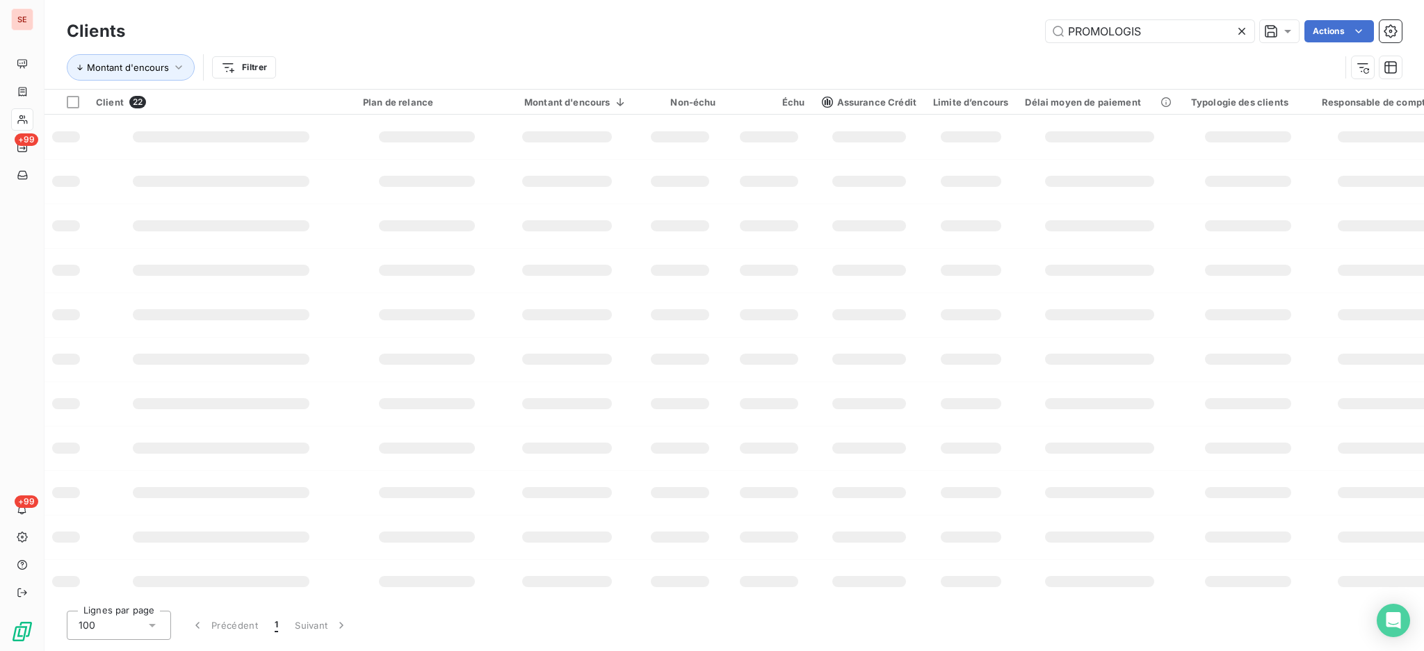
type input "PROMOLOGIS"
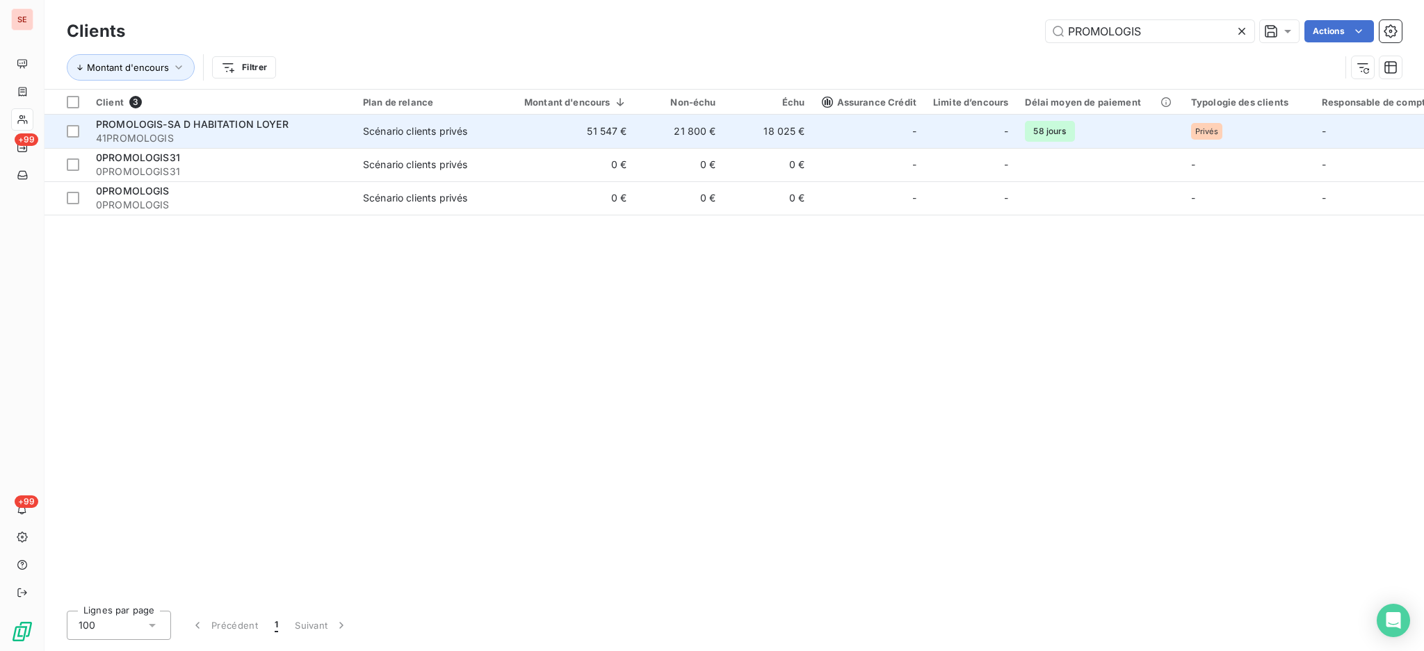
click at [491, 133] on td "Scénario clients privés" at bounding box center [427, 131] width 145 height 33
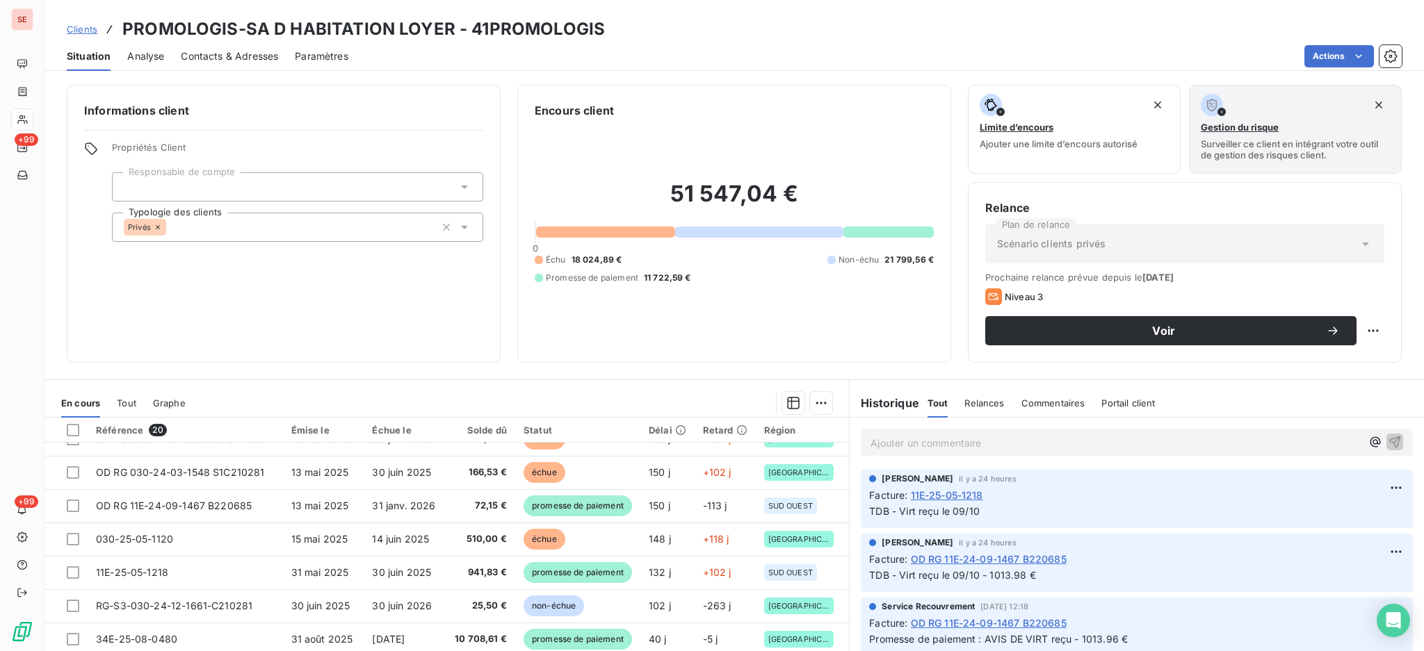
scroll to position [371, 0]
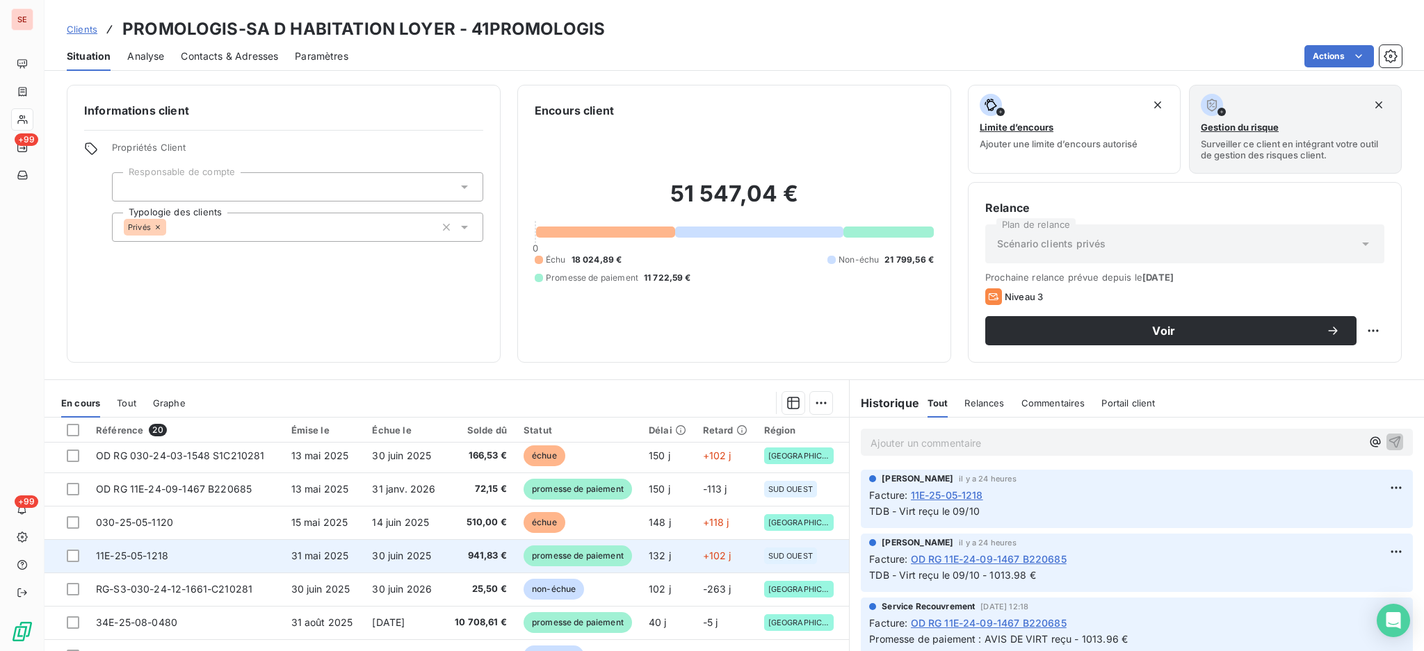
click at [394, 562] on td "30 juin 2025" at bounding box center [405, 555] width 83 height 33
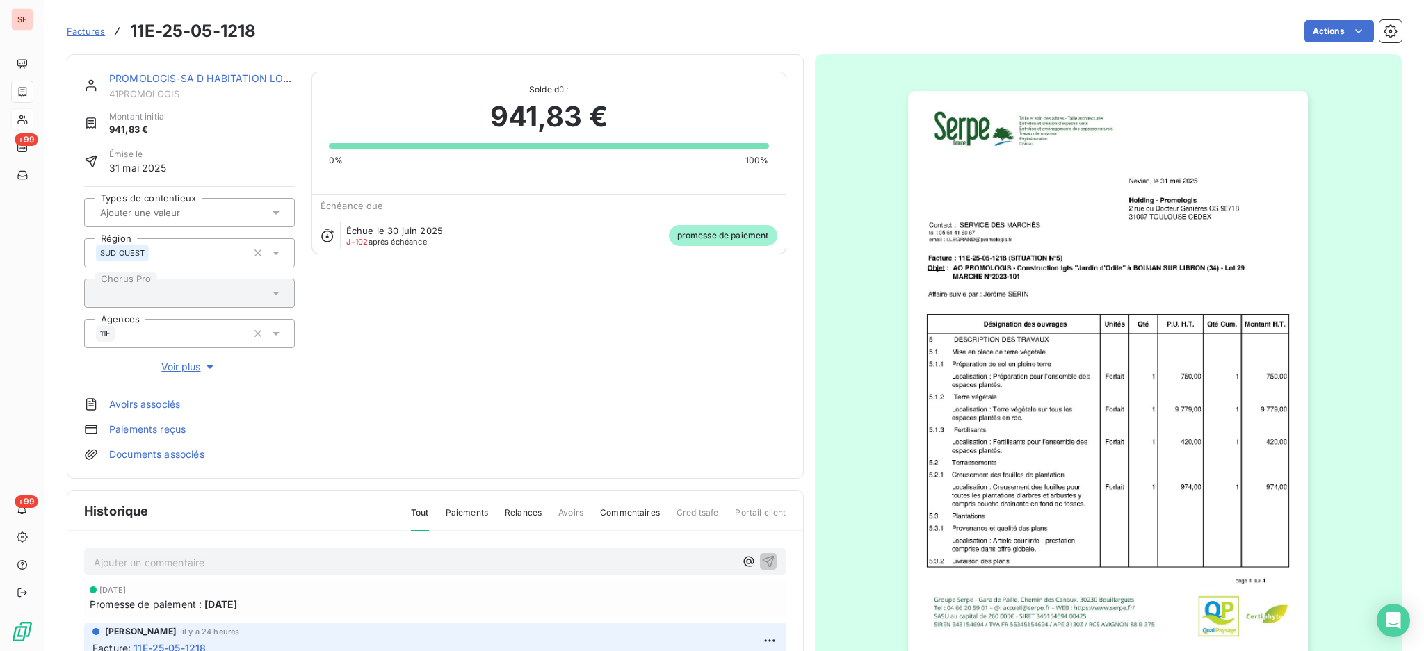
click at [163, 449] on link "Documents associés" at bounding box center [156, 455] width 95 height 14
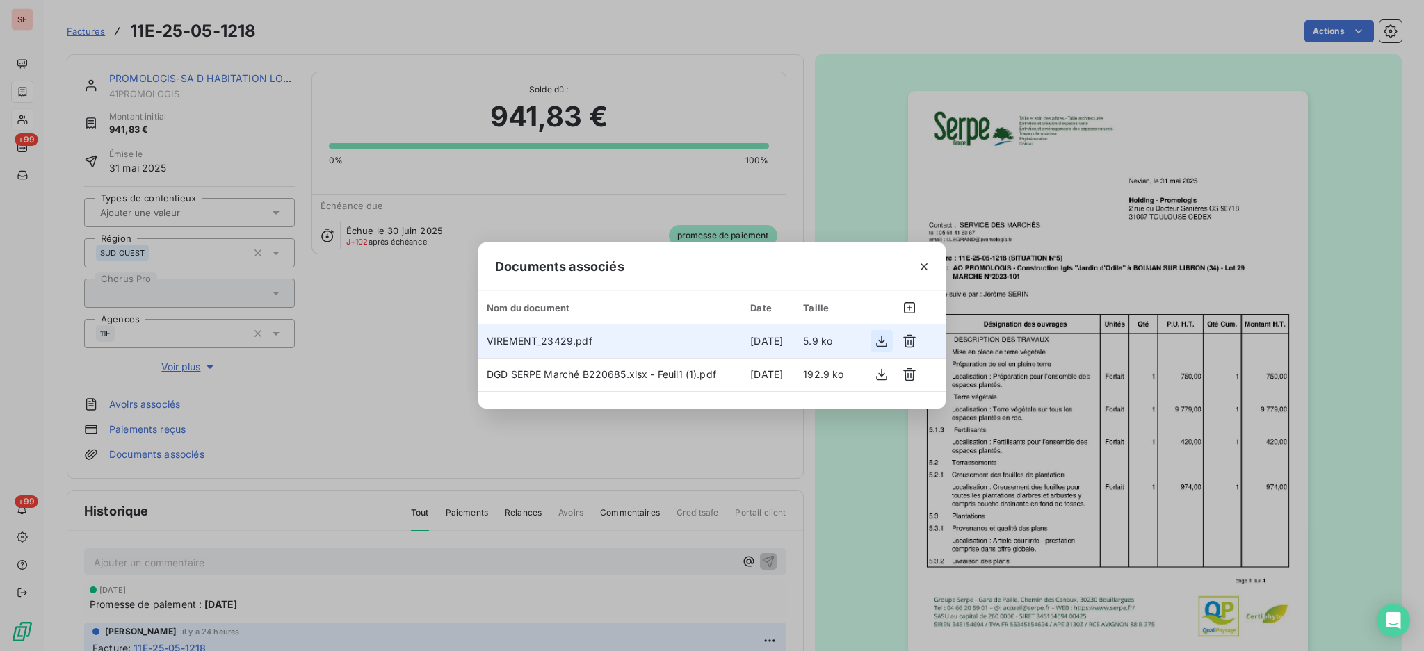
click at [881, 342] on icon "button" at bounding box center [881, 342] width 11 height 12
click at [920, 272] on icon "button" at bounding box center [924, 267] width 14 height 14
